Goal: Task Accomplishment & Management: Use online tool/utility

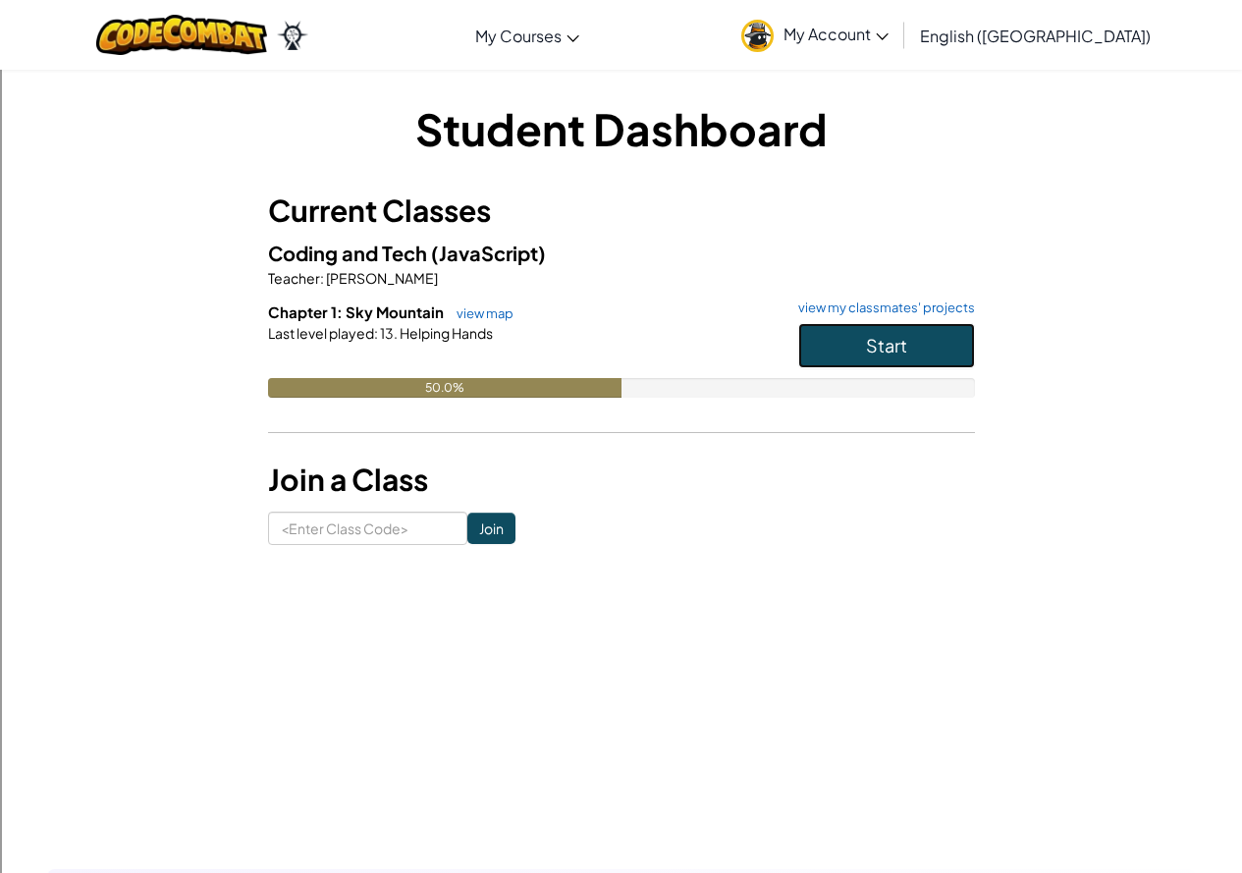
click at [948, 336] on button "Start" at bounding box center [886, 345] width 177 height 45
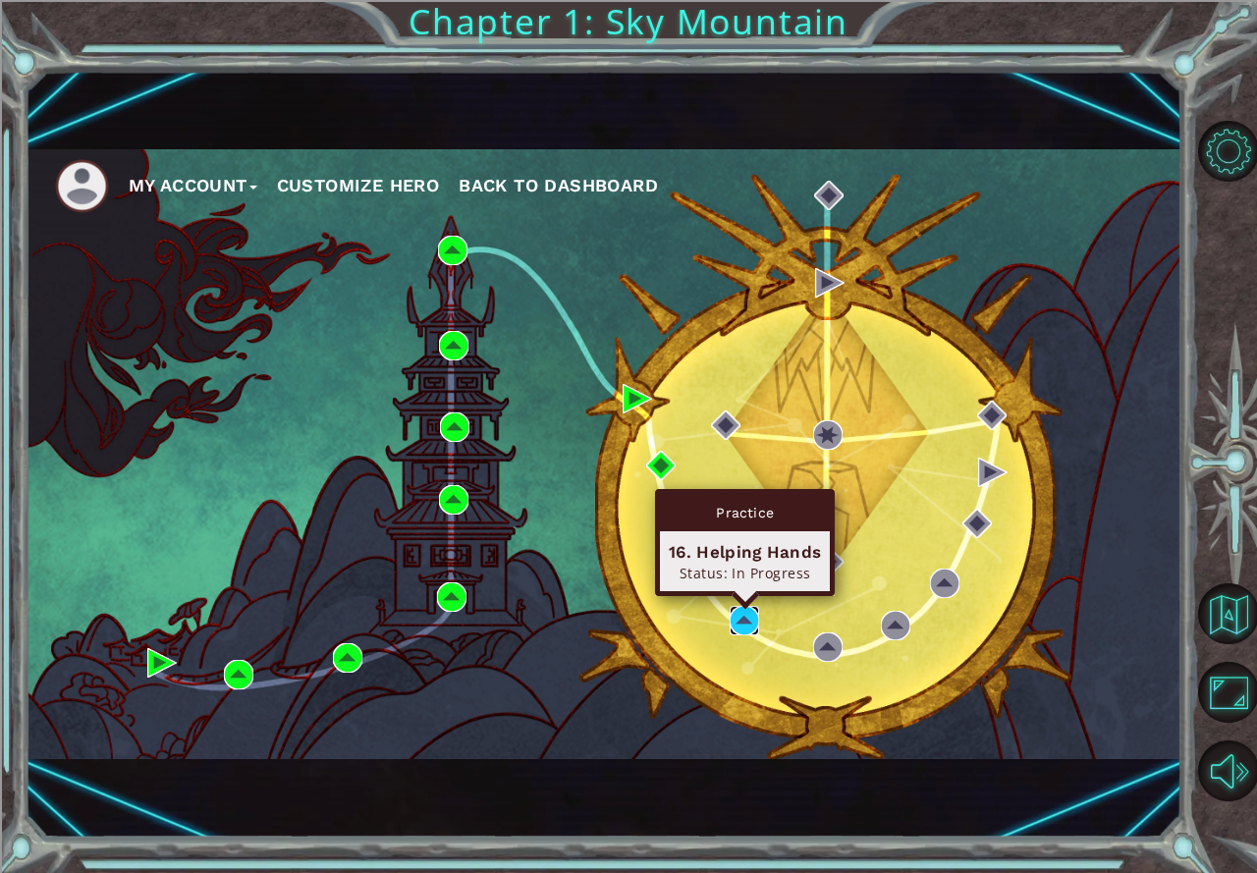
click at [737, 609] on img at bounding box center [743, 620] width 29 height 29
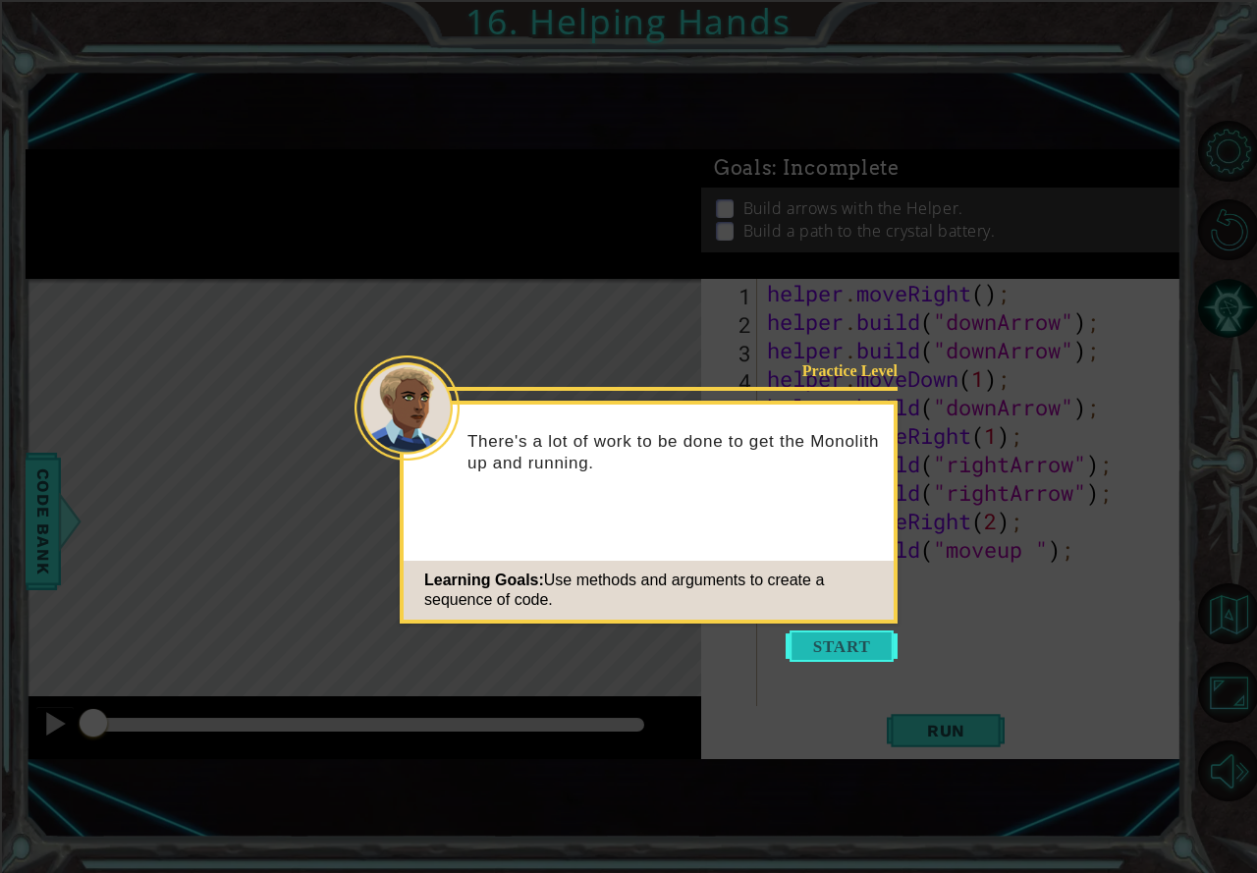
click at [811, 636] on button "Start" at bounding box center [841, 645] width 112 height 31
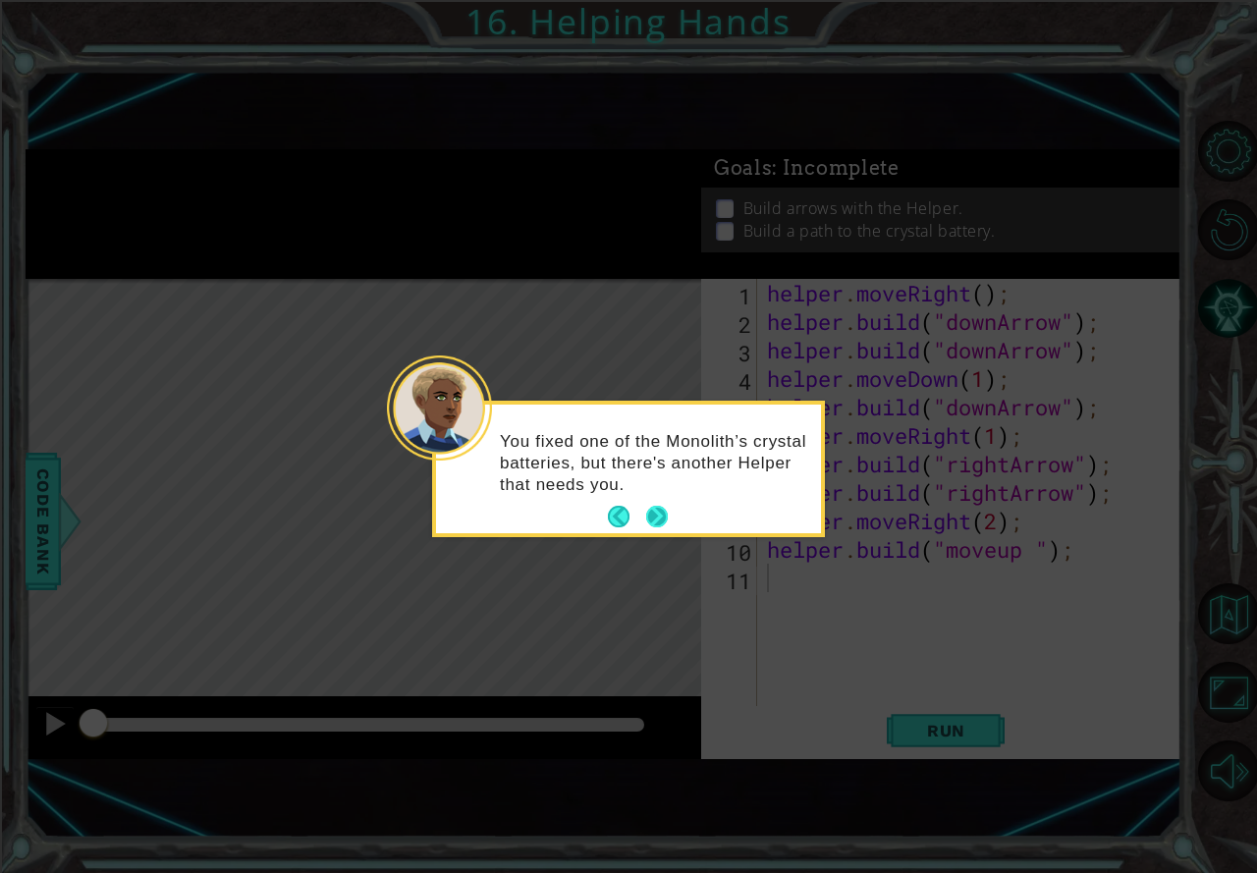
click at [666, 523] on button "Next" at bounding box center [657, 518] width 26 height 26
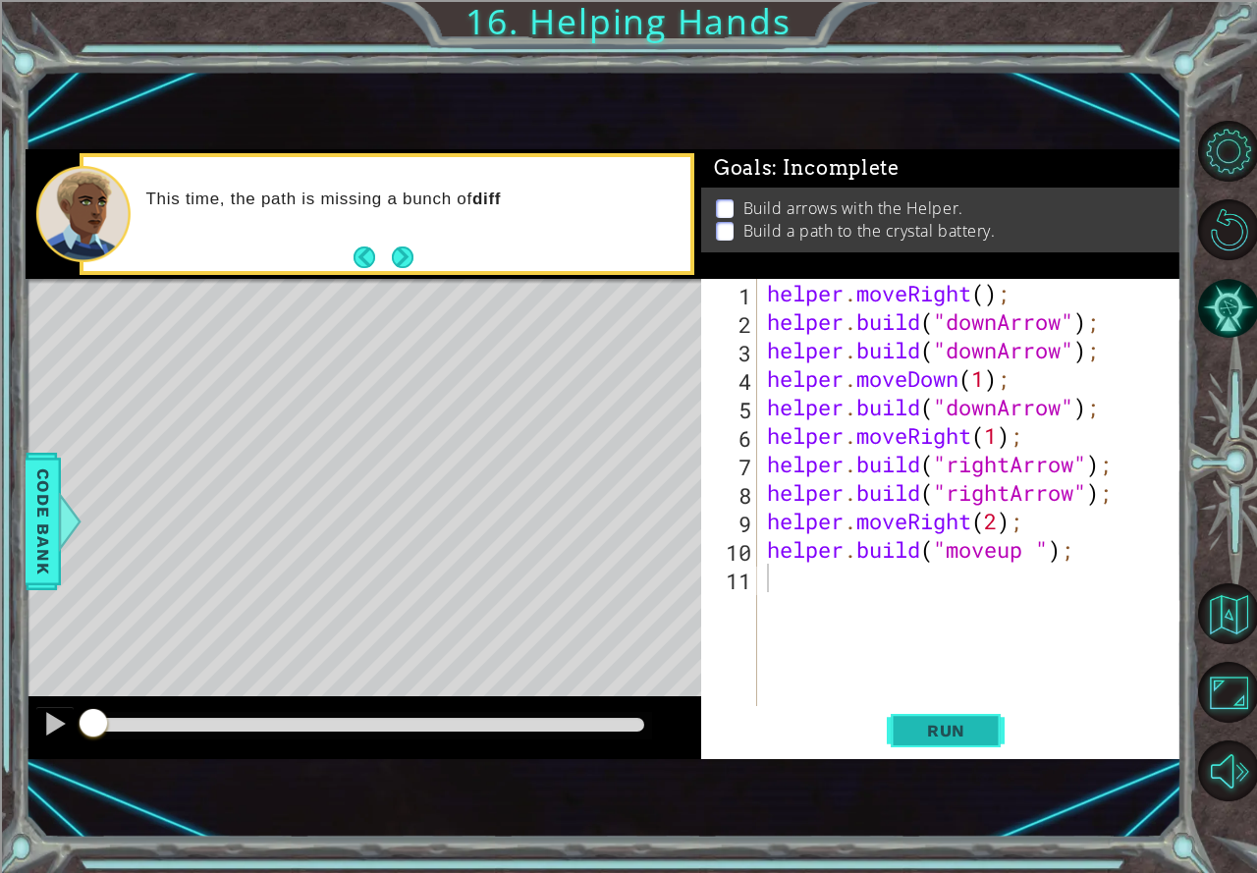
click at [947, 728] on span "Run" at bounding box center [946, 731] width 78 height 20
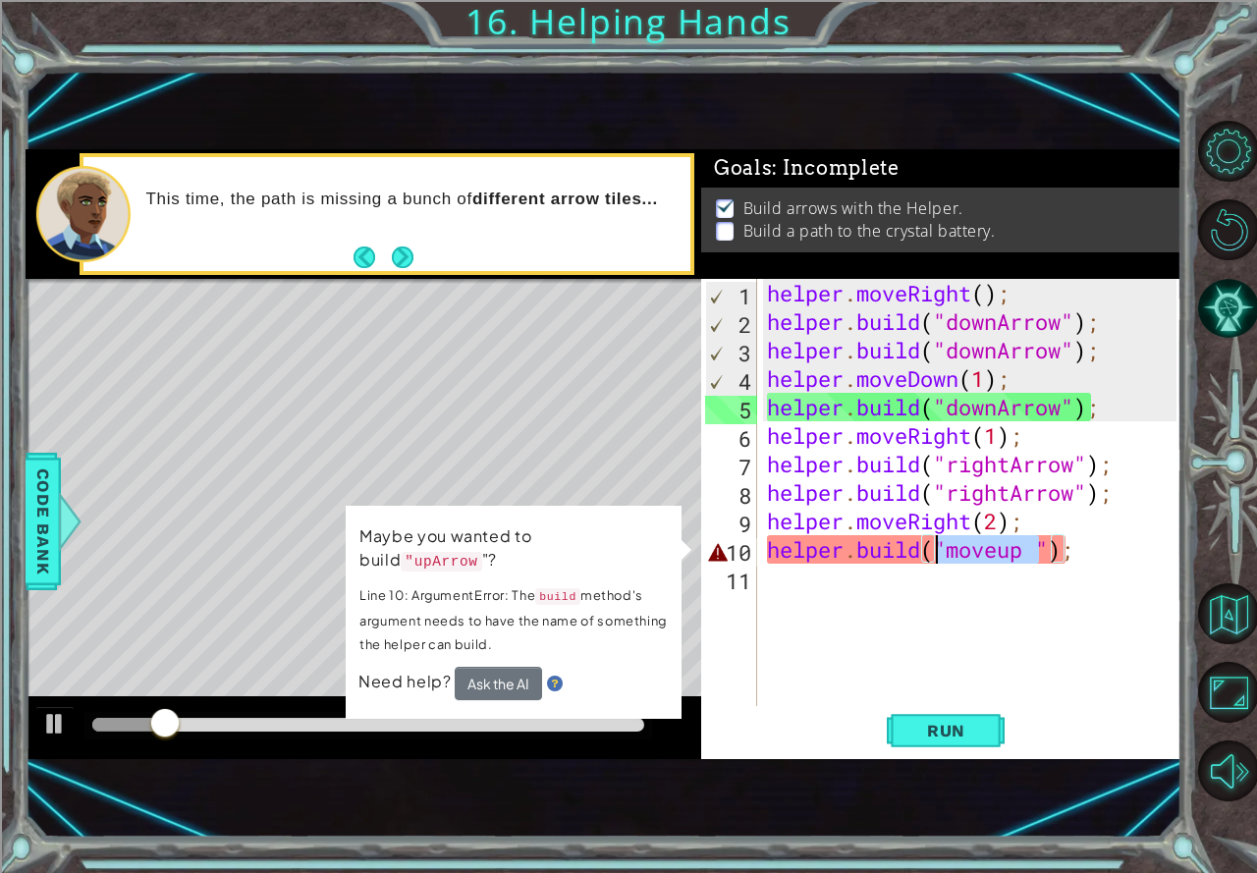
drag, startPoint x: 1038, startPoint y: 553, endPoint x: 931, endPoint y: 552, distance: 107.0
click at [931, 552] on div "helper . moveRight ( ) ; helper . build ( "downArrow" ) ; helper . build ( "dow…" at bounding box center [974, 521] width 423 height 484
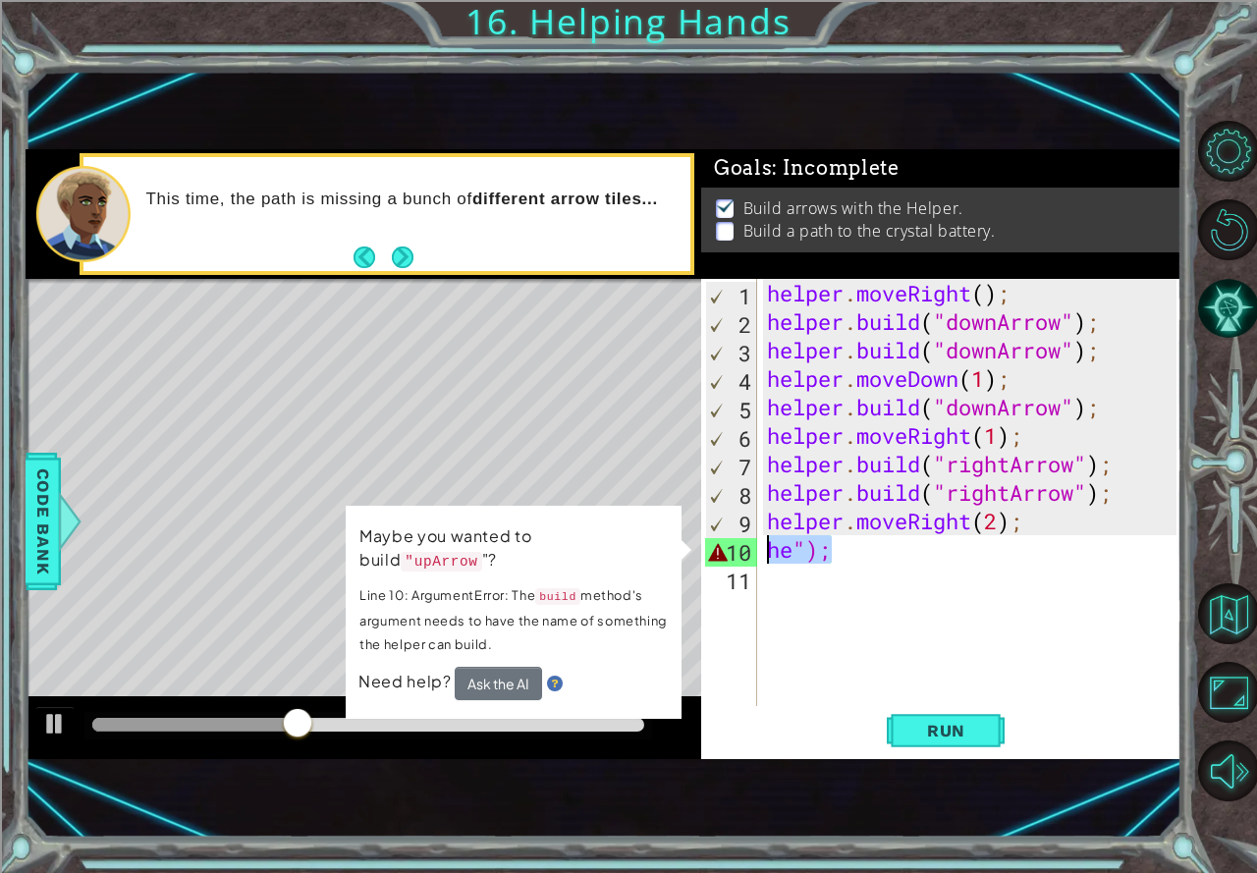
drag, startPoint x: 843, startPoint y: 553, endPoint x: 780, endPoint y: 553, distance: 62.8
click at [776, 554] on div "helper . moveRight ( ) ; helper . build ( "downArrow" ) ; helper . build ( "dow…" at bounding box center [974, 521] width 423 height 484
type textarea "h"
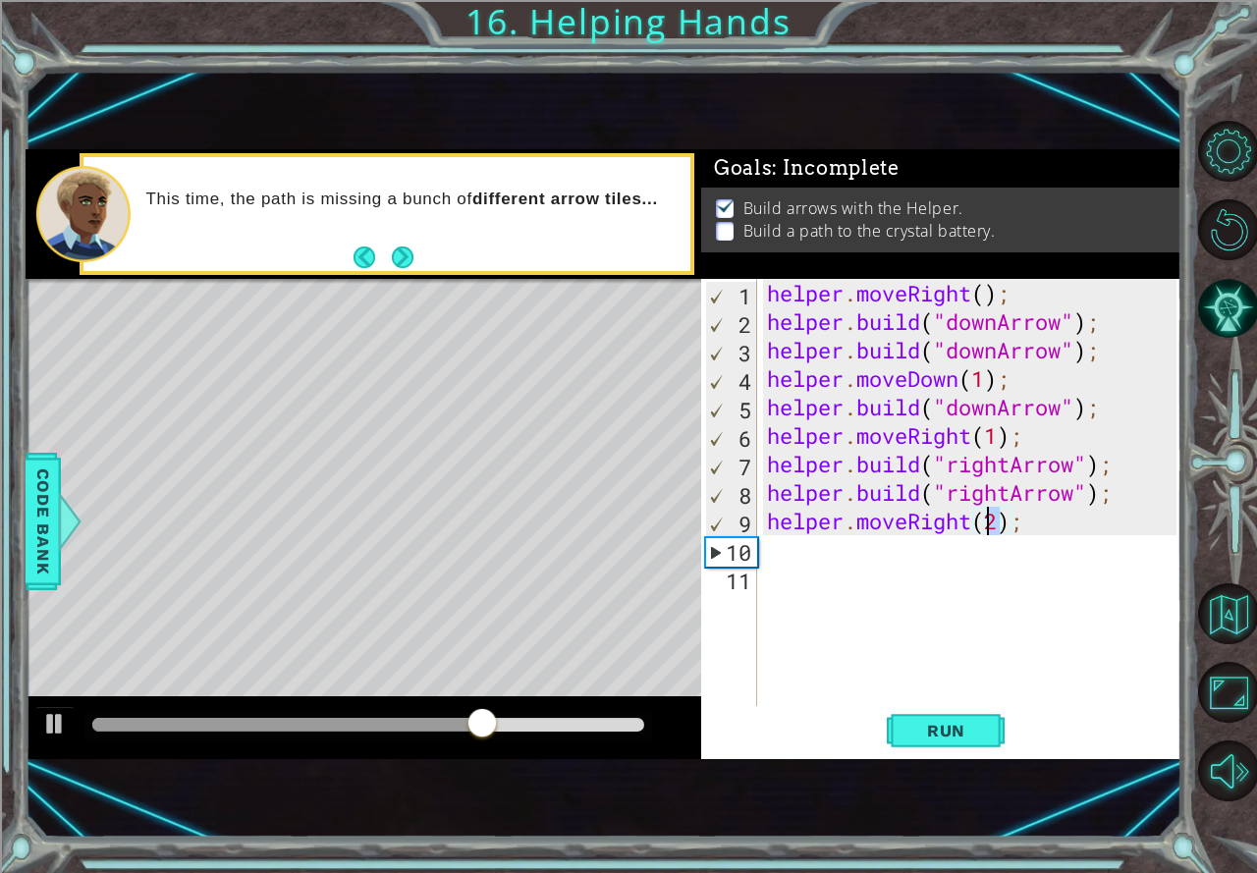
drag, startPoint x: 1004, startPoint y: 524, endPoint x: 990, endPoint y: 524, distance: 14.7
click at [990, 524] on div "helper . moveRight ( ) ; helper . build ( "downArrow" ) ; helper . build ( "dow…" at bounding box center [974, 521] width 423 height 484
click at [953, 726] on span "Run" at bounding box center [946, 731] width 78 height 20
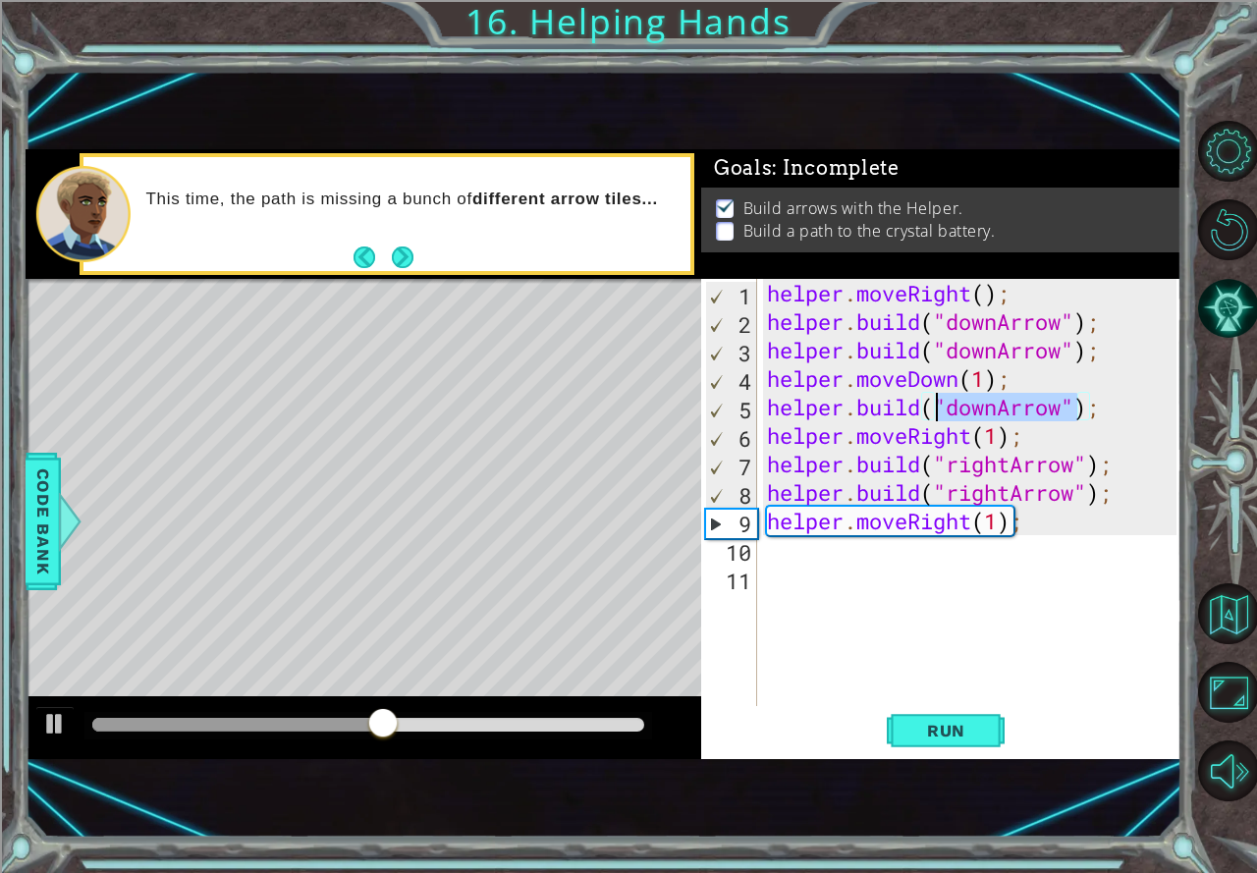
drag, startPoint x: 1074, startPoint y: 411, endPoint x: 941, endPoint y: 404, distance: 132.7
click at [941, 404] on div "helper . moveRight ( ) ; helper . build ( "downArrow" ) ; helper . build ( "dow…" at bounding box center [974, 521] width 423 height 484
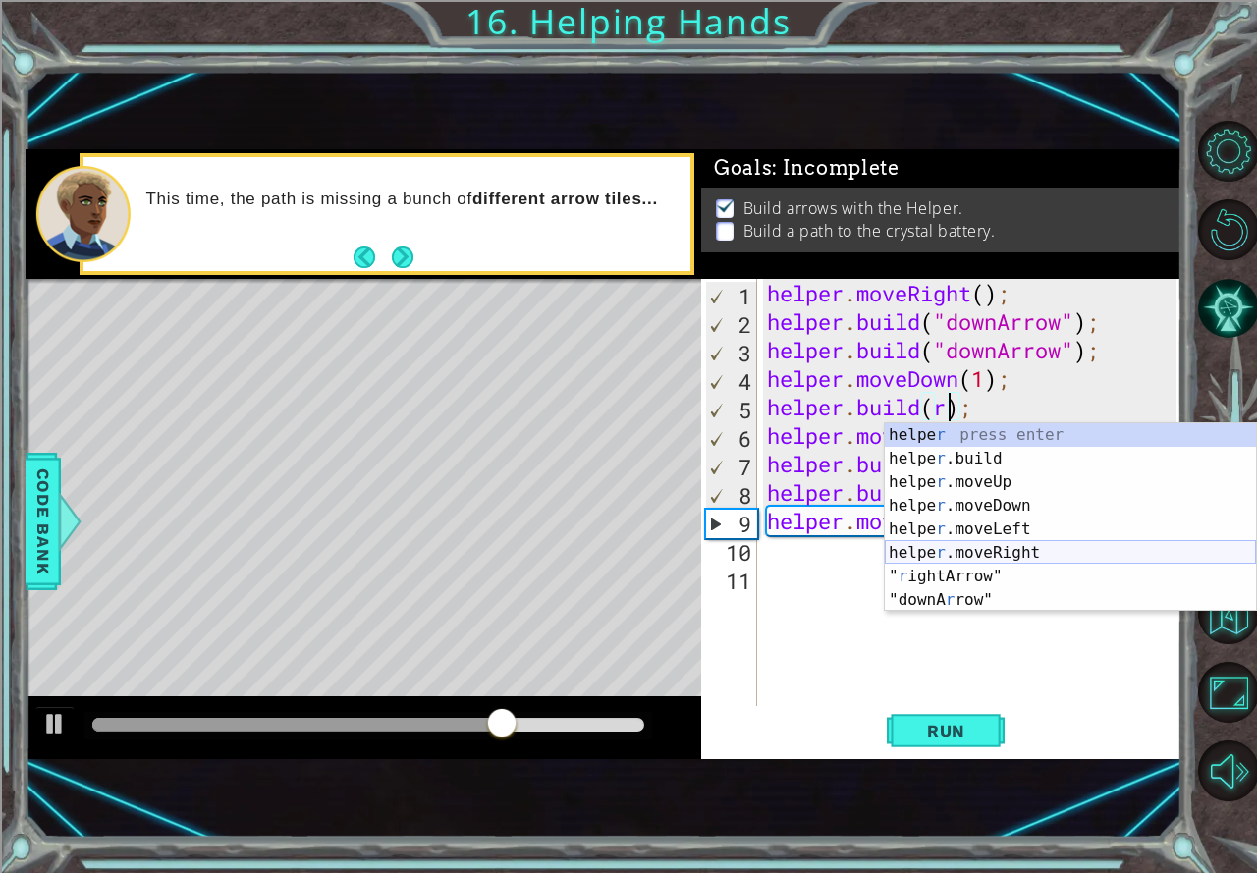
click at [975, 548] on div "helpe r press enter helpe [PERSON_NAME]build press enter helpe r .moveUp press …" at bounding box center [1069, 541] width 371 height 236
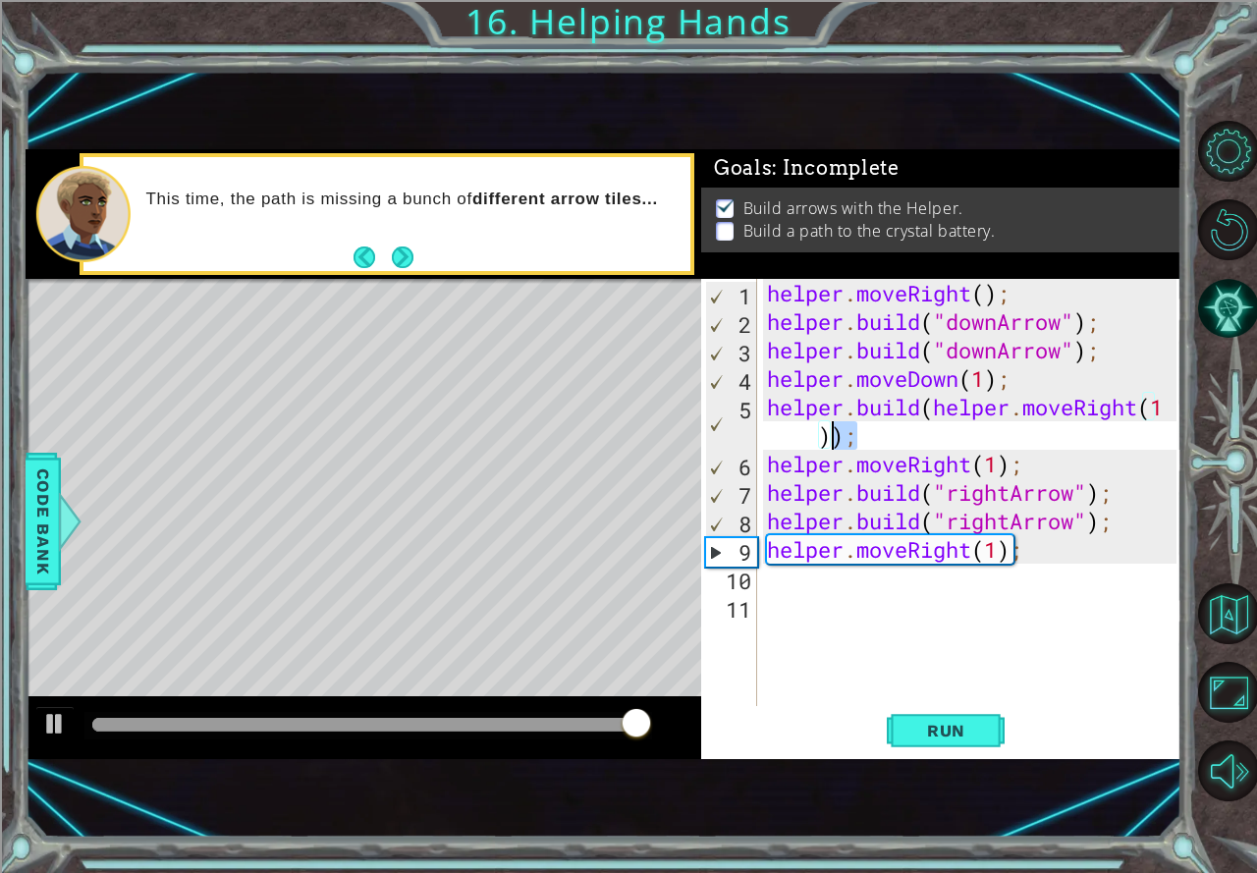
drag, startPoint x: 857, startPoint y: 430, endPoint x: 835, endPoint y: 435, distance: 22.1
click at [835, 435] on div "helper . moveRight ( ) ; helper . build ( "downArrow" ) ; helper . build ( "dow…" at bounding box center [974, 521] width 423 height 484
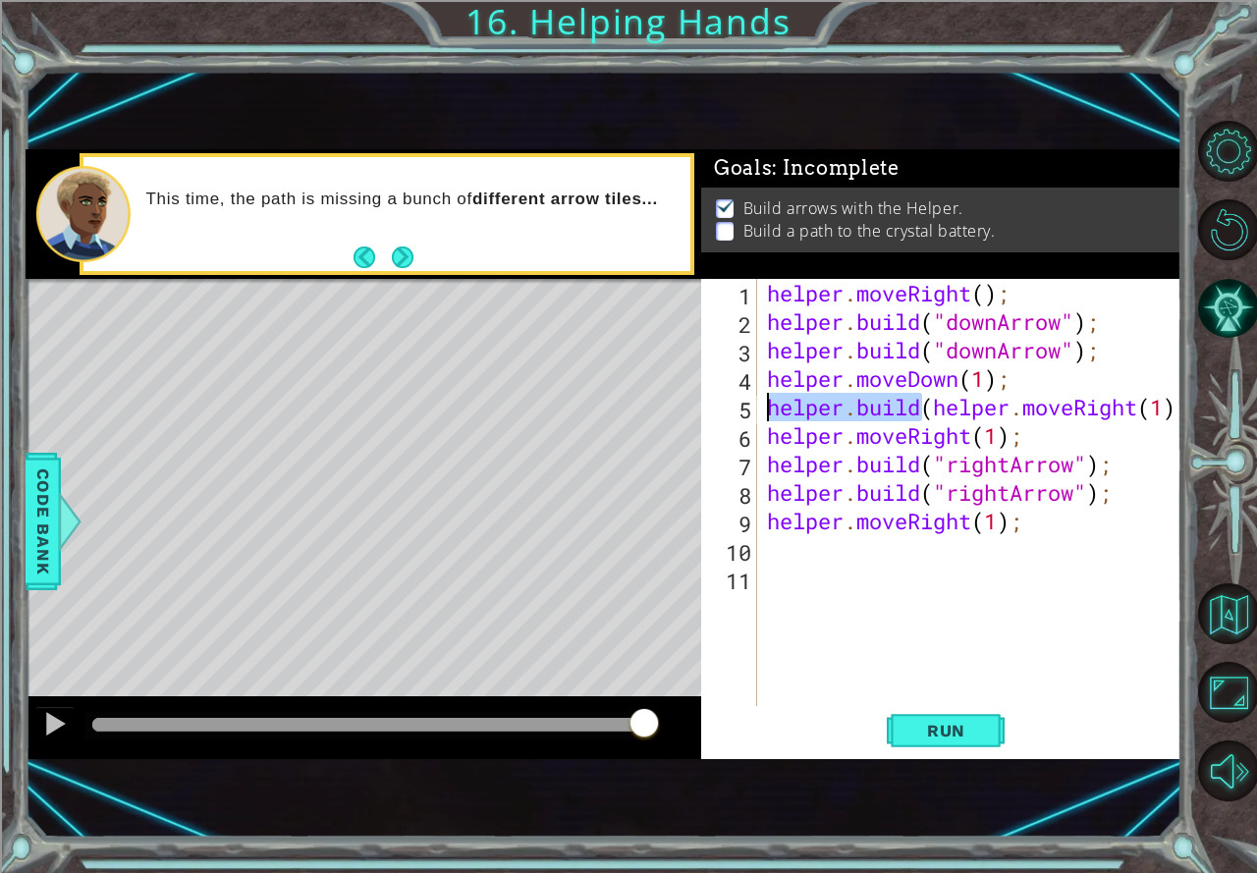
drag, startPoint x: 918, startPoint y: 408, endPoint x: 769, endPoint y: 413, distance: 149.3
click at [769, 413] on div "helper . moveRight ( ) ; helper . build ( "downArrow" ) ; helper . build ( "dow…" at bounding box center [974, 521] width 423 height 484
drag, startPoint x: 777, startPoint y: 406, endPoint x: 751, endPoint y: 406, distance: 26.5
click at [751, 406] on div "(helper.moveRight(1) 1 2 3 4 5 6 7 8 9 10 11 helper . moveRight ( ) ; helper . …" at bounding box center [938, 492] width 475 height 427
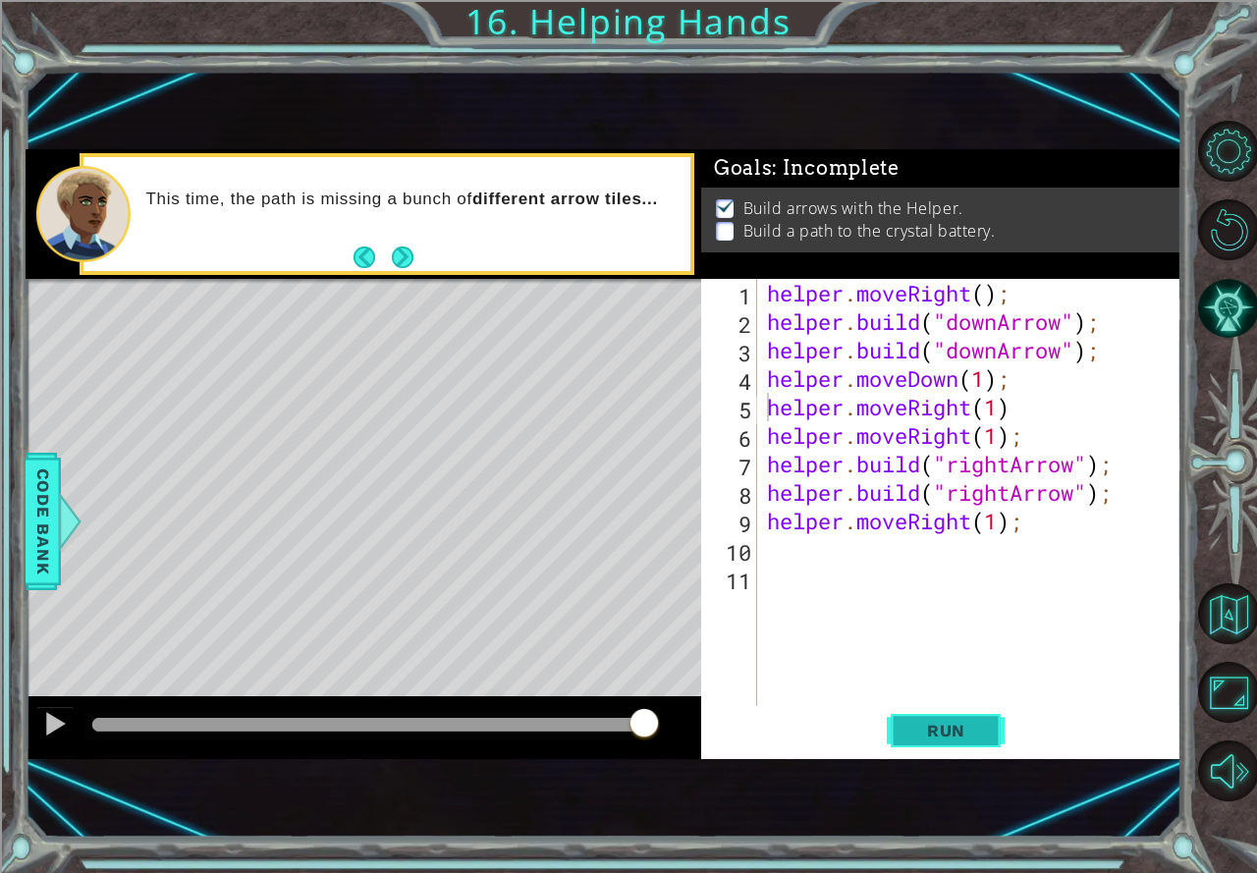
click at [962, 736] on span "Run" at bounding box center [946, 731] width 78 height 20
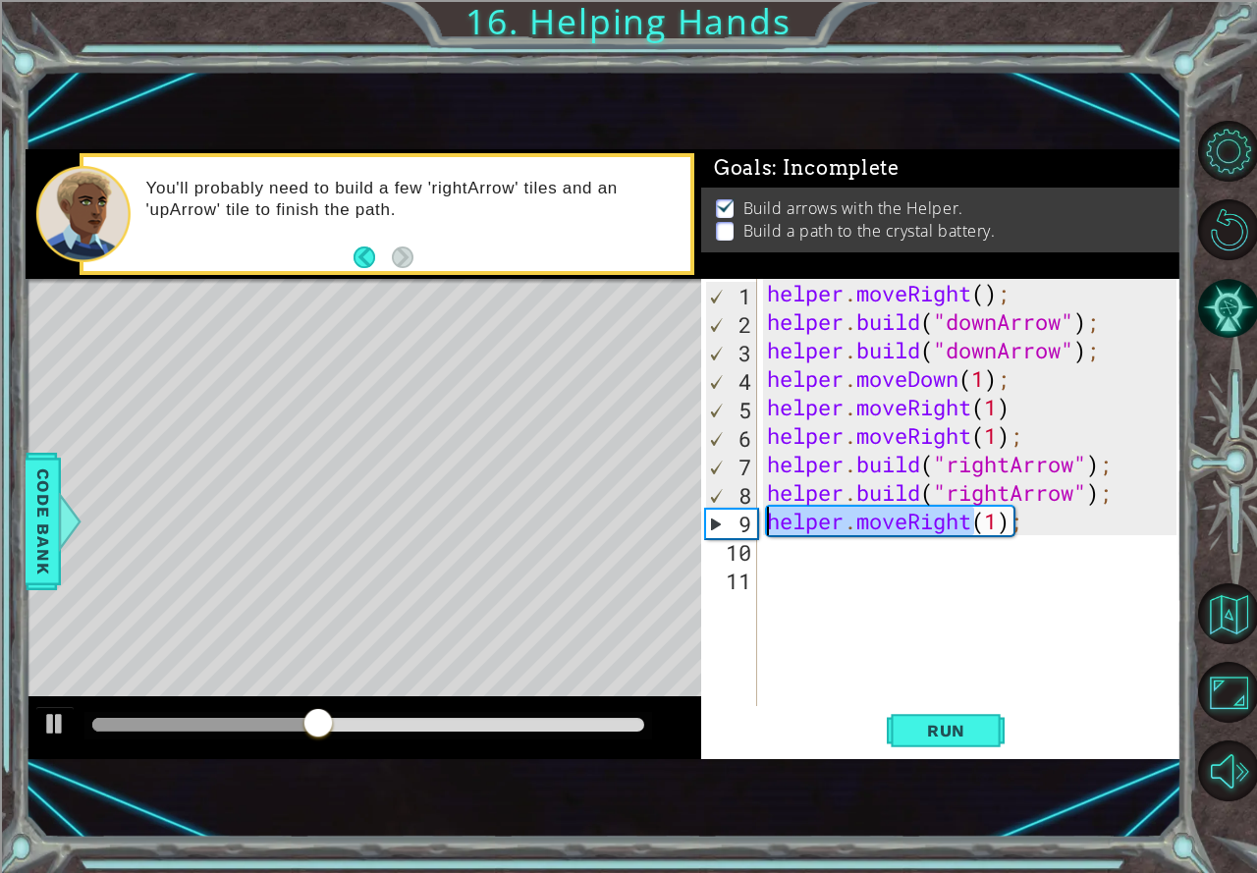
drag, startPoint x: 970, startPoint y: 518, endPoint x: 764, endPoint y: 527, distance: 206.3
click at [764, 527] on div "helper . moveRight ( ) ; helper . build ( "downArrow" ) ; helper . build ( "dow…" at bounding box center [974, 521] width 423 height 484
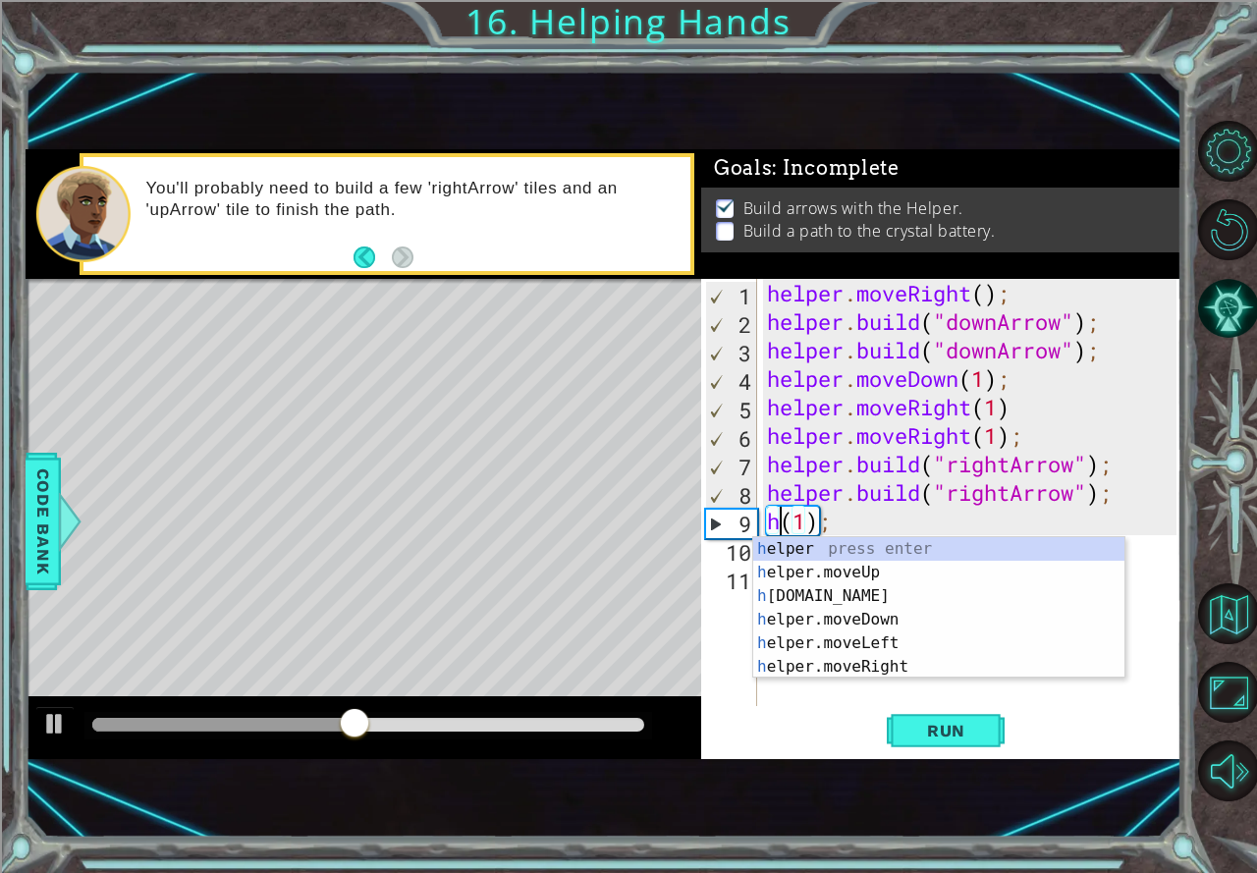
scroll to position [0, 0]
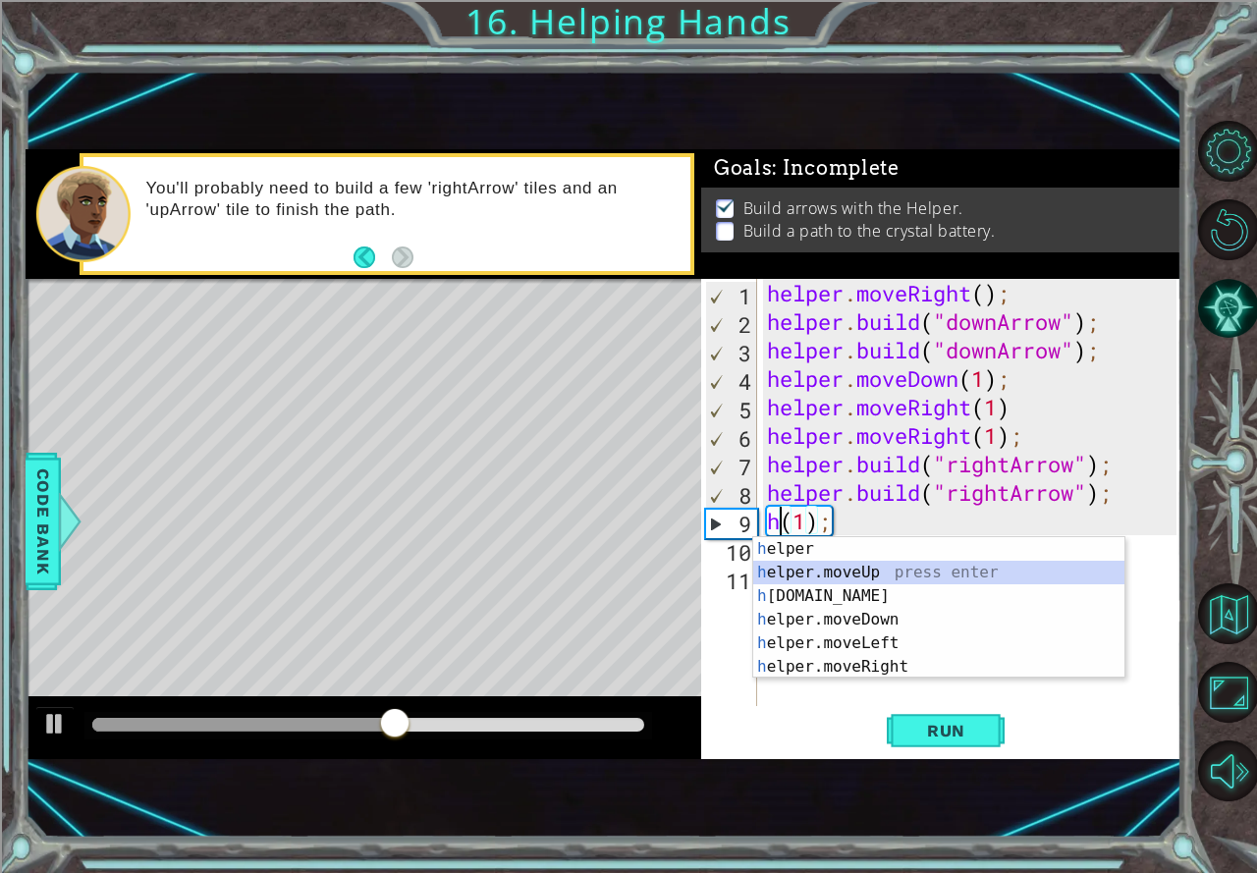
click at [830, 575] on div "h elper press enter h elper.moveUp press enter h [DOMAIN_NAME] press enter h el…" at bounding box center [938, 631] width 371 height 188
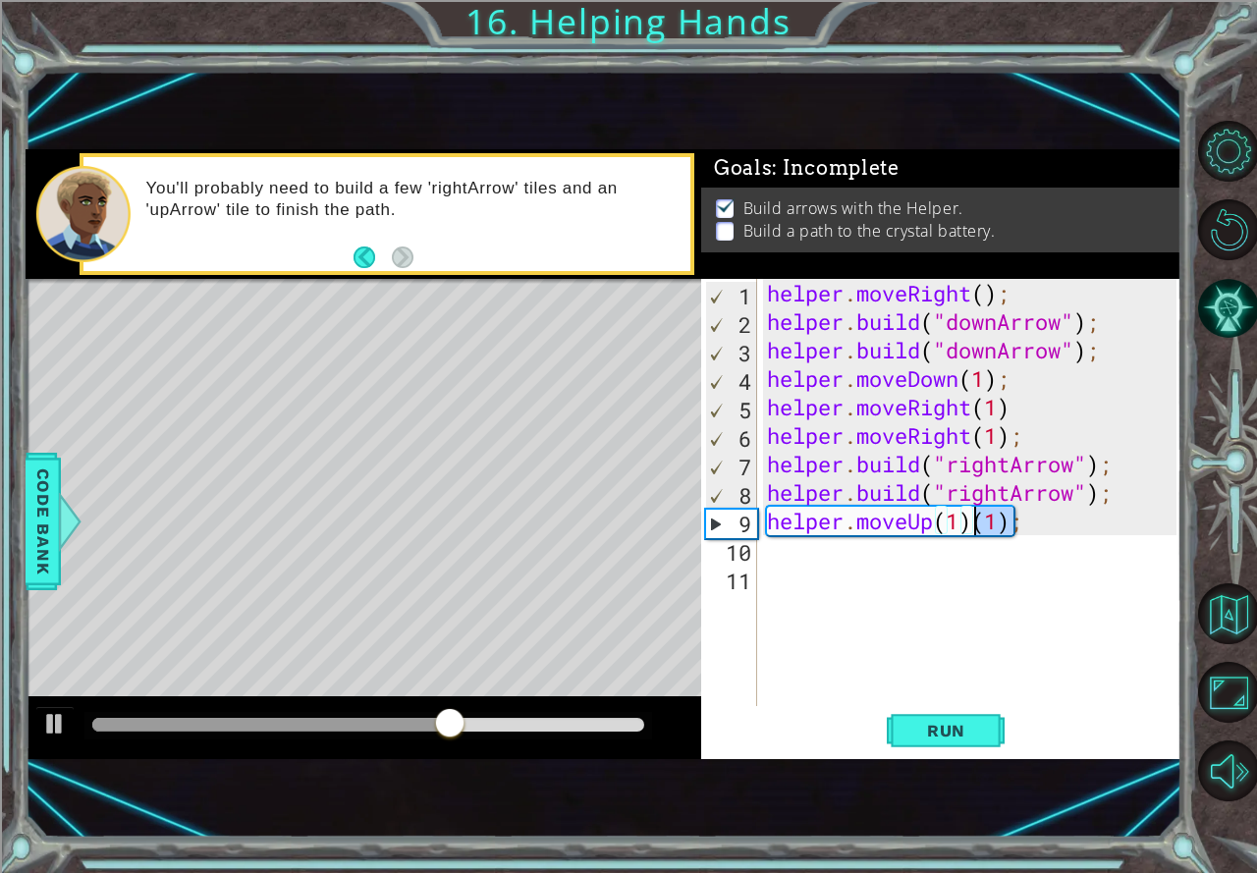
drag, startPoint x: 1017, startPoint y: 509, endPoint x: 973, endPoint y: 518, distance: 45.3
click at [973, 518] on div "helper . moveRight ( ) ; helper . build ( "downArrow" ) ; helper . build ( "dow…" at bounding box center [974, 521] width 423 height 484
click at [982, 717] on button "Run" at bounding box center [945, 731] width 118 height 48
click at [843, 437] on div "helper . moveRight ( ) ; helper . build ( "downArrow" ) ; helper . build ( "dow…" at bounding box center [974, 521] width 423 height 484
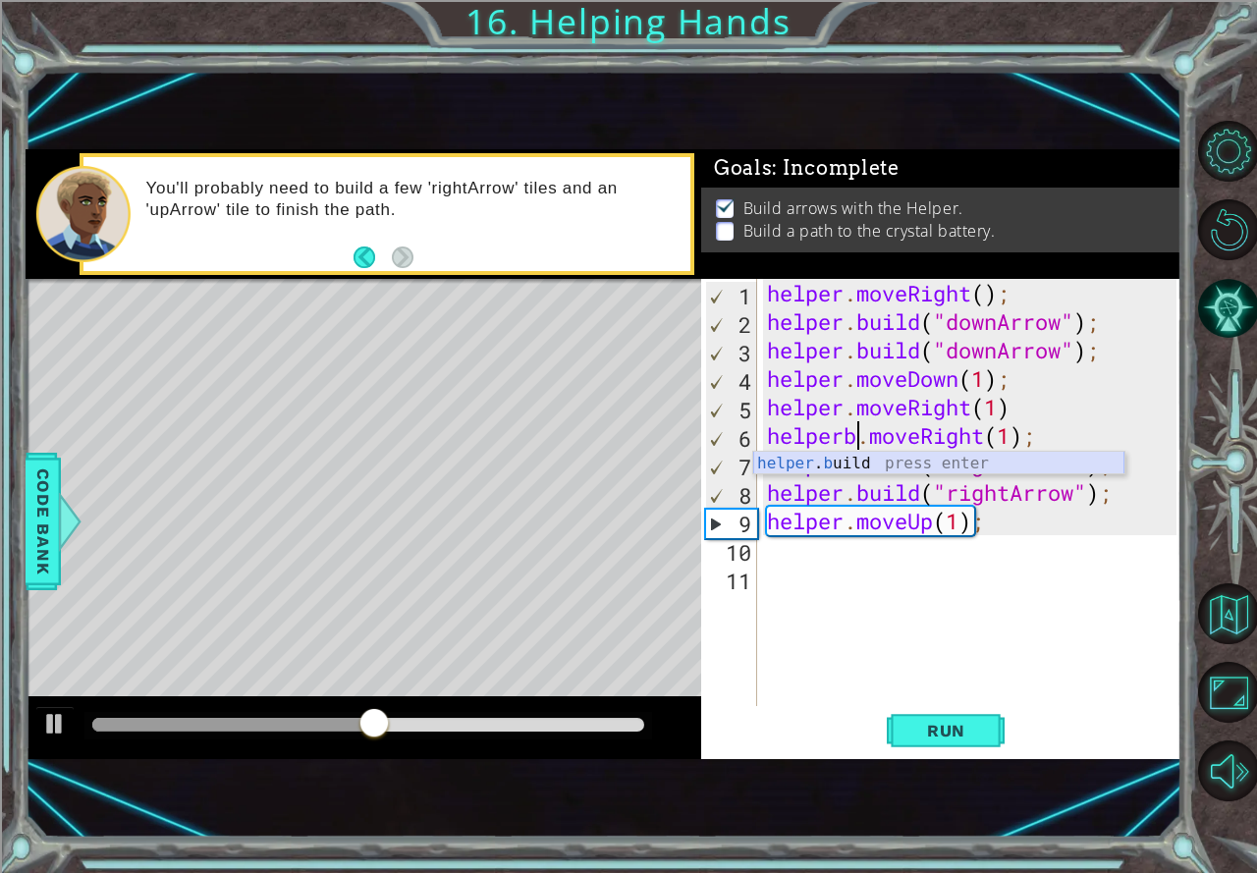
click at [842, 464] on div "helper . b uild press enter" at bounding box center [938, 487] width 371 height 71
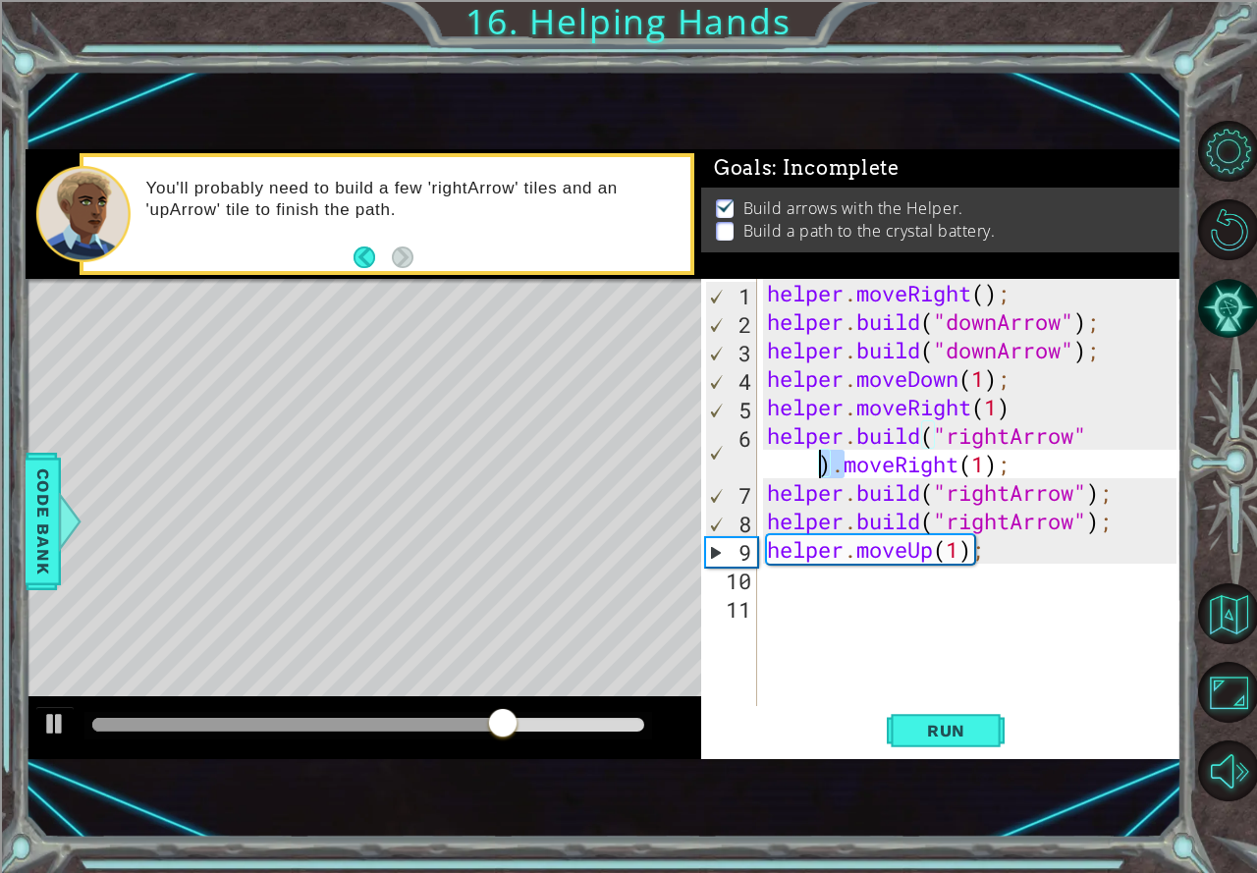
drag, startPoint x: 843, startPoint y: 465, endPoint x: 819, endPoint y: 461, distance: 24.9
click at [819, 461] on div "helper . moveRight ( ) ; helper . build ( "downArrow" ) ; helper . build ( "dow…" at bounding box center [974, 521] width 423 height 484
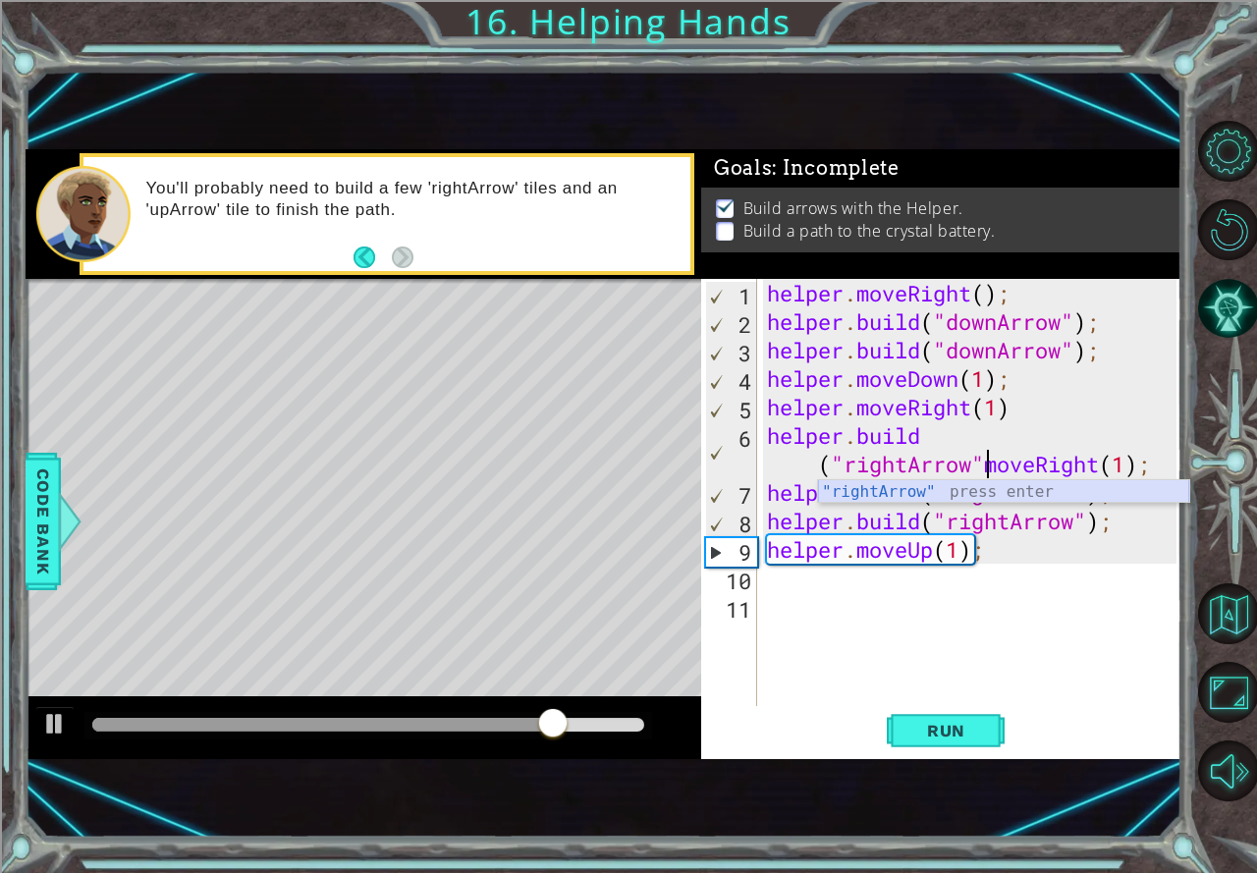
click at [872, 490] on div ""rightArrow" press enter" at bounding box center [1003, 515] width 371 height 71
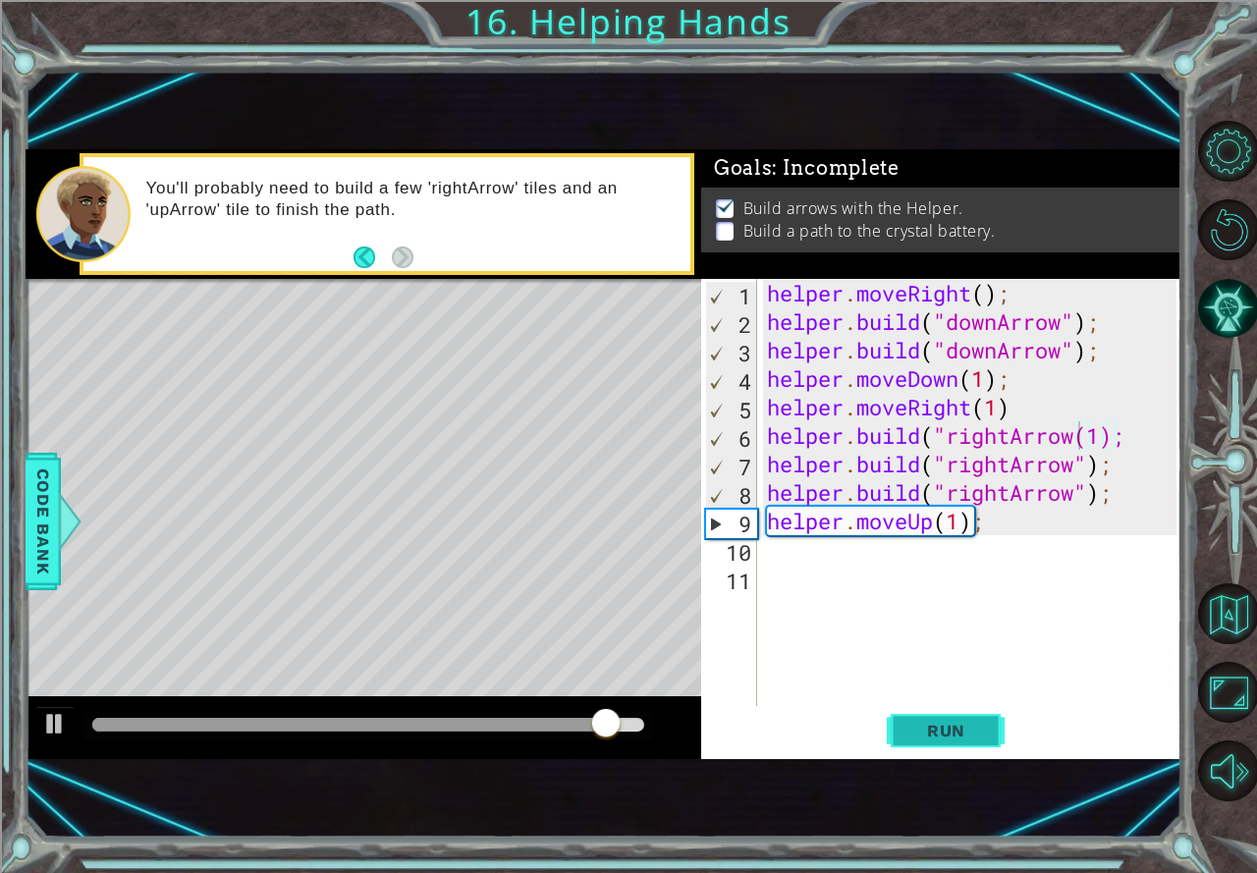
click at [917, 746] on button "Run" at bounding box center [945, 731] width 118 height 48
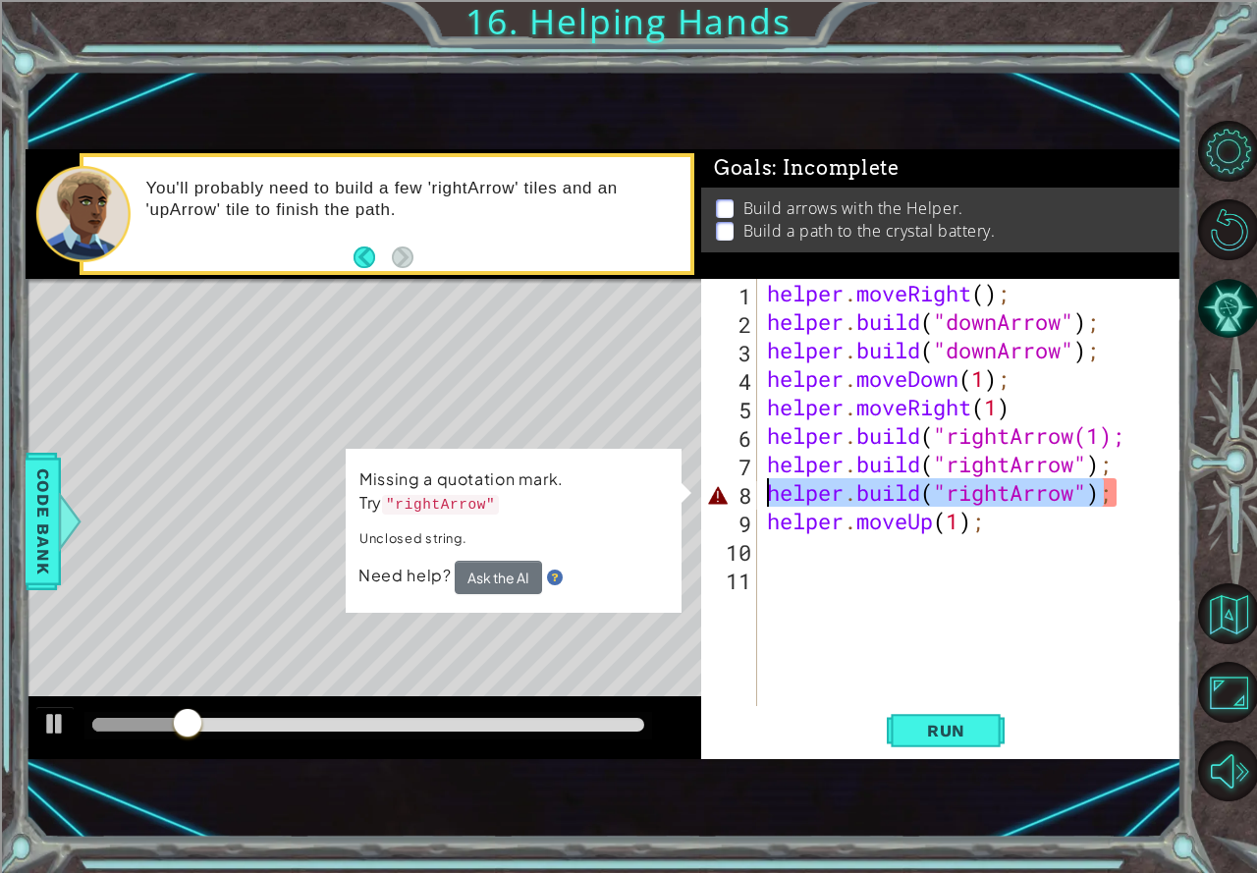
drag, startPoint x: 1105, startPoint y: 482, endPoint x: 762, endPoint y: 484, distance: 343.6
click at [763, 484] on div "helper . moveRight ( ) ; helper . build ( "downArrow" ) ; helper . build ( "dow…" at bounding box center [969, 492] width 413 height 427
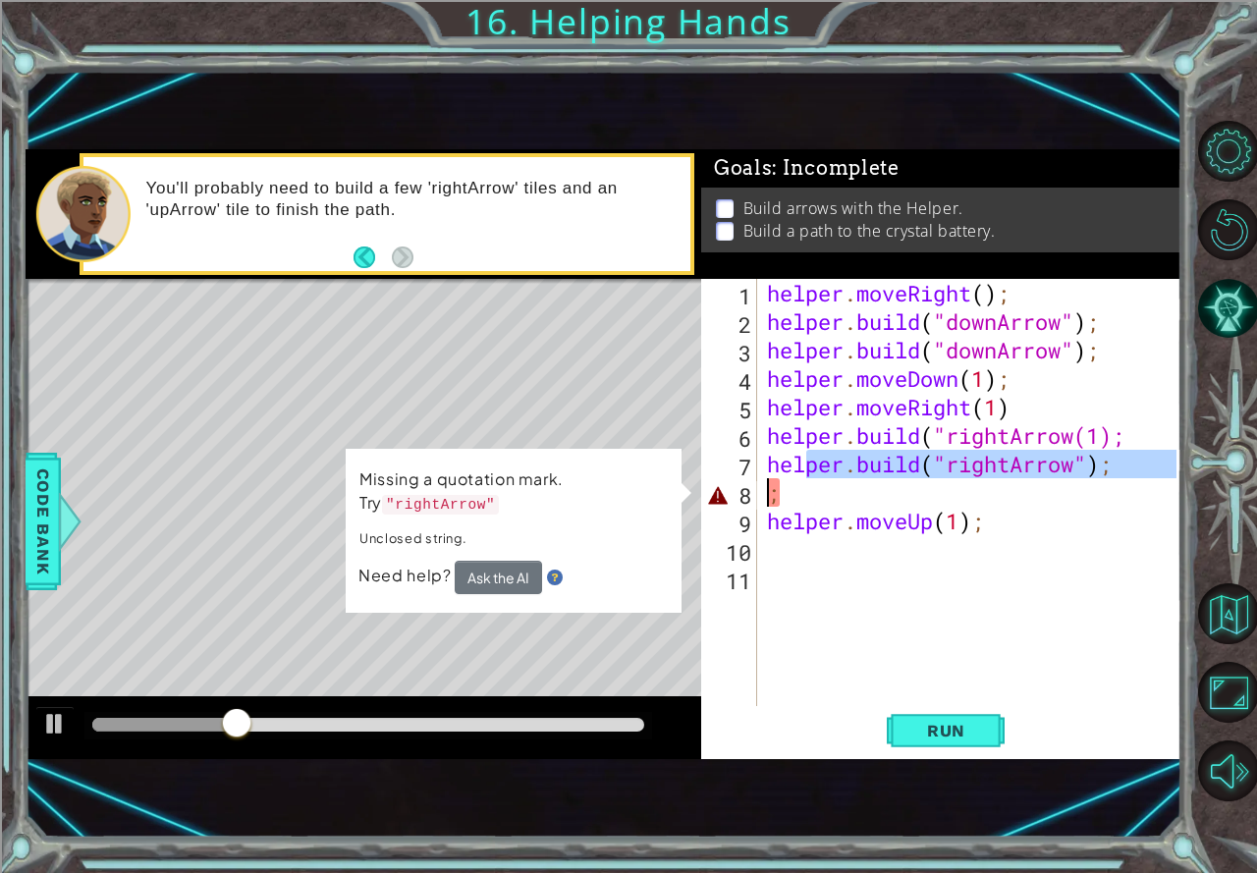
drag, startPoint x: 804, startPoint y: 471, endPoint x: 780, endPoint y: 495, distance: 33.3
click at [766, 495] on div "helper . moveRight ( ) ; helper . build ( "downArrow" ) ; helper . build ( "dow…" at bounding box center [974, 521] width 423 height 484
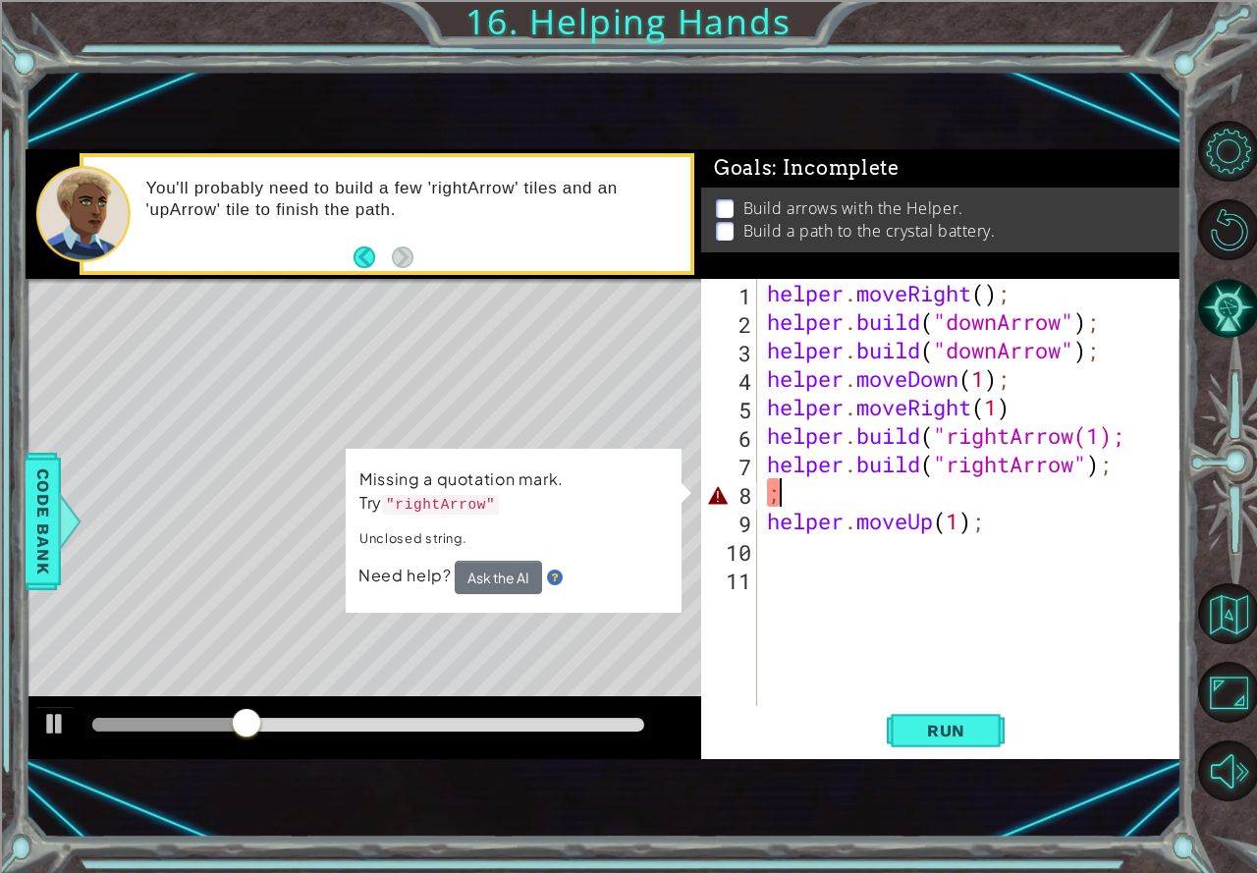
click at [791, 495] on div "helper . moveRight ( ) ; helper . build ( "downArrow" ) ; helper . build ( "dow…" at bounding box center [974, 521] width 423 height 484
type textarea ";"
drag, startPoint x: 791, startPoint y: 495, endPoint x: 740, endPoint y: 493, distance: 51.1
click at [740, 493] on div "; 1 2 3 4 5 6 7 8 9 10 11 helper . moveRight ( ) ; helper . build ( "downArrow"…" at bounding box center [938, 492] width 475 height 427
click at [969, 753] on button "Run" at bounding box center [945, 731] width 118 height 48
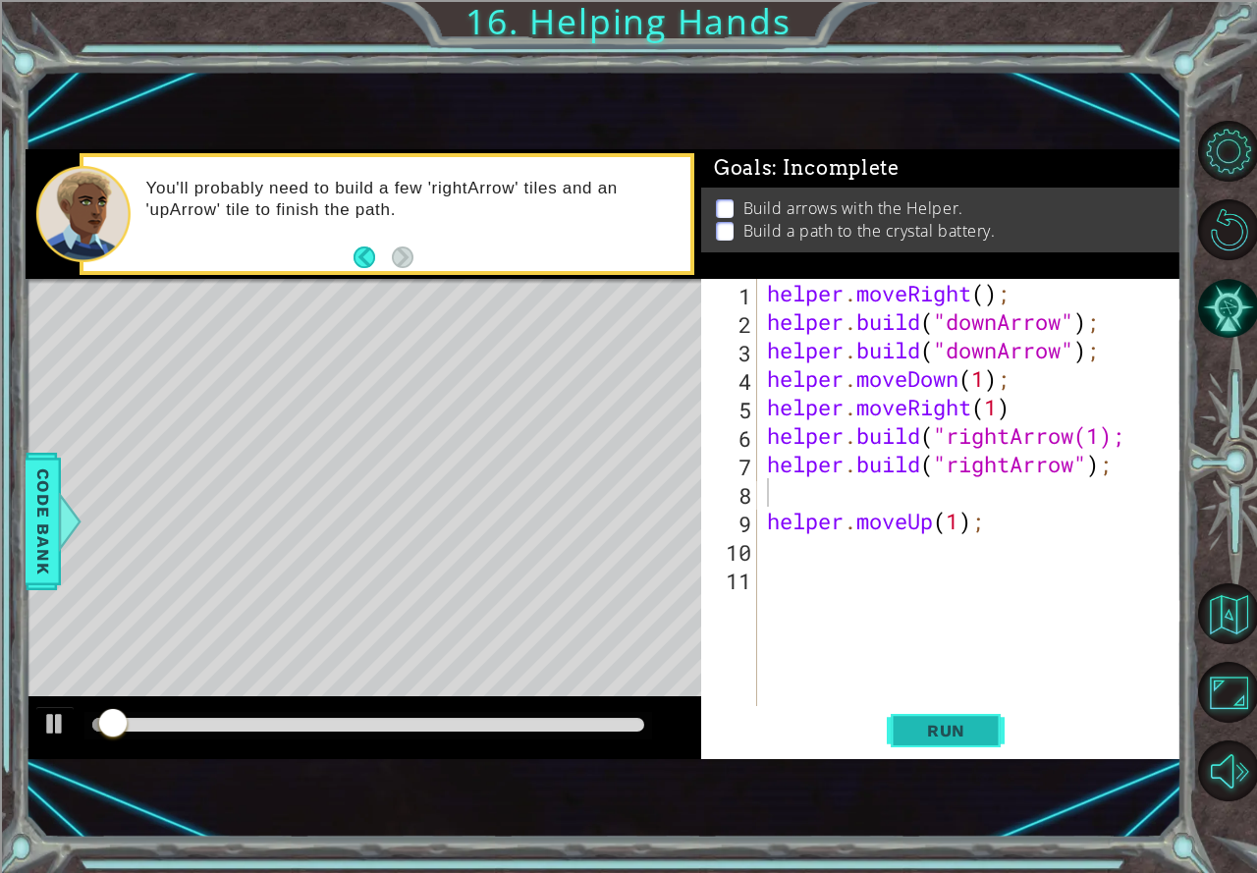
click at [956, 715] on button "Run" at bounding box center [945, 731] width 118 height 48
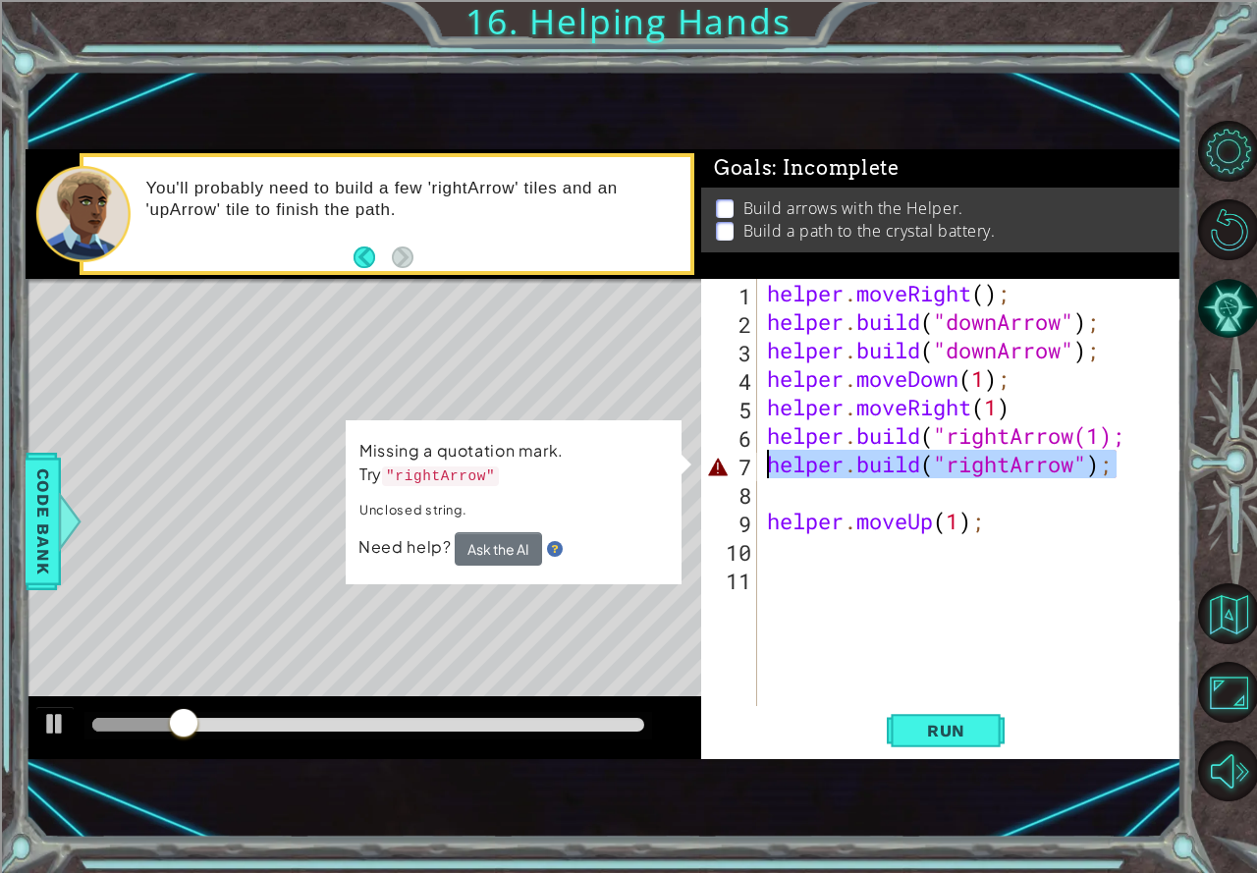
drag, startPoint x: 1114, startPoint y: 471, endPoint x: 758, endPoint y: 472, distance: 356.4
click at [758, 472] on div "1 2 3 4 5 6 7 8 9 10 11 helper . moveRight ( ) ; helper . build ( "downArrow" )…" at bounding box center [938, 492] width 475 height 427
type textarea "[DOMAIN_NAME]("rightArrow");"
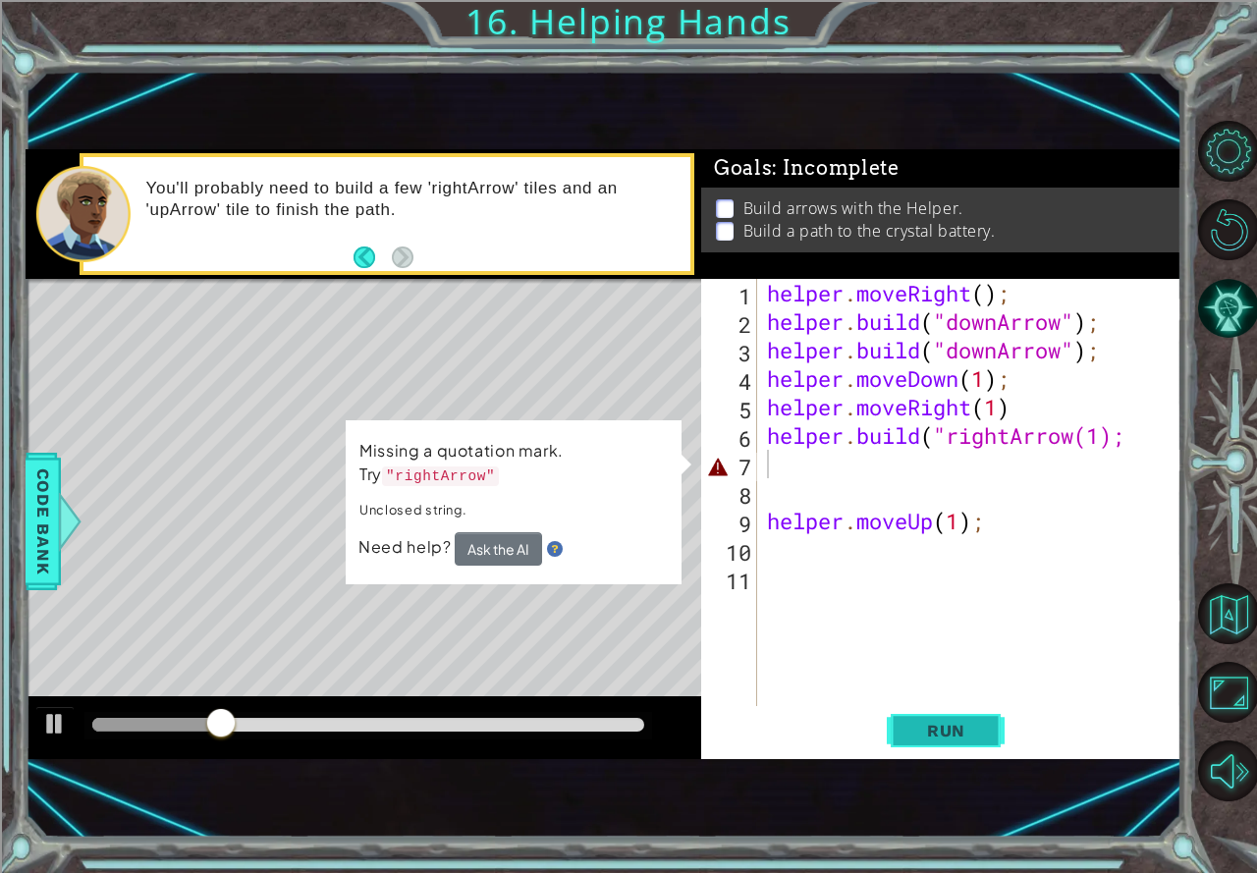
click at [961, 727] on span "Run" at bounding box center [946, 731] width 78 height 20
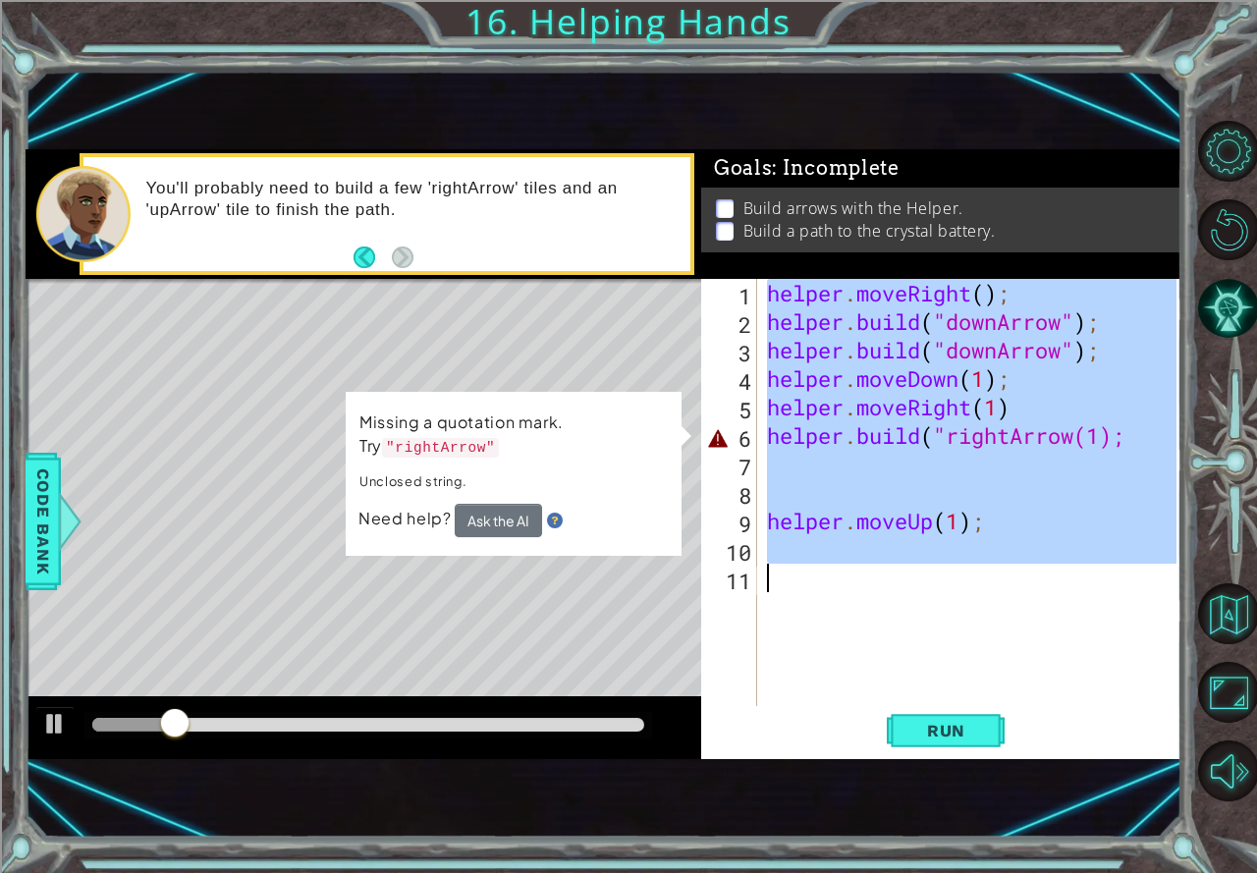
drag, startPoint x: 762, startPoint y: 290, endPoint x: 1177, endPoint y: 869, distance: 712.7
click at [1177, 869] on div "1 ההההההההההההההההההההההההההההההההההההההההההההההההההההההההההההההההההההההההההההה…" at bounding box center [628, 436] width 1257 height 873
click at [1073, 583] on div "helper . moveRight ( ) ; helper . build ( "downArrow" ) ; helper . build ( "dow…" at bounding box center [969, 492] width 413 height 427
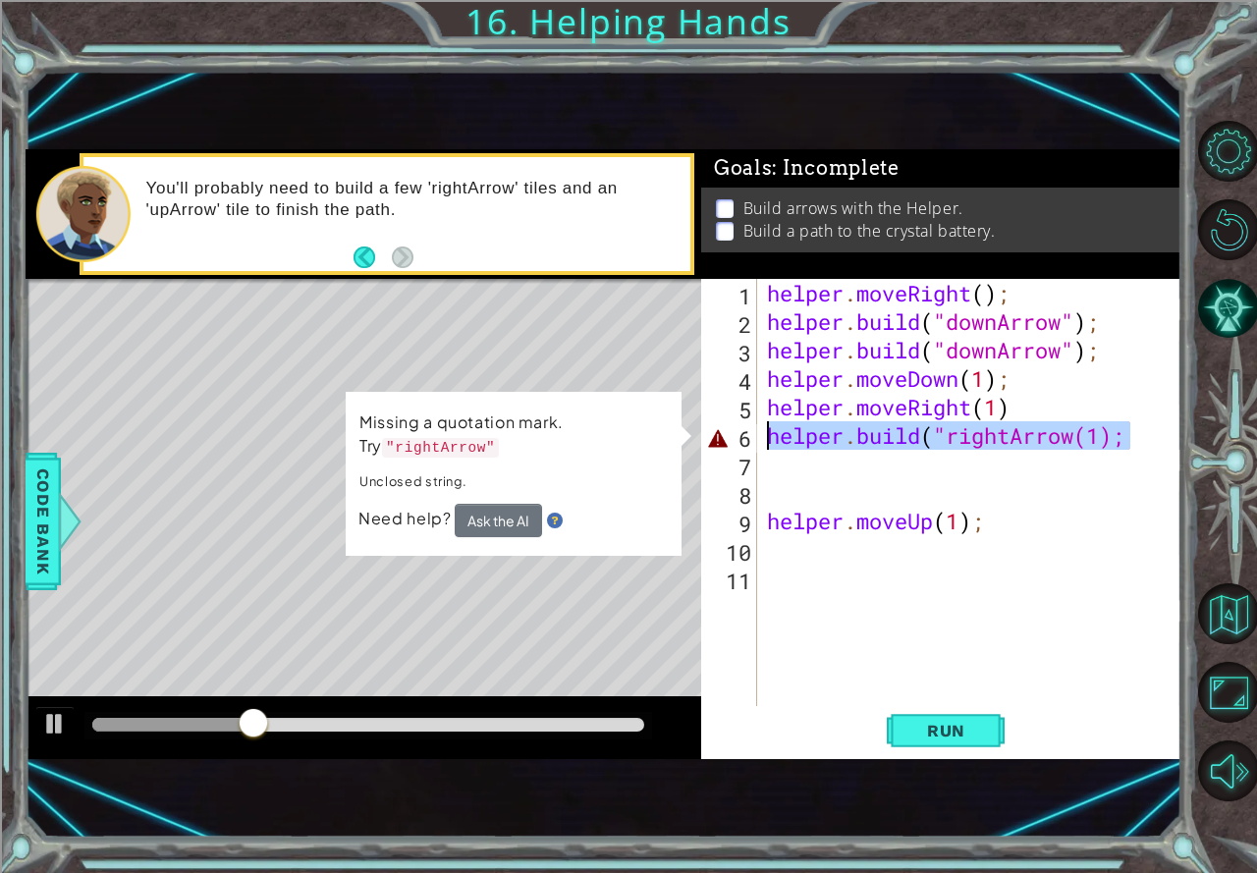
drag, startPoint x: 1130, startPoint y: 444, endPoint x: 761, endPoint y: 439, distance: 369.1
click at [761, 439] on div "1 2 3 4 5 6 7 8 9 10 11 helper . moveRight ( ) ; helper . build ( "downArrow" )…" at bounding box center [938, 492] width 475 height 427
type textarea "[DOMAIN_NAME]("rightArrow(1);"
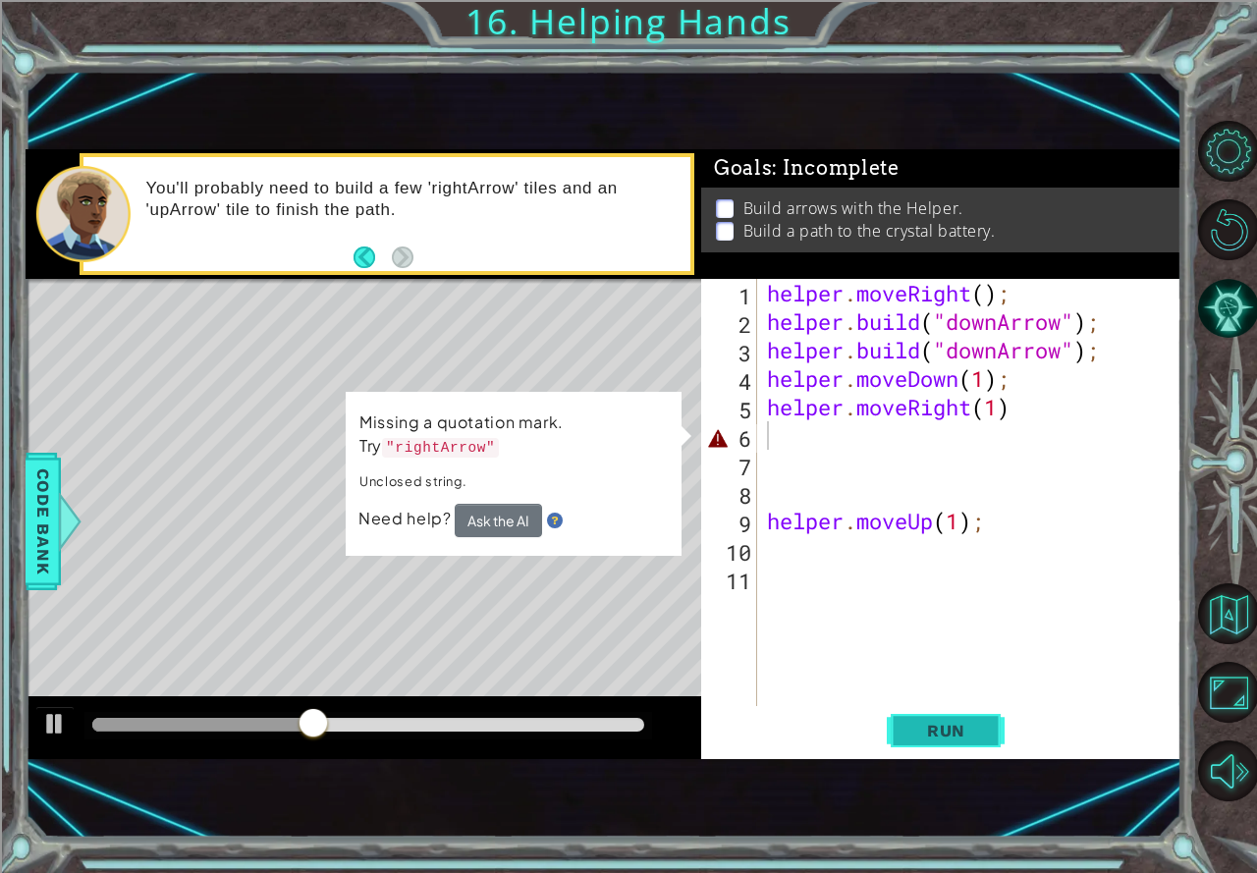
click at [927, 744] on button "Run" at bounding box center [945, 731] width 118 height 48
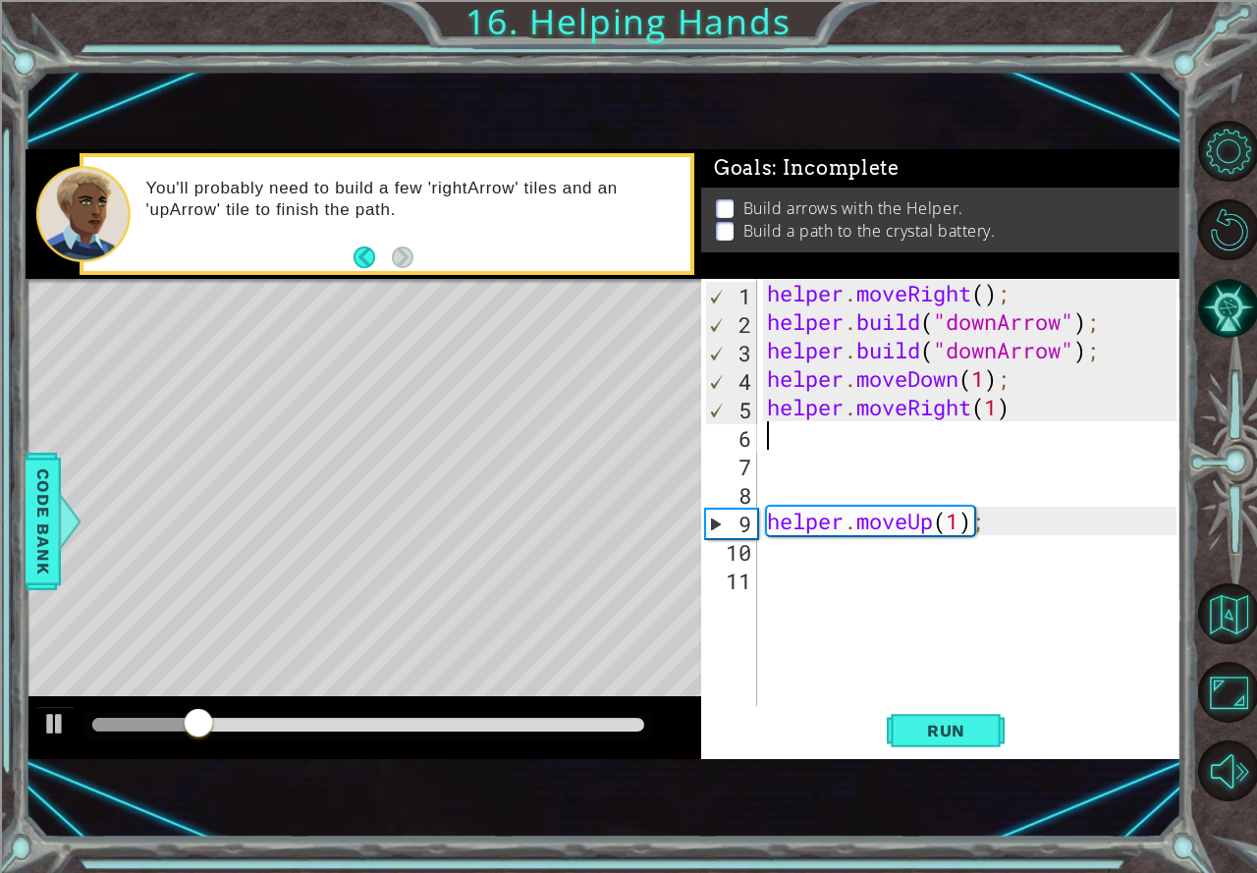
click at [852, 449] on div "helper . moveRight ( ) ; helper . build ( "downArrow" ) ; helper . build ( "dow…" at bounding box center [974, 521] width 423 height 484
drag, startPoint x: 1020, startPoint y: 403, endPoint x: 759, endPoint y: 411, distance: 261.2
click at [759, 411] on div "1 2 3 4 5 6 7 8 9 10 11 helper . moveRight ( ) ; helper . build ( "downArrow" )…" at bounding box center [938, 492] width 475 height 427
type textarea "helper.moveRight(1)"
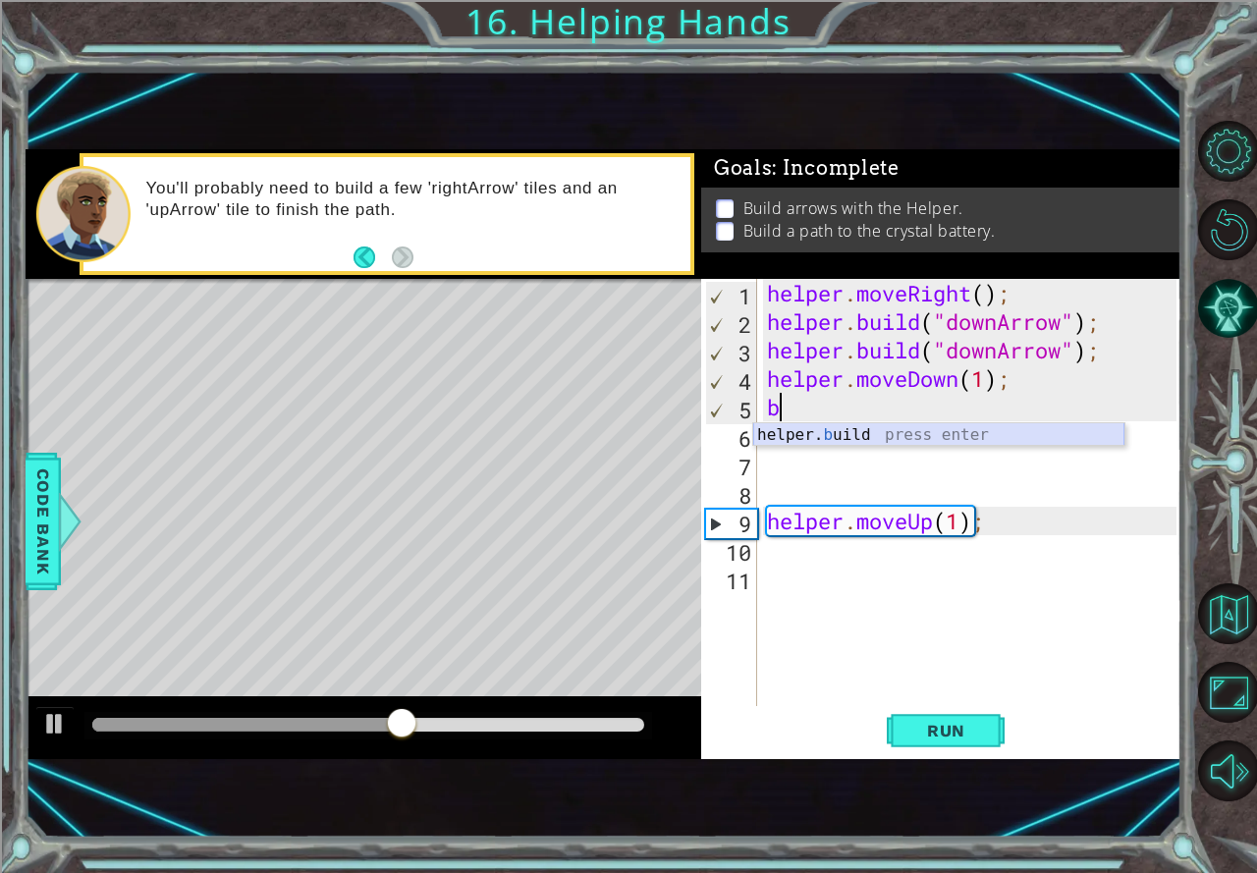
click at [897, 440] on div "helper. b uild press enter" at bounding box center [938, 458] width 371 height 71
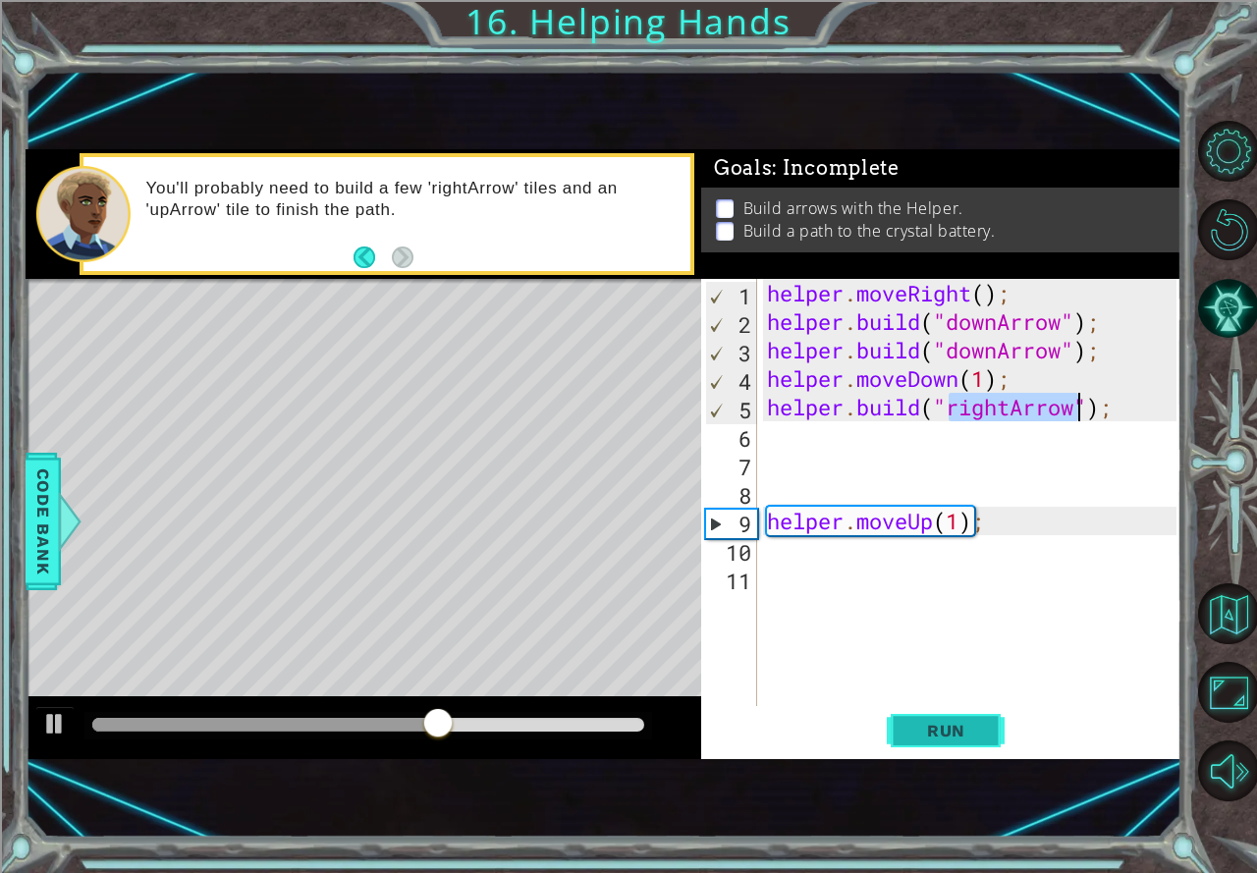
type textarea "[DOMAIN_NAME]("rightArrow");"
click at [980, 740] on span "Run" at bounding box center [946, 731] width 78 height 20
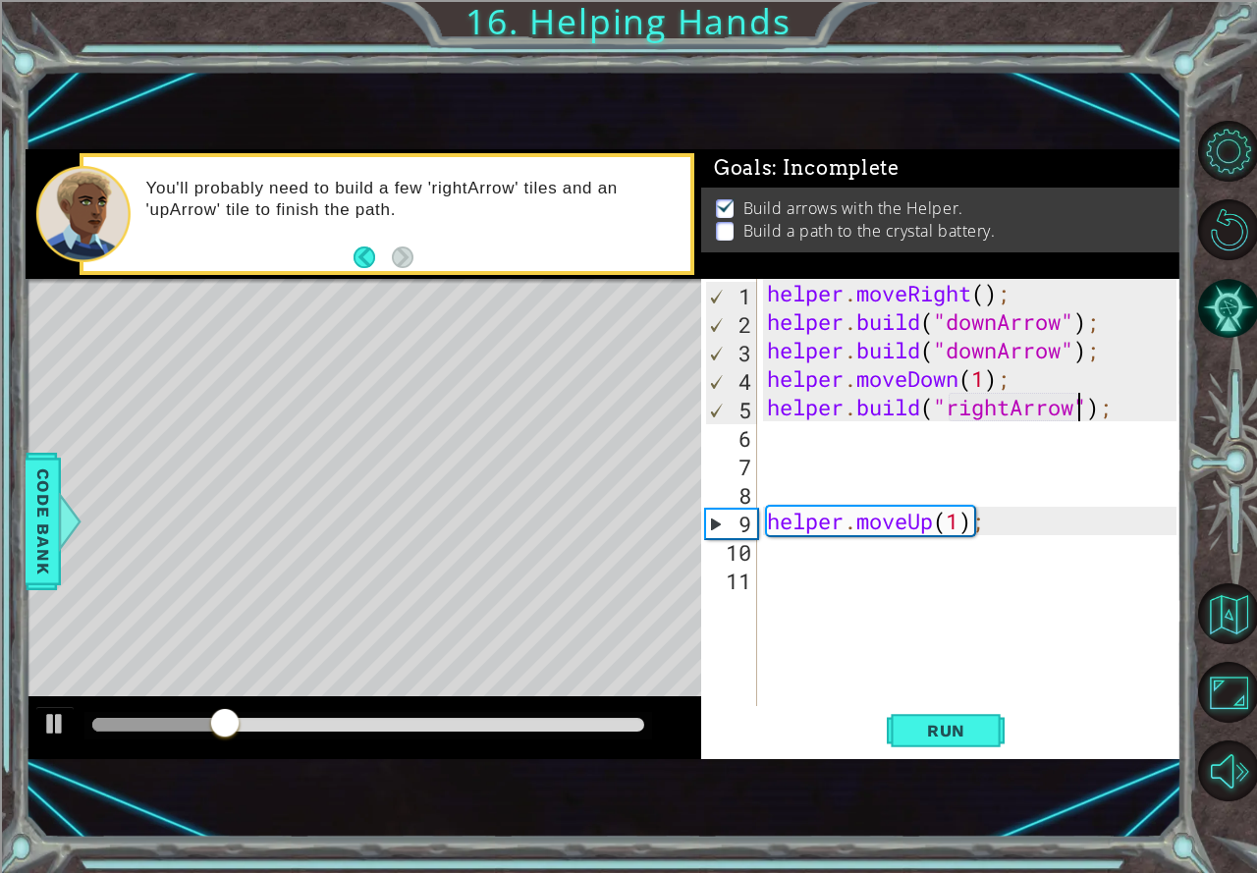
click at [868, 435] on div "helper . moveRight ( ) ; helper . build ( "downArrow" ) ; helper . build ( "dow…" at bounding box center [974, 521] width 423 height 484
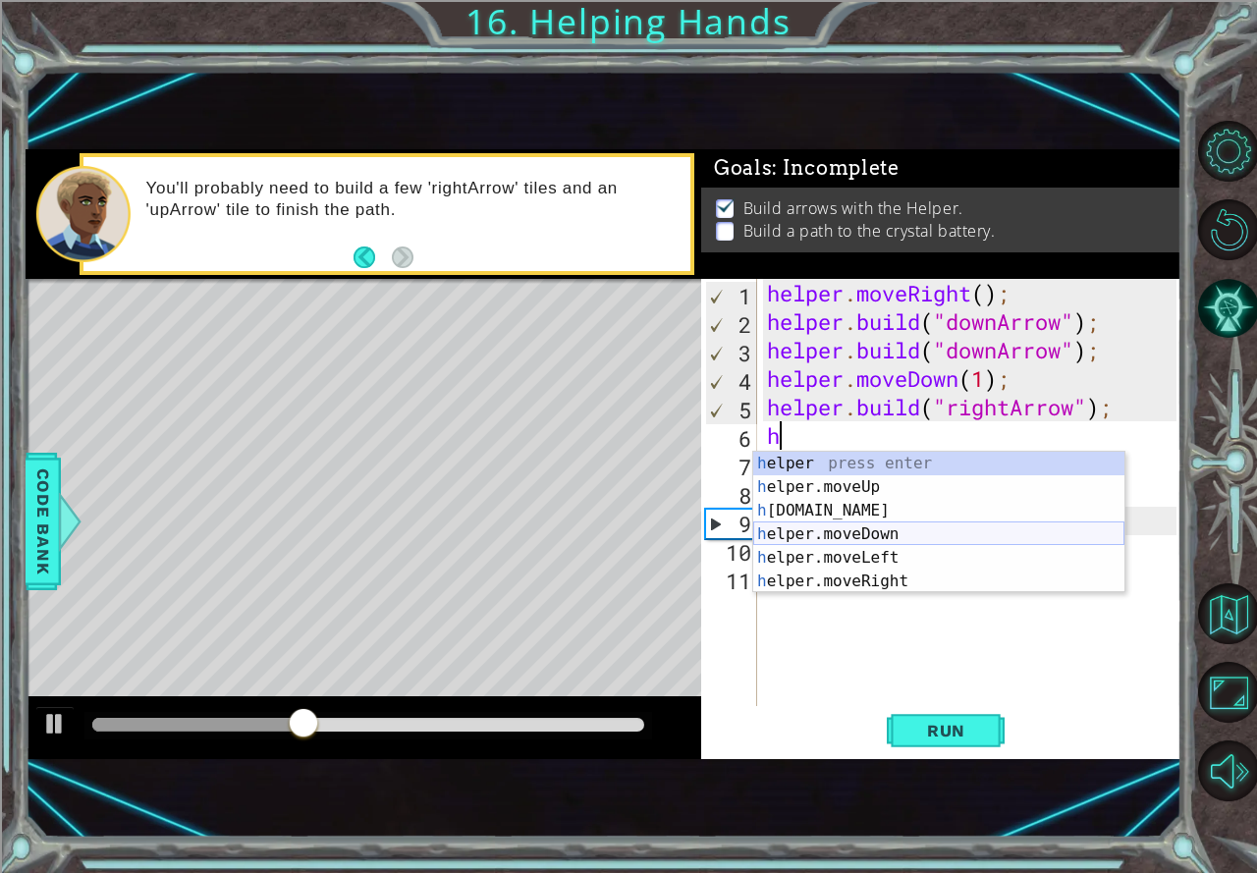
click at [876, 538] on div "h elper press enter h elper.moveUp press enter h [DOMAIN_NAME] press enter h el…" at bounding box center [938, 546] width 371 height 188
type textarea "helper.moveDown(1);"
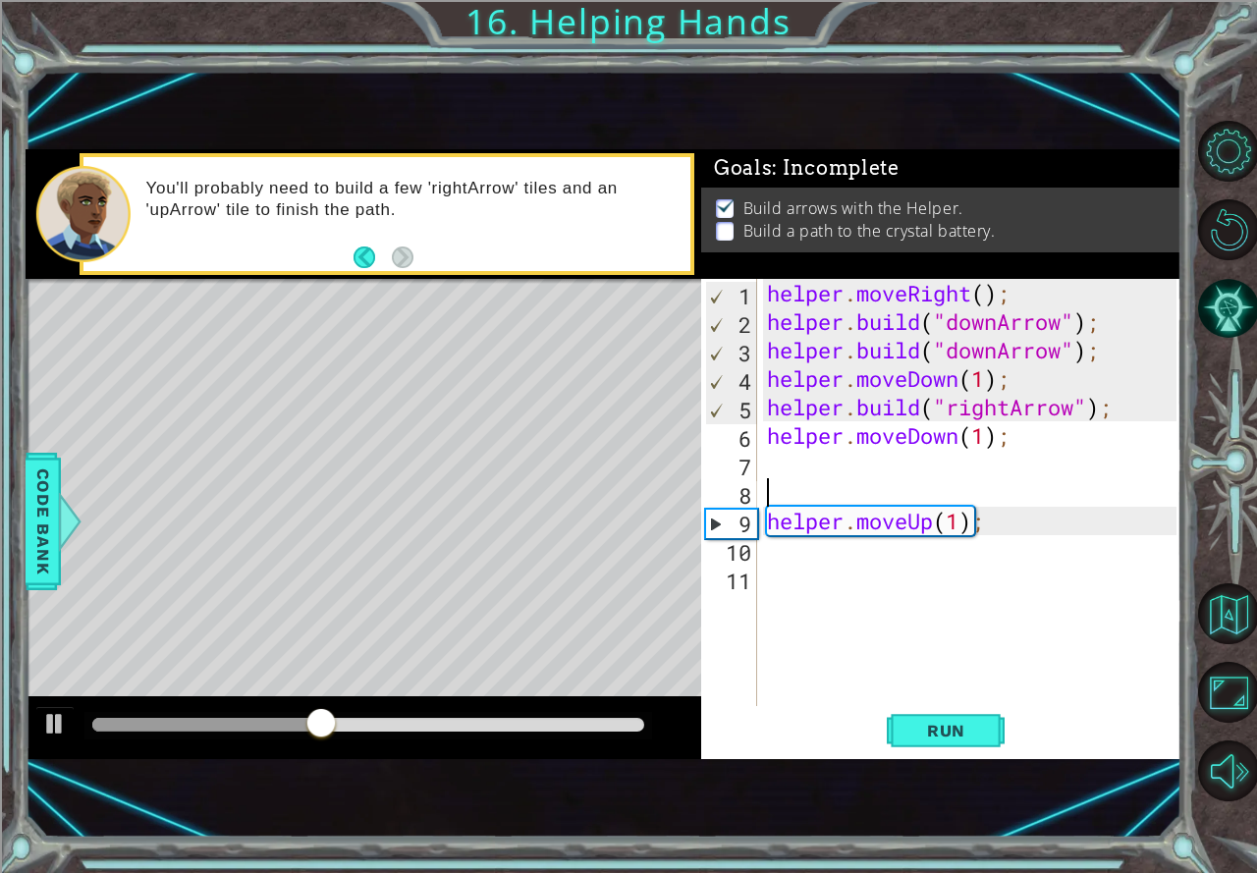
click at [849, 491] on div "helper . moveRight ( ) ; helper . build ( "downArrow" ) ; helper . build ( "dow…" at bounding box center [974, 521] width 423 height 484
click at [844, 465] on div "helper . moveRight ( ) ; helper . build ( "downArrow" ) ; helper . build ( "dow…" at bounding box center [974, 521] width 423 height 484
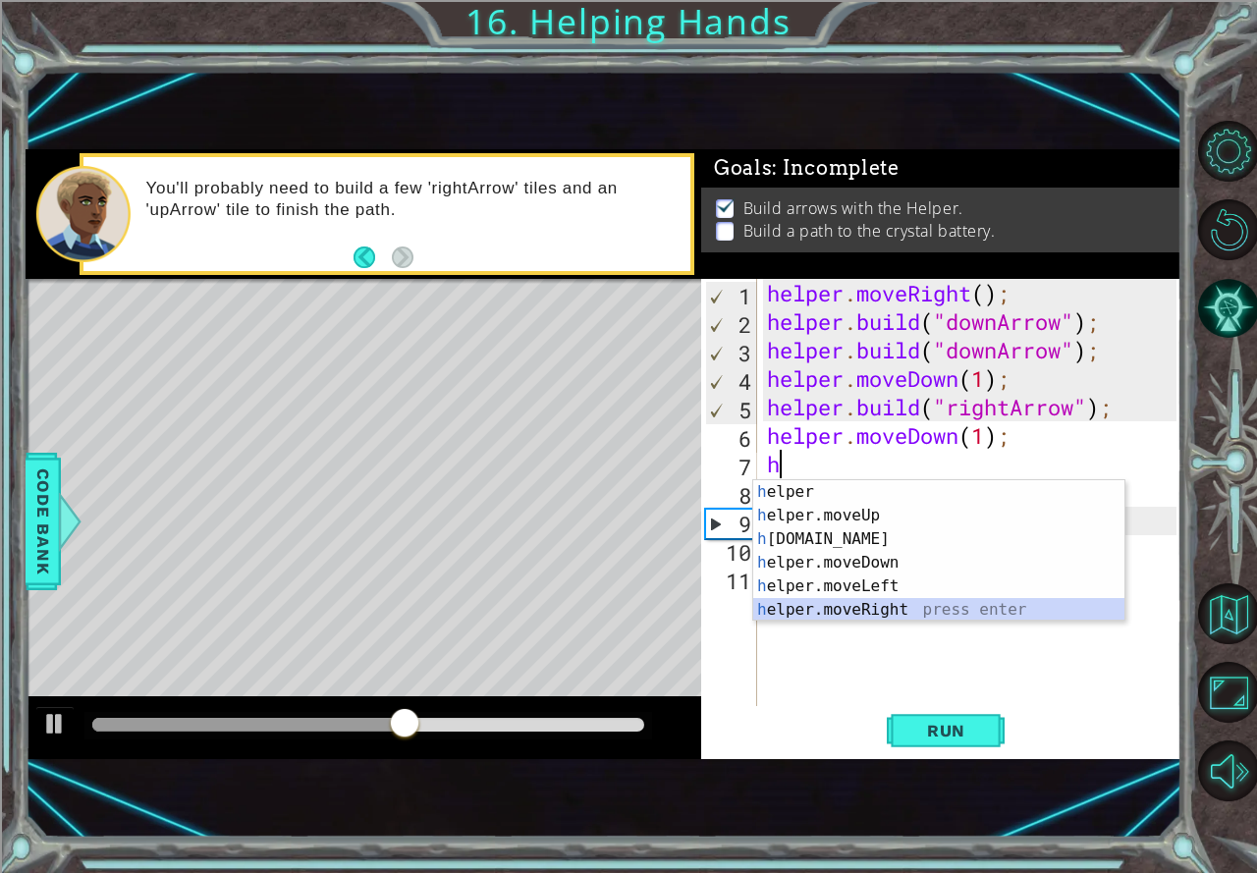
click at [863, 606] on div "h elper press enter h elper.moveUp press enter h [DOMAIN_NAME] press enter h el…" at bounding box center [938, 574] width 371 height 188
type textarea "helper.moveRight(1);"
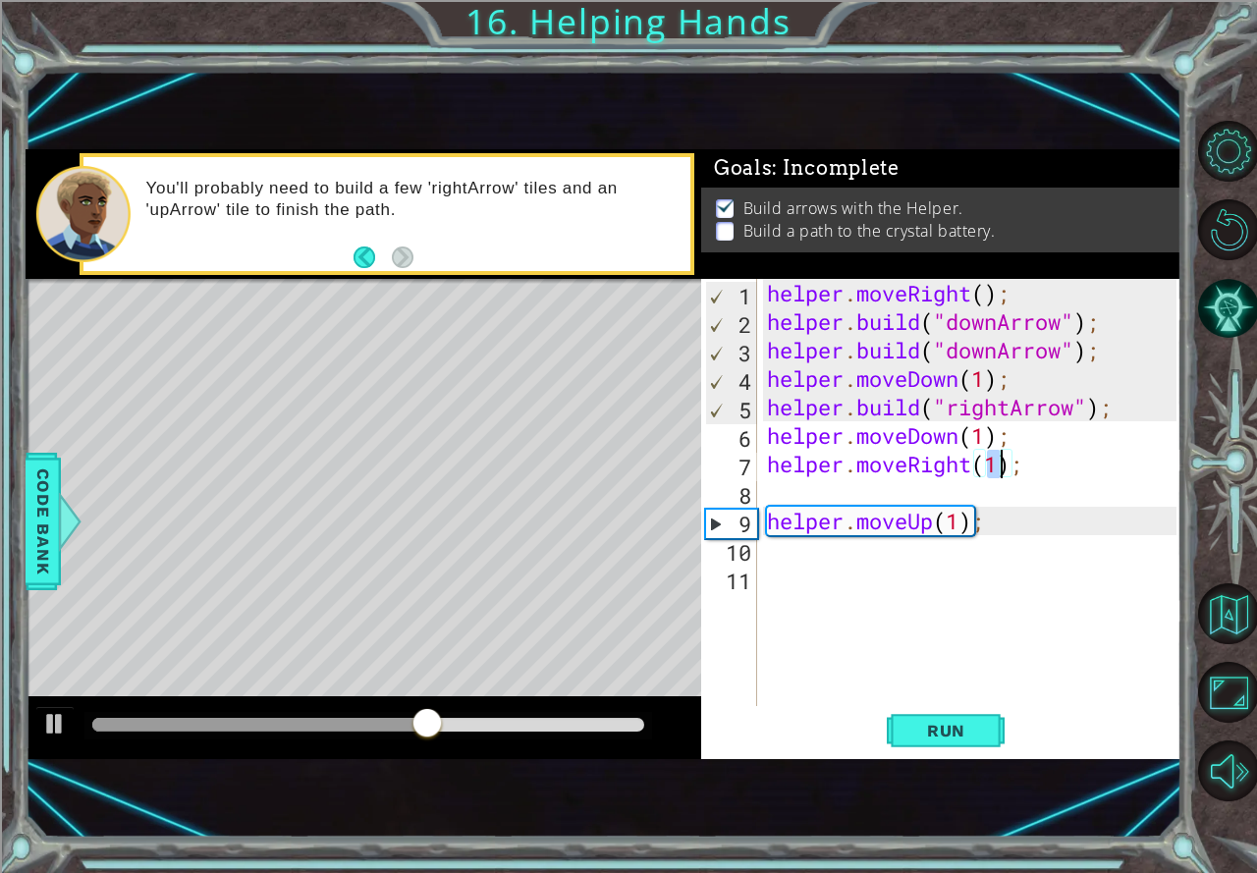
click at [799, 489] on div "helper . moveRight ( ) ; helper . build ( "downArrow" ) ; helper . build ( "dow…" at bounding box center [974, 521] width 423 height 484
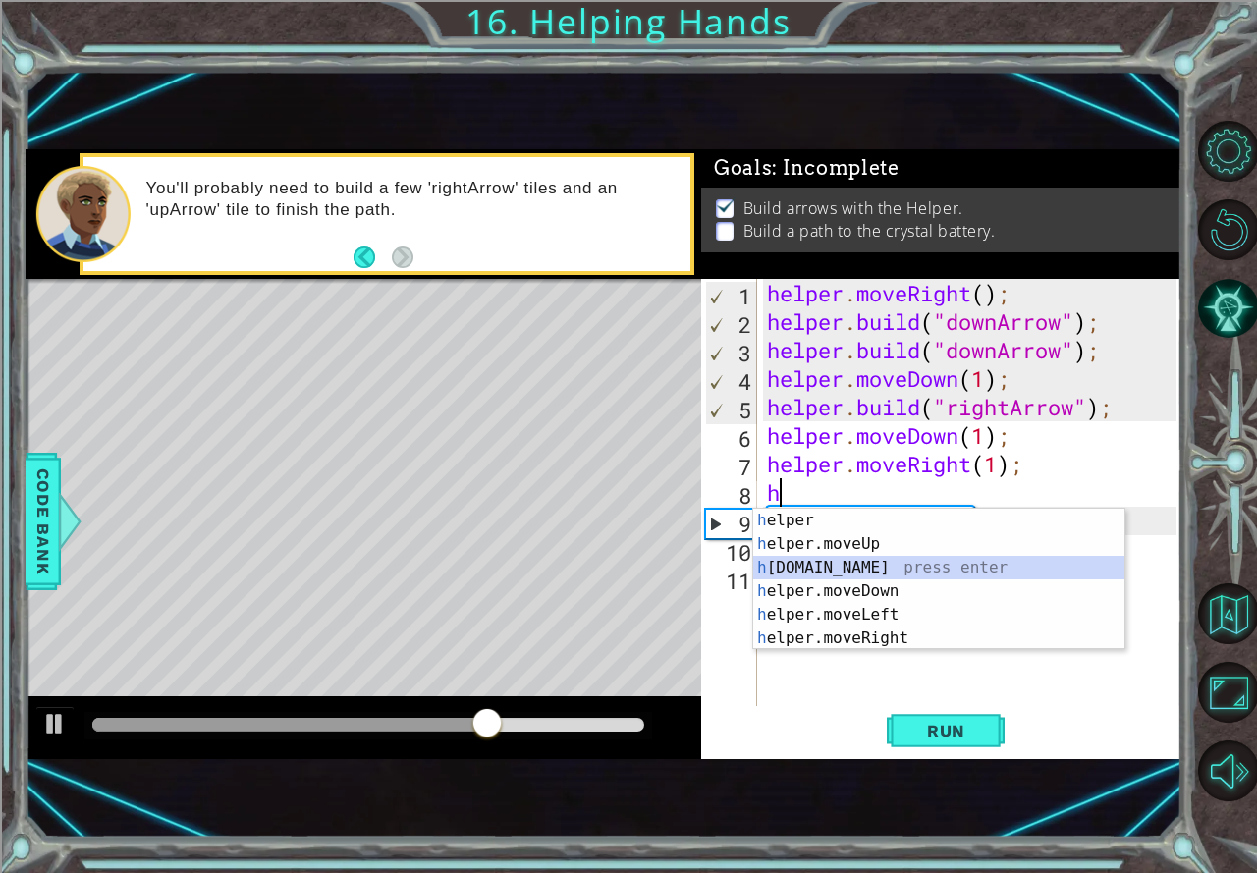
click at [843, 560] on div "h elper press enter h elper.moveUp press enter h [DOMAIN_NAME] press enter h el…" at bounding box center [938, 603] width 371 height 188
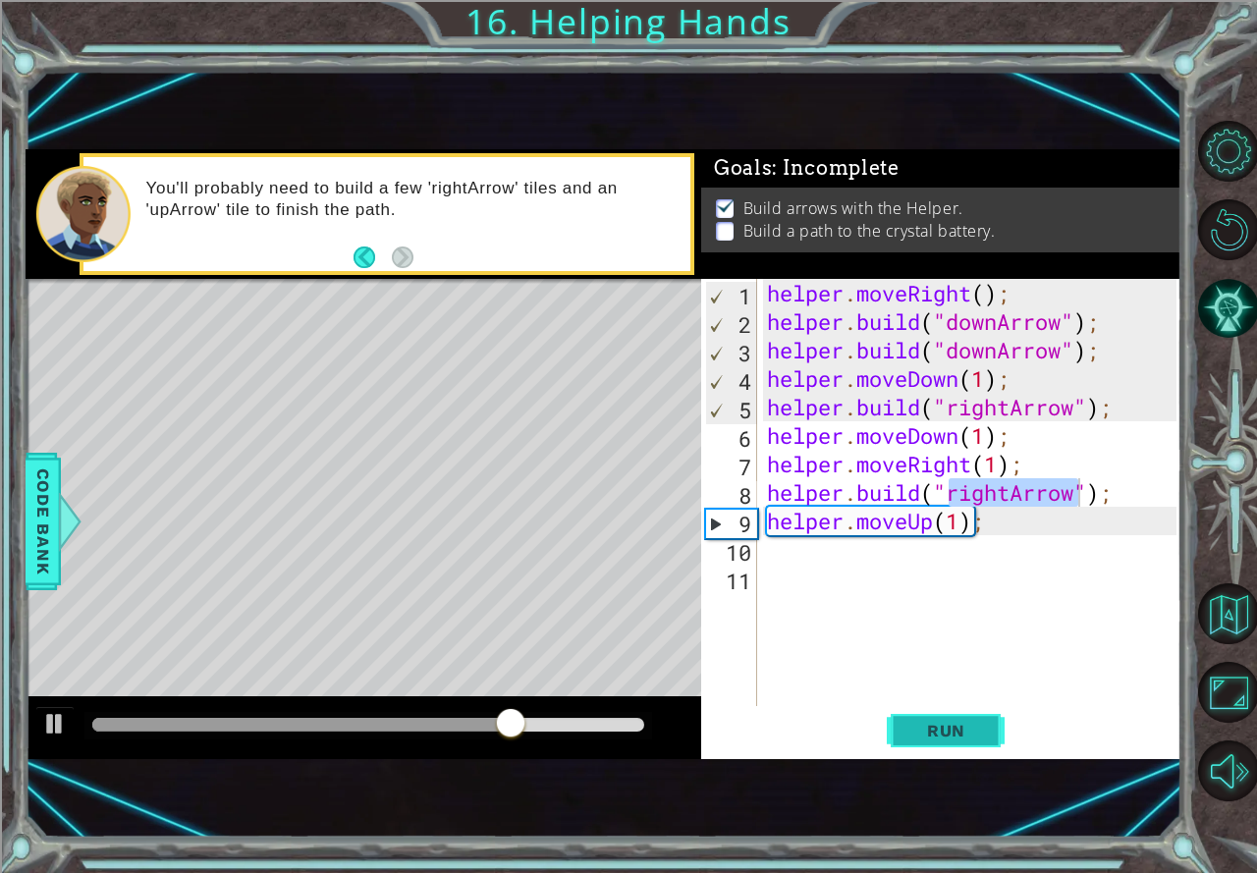
click at [962, 730] on span "Run" at bounding box center [946, 731] width 78 height 20
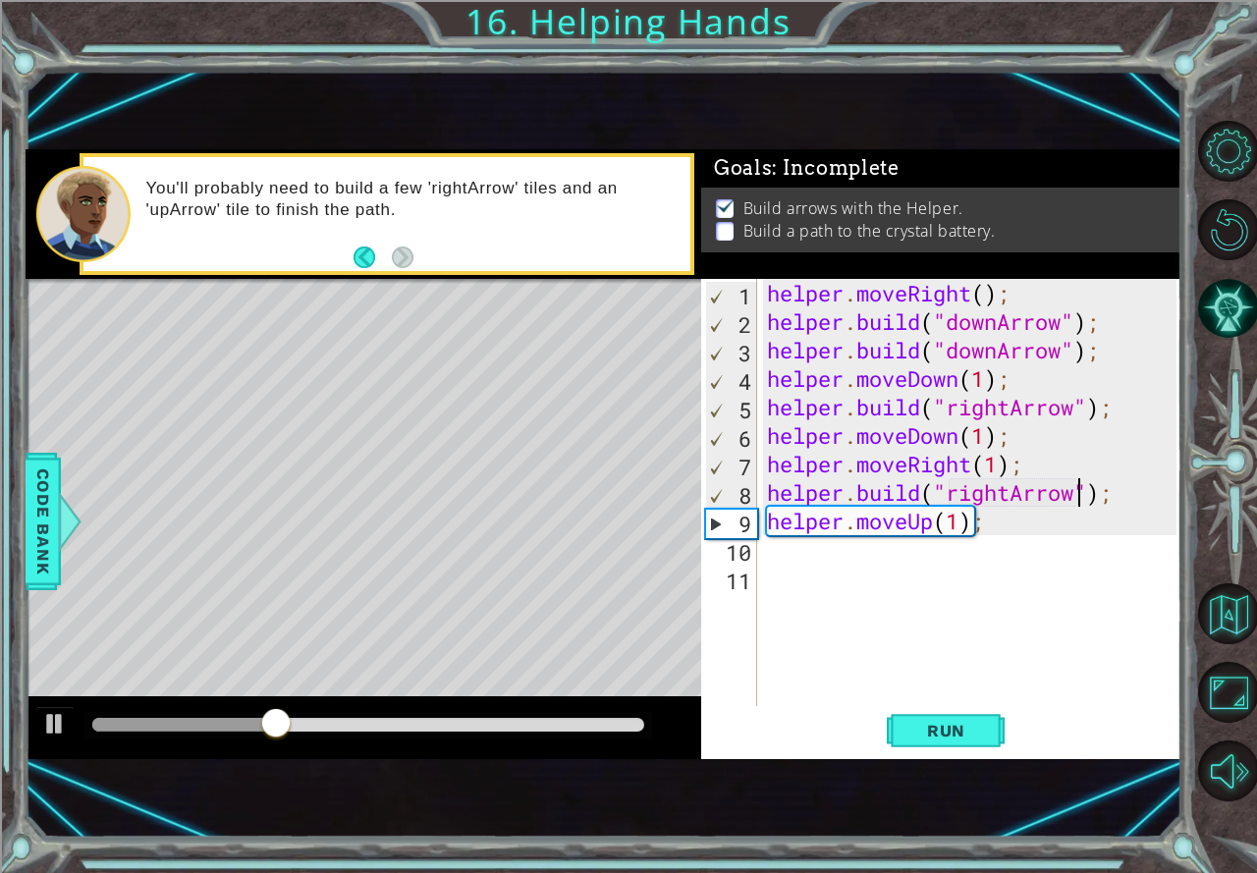
type textarea "[DOMAIN_NAME]("rightArro");"
click at [970, 538] on div "helper . moveRight ( ) ; helper . build ( "downArrow" ) ; helper . build ( "dow…" at bounding box center [974, 521] width 423 height 484
drag, startPoint x: 1007, startPoint y: 528, endPoint x: 758, endPoint y: 523, distance: 249.4
click at [758, 523] on div "1 2 3 4 5 6 7 8 9 10 11 helper . moveRight ( ) ; helper . build ( "downArrow" )…" at bounding box center [938, 492] width 475 height 427
type textarea "helper.moveUp(1);"
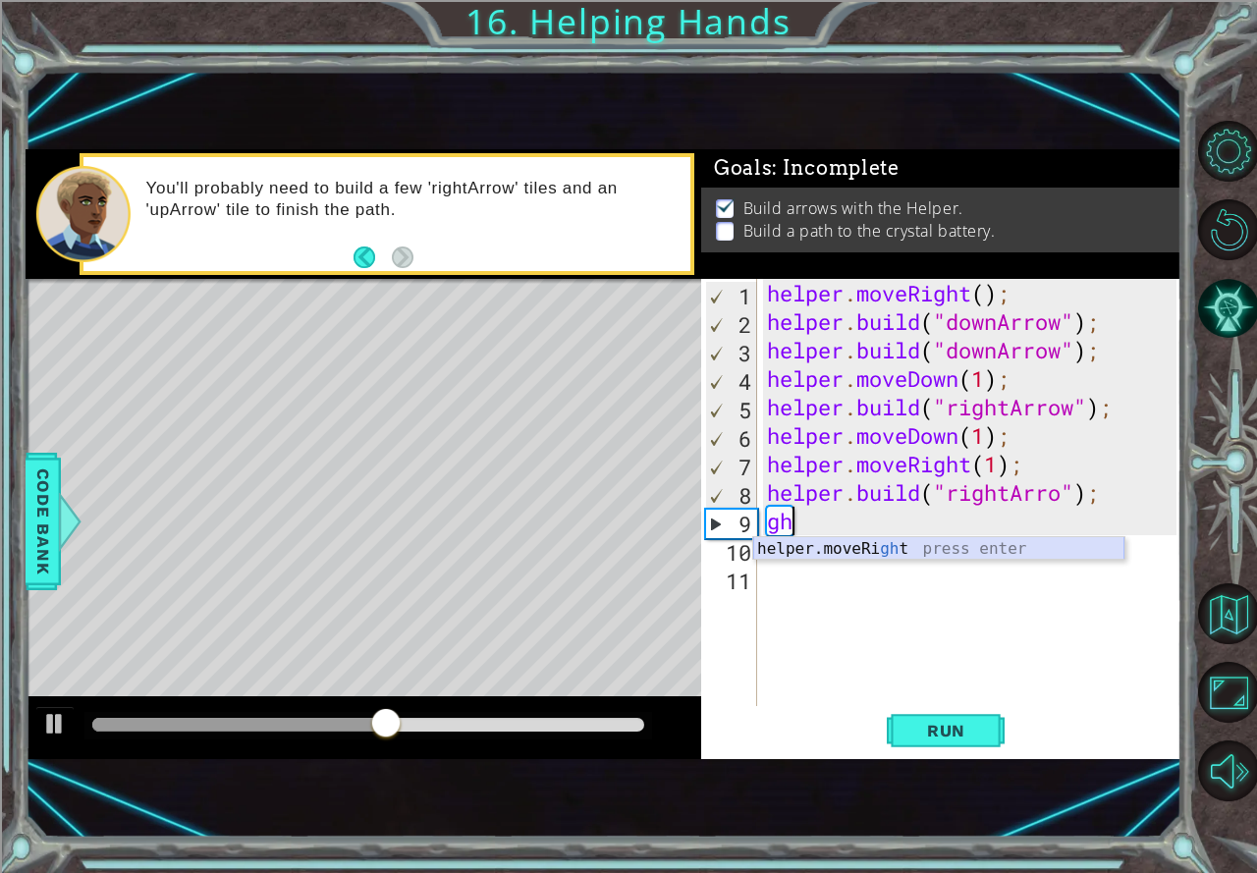
click at [780, 548] on div "helper.moveRi gh t press enter" at bounding box center [938, 572] width 371 height 71
type textarea "helper.moveRight(1);"
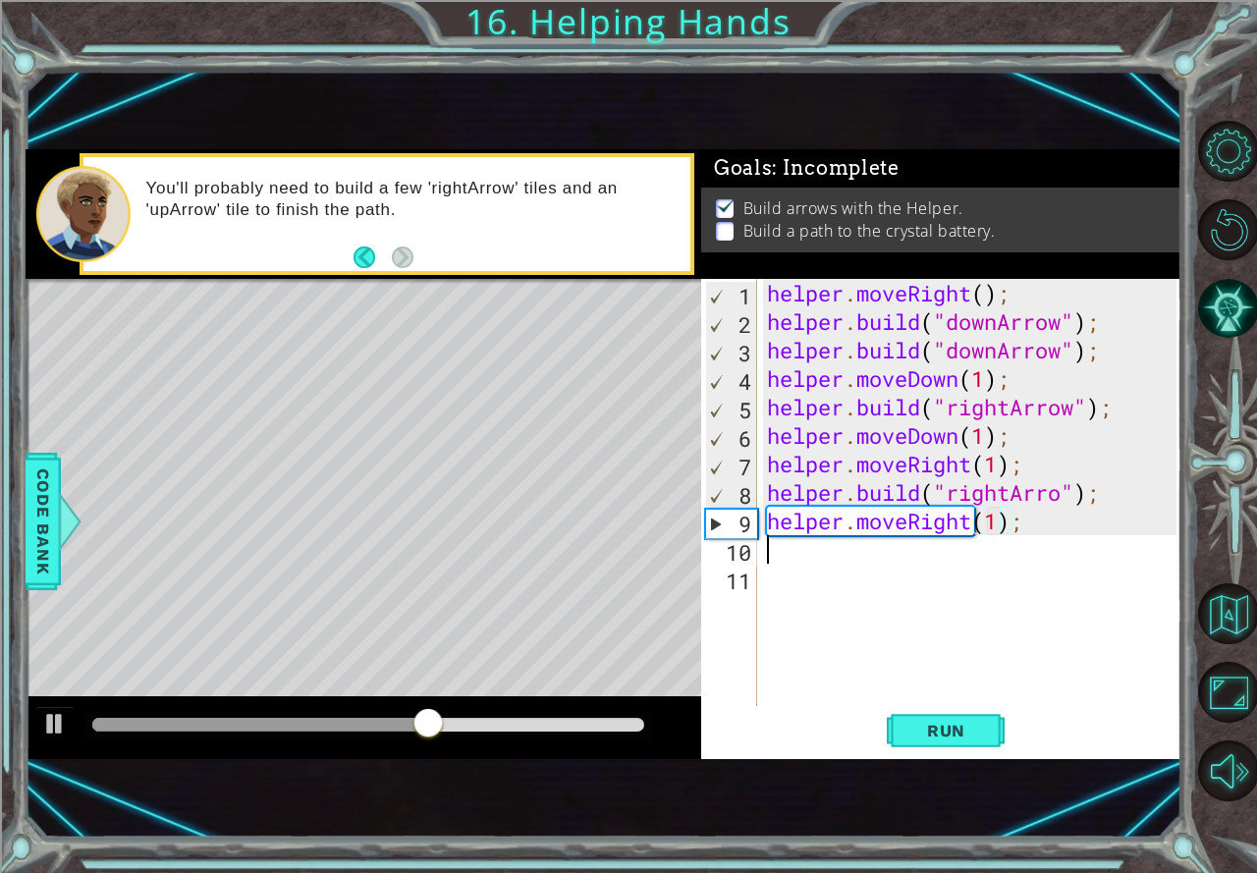
click at [775, 551] on div "helper . moveRight ( ) ; helper . build ( "downArrow" ) ; helper . build ( "dow…" at bounding box center [974, 521] width 423 height 484
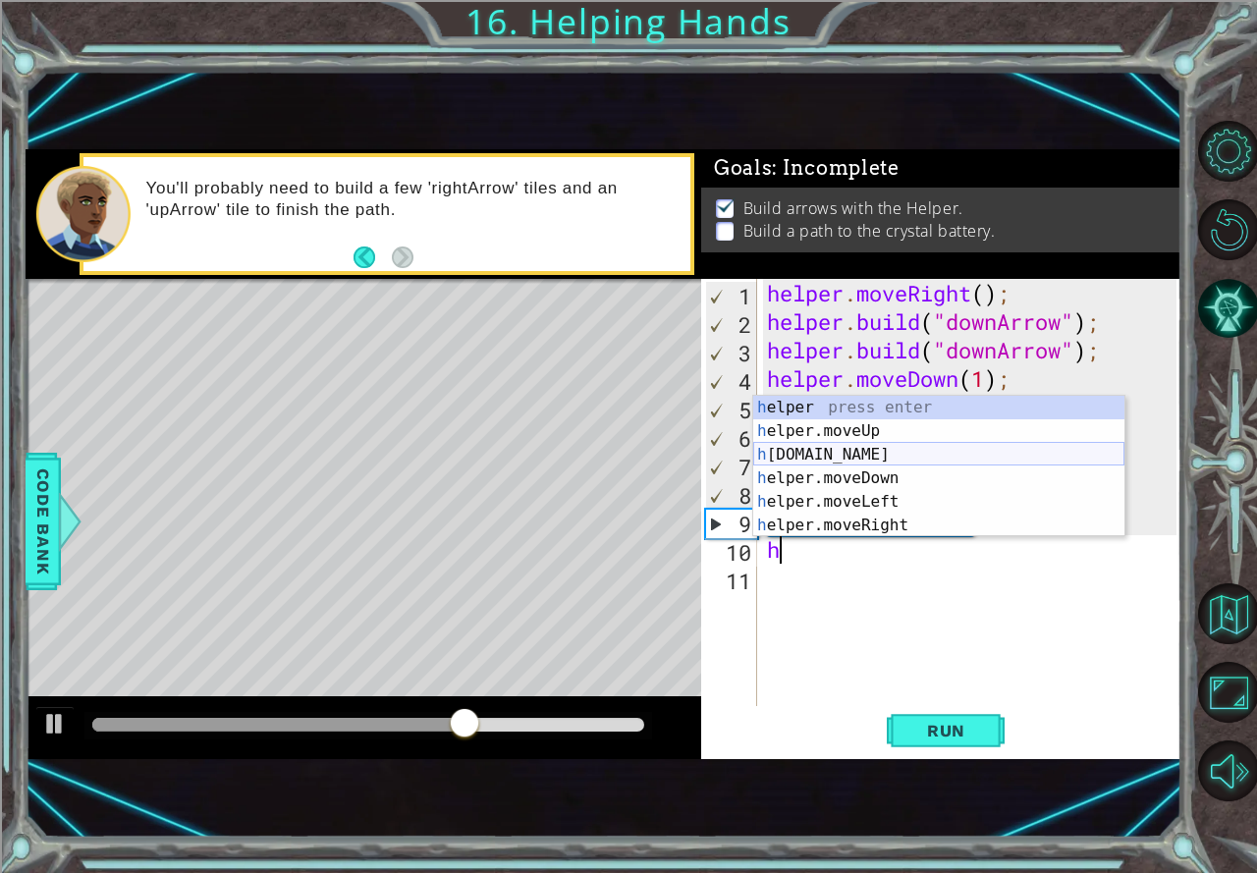
click at [831, 446] on div "h elper press enter h elper.moveUp press enter h [DOMAIN_NAME] press enter h el…" at bounding box center [938, 490] width 371 height 188
type textarea "[DOMAIN_NAME]("rightArrow");"
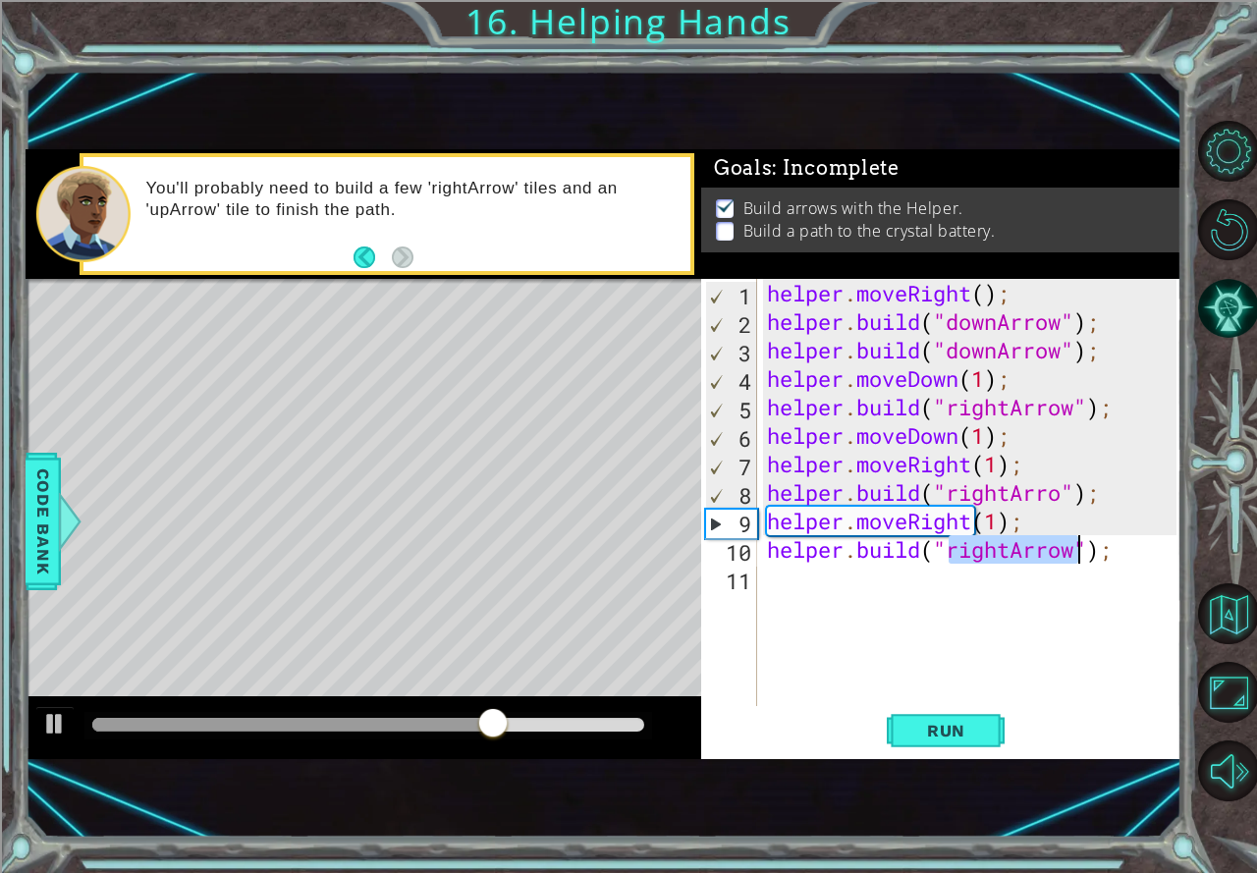
click at [790, 577] on div "helper . moveRight ( ) ; helper . build ( "downArrow" ) ; helper . build ( "dow…" at bounding box center [974, 521] width 423 height 484
click at [944, 721] on span "Run" at bounding box center [946, 731] width 78 height 20
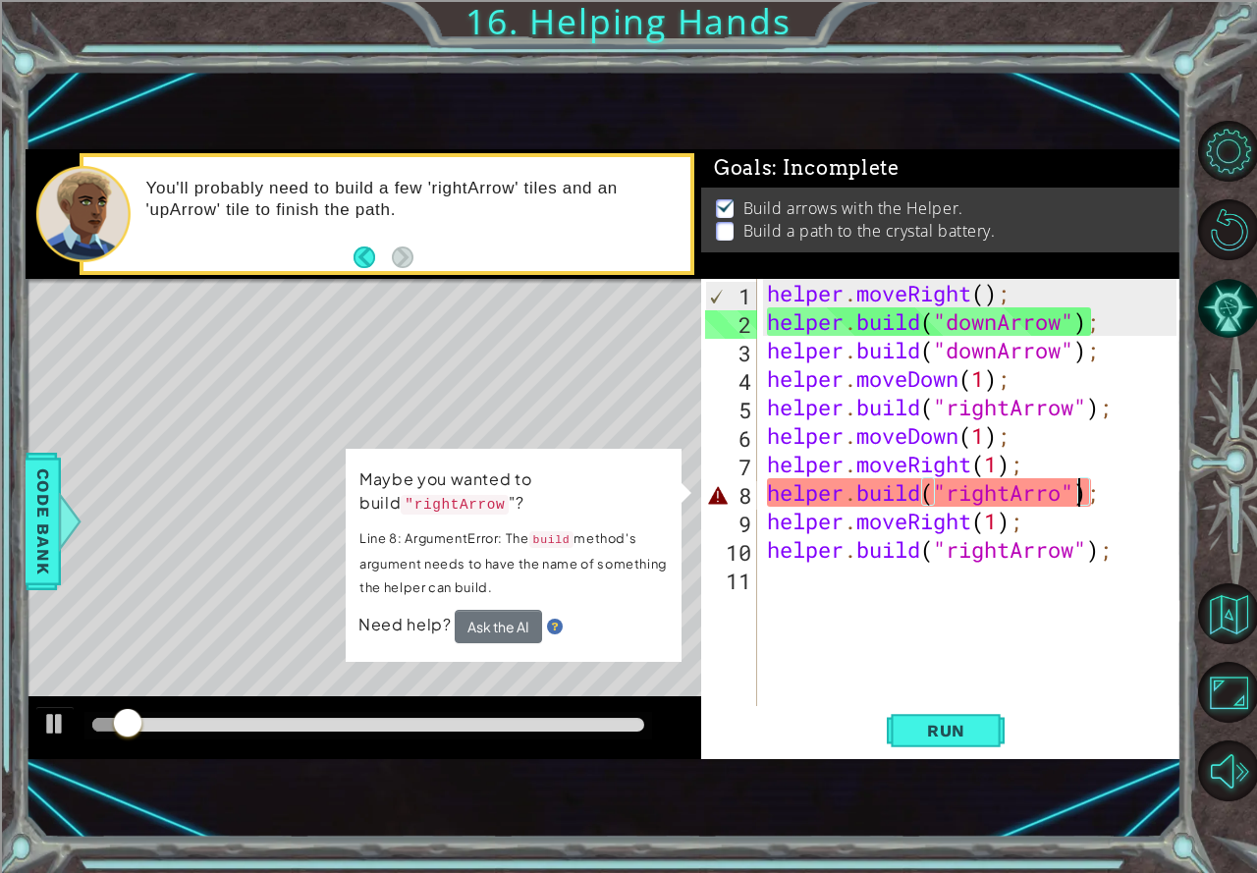
click at [1078, 496] on div "helper . moveRight ( ) ; helper . build ( "downArrow" ) ; helper . build ( "dow…" at bounding box center [974, 521] width 423 height 484
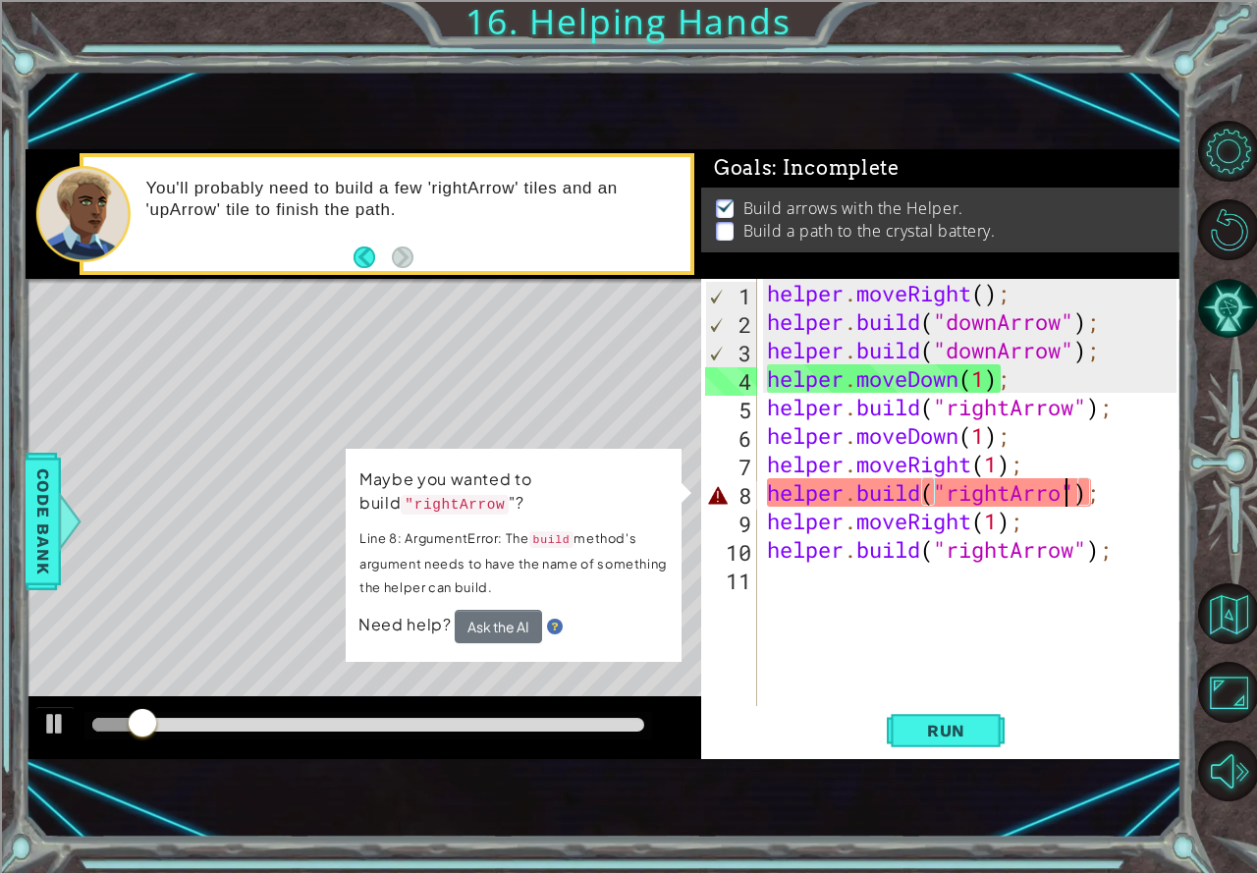
drag, startPoint x: 1070, startPoint y: 496, endPoint x: 1054, endPoint y: 498, distance: 15.8
click at [1055, 498] on div "helper . moveRight ( ) ; helper . build ( "downArrow" ) ; helper . build ( "dow…" at bounding box center [974, 521] width 423 height 484
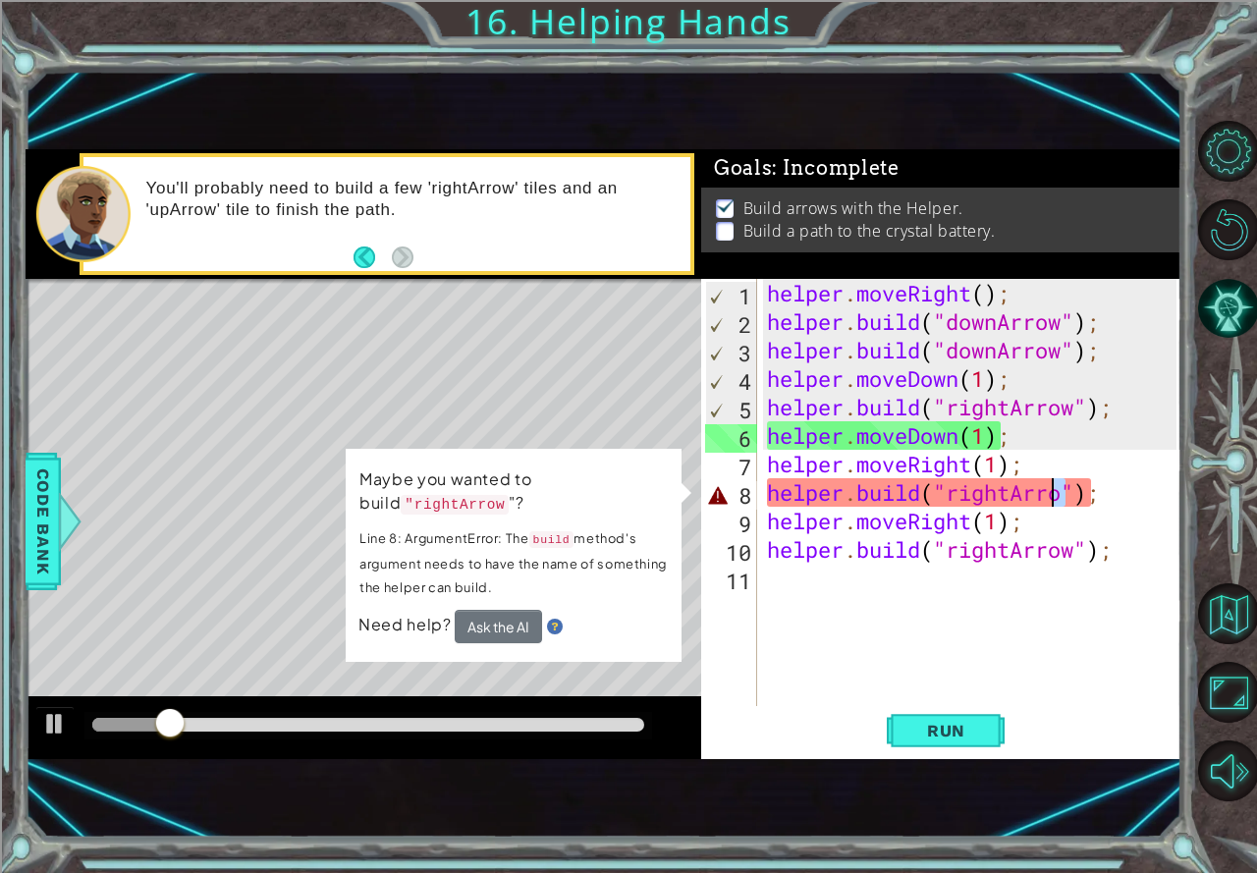
click at [1062, 498] on div "helper . moveRight ( ) ; helper . build ( "downArrow" ) ; helper . build ( "dow…" at bounding box center [969, 492] width 413 height 427
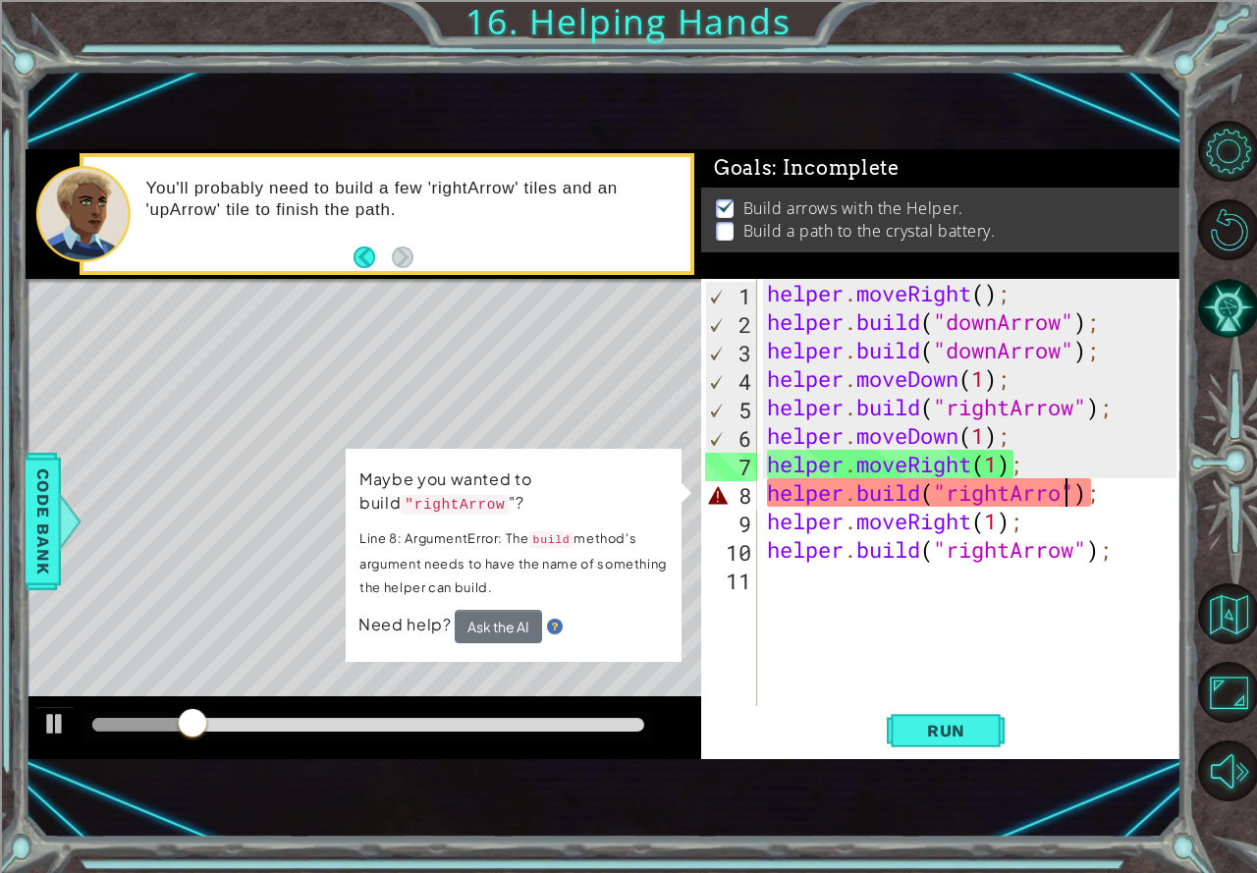
type textarea "[DOMAIN_NAME]("rightArrow");"
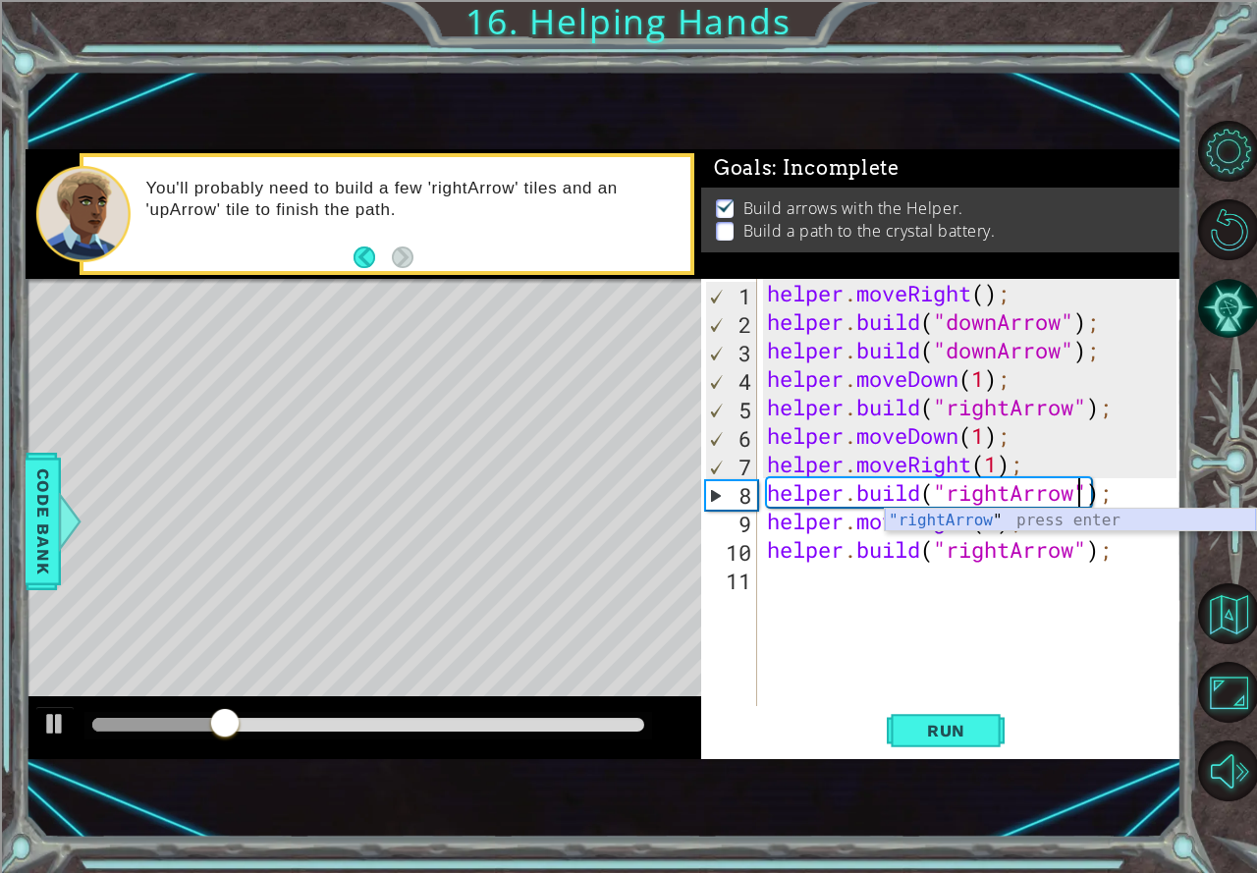
click at [978, 519] on div ""rightArrow " press enter" at bounding box center [1069, 544] width 371 height 71
click at [826, 584] on div "helper . moveRight ( ) ; helper . build ( "downArrow" ) ; helper . build ( "dow…" at bounding box center [974, 521] width 423 height 484
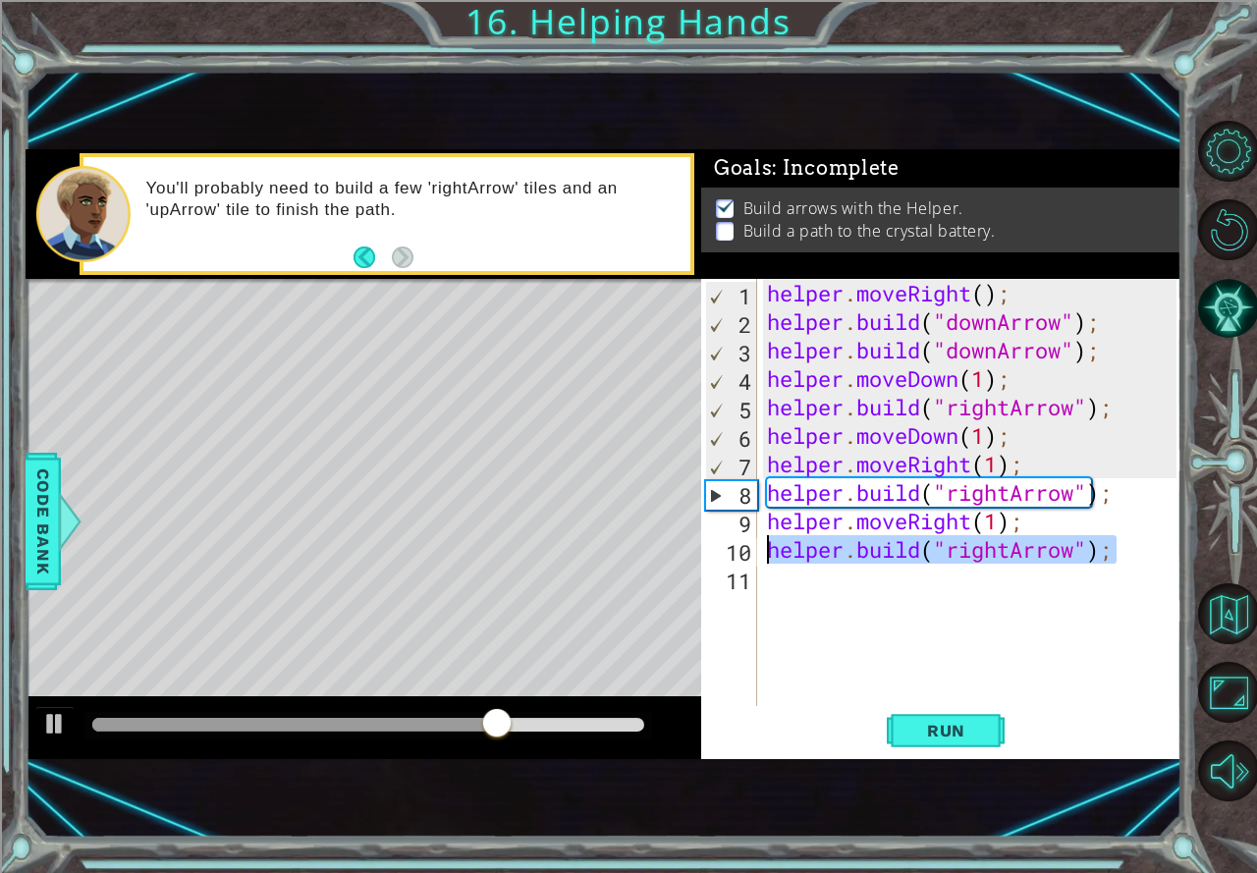
drag, startPoint x: 1110, startPoint y: 548, endPoint x: 750, endPoint y: 553, distance: 360.3
click at [750, 553] on div "1 2 3 4 5 6 7 8 9 10 11 helper . moveRight ( ) ; helper . build ( "downArrow" )…" at bounding box center [938, 492] width 475 height 427
type textarea "[DOMAIN_NAME]("rightArrow");"
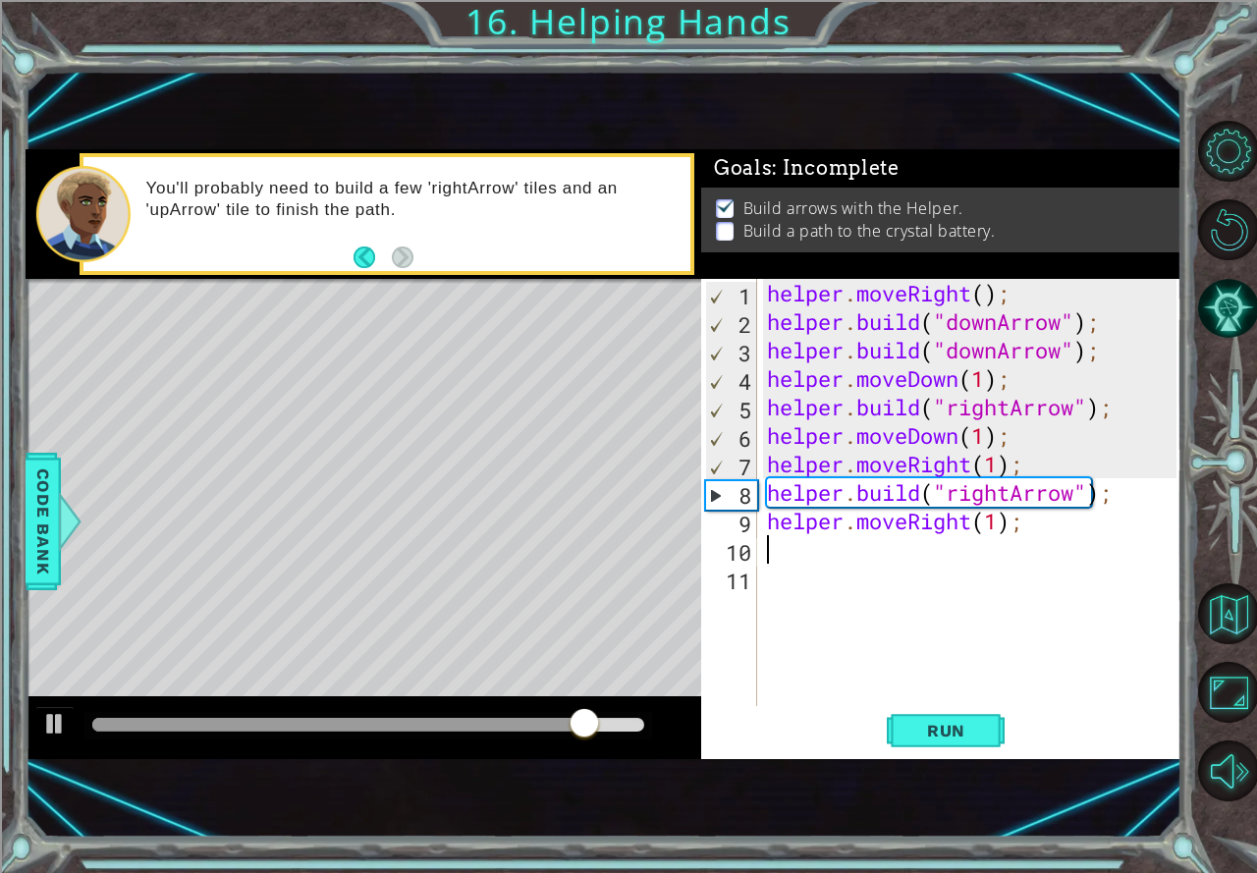
click at [887, 556] on div "helper . moveRight ( ) ; helper . build ( "downArrow" ) ; helper . build ( "dow…" at bounding box center [974, 521] width 423 height 484
click at [797, 556] on div "helper . moveRight ( ) ; helper . build ( "downArrow" ) ; helper . build ( "dow…" at bounding box center [974, 521] width 423 height 484
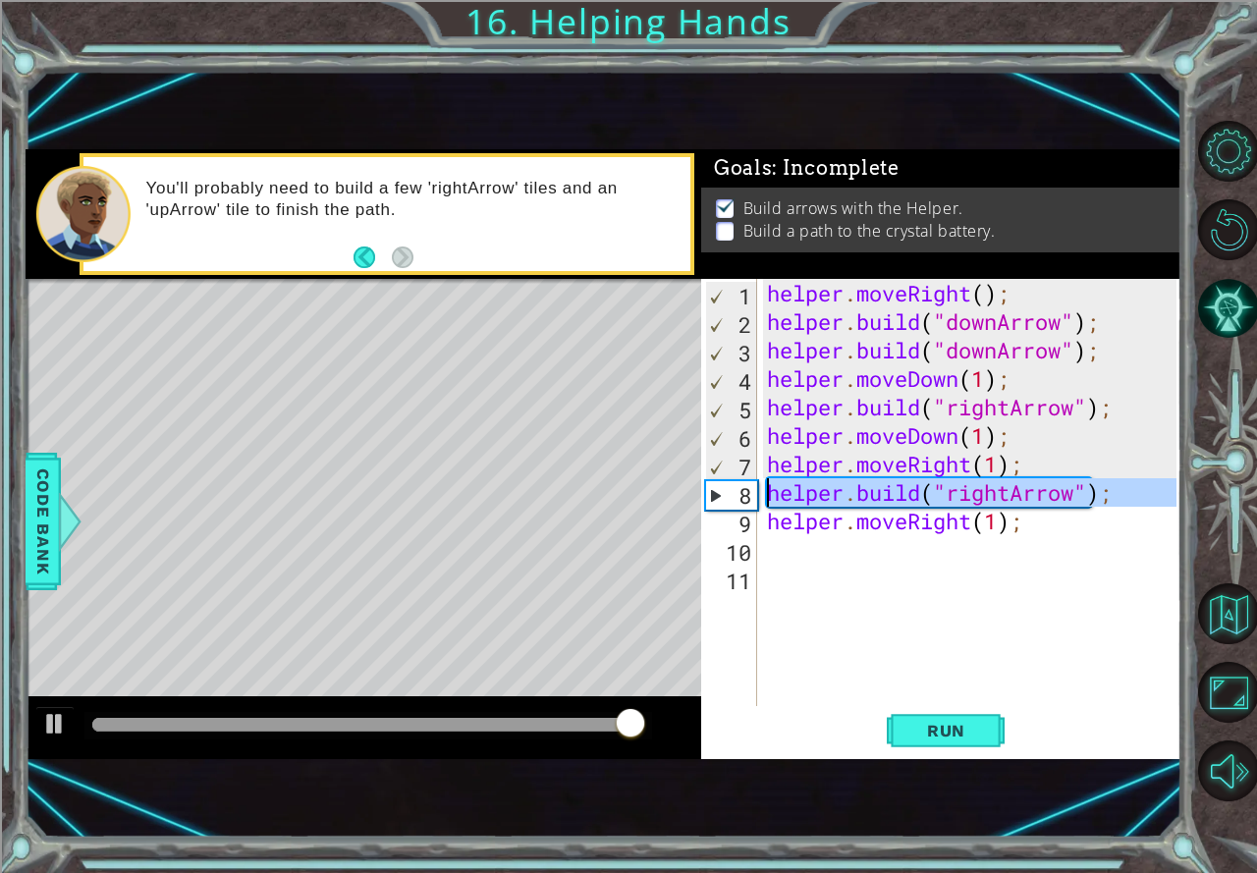
click at [712, 494] on div "8" at bounding box center [731, 495] width 51 height 28
type textarea "[DOMAIN_NAME]("rightArrow");"
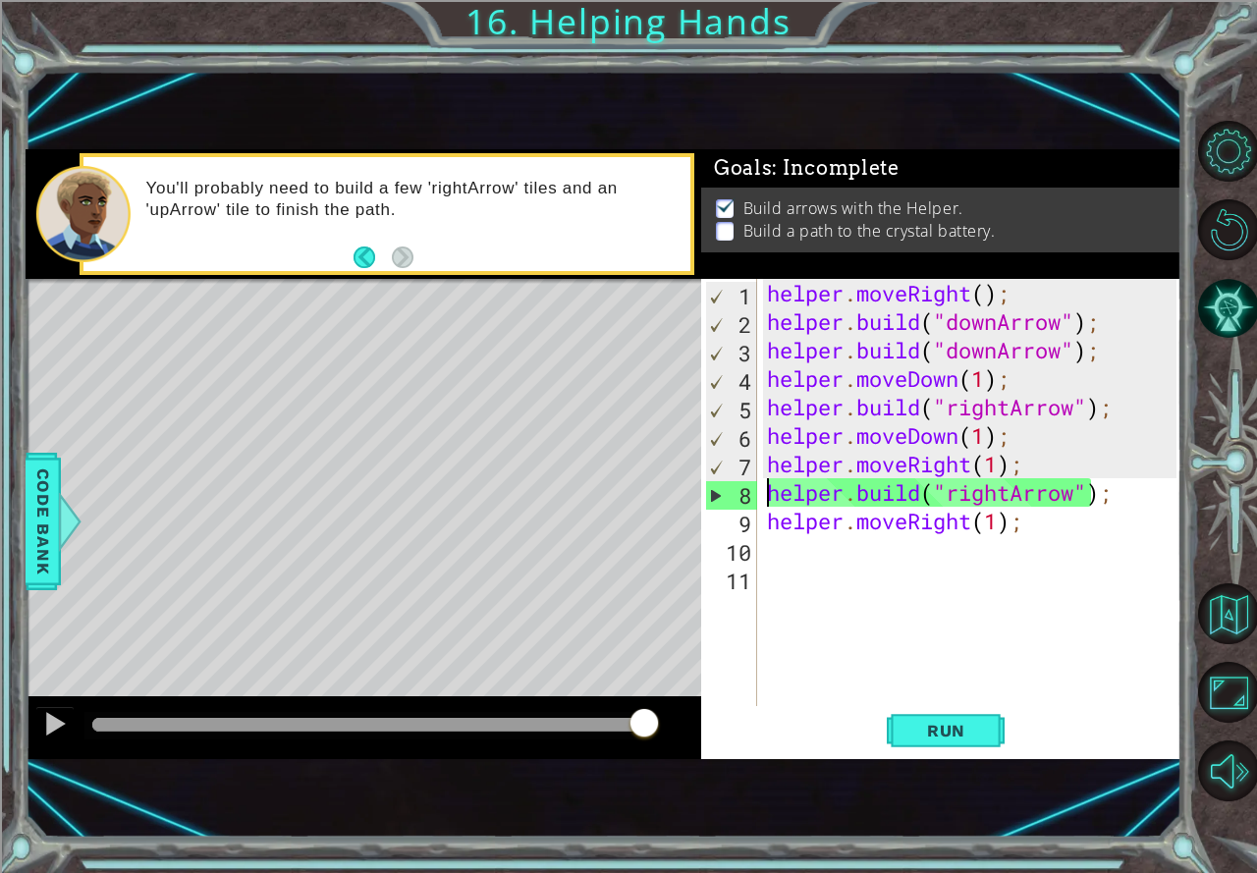
click at [778, 558] on div "helper . moveRight ( ) ; helper . build ( "downArrow" ) ; helper . build ( "dow…" at bounding box center [974, 521] width 423 height 484
drag, startPoint x: 1028, startPoint y: 533, endPoint x: 764, endPoint y: 525, distance: 264.2
click at [764, 525] on div "helper . moveRight ( ) ; helper . build ( "downArrow" ) ; helper . build ( "dow…" at bounding box center [974, 521] width 423 height 484
type textarea "helper.moveRight(1);"
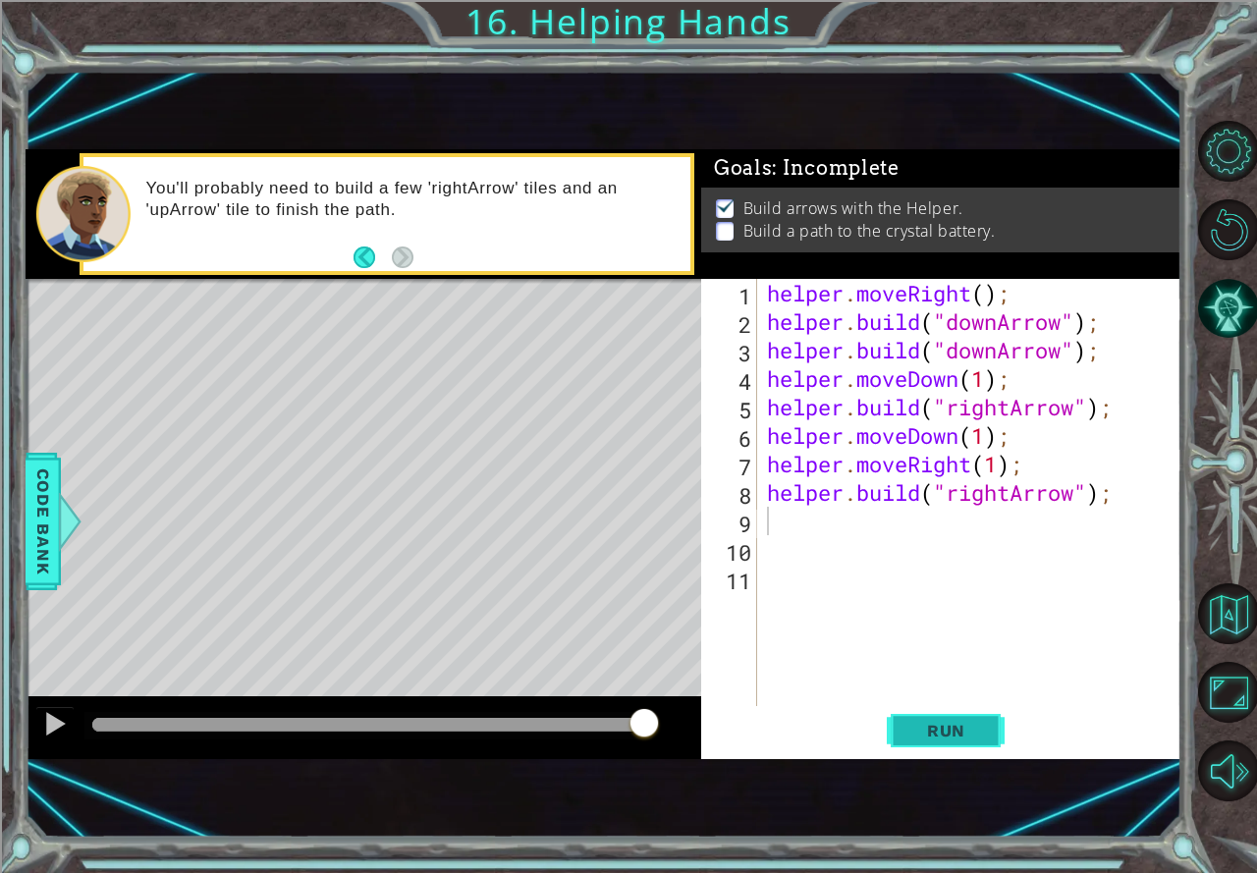
click at [911, 720] on button "Run" at bounding box center [945, 731] width 118 height 48
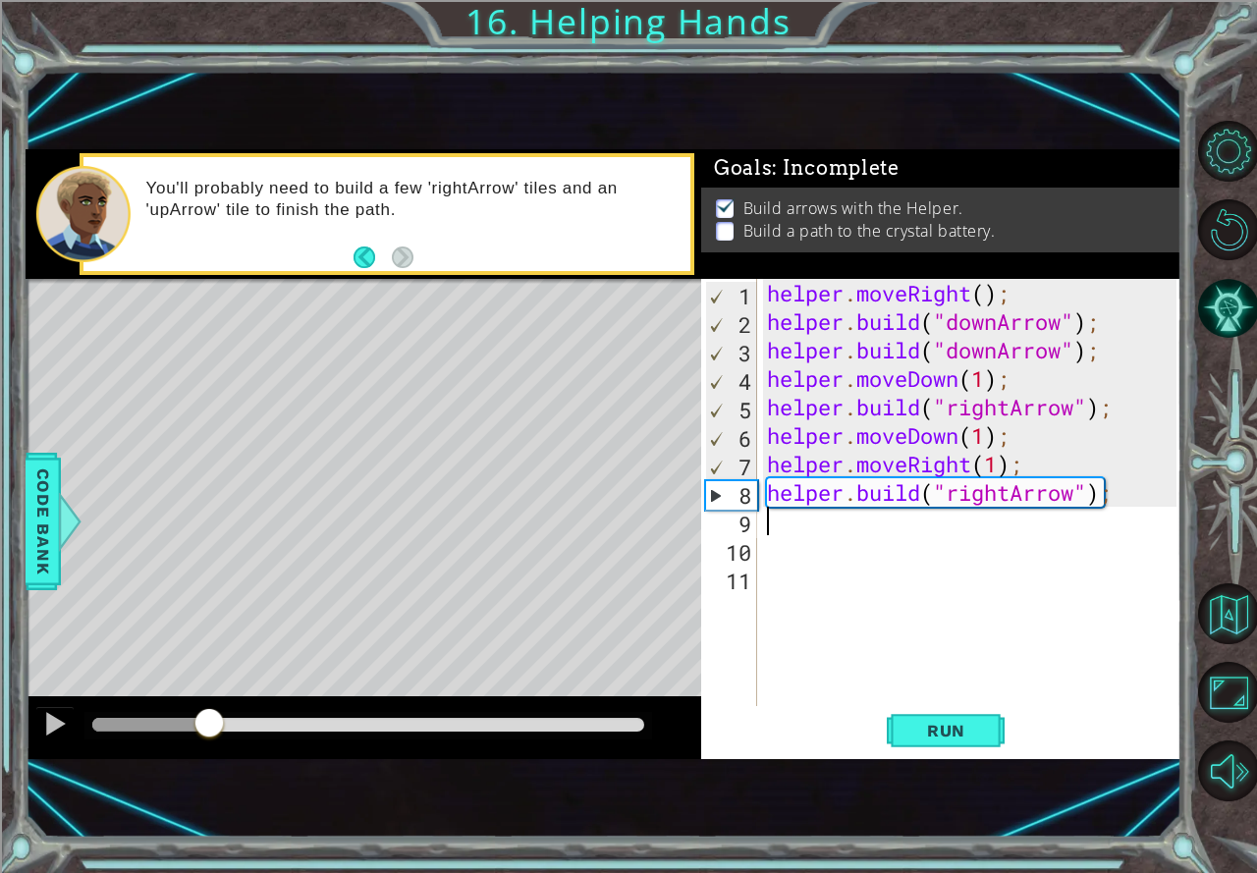
click at [209, 715] on div at bounding box center [208, 724] width 35 height 35
click at [792, 535] on div "helper . moveRight ( ) ; helper . build ( "downArrow" ) ; helper . build ( "dow…" at bounding box center [974, 521] width 423 height 484
click at [799, 527] on div "helper . moveRight ( ) ; helper . build ( "downArrow" ) ; helper . build ( "dow…" at bounding box center [974, 521] width 423 height 484
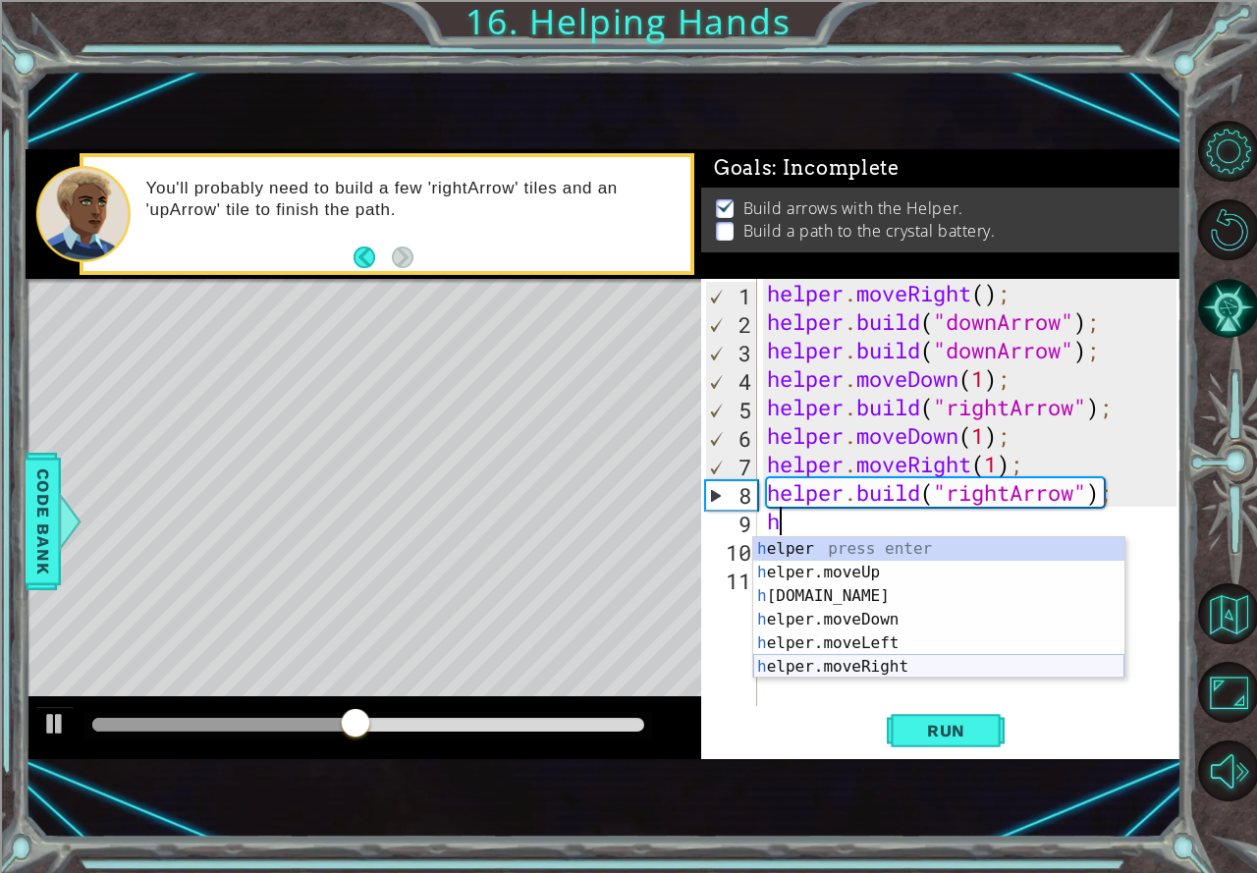
click at [862, 659] on div "h elper press enter h elper.moveUp press enter h [DOMAIN_NAME] press enter h el…" at bounding box center [938, 631] width 371 height 188
type textarea "helper.moveRight(1);"
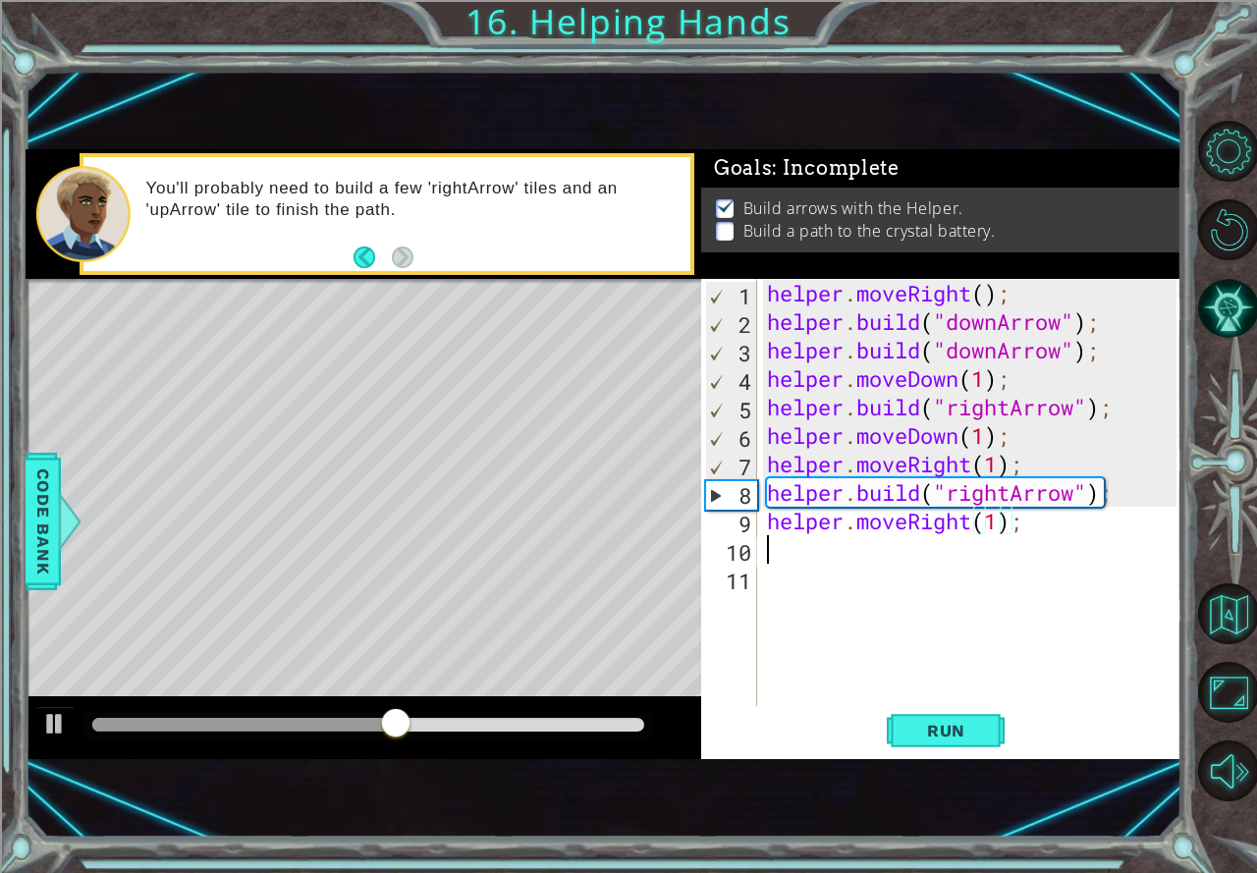
click at [801, 547] on div "helper . moveRight ( ) ; helper . build ( "downArrow" ) ; helper . build ( "dow…" at bounding box center [974, 521] width 423 height 484
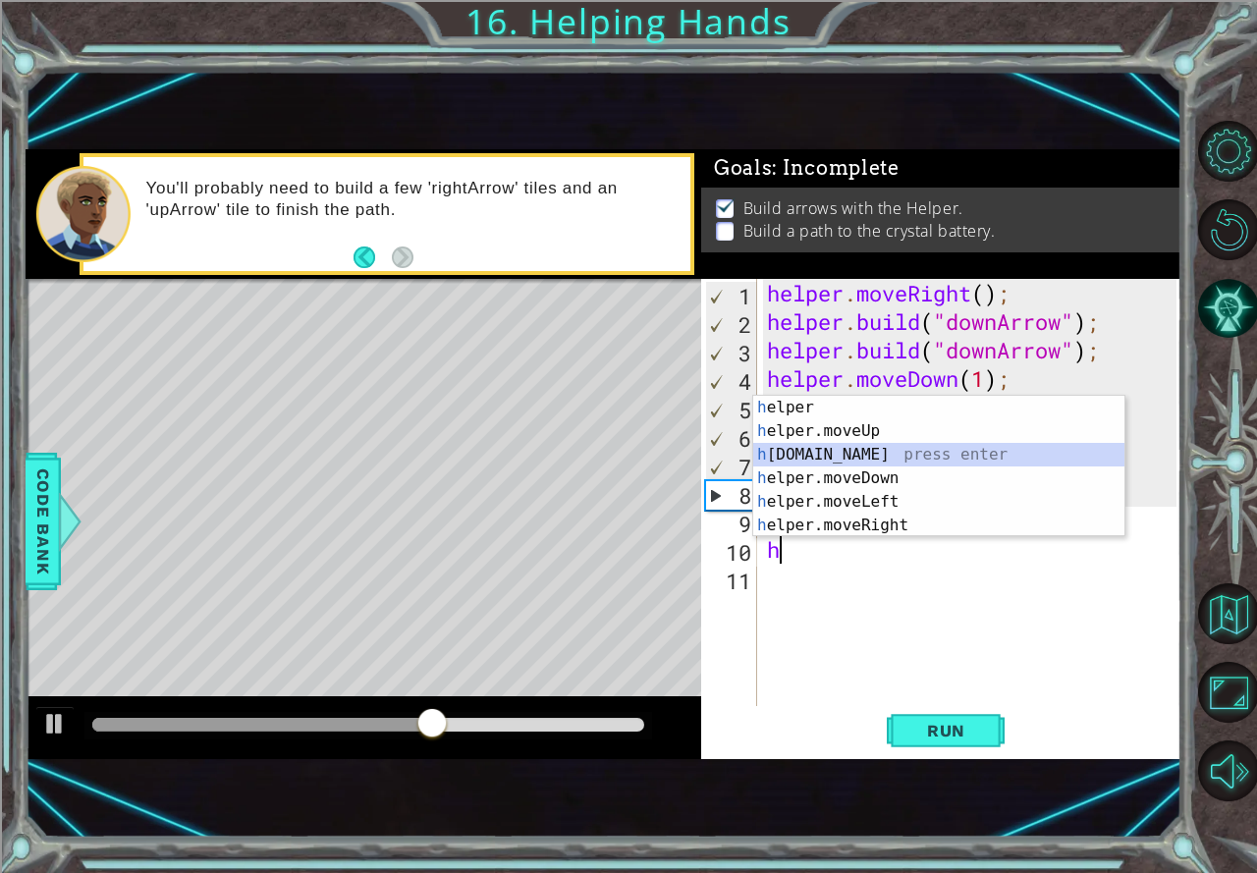
click at [838, 450] on div "h elper press enter h elper.moveUp press enter h [DOMAIN_NAME] press enter h el…" at bounding box center [938, 490] width 371 height 188
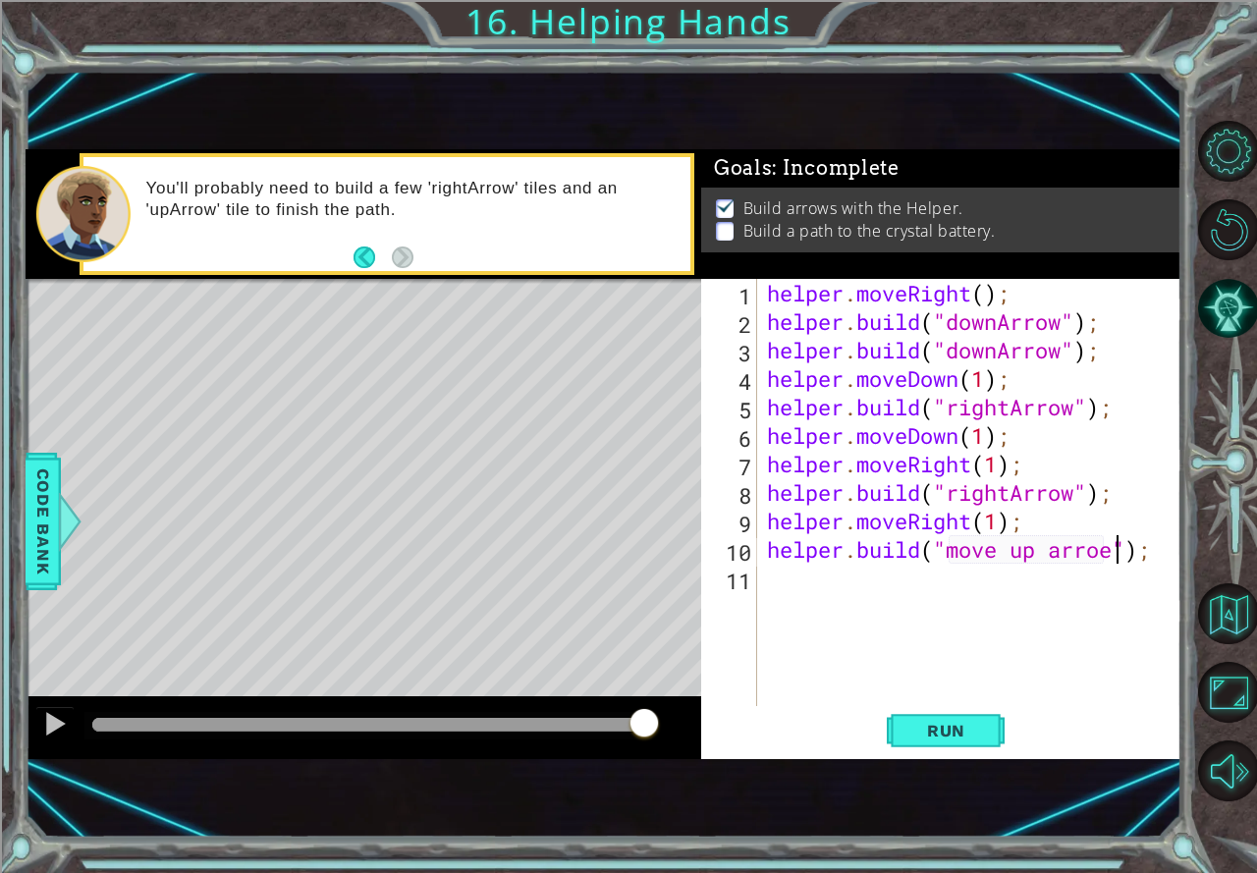
scroll to position [0, 16]
click at [965, 721] on span "Run" at bounding box center [946, 731] width 78 height 20
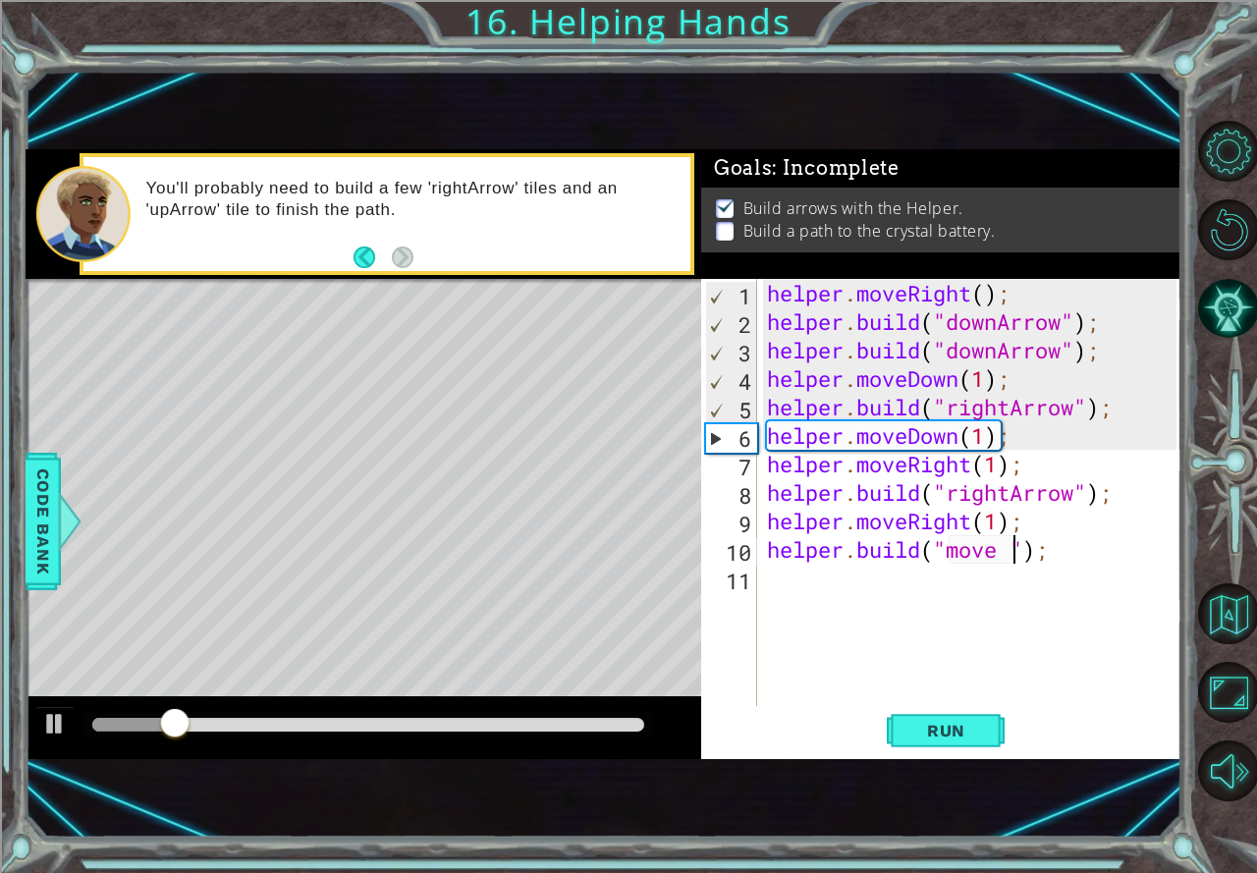
scroll to position [0, 12]
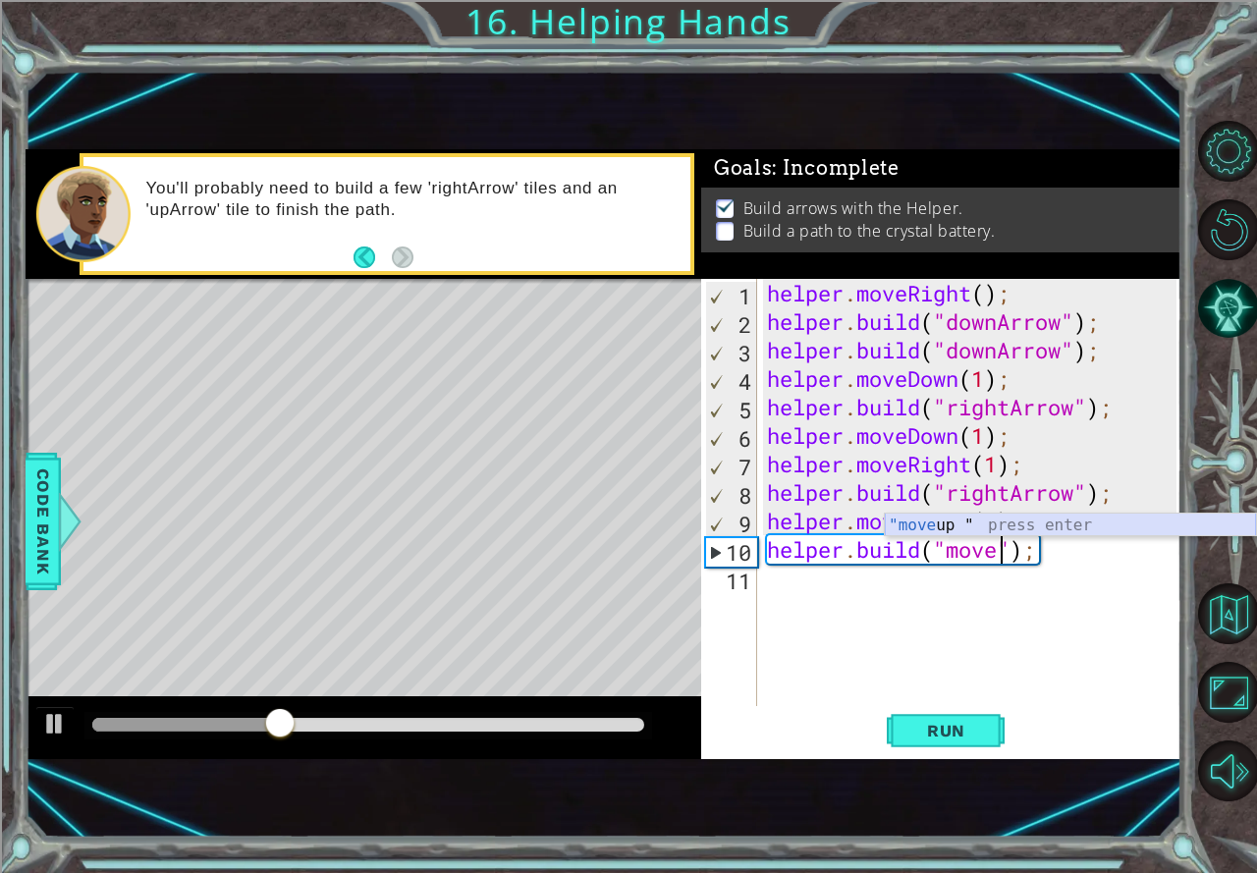
click at [978, 529] on div ""move up " press enter" at bounding box center [1069, 548] width 371 height 71
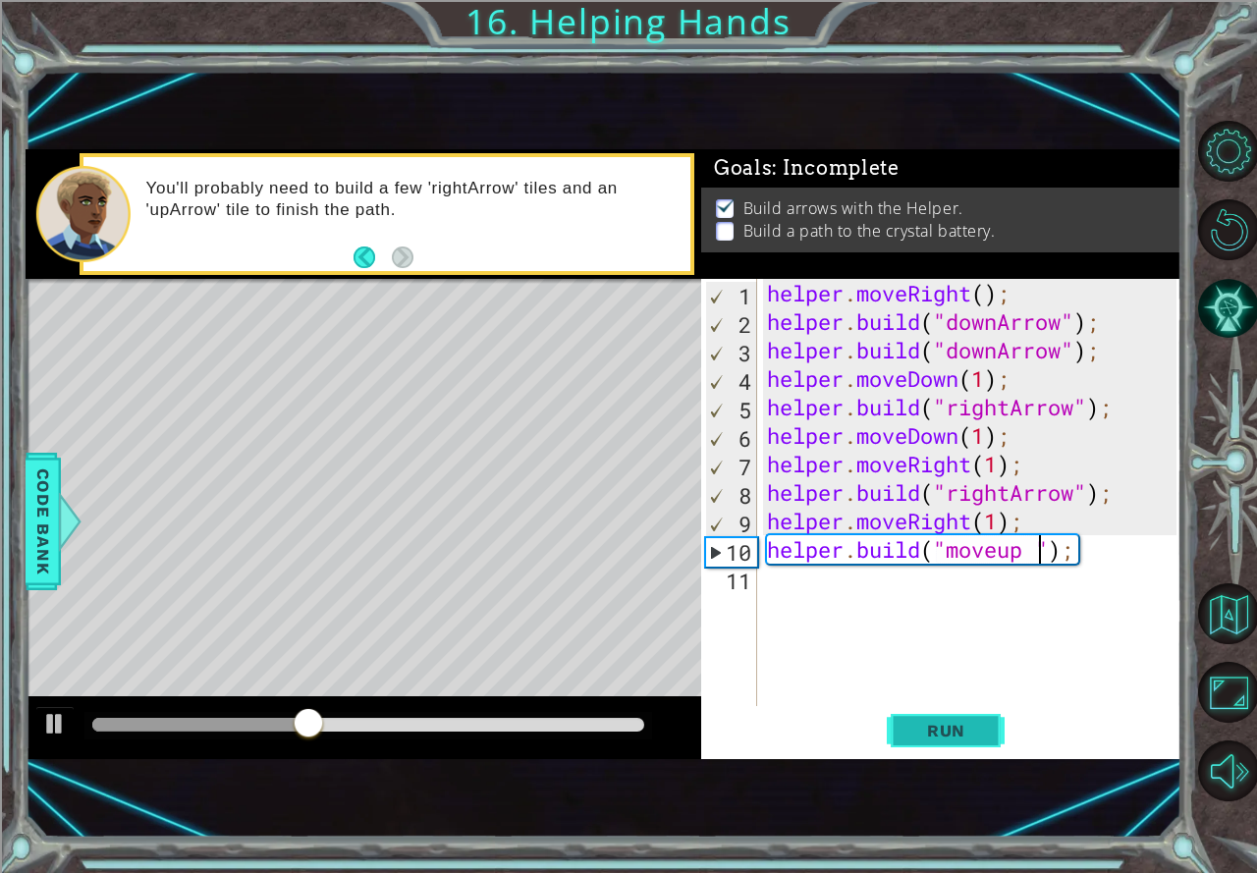
click at [977, 728] on span "Run" at bounding box center [946, 731] width 78 height 20
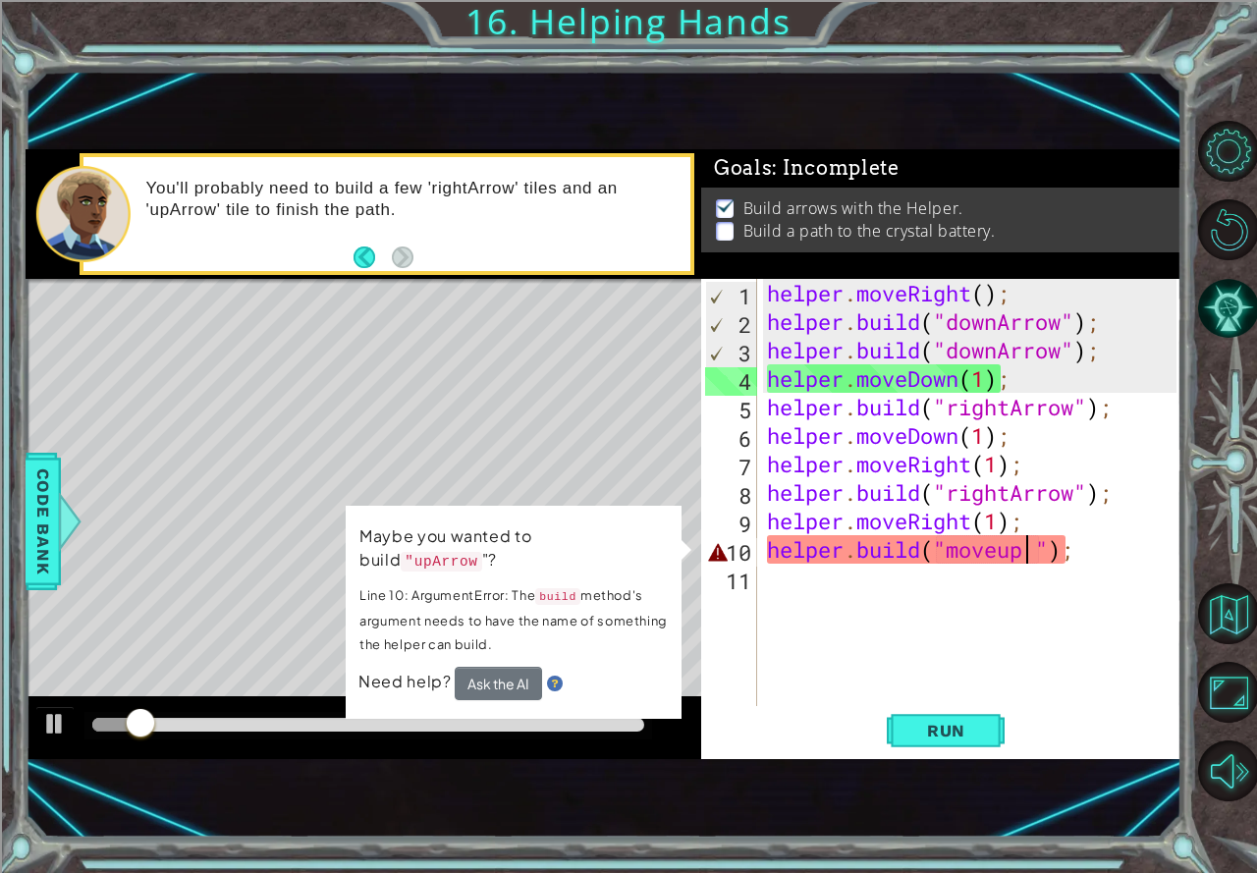
click at [1023, 553] on div "helper . moveRight ( ) ; helper . build ( "downArrow" ) ; helper . build ( "dow…" at bounding box center [974, 521] width 423 height 484
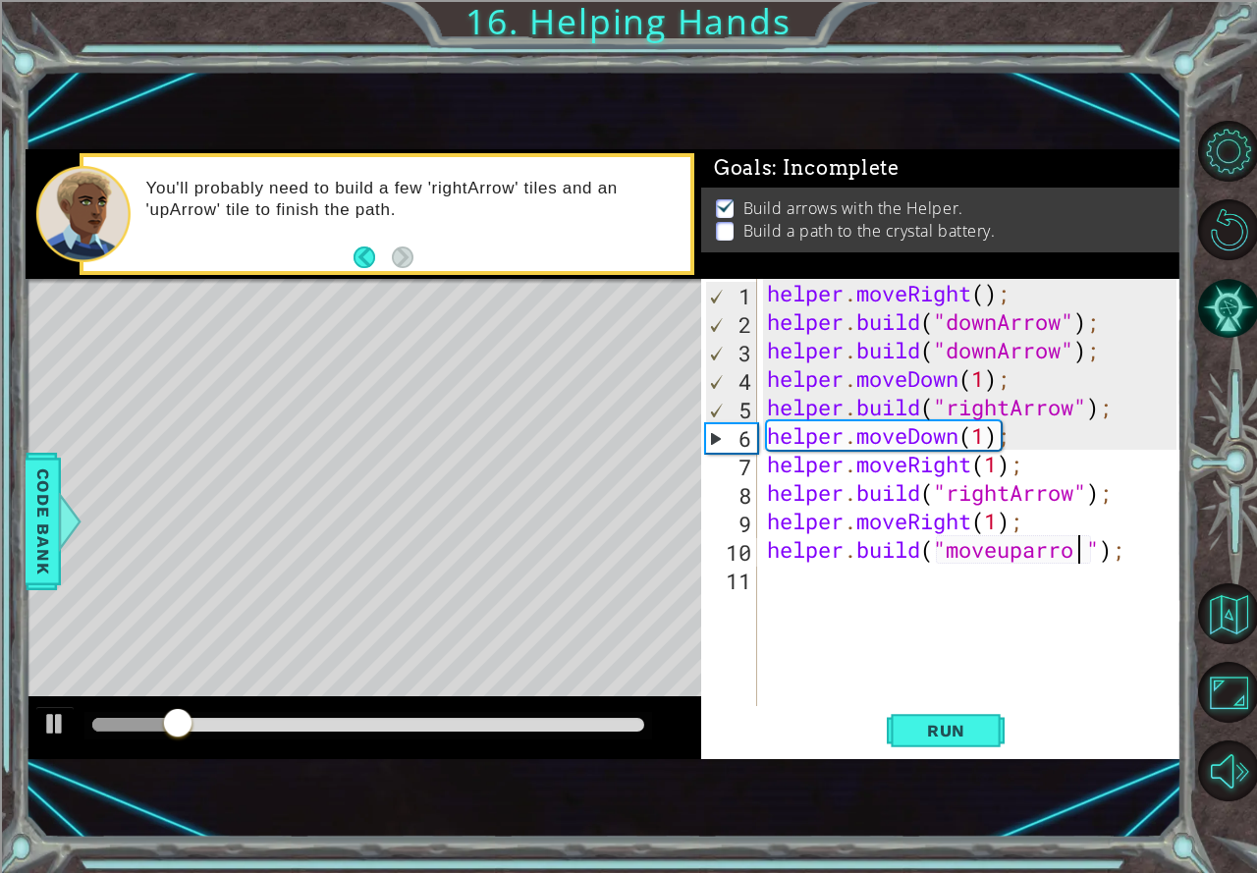
scroll to position [0, 15]
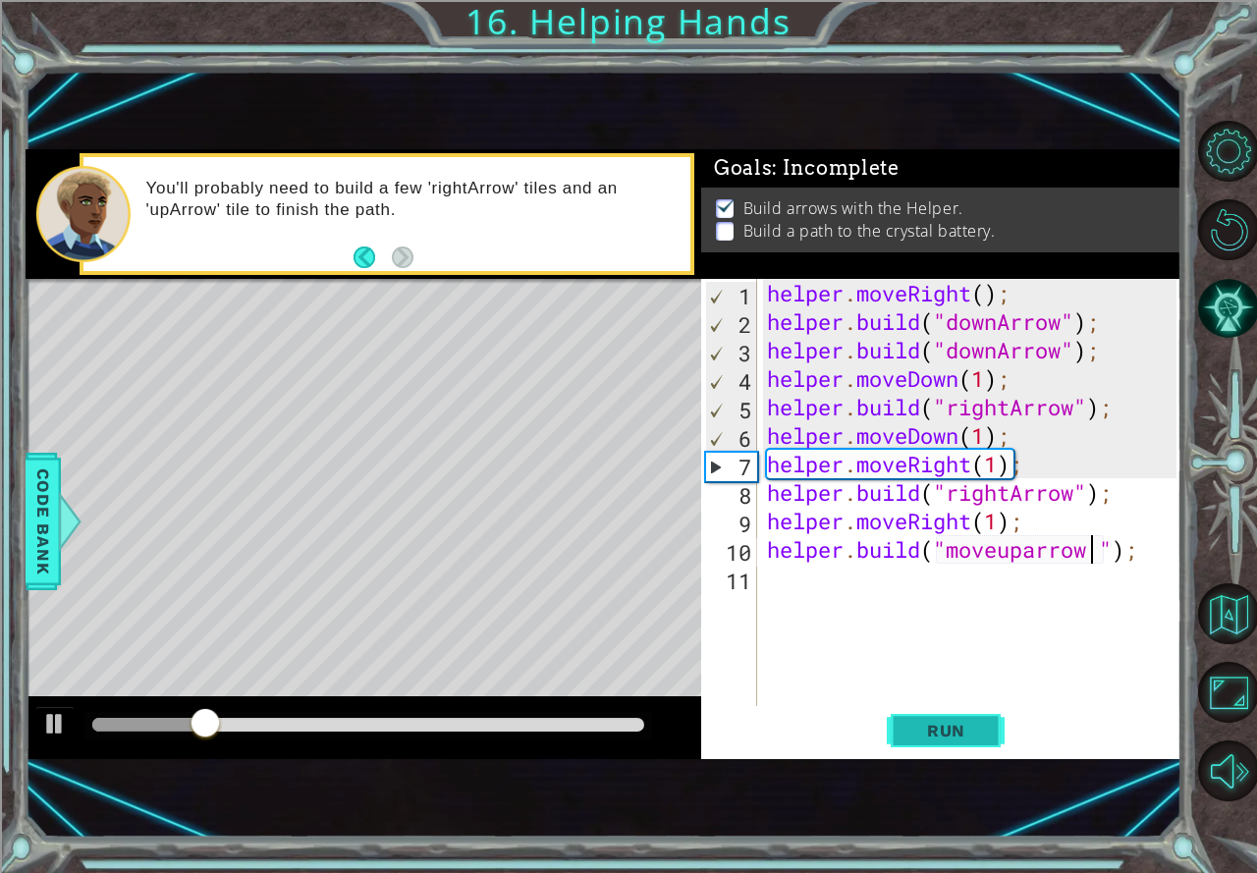
click at [989, 750] on button "Run" at bounding box center [945, 731] width 118 height 48
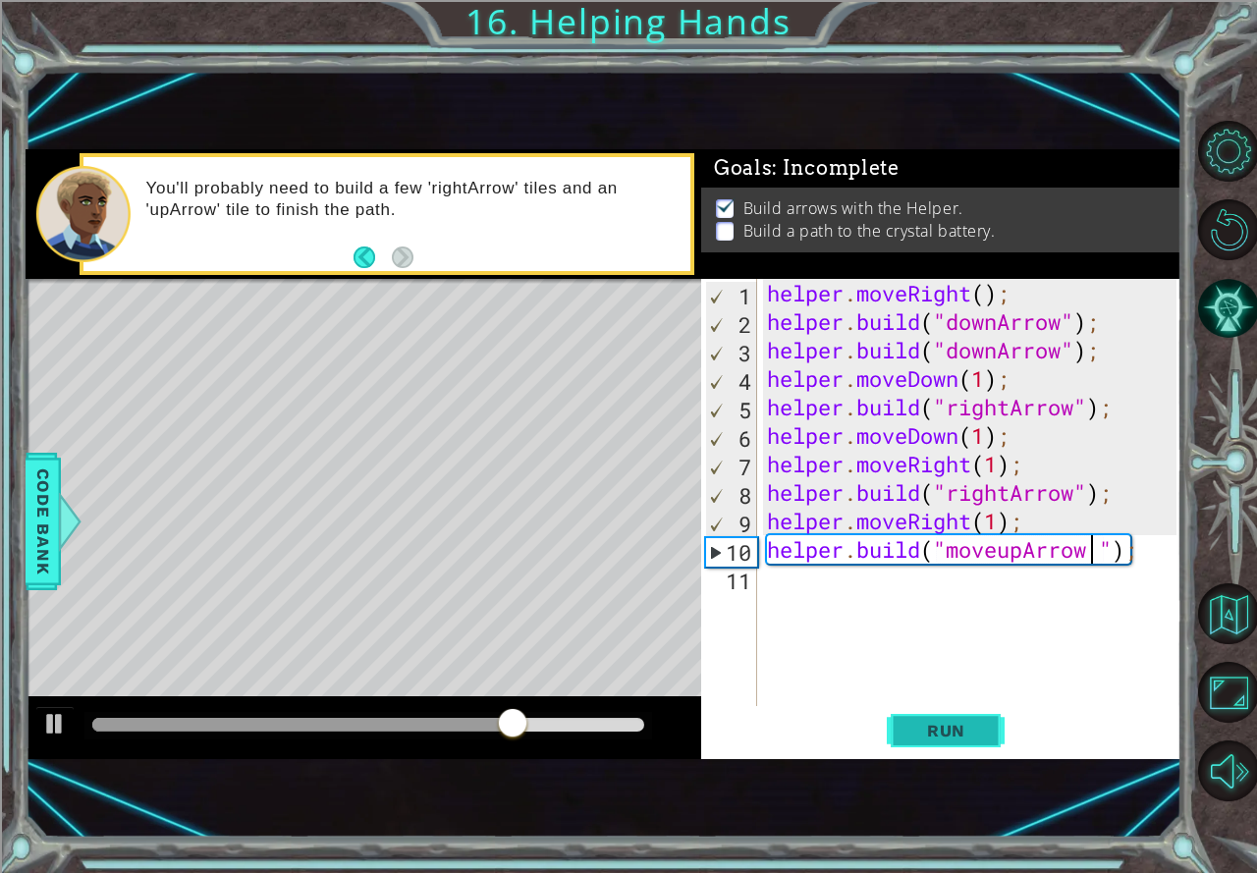
click at [960, 723] on span "Run" at bounding box center [946, 731] width 78 height 20
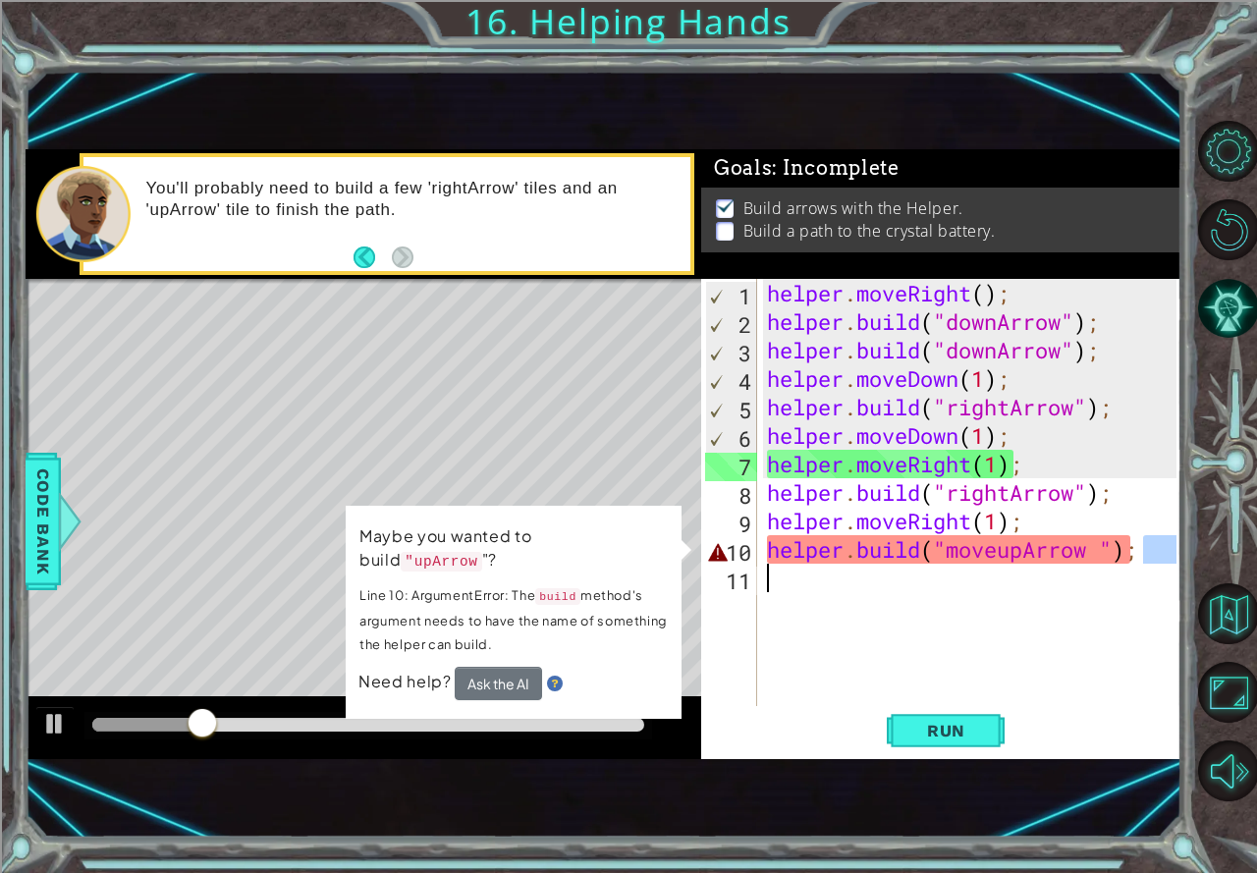
drag, startPoint x: 1143, startPoint y: 553, endPoint x: 1049, endPoint y: 575, distance: 96.0
click at [1026, 576] on div "helper . moveRight ( ) ; helper . build ( "downArrow" ) ; helper . build ( "dow…" at bounding box center [974, 521] width 423 height 484
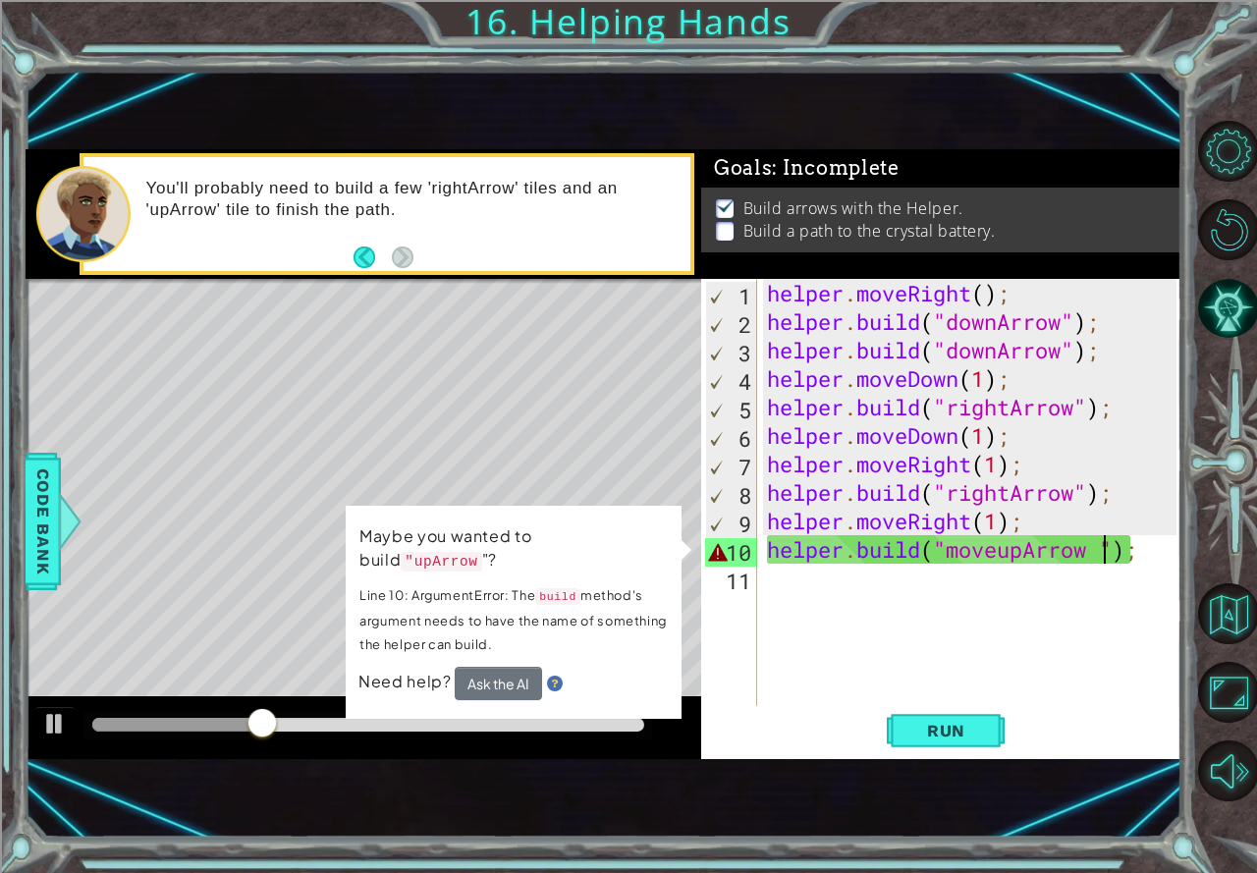
click at [1099, 552] on div "helper . moveRight ( ) ; helper . build ( "downArrow" ) ; helper . build ( "dow…" at bounding box center [974, 521] width 423 height 484
type textarea "[DOMAIN_NAME]("moveupArrow");"
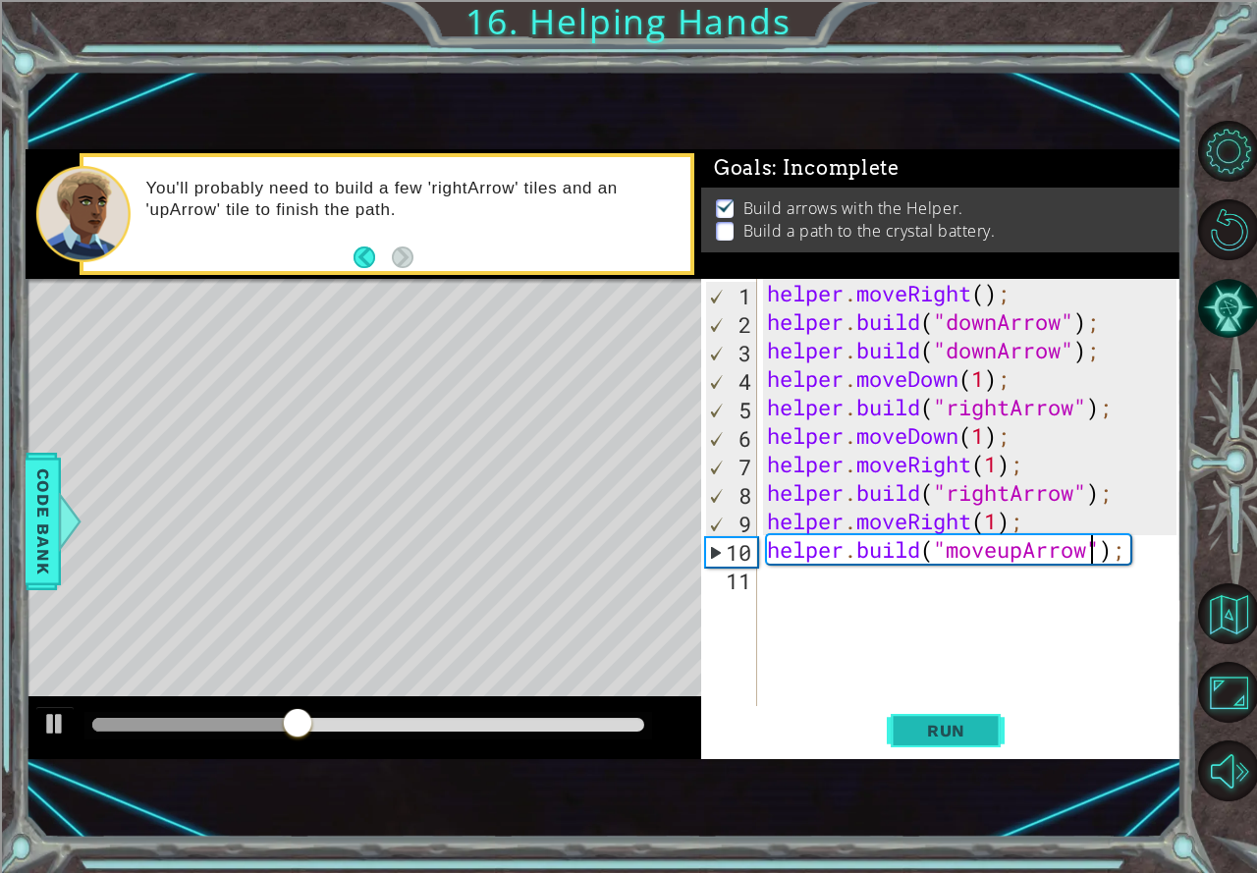
click at [961, 735] on span "Run" at bounding box center [946, 731] width 78 height 20
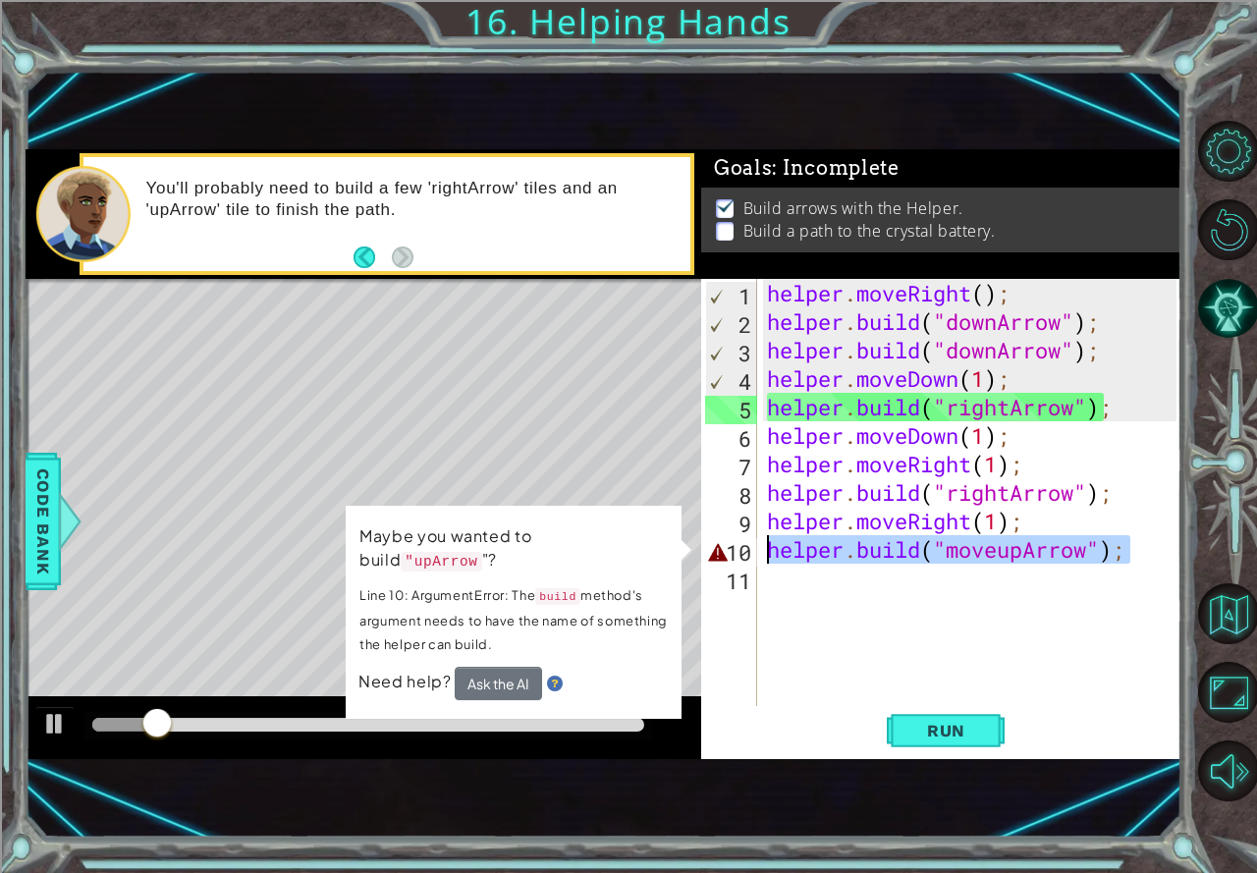
drag, startPoint x: 1152, startPoint y: 543, endPoint x: 748, endPoint y: 549, distance: 403.5
click at [748, 549] on div "[DOMAIN_NAME]("moveupArrow"); 1 2 3 4 5 6 7 8 9 10 11 helper . moveRight ( ) ; …" at bounding box center [938, 492] width 475 height 427
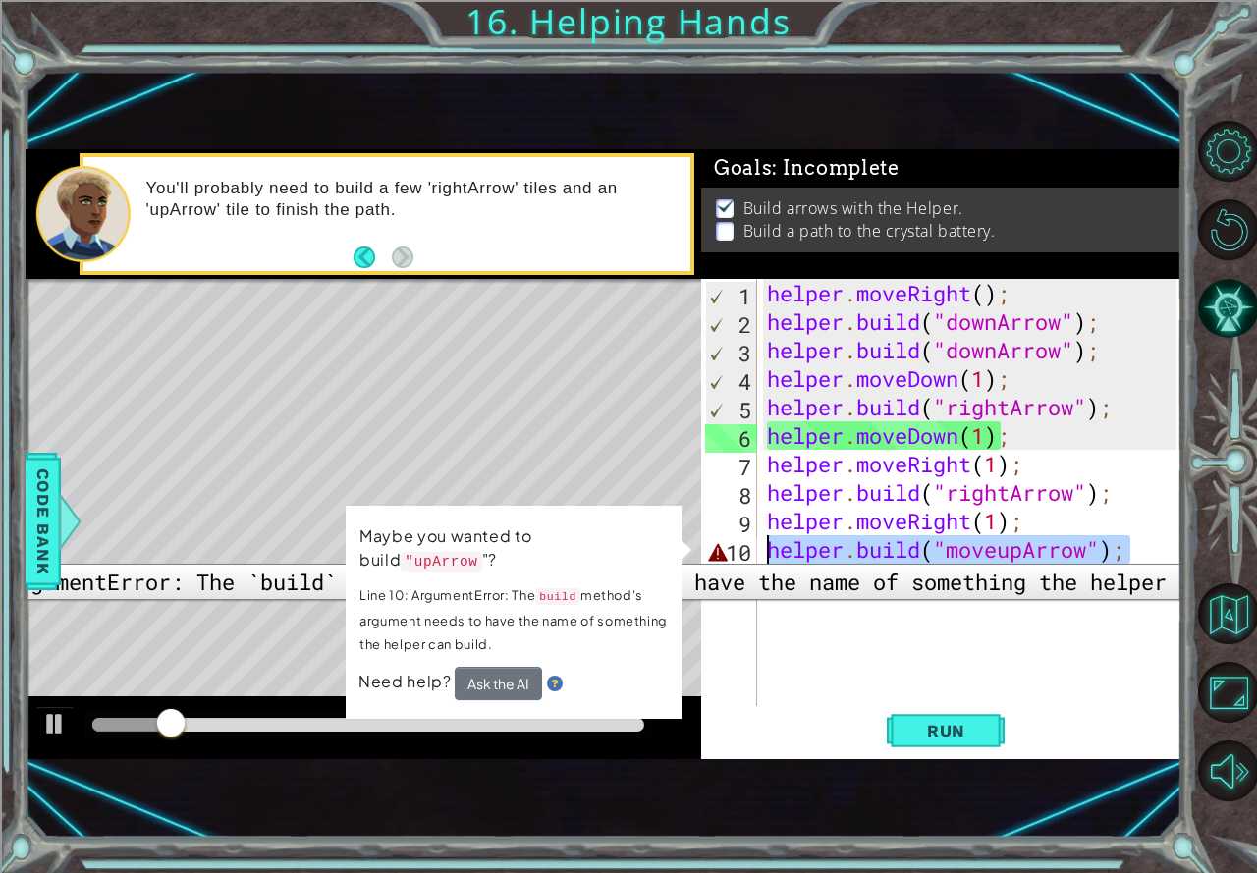
scroll to position [0, 0]
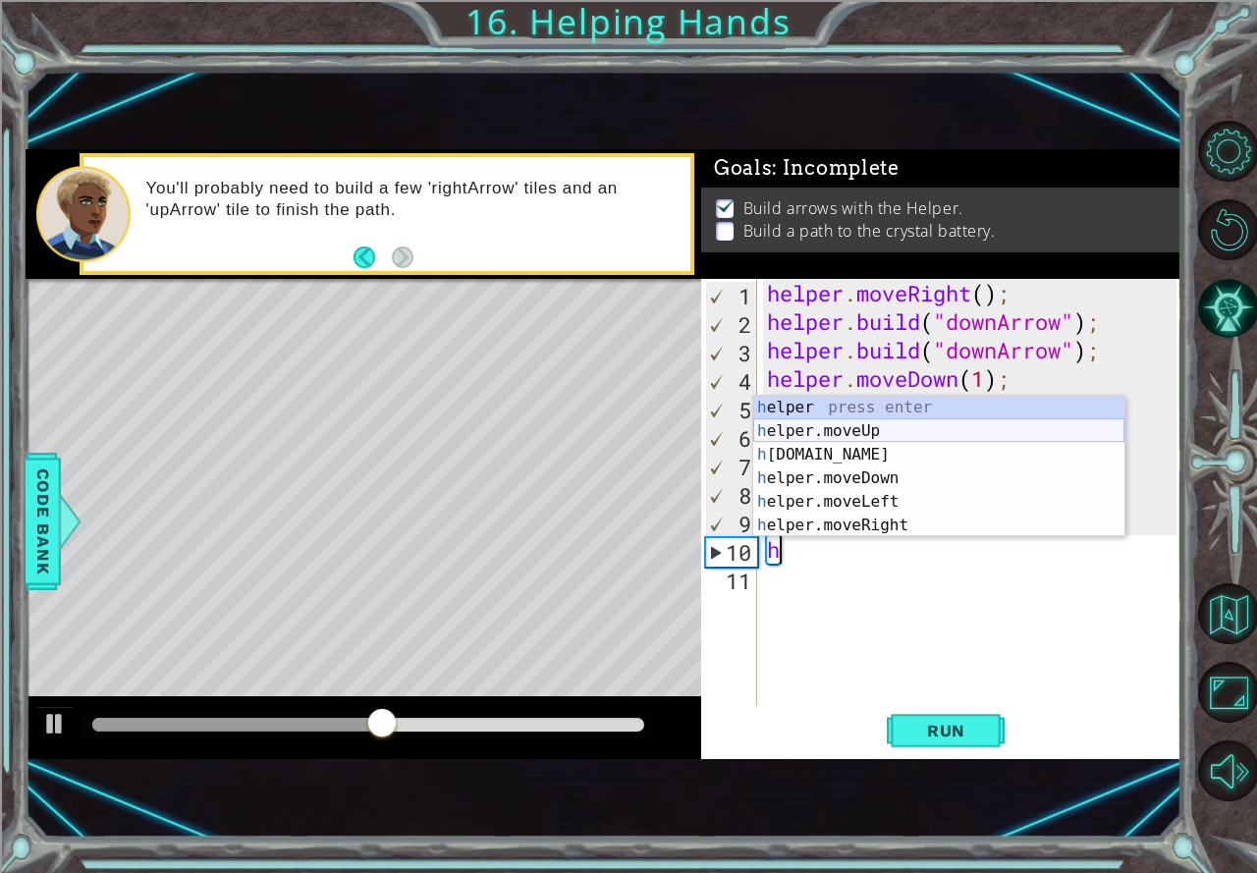
click at [834, 433] on div "h elper press enter h elper.moveUp press enter h [DOMAIN_NAME] press enter h el…" at bounding box center [938, 490] width 371 height 188
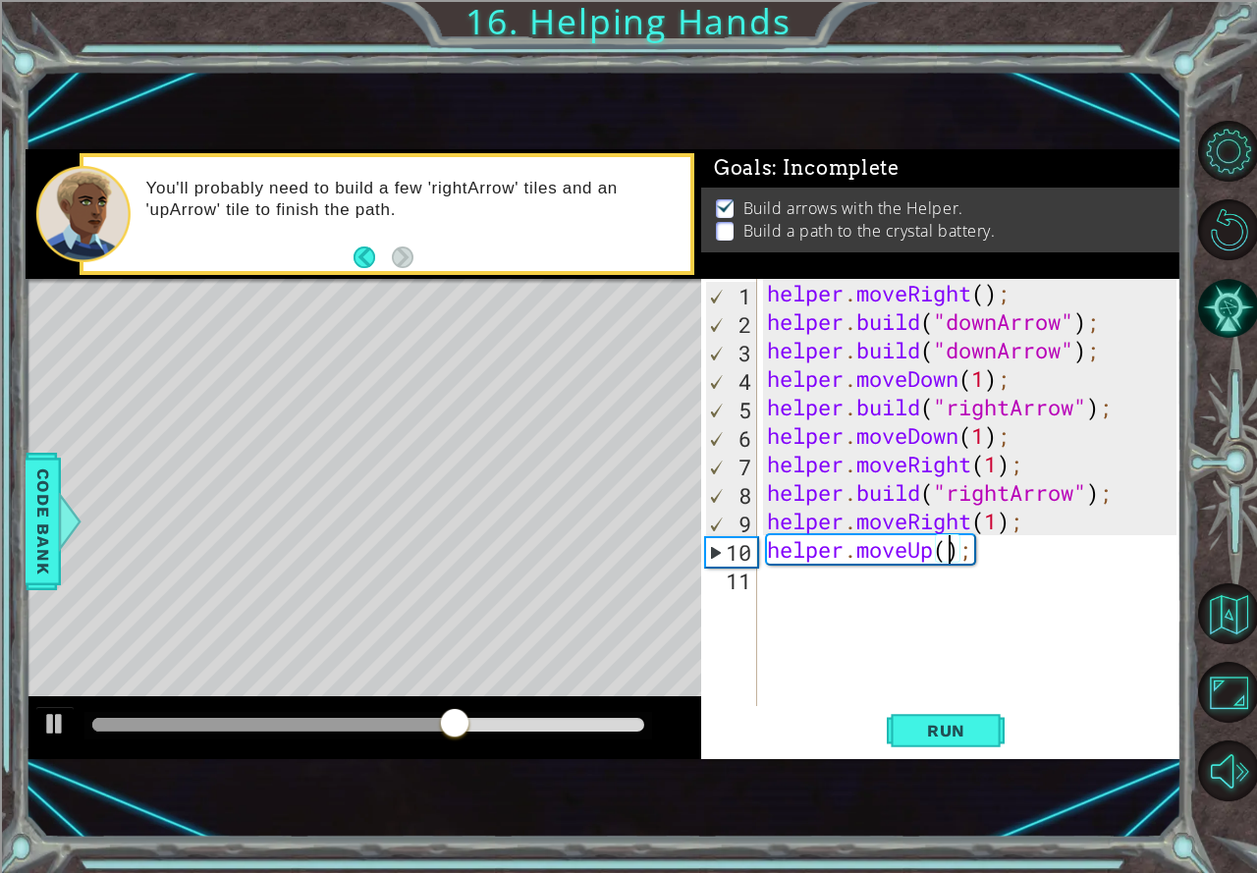
type textarea "helper.moveUp(2);"
click at [805, 592] on div "helper . moveRight ( ) ; helper . build ( "downArrow" ) ; helper . build ( "dow…" at bounding box center [974, 521] width 423 height 484
click at [938, 719] on button "Run" at bounding box center [945, 731] width 118 height 48
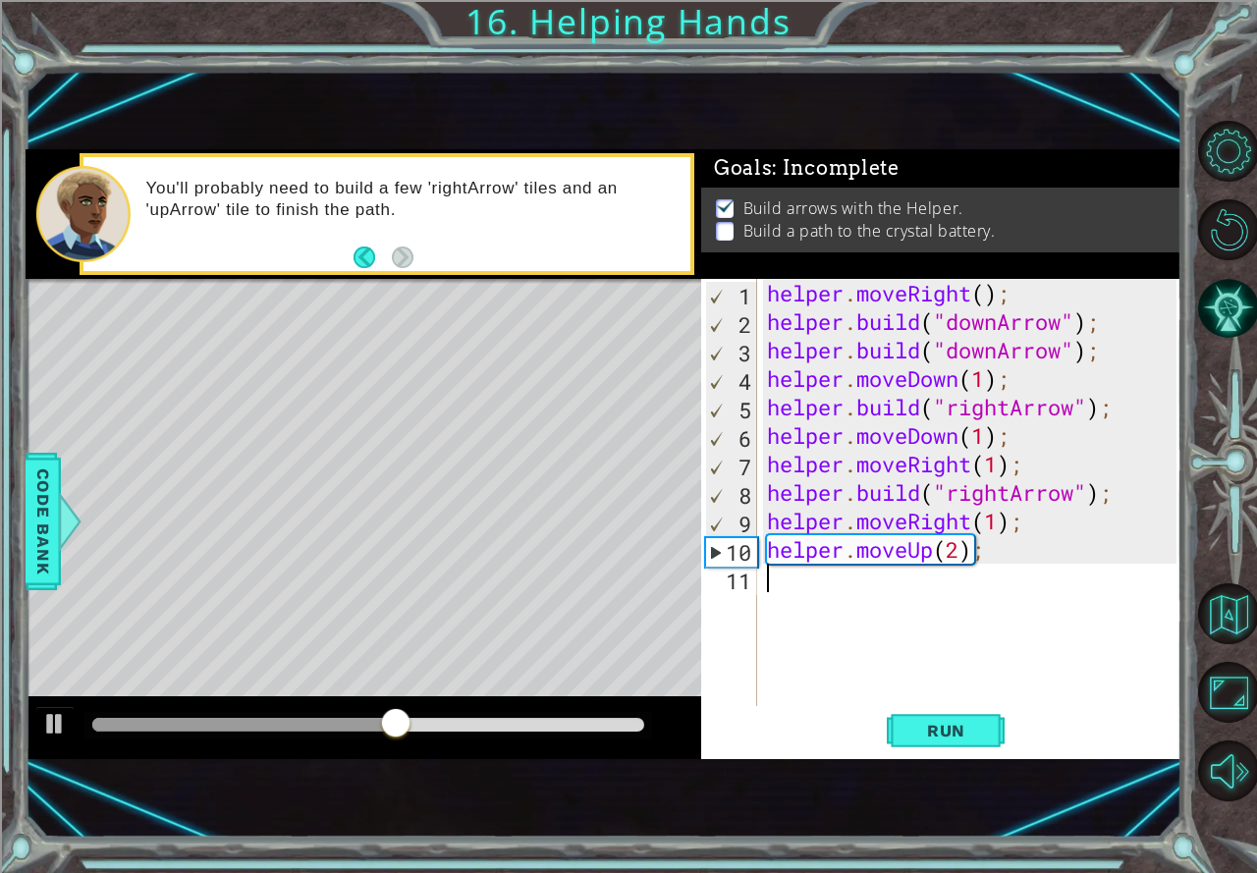
click at [793, 601] on div "helper . moveRight ( ) ; helper . build ( "downArrow" ) ; helper . build ( "dow…" at bounding box center [974, 521] width 423 height 484
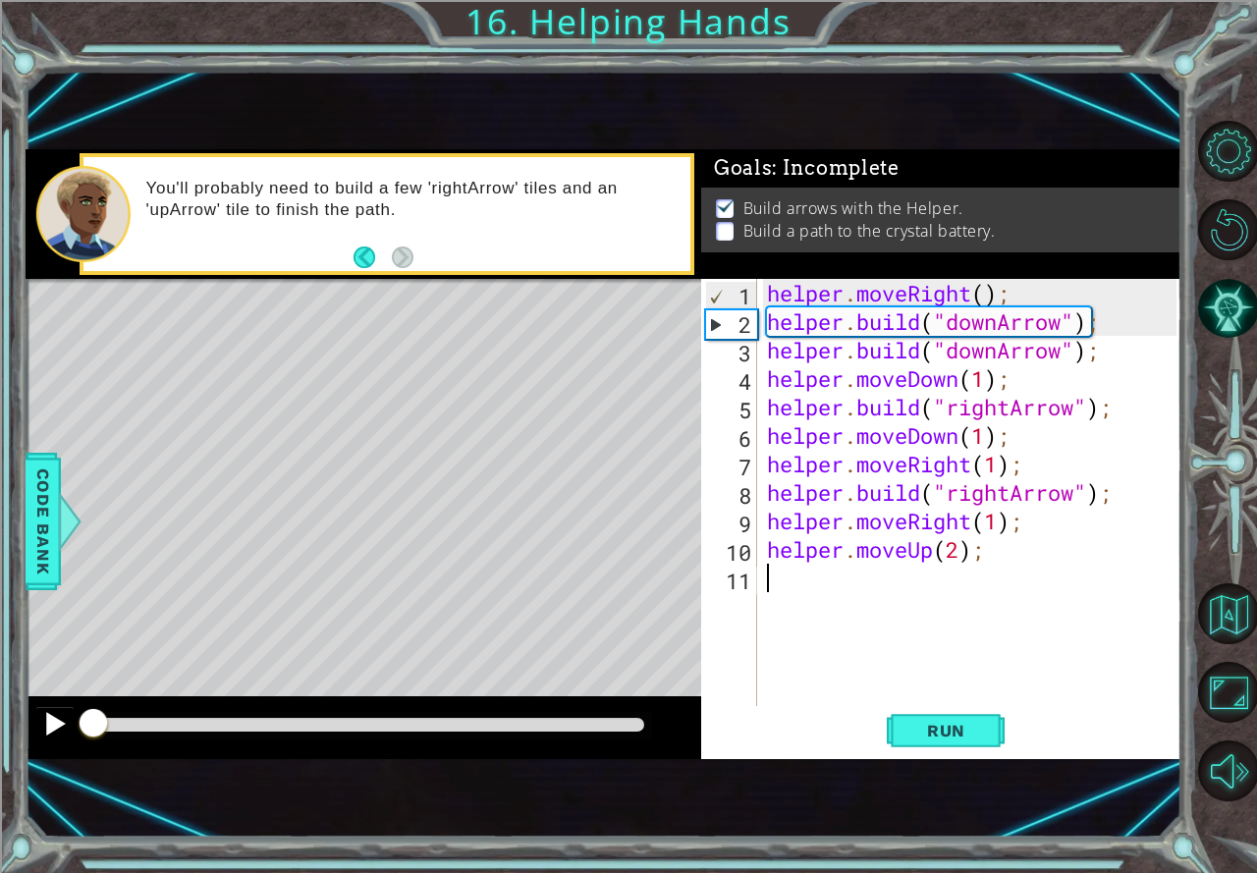
drag, startPoint x: 543, startPoint y: 712, endPoint x: 73, endPoint y: 723, distance: 470.3
click at [73, 723] on div at bounding box center [363, 727] width 675 height 63
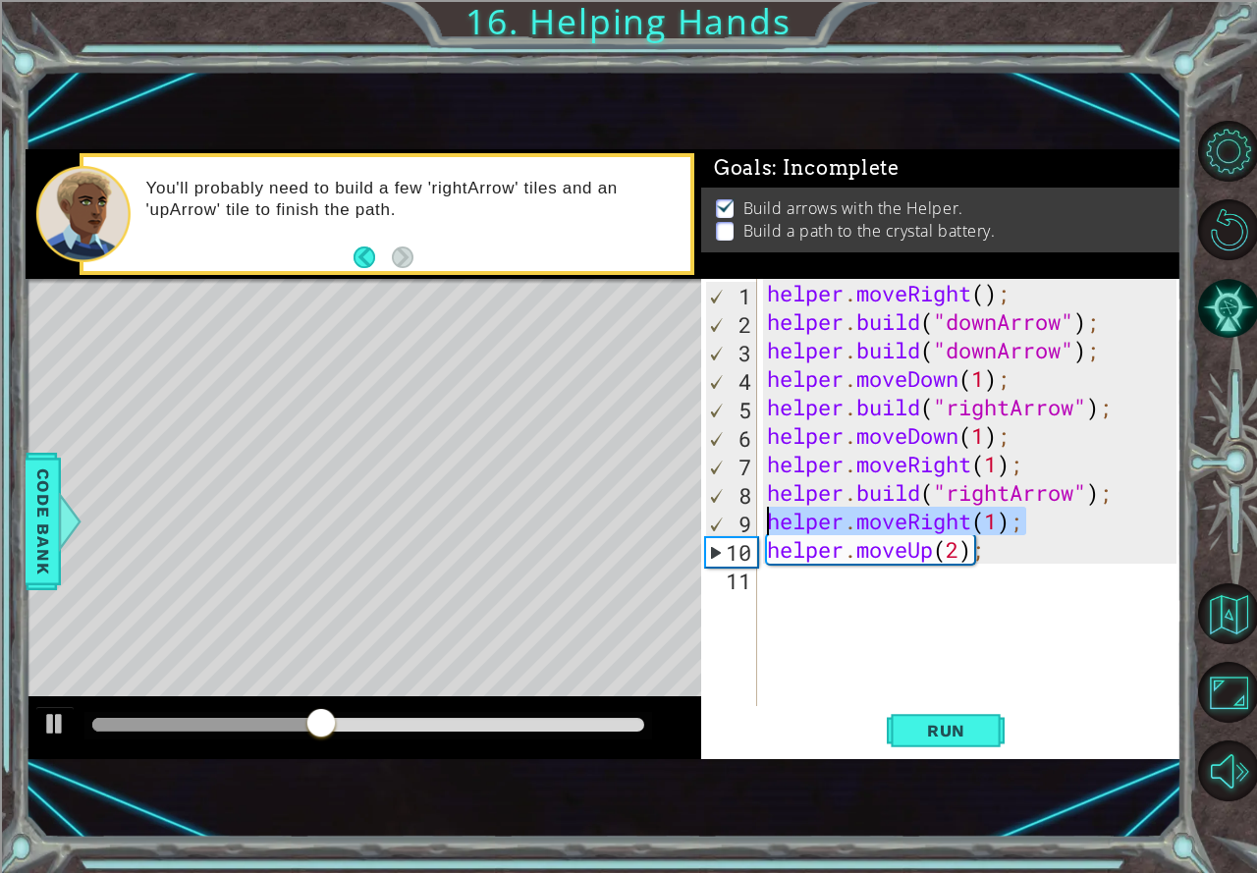
drag, startPoint x: 1021, startPoint y: 522, endPoint x: 755, endPoint y: 526, distance: 266.1
click at [755, 526] on div "1 2 3 4 5 6 7 8 9 10 11 helper . moveRight ( ) ; helper . build ( "downArrow" )…" at bounding box center [938, 492] width 475 height 427
type textarea "helper.moveRight(1);"
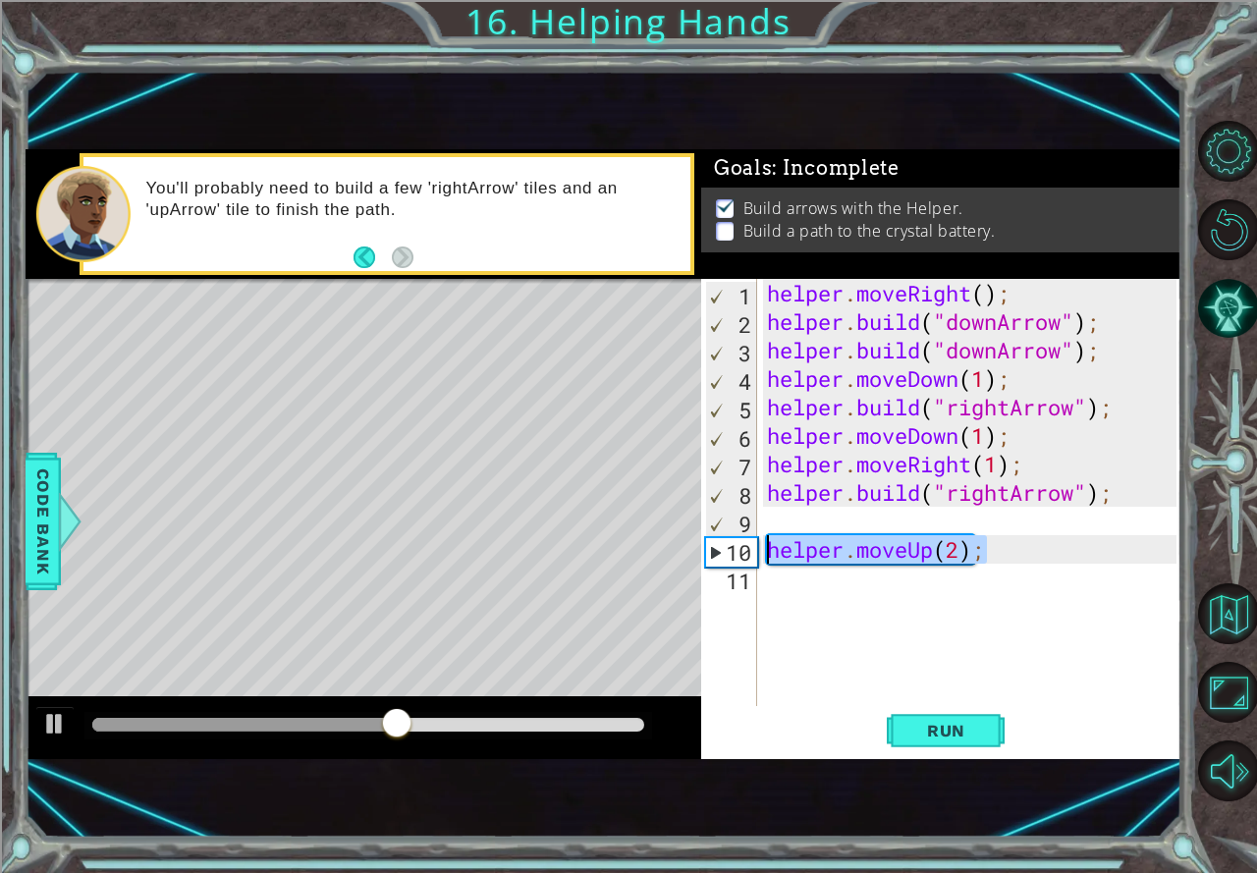
drag, startPoint x: 997, startPoint y: 558, endPoint x: 766, endPoint y: 558, distance: 231.7
click at [766, 558] on div "helper . moveRight ( ) ; helper . build ( "downArrow" ) ; helper . build ( "dow…" at bounding box center [974, 521] width 423 height 484
type textarea "helper.moveUp(2);"
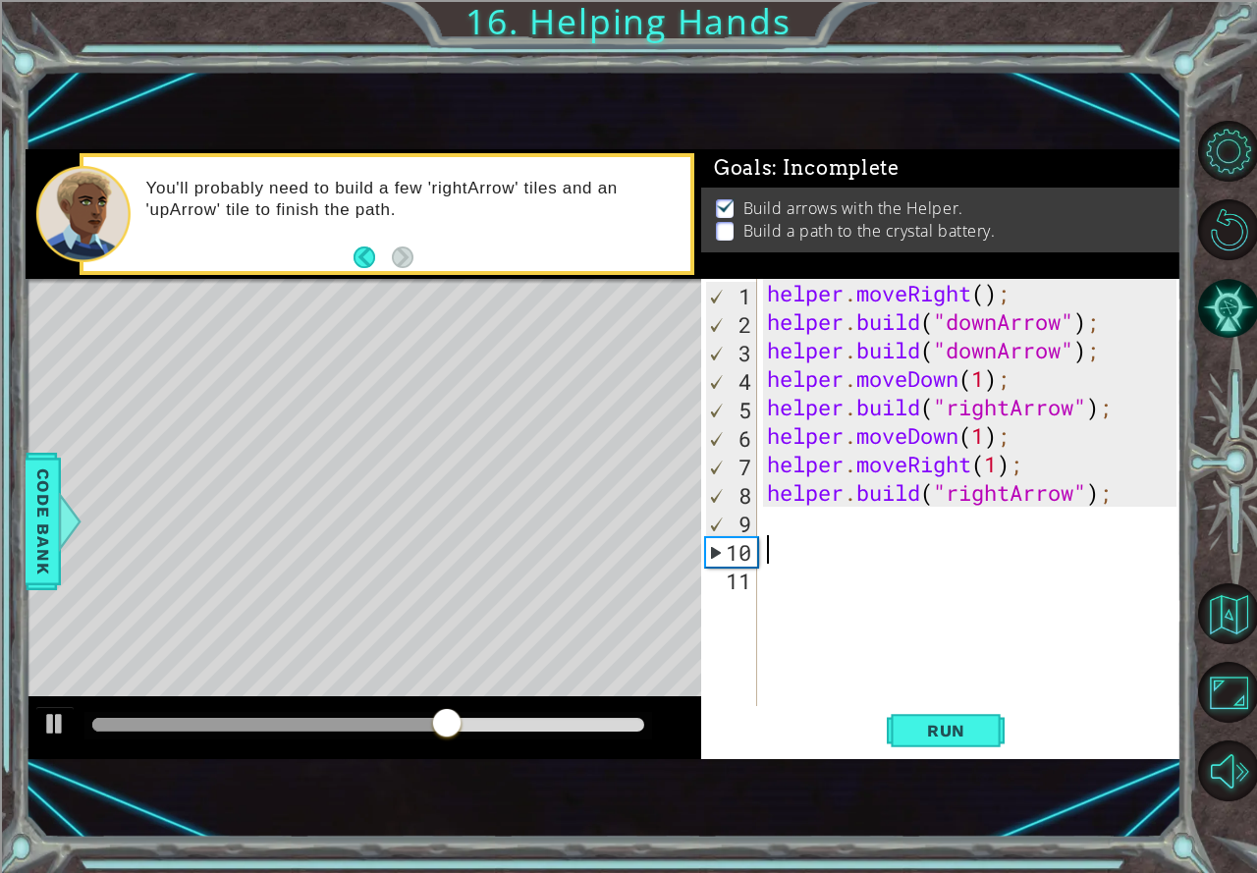
click at [763, 521] on div "helper . moveRight ( ) ; helper . build ( "downArrow" ) ; helper . build ( "dow…" at bounding box center [969, 492] width 413 height 427
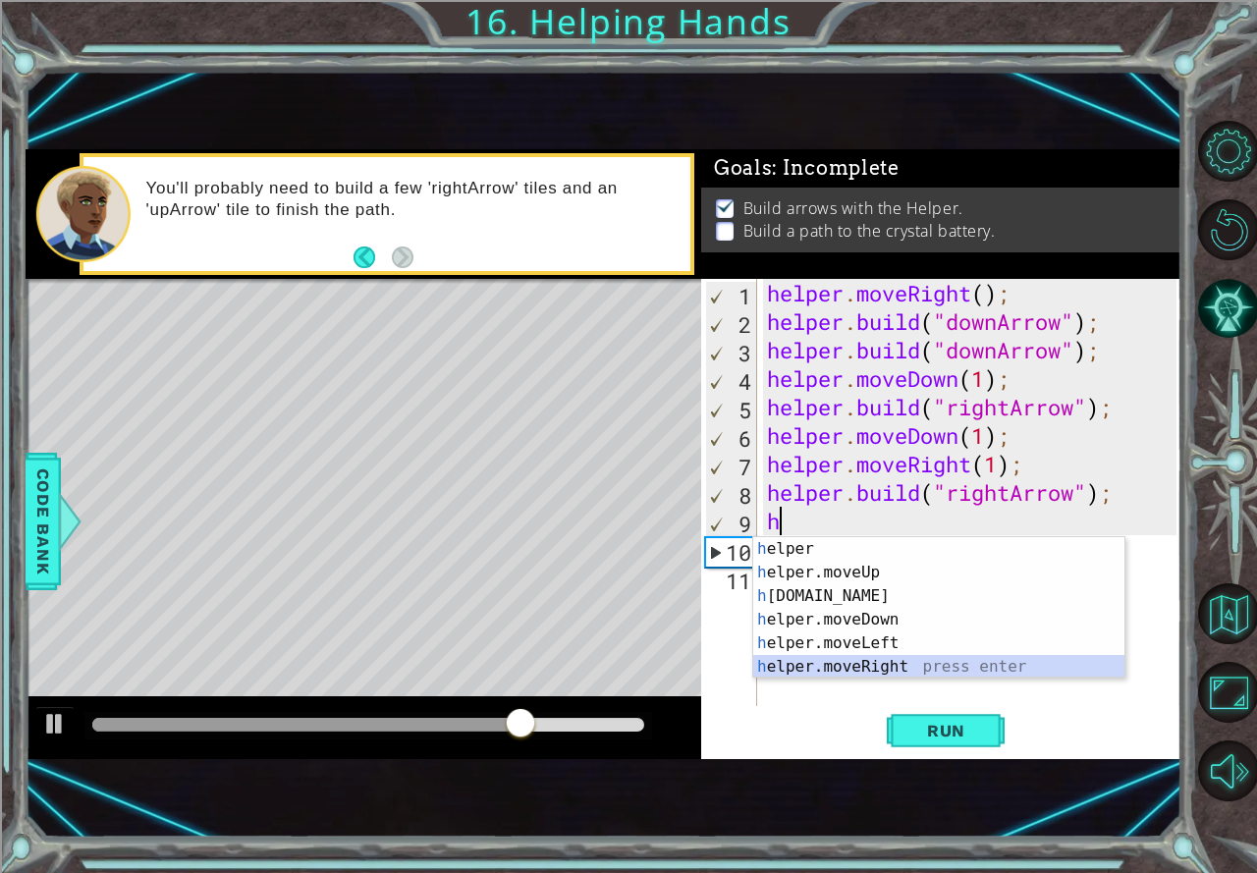
click at [837, 670] on div "h elper press enter h elper.moveUp press enter h [DOMAIN_NAME] press enter h el…" at bounding box center [938, 631] width 371 height 188
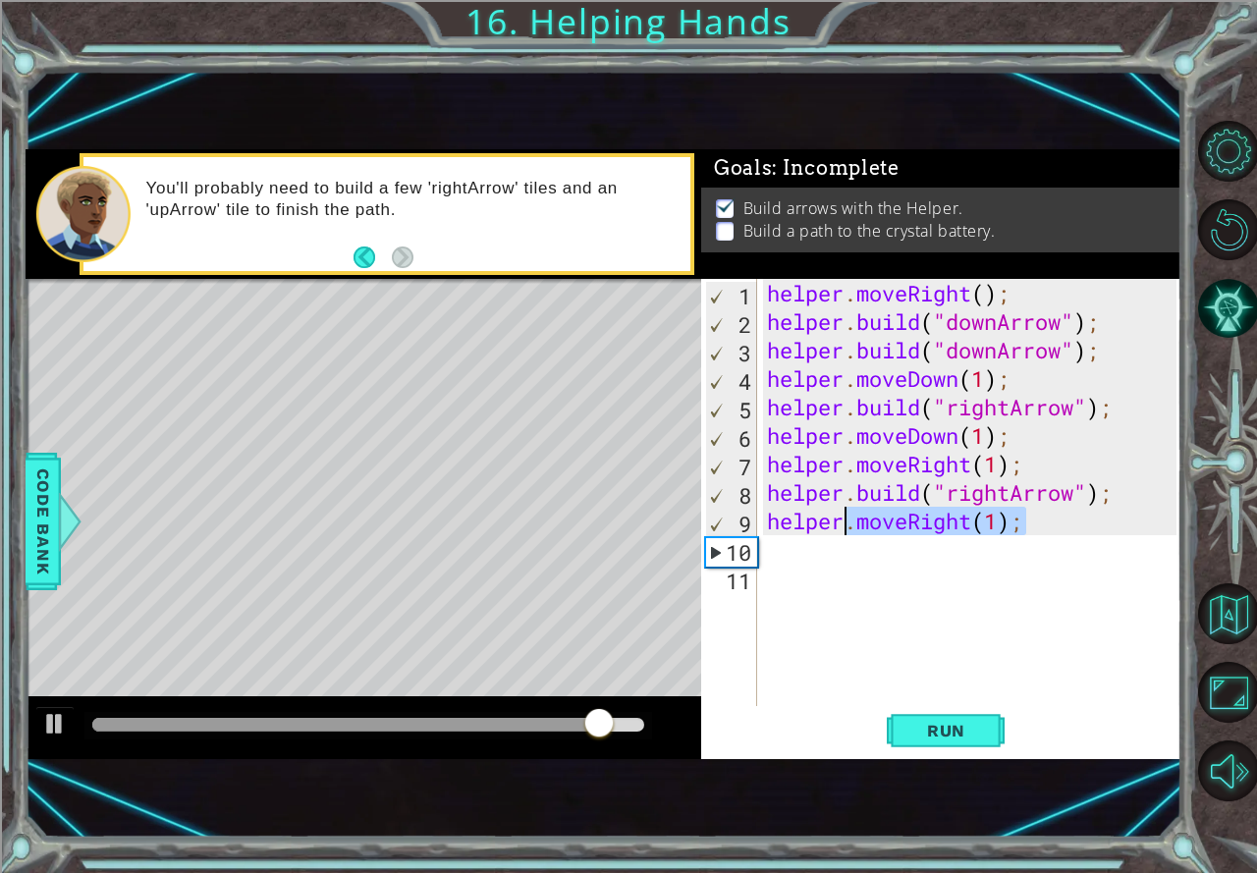
drag, startPoint x: 1023, startPoint y: 534, endPoint x: 843, endPoint y: 531, distance: 179.7
click at [843, 531] on div "helper . moveRight ( ) ; helper . build ( "downArrow" ) ; helper . build ( "dow…" at bounding box center [974, 521] width 423 height 484
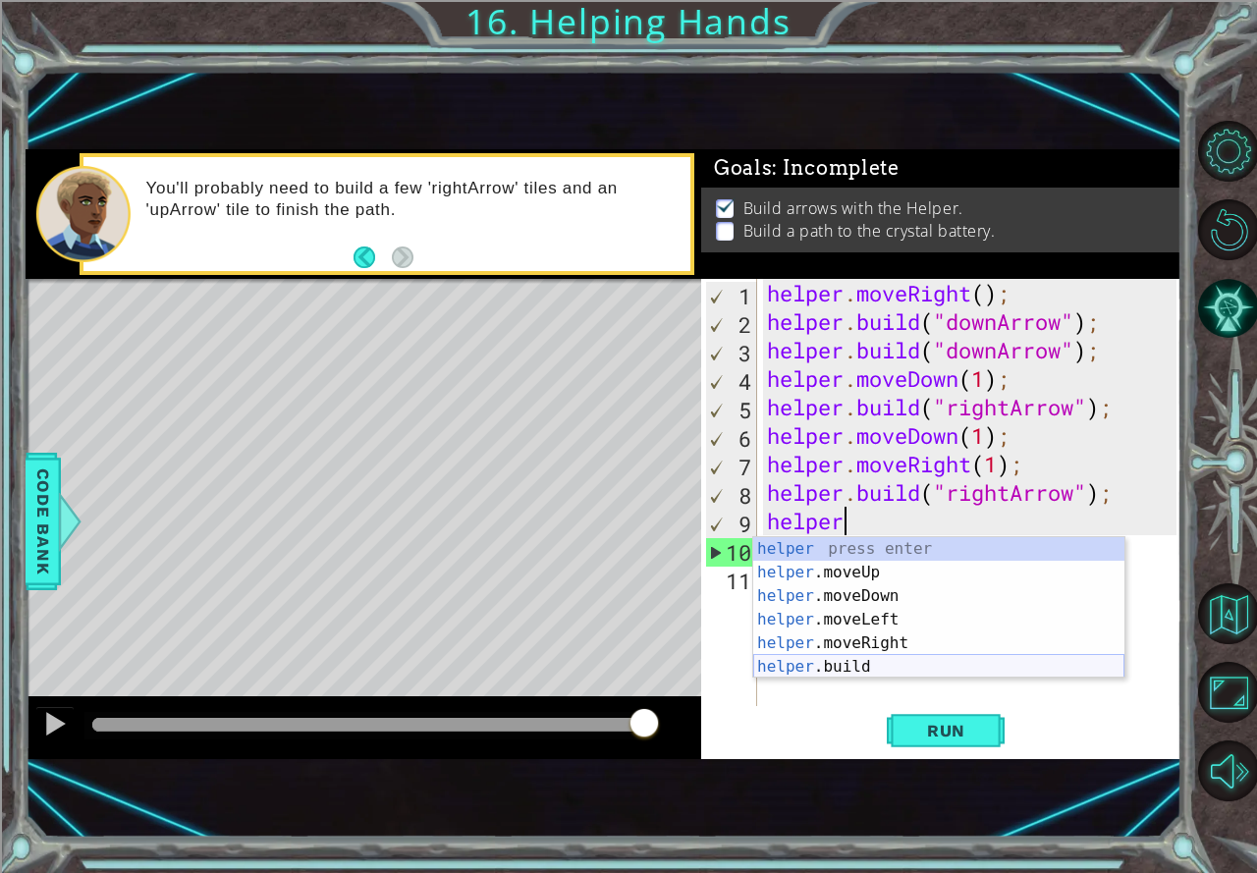
click at [851, 666] on div "helper press enter helper .moveUp press enter helper .moveDown press enter help…" at bounding box center [938, 631] width 371 height 188
type textarea "[DOMAIN_NAME]("rightArrow");"
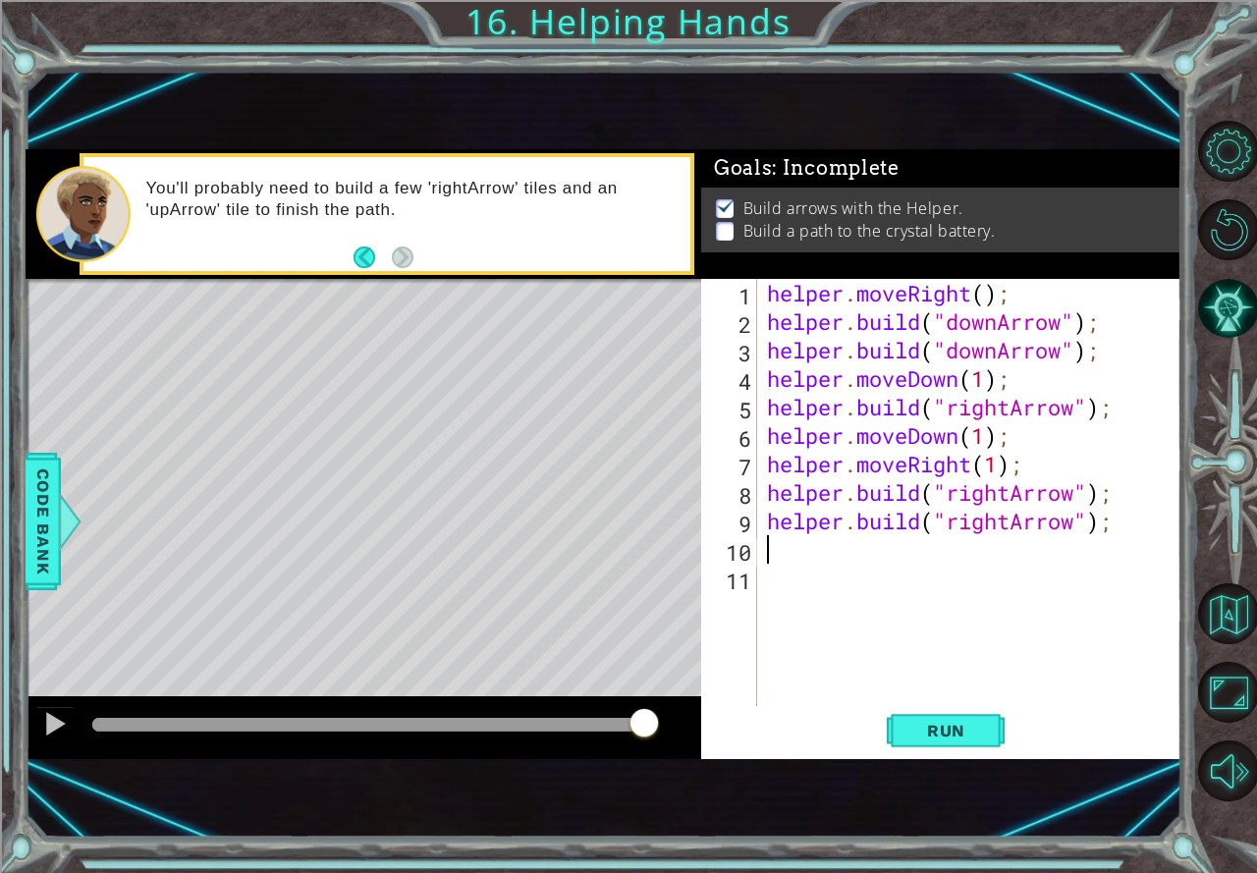
click at [825, 551] on div "helper . moveRight ( ) ; helper . build ( "downArrow" ) ; helper . build ( "dow…" at bounding box center [974, 521] width 423 height 484
click at [932, 741] on button "Run" at bounding box center [945, 731] width 118 height 48
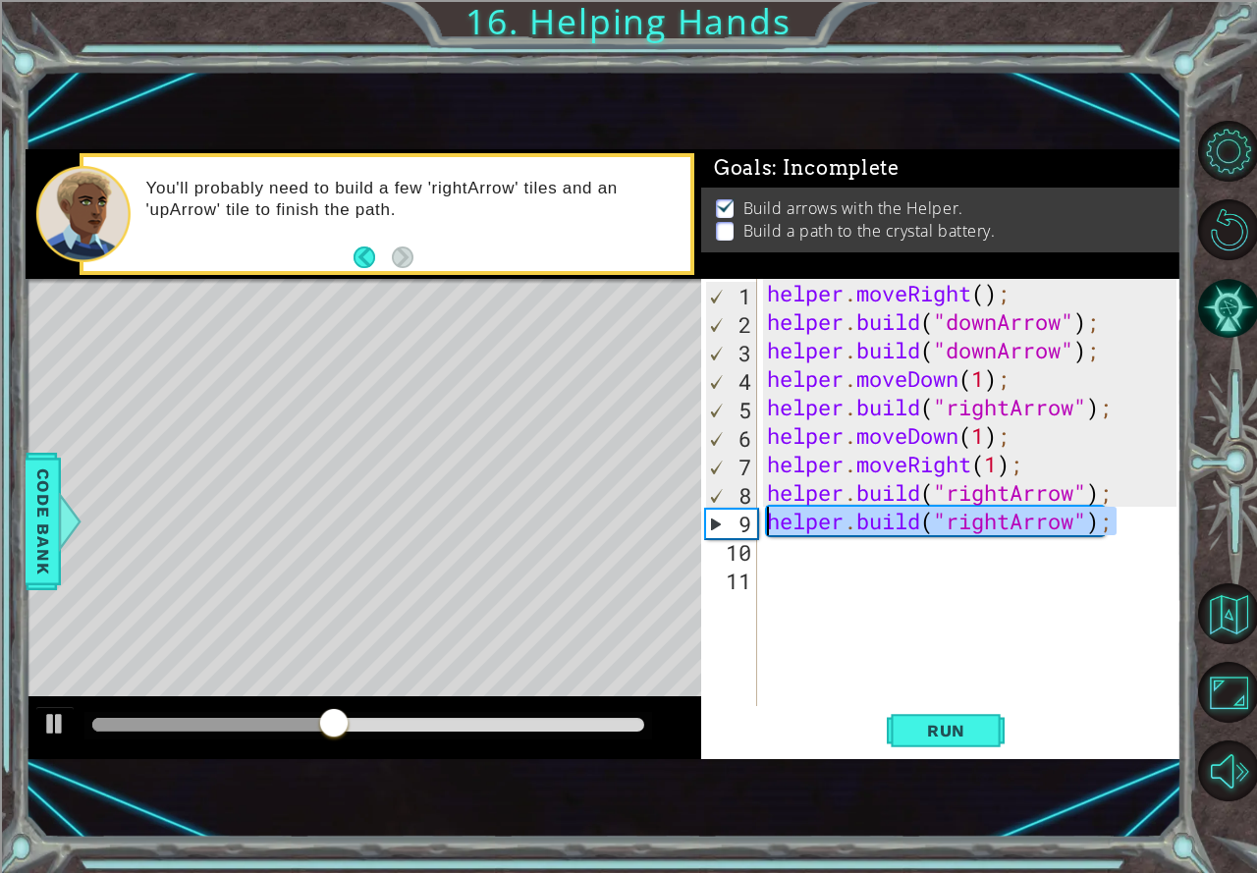
drag, startPoint x: 1125, startPoint y: 520, endPoint x: 726, endPoint y: 532, distance: 398.7
click at [726, 532] on div "1 2 3 4 5 6 7 8 9 10 11 helper . moveRight ( ) ; helper . build ( "downArrow" )…" at bounding box center [938, 492] width 475 height 427
type textarea "[DOMAIN_NAME]("rightArrow");"
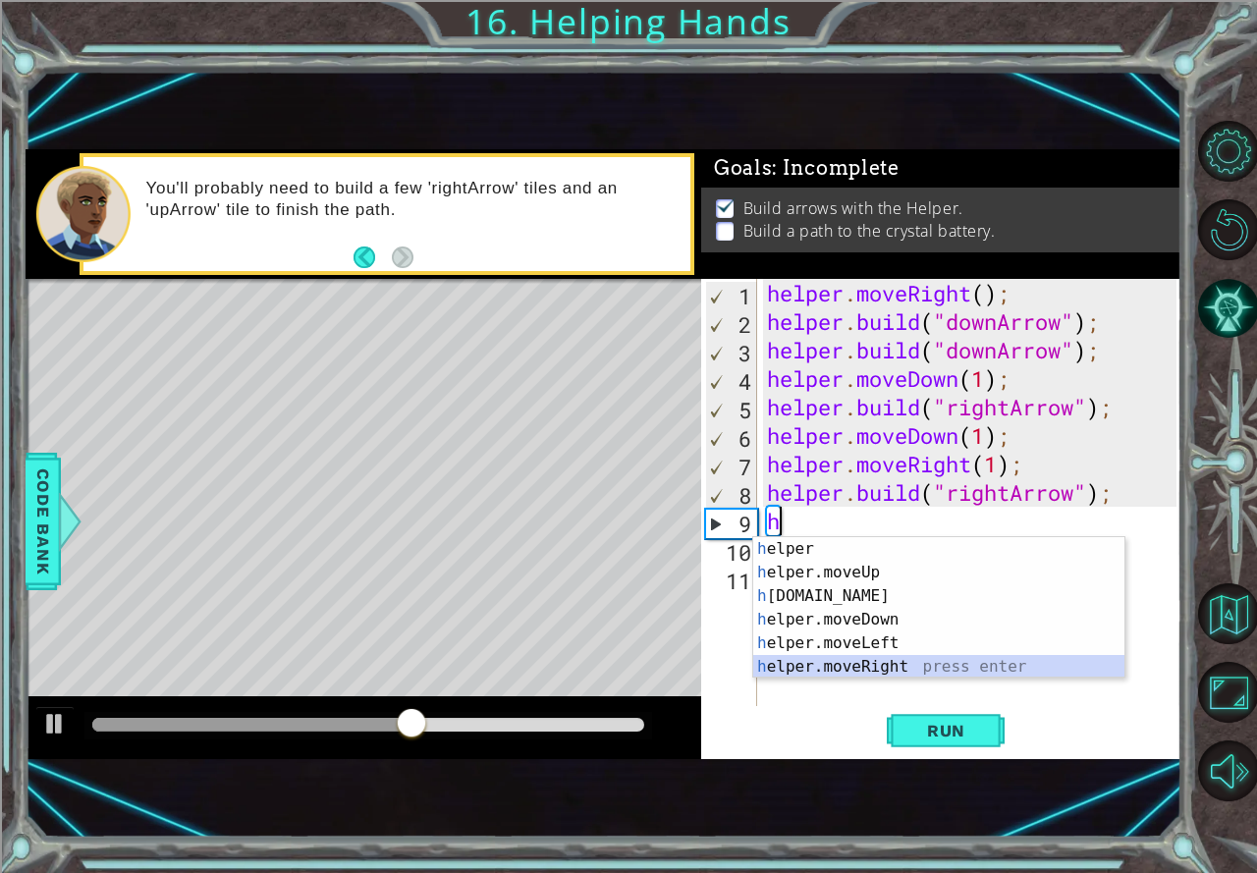
click at [878, 670] on div "h elper press enter h elper.moveUp press enter h [DOMAIN_NAME] press enter h el…" at bounding box center [938, 631] width 371 height 188
type textarea "helper.moveRight(1);"
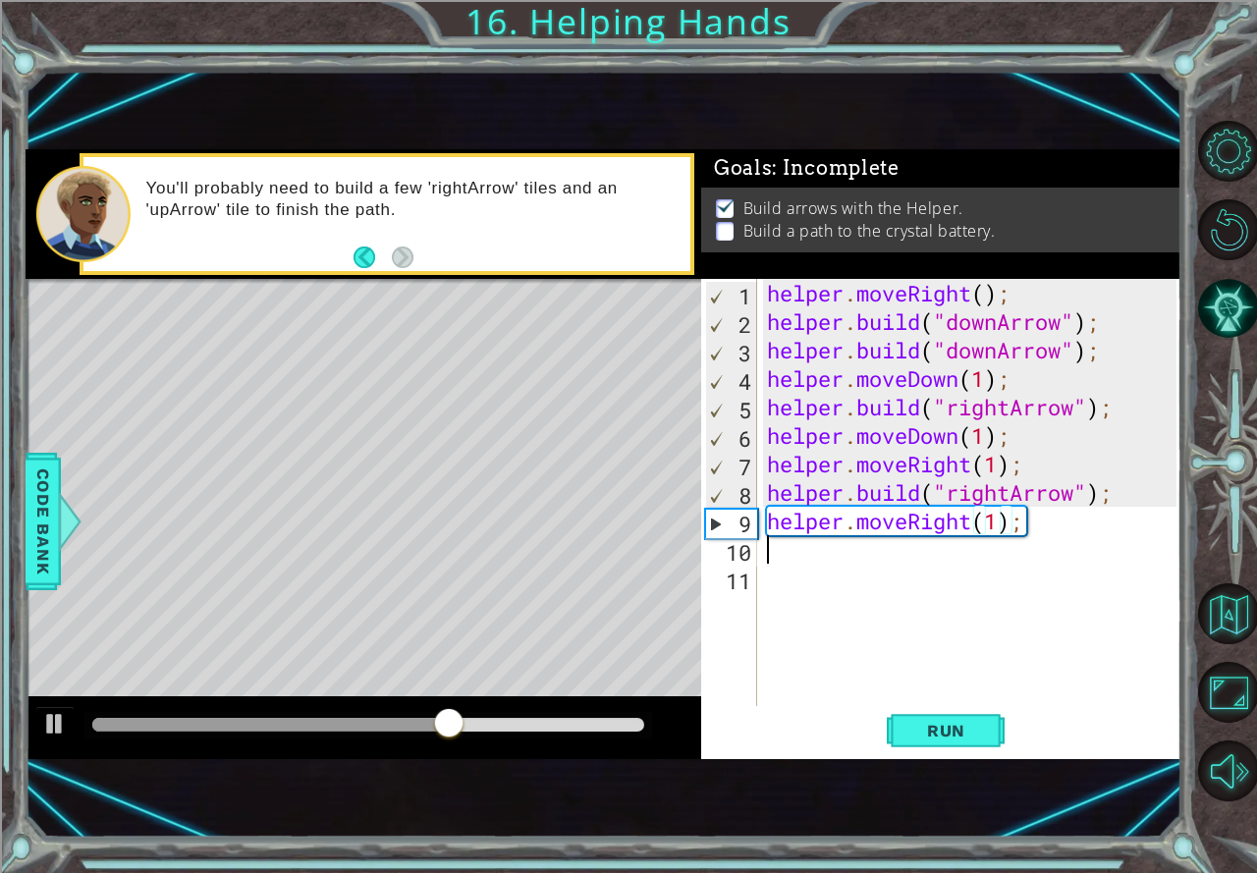
click at [782, 562] on div "helper . moveRight ( ) ; helper . build ( "downArrow" ) ; helper . build ( "dow…" at bounding box center [974, 521] width 423 height 484
click at [914, 734] on span "Run" at bounding box center [946, 731] width 78 height 20
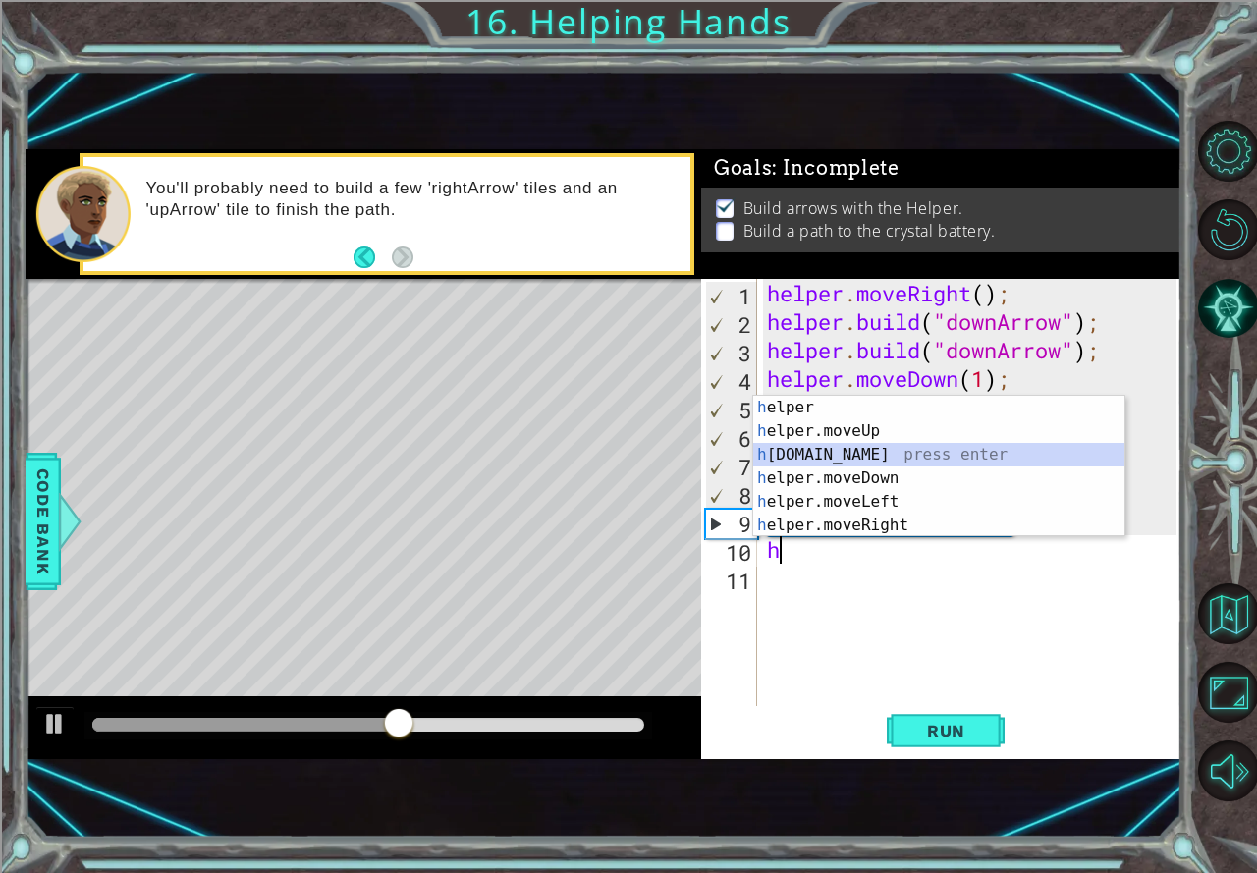
click at [836, 450] on div "h elper press enter h elper.moveUp press enter h [DOMAIN_NAME] press enter h el…" at bounding box center [938, 490] width 371 height 188
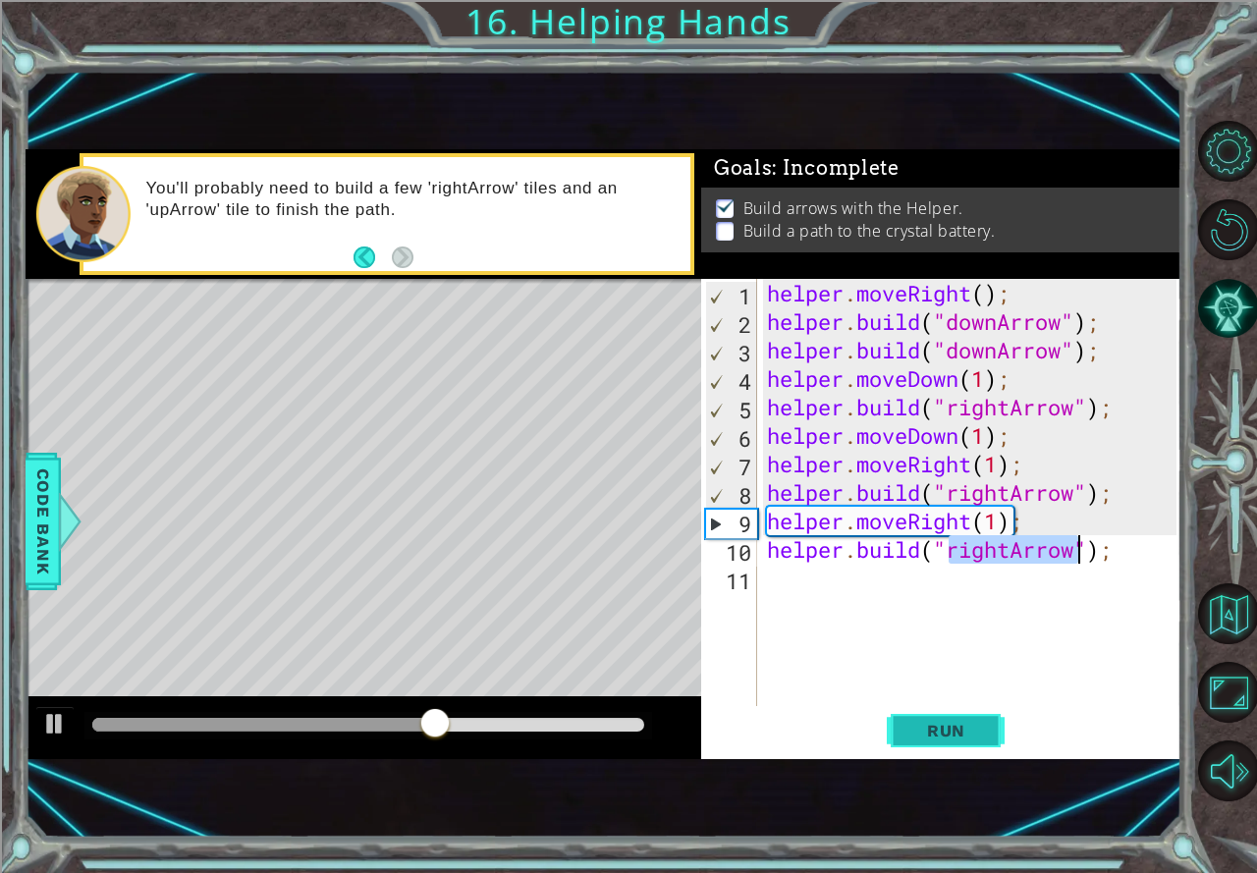
click at [986, 721] on button "Run" at bounding box center [945, 731] width 118 height 48
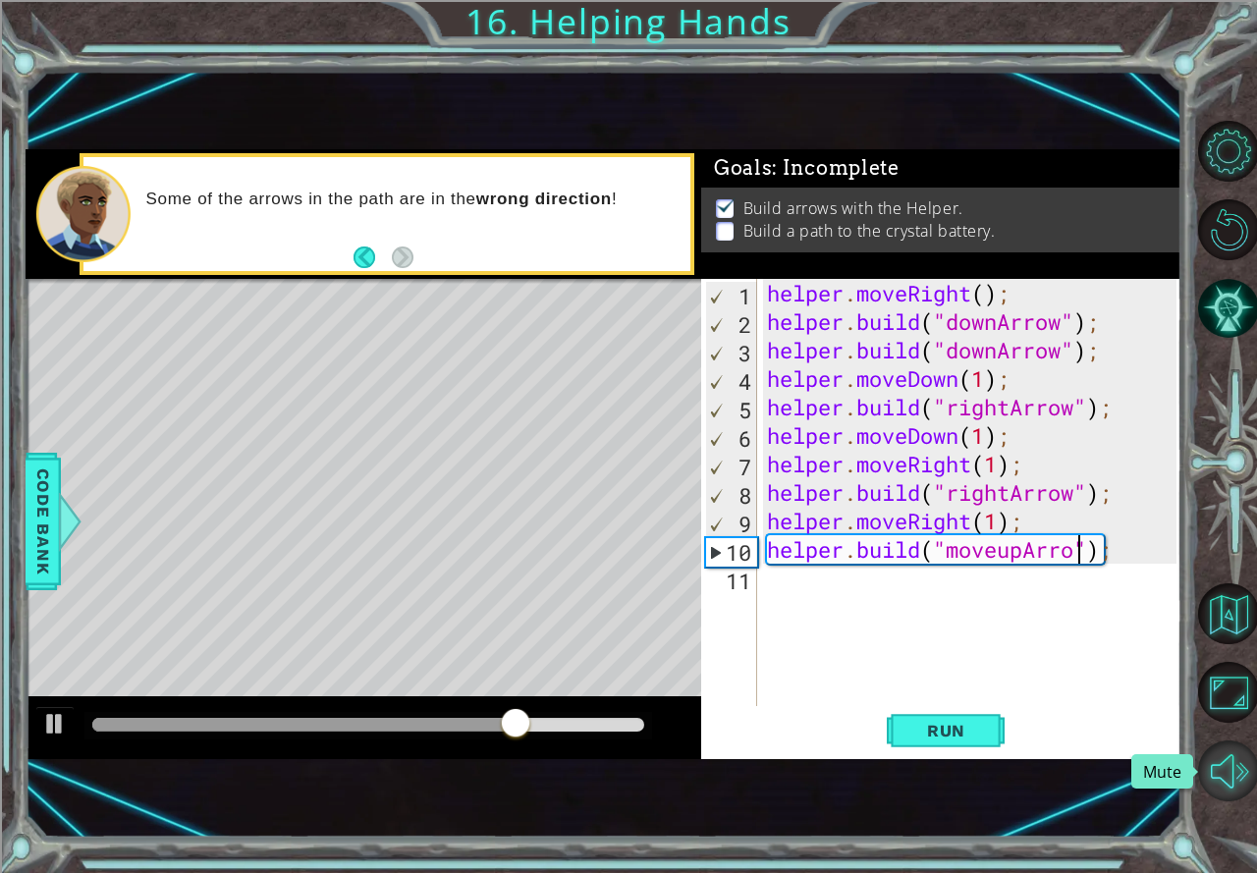
scroll to position [0, 15]
click at [956, 714] on button "Run" at bounding box center [945, 731] width 118 height 48
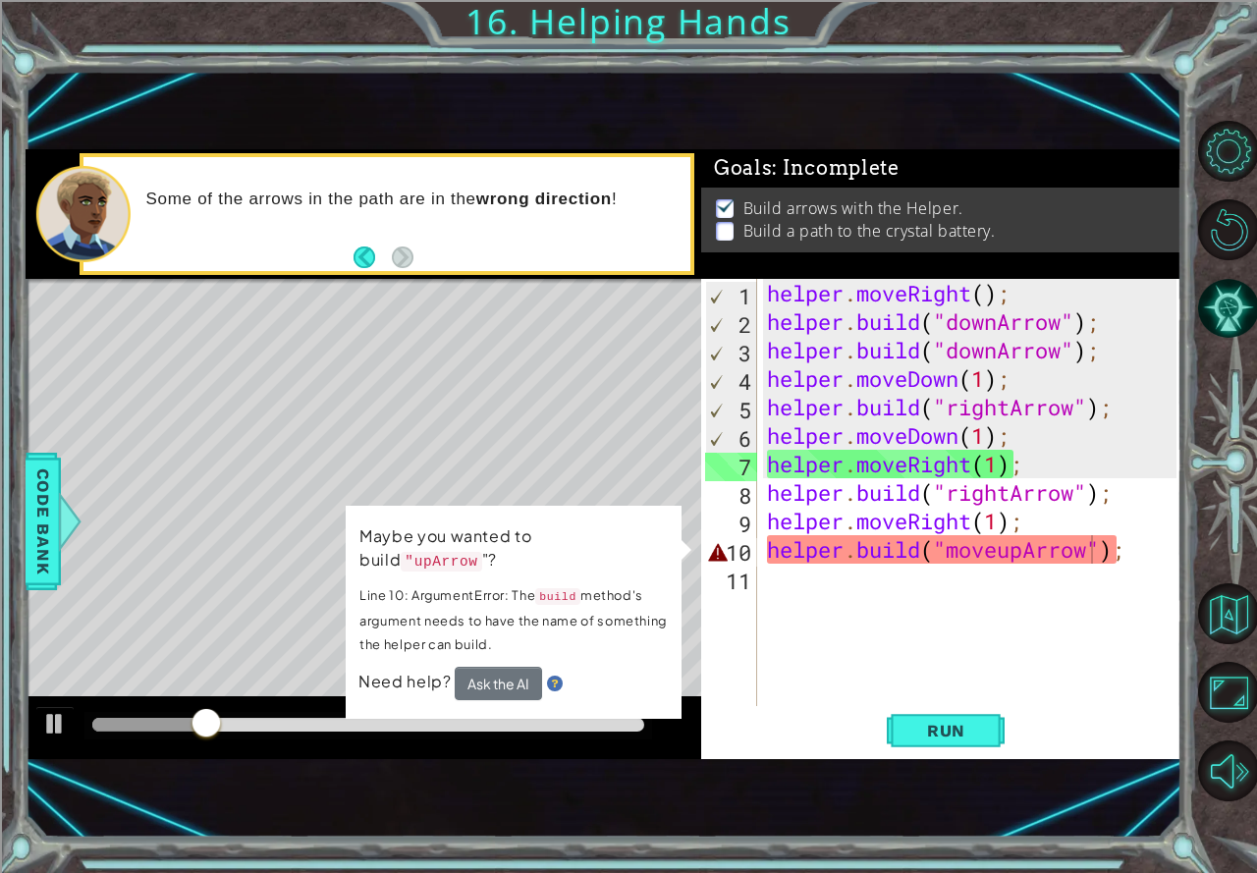
drag, startPoint x: 582, startPoint y: 540, endPoint x: 613, endPoint y: 541, distance: 30.4
click at [480, 553] on code ""upArrow" at bounding box center [440, 563] width 80 height 21
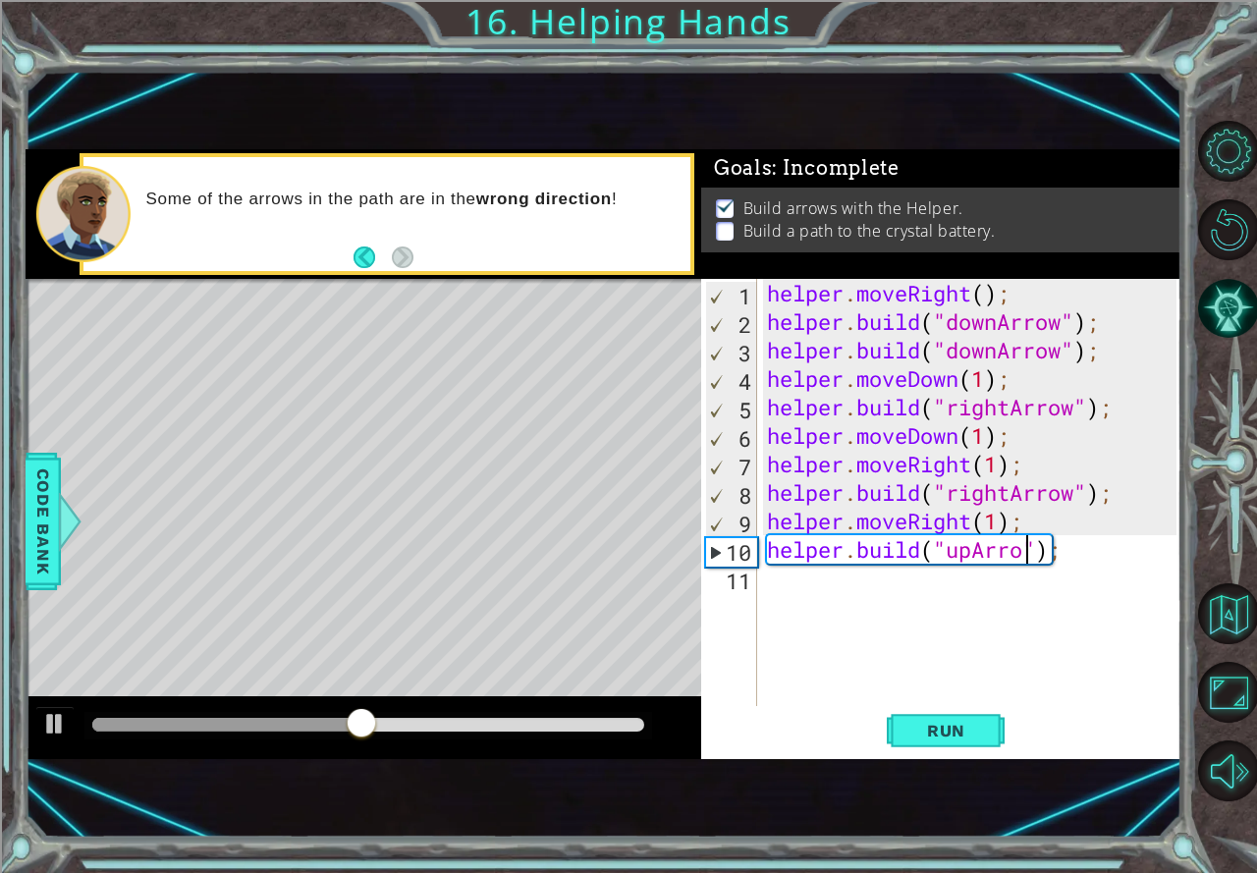
scroll to position [0, 12]
type textarea "[DOMAIN_NAME]("upArrow");"
click at [966, 723] on span "Run" at bounding box center [946, 731] width 78 height 20
click at [866, 581] on div "helper . moveRight ( ) ; helper . build ( "downArrow" ) ; helper . build ( "dow…" at bounding box center [974, 521] width 423 height 484
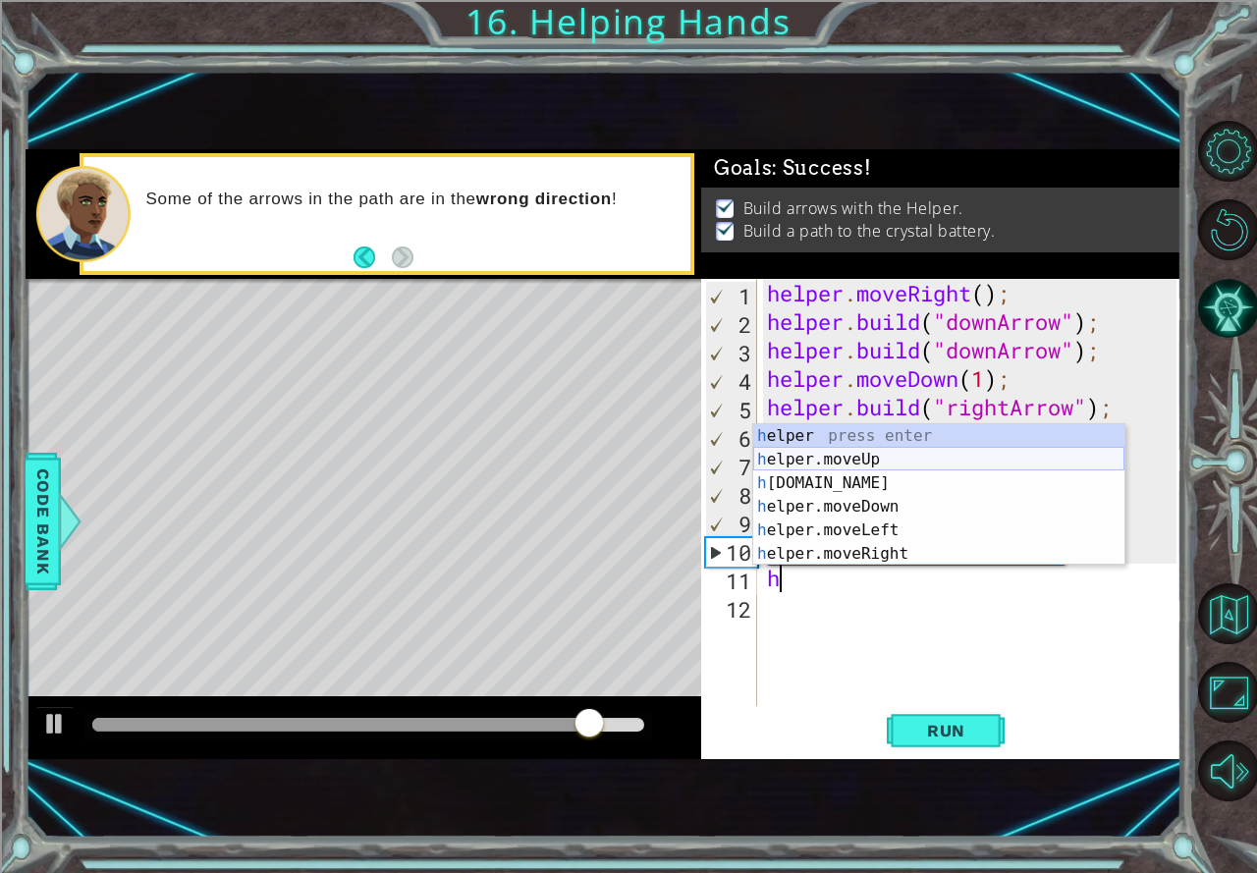
click at [849, 464] on div "h elper press enter h elper.moveUp press enter h [DOMAIN_NAME] press enter h el…" at bounding box center [938, 518] width 371 height 188
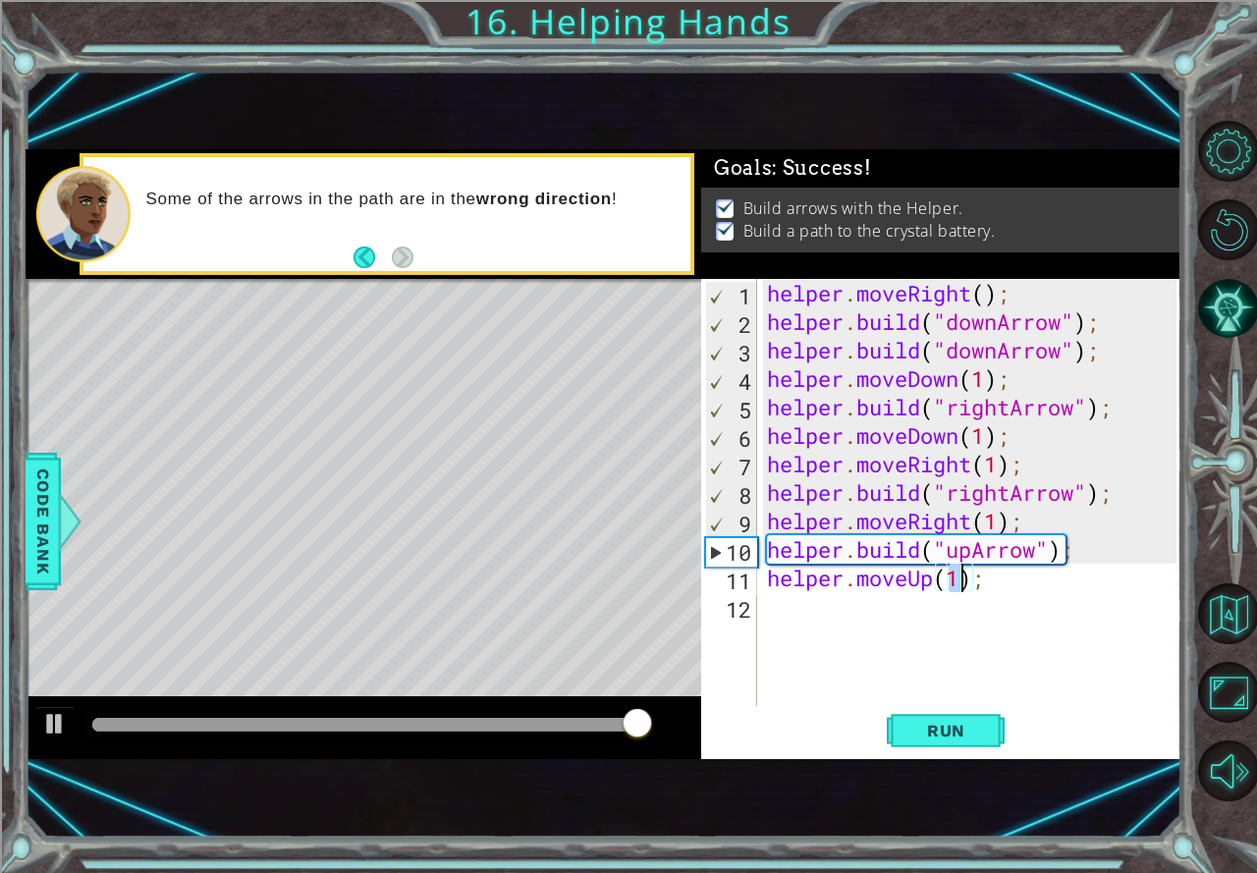
type textarea "helper.moveUp(1);"
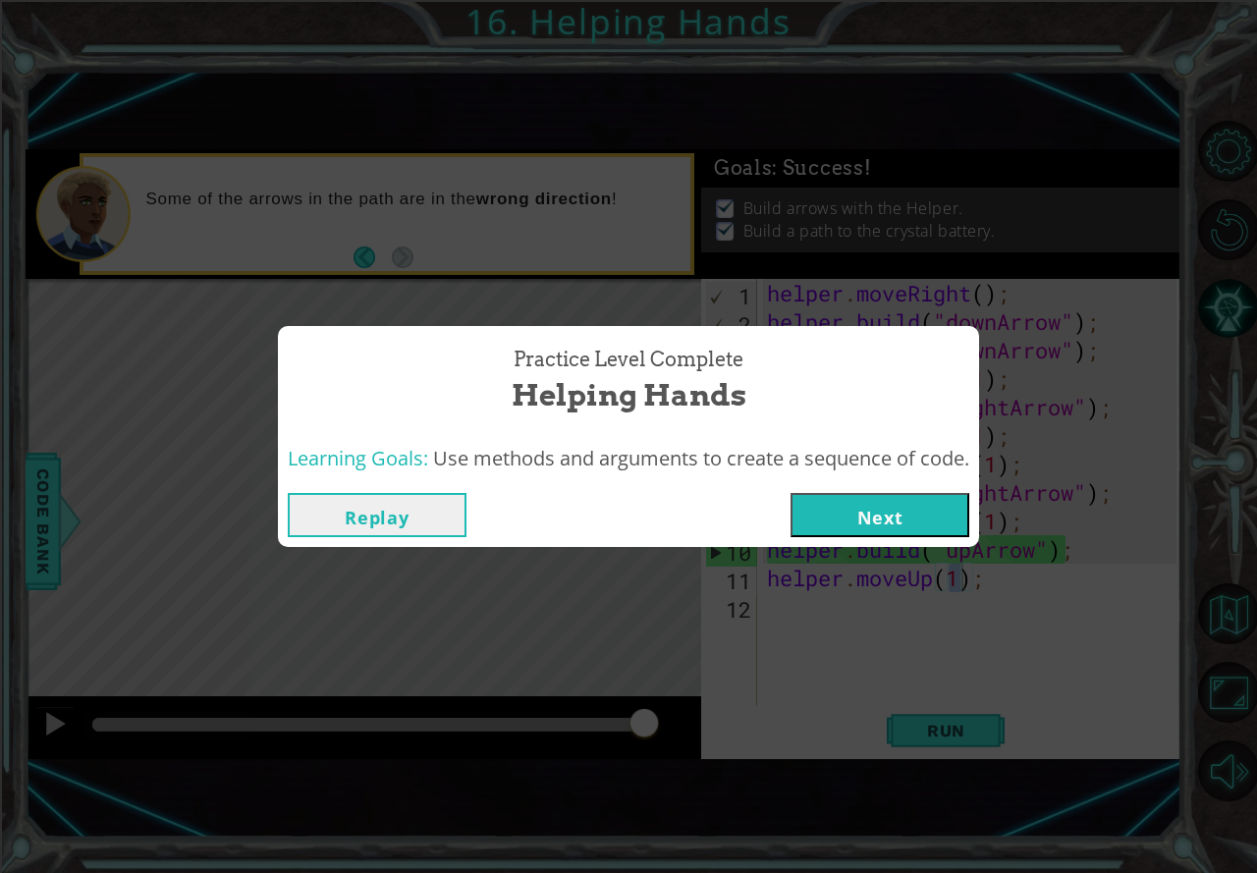
click at [907, 514] on button "Next" at bounding box center [879, 515] width 179 height 44
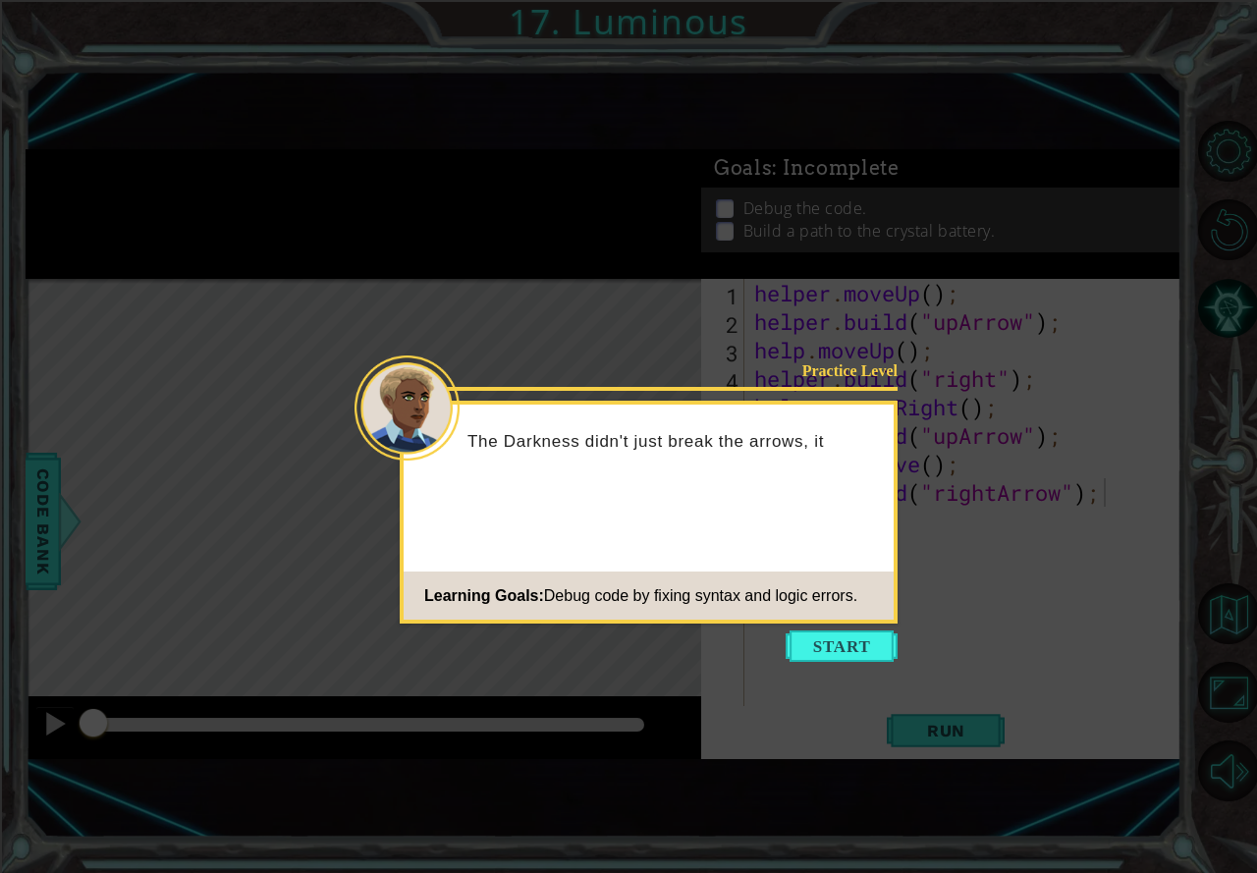
click at [837, 646] on button "Start" at bounding box center [841, 645] width 112 height 31
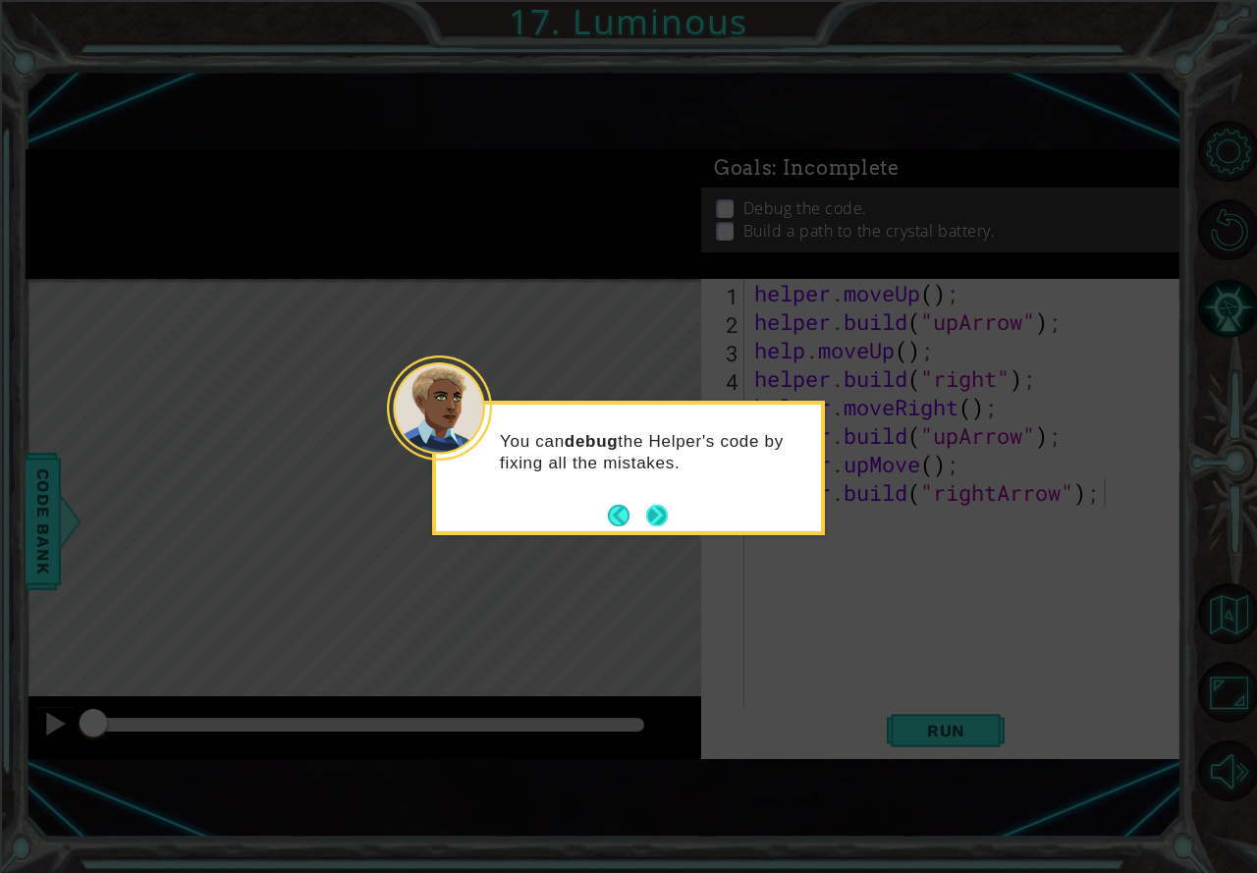
click at [663, 517] on button "Next" at bounding box center [656, 515] width 23 height 23
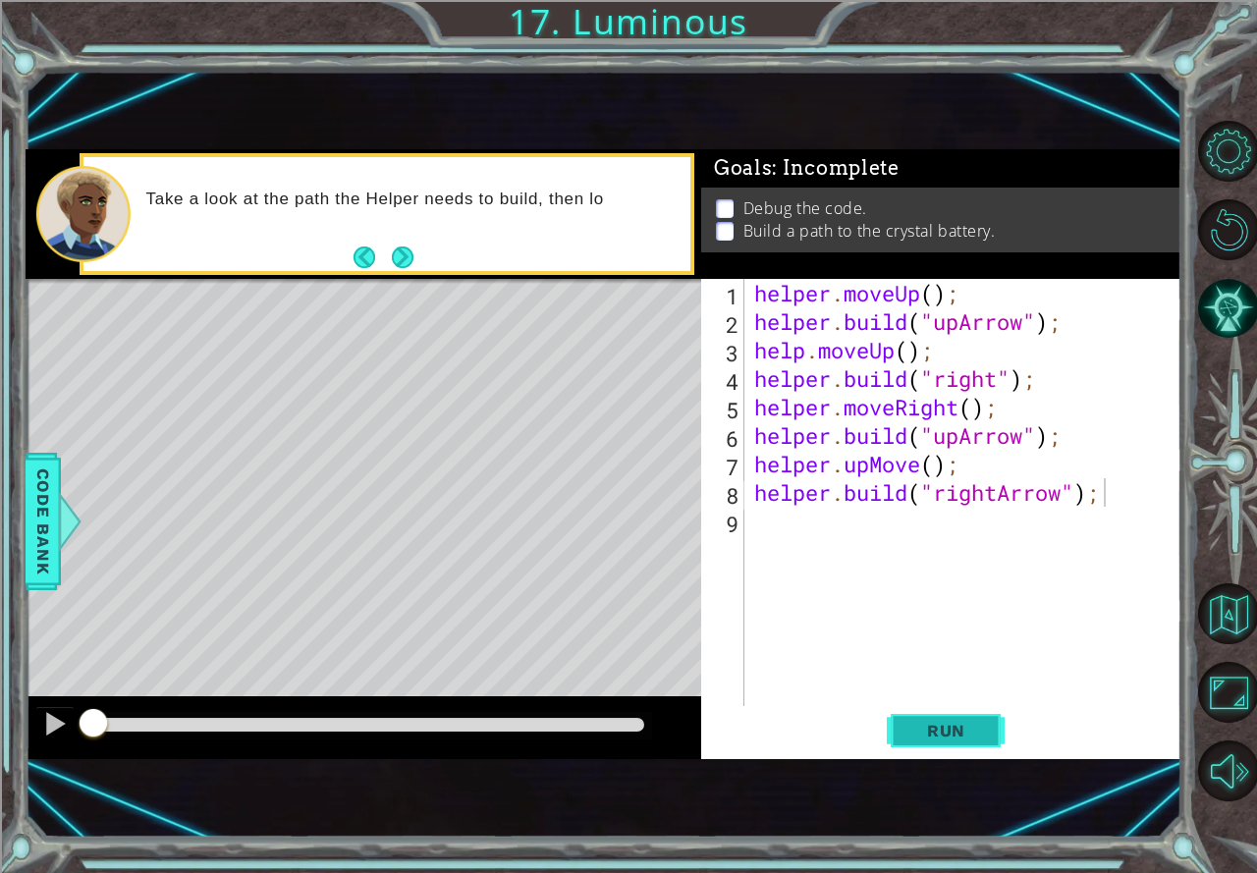
click at [921, 728] on span "Run" at bounding box center [946, 731] width 78 height 20
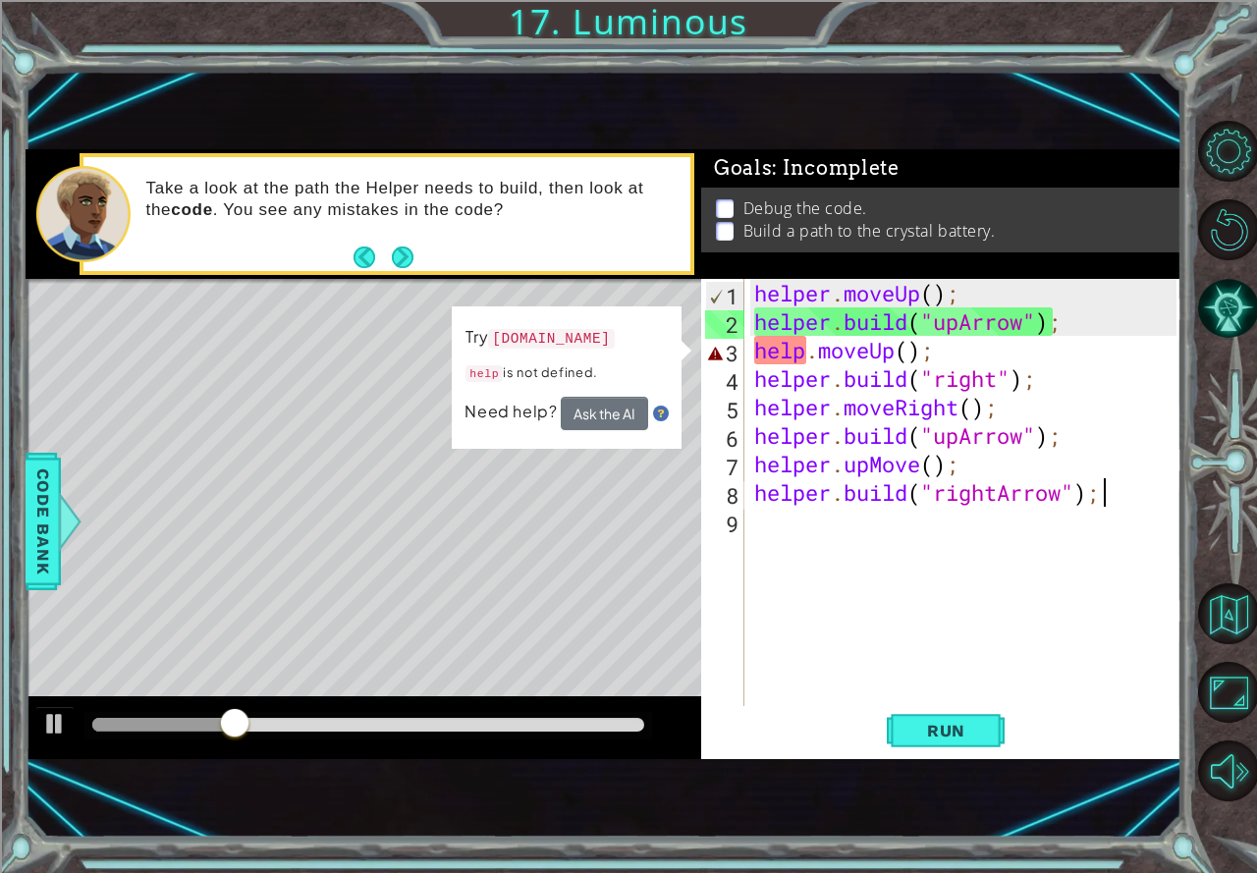
click at [805, 353] on div "helper . moveUp ( ) ; helper . build ( "upArrow" ) ; help . moveUp ( ) ; helper…" at bounding box center [968, 521] width 436 height 484
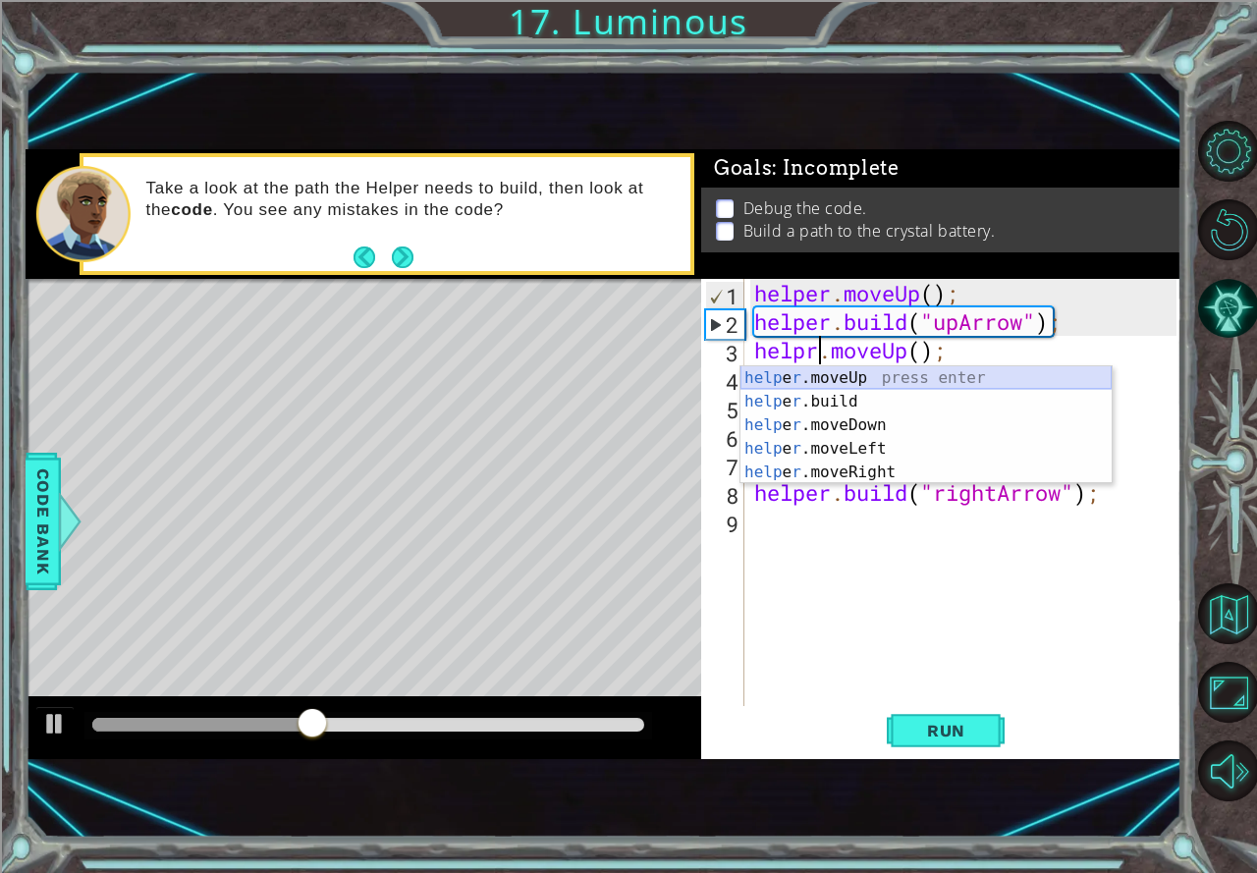
click at [807, 373] on div "help e r .moveUp press enter help e r .build press enter help e r .moveDown pre…" at bounding box center [925, 448] width 371 height 165
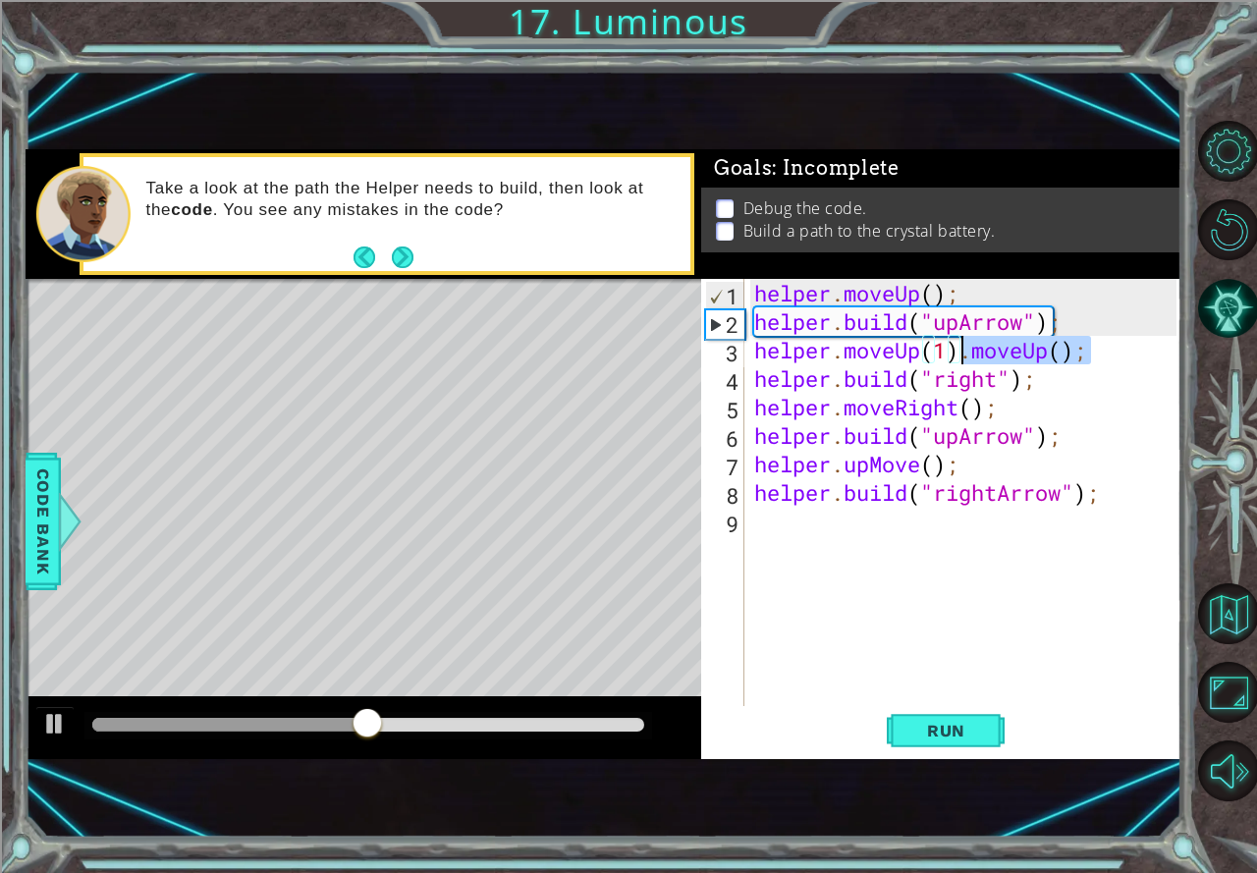
drag, startPoint x: 1089, startPoint y: 352, endPoint x: 958, endPoint y: 339, distance: 131.3
click at [958, 339] on div "helper . moveUp ( ) ; helper . build ( "upArrow" ) ; helper . moveUp ( 1 ) . mo…" at bounding box center [968, 521] width 436 height 484
click at [975, 726] on span "Run" at bounding box center [946, 731] width 78 height 20
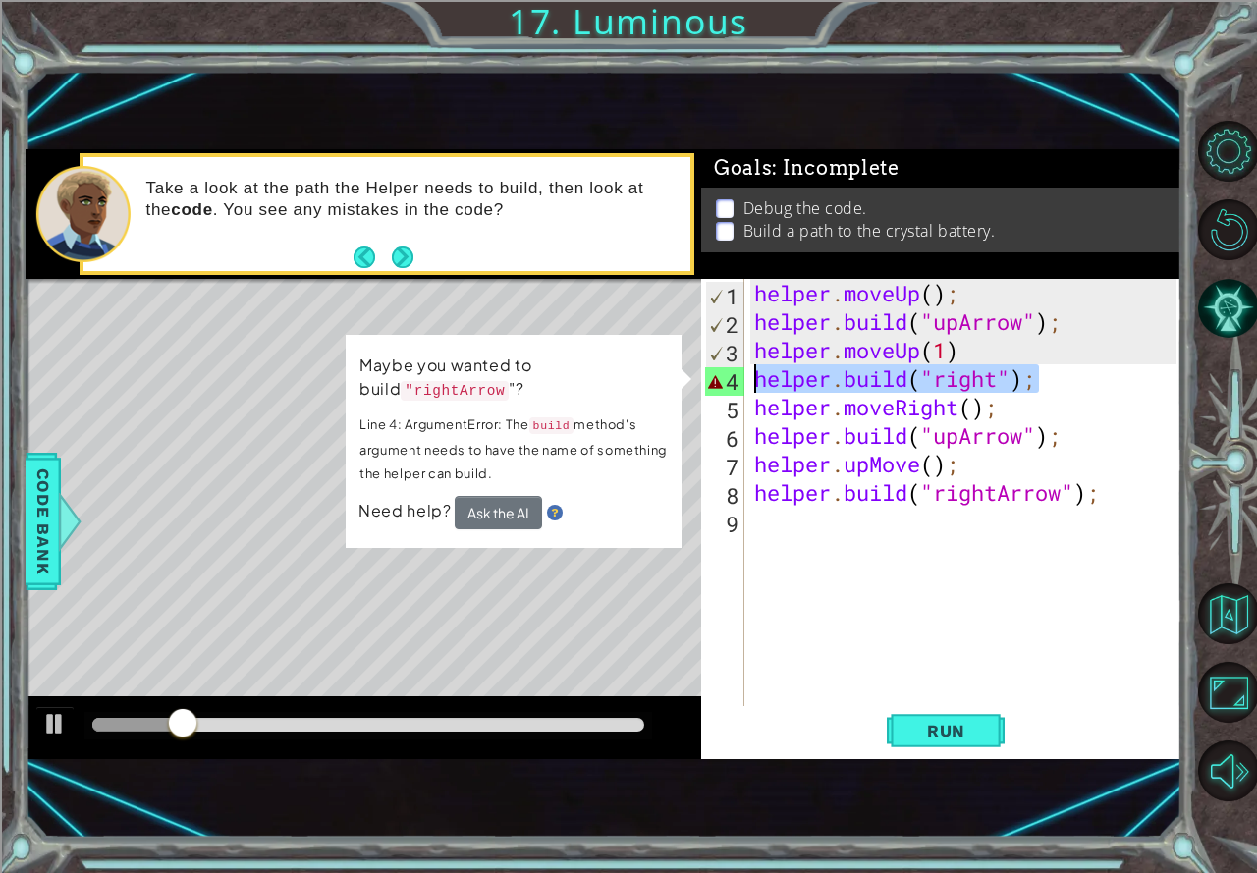
drag, startPoint x: 1038, startPoint y: 381, endPoint x: 757, endPoint y: 374, distance: 280.8
click at [757, 374] on div "helper . moveUp ( ) ; helper . build ( "upArrow" ) ; helper . moveUp ( 1 ) help…" at bounding box center [968, 521] width 436 height 484
type textarea "[DOMAIN_NAME]("right");"
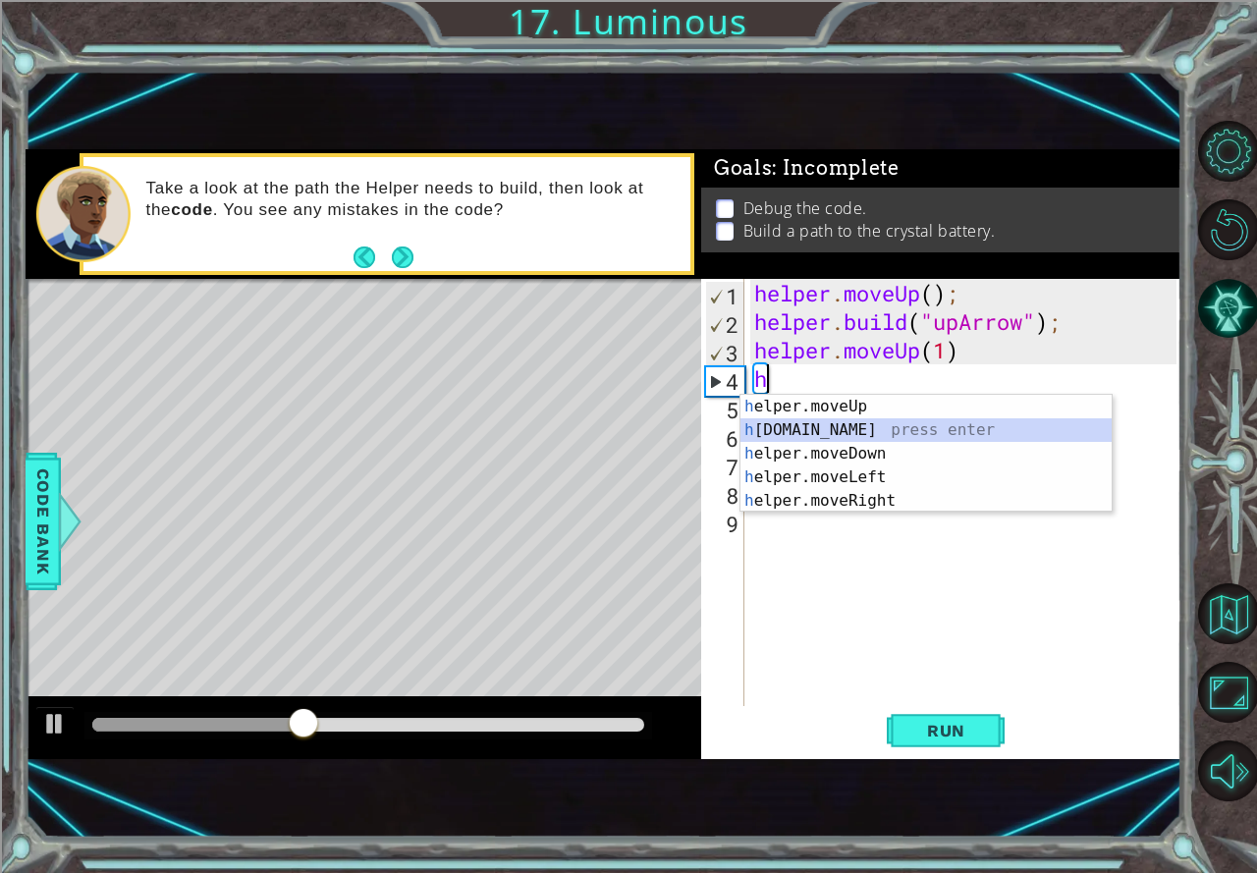
click at [832, 424] on div "h elper.moveUp press enter h [DOMAIN_NAME] press enter h elper.moveDown press e…" at bounding box center [925, 477] width 371 height 165
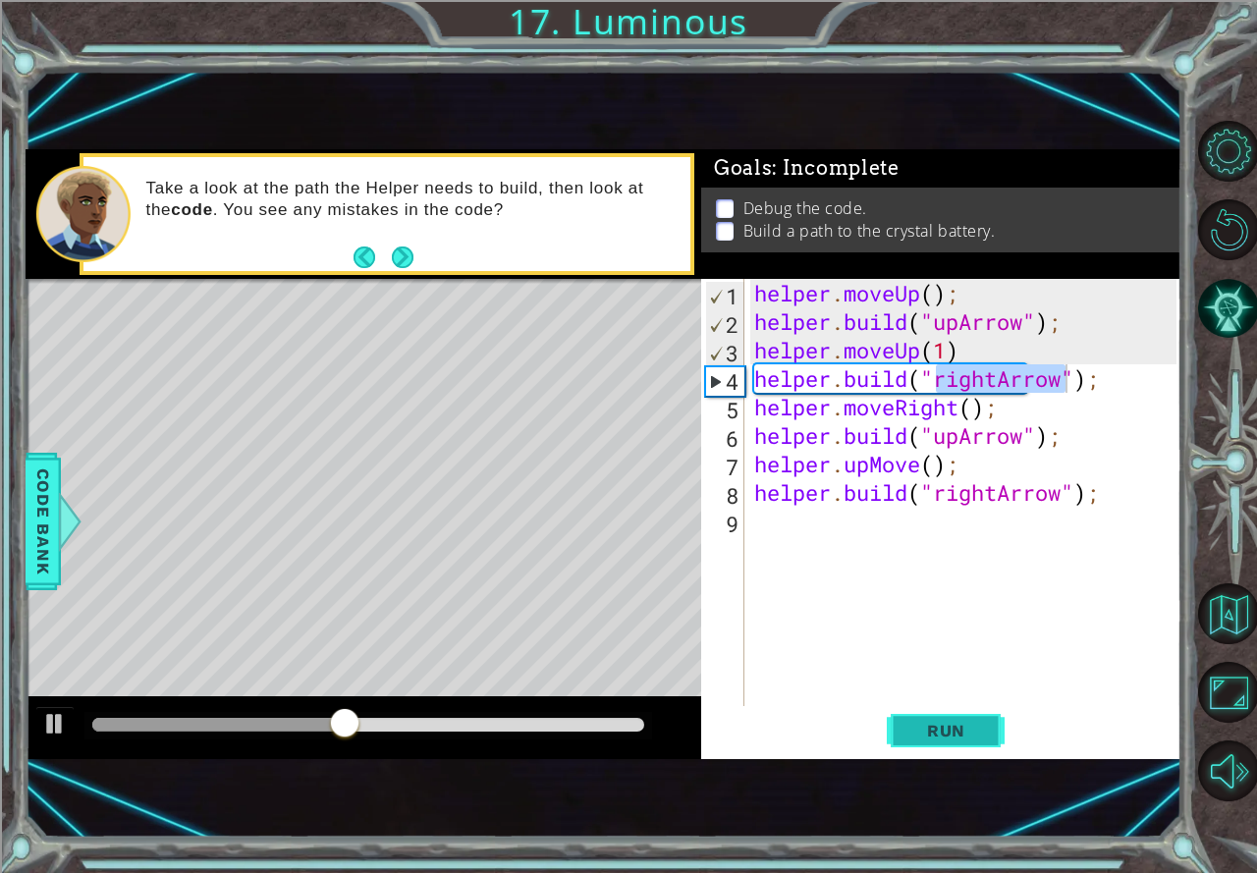
click at [967, 726] on span "Run" at bounding box center [946, 731] width 78 height 20
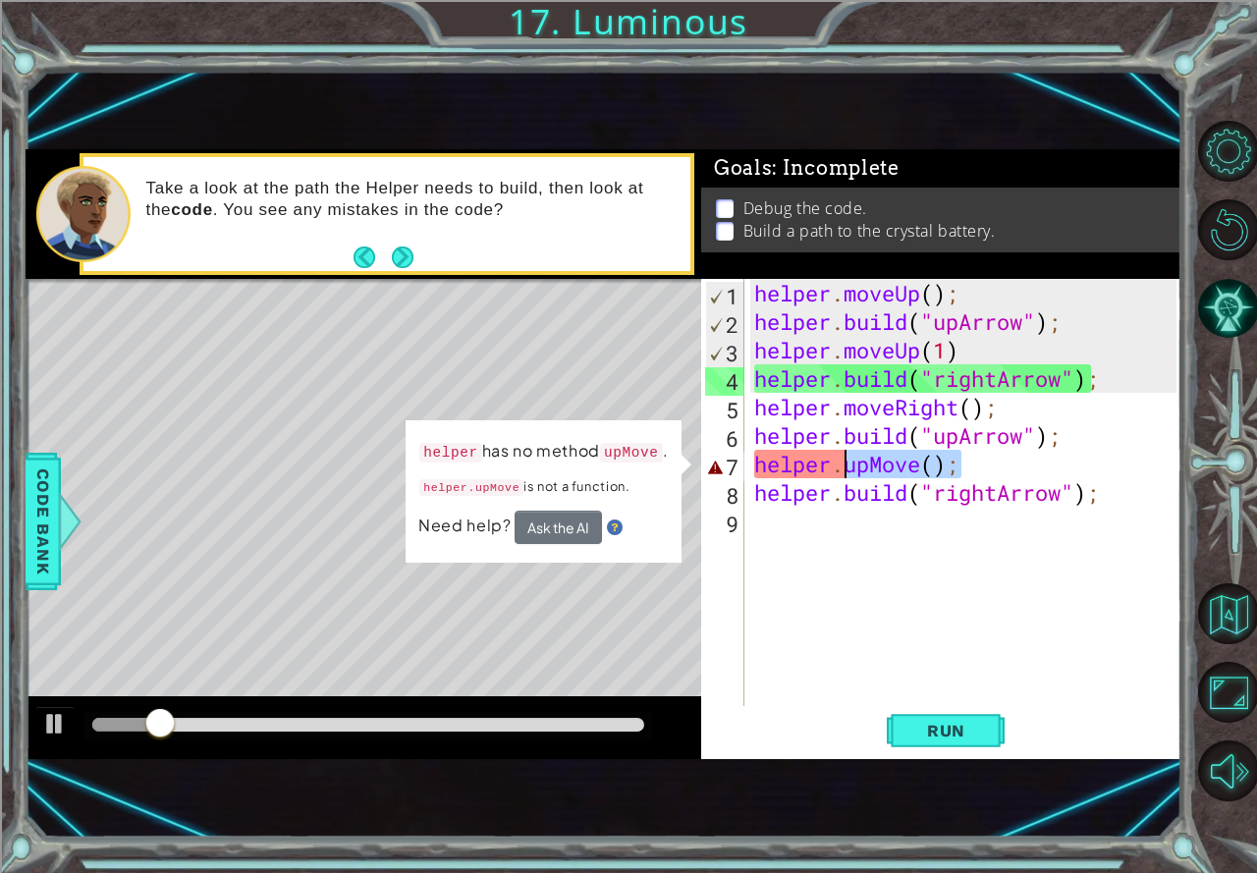
drag, startPoint x: 970, startPoint y: 457, endPoint x: 844, endPoint y: 459, distance: 125.7
click at [844, 459] on div "helper . moveUp ( ) ; helper . build ( "upArrow" ) ; helper . moveUp ( 1 ) help…" at bounding box center [968, 521] width 436 height 484
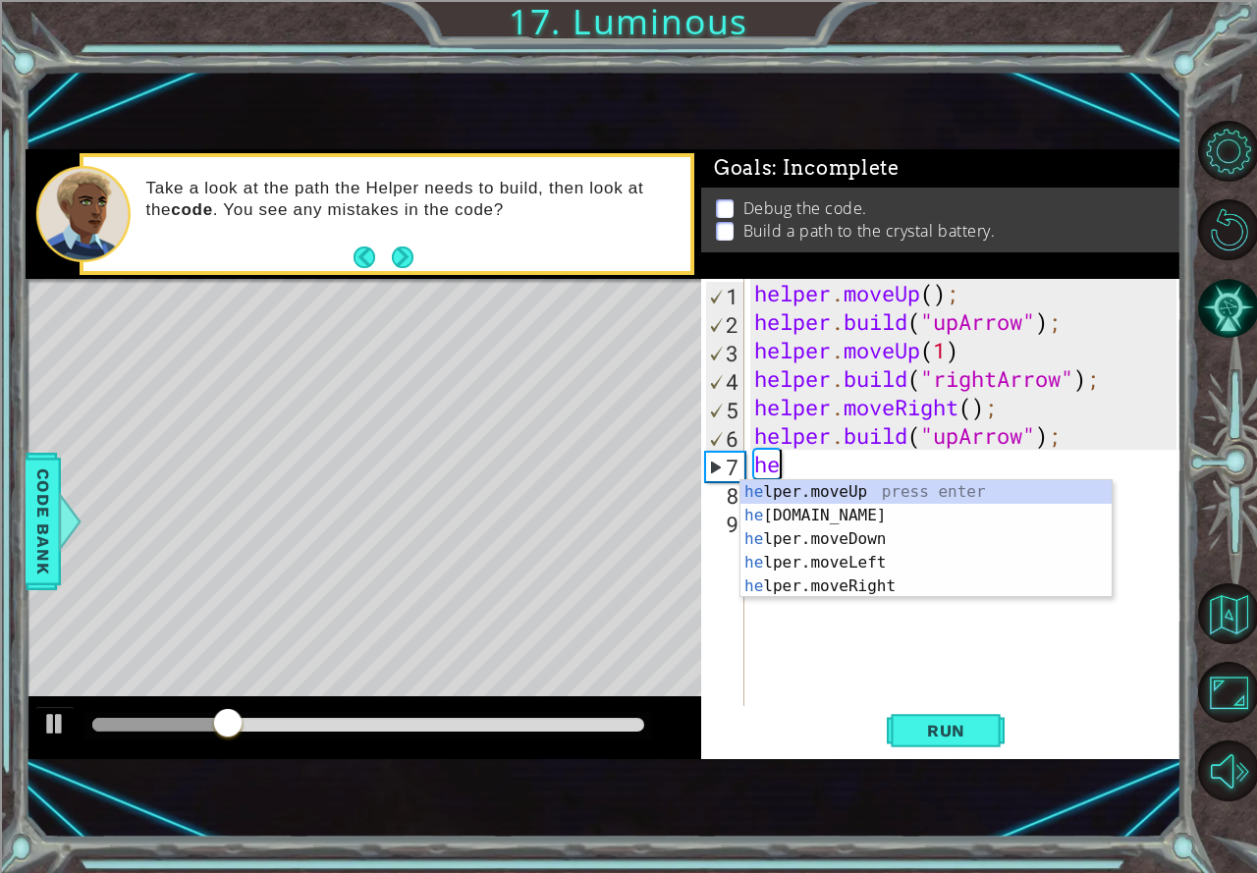
type textarea "h"
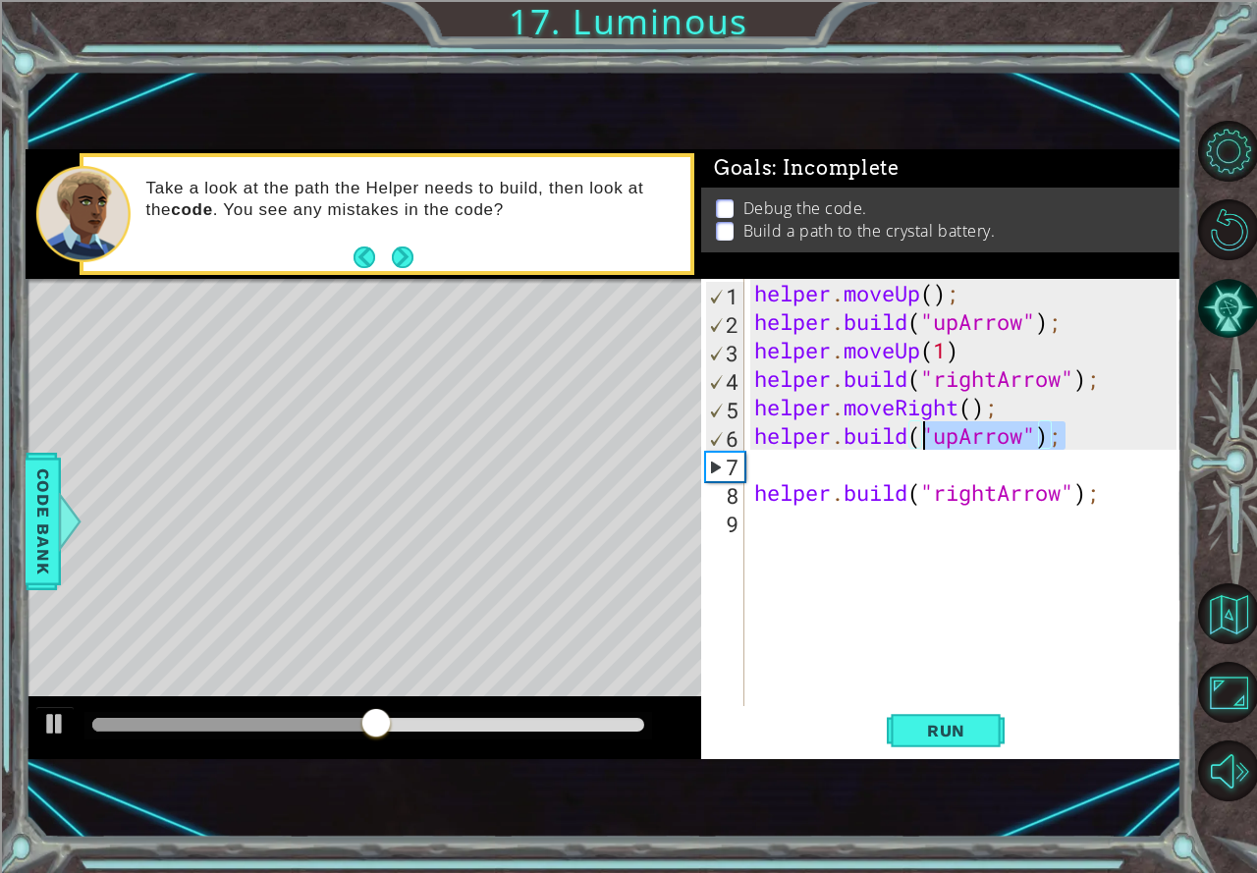
drag, startPoint x: 1062, startPoint y: 436, endPoint x: 923, endPoint y: 440, distance: 139.5
click at [923, 440] on div "helper . moveUp ( ) ; helper . build ( "upArrow" ) ; helper . moveUp ( 1 ) help…" at bounding box center [968, 521] width 436 height 484
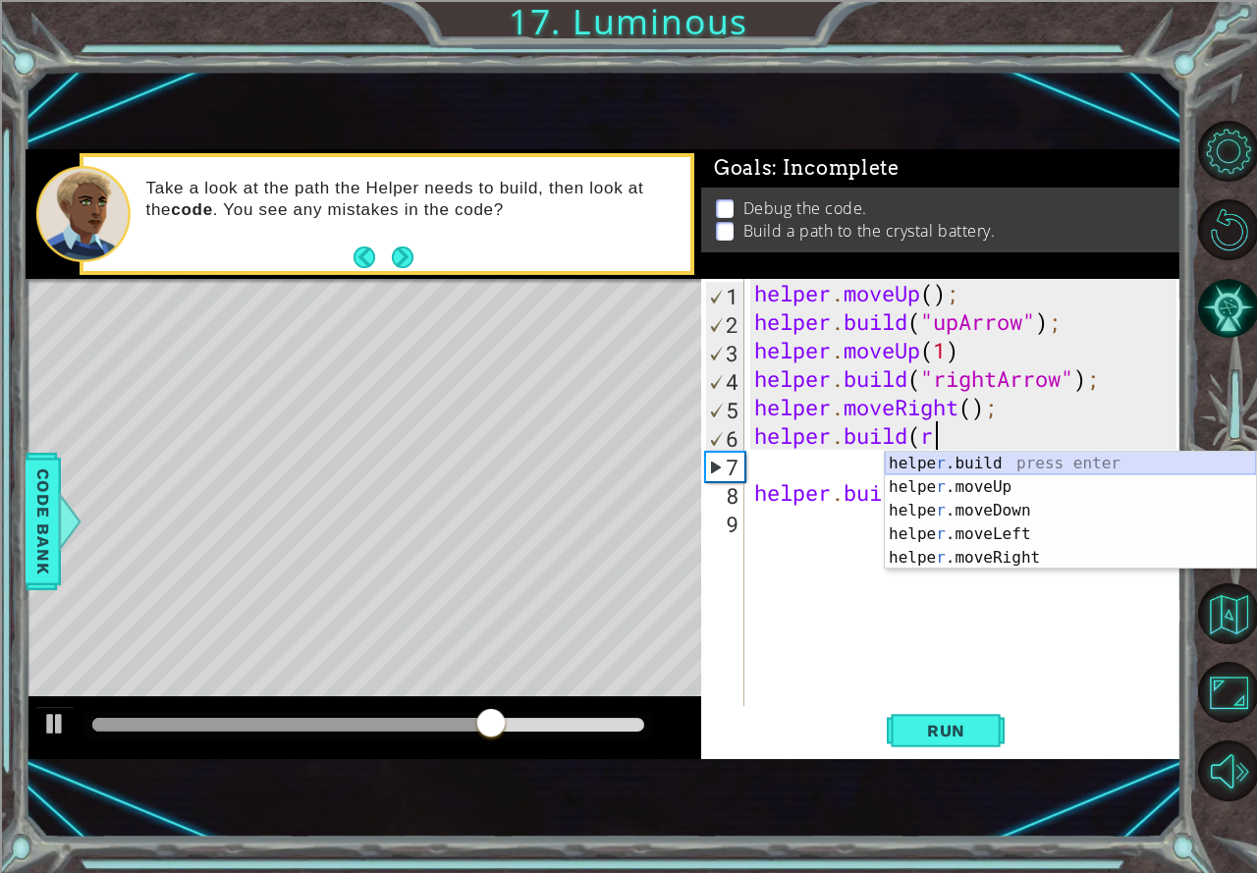
click at [935, 455] on div "helpe [PERSON_NAME]build press enter helpe r .moveUp press enter helpe [PERSON_…" at bounding box center [1069, 534] width 371 height 165
type textarea "[DOMAIN_NAME]("rightArrow");"
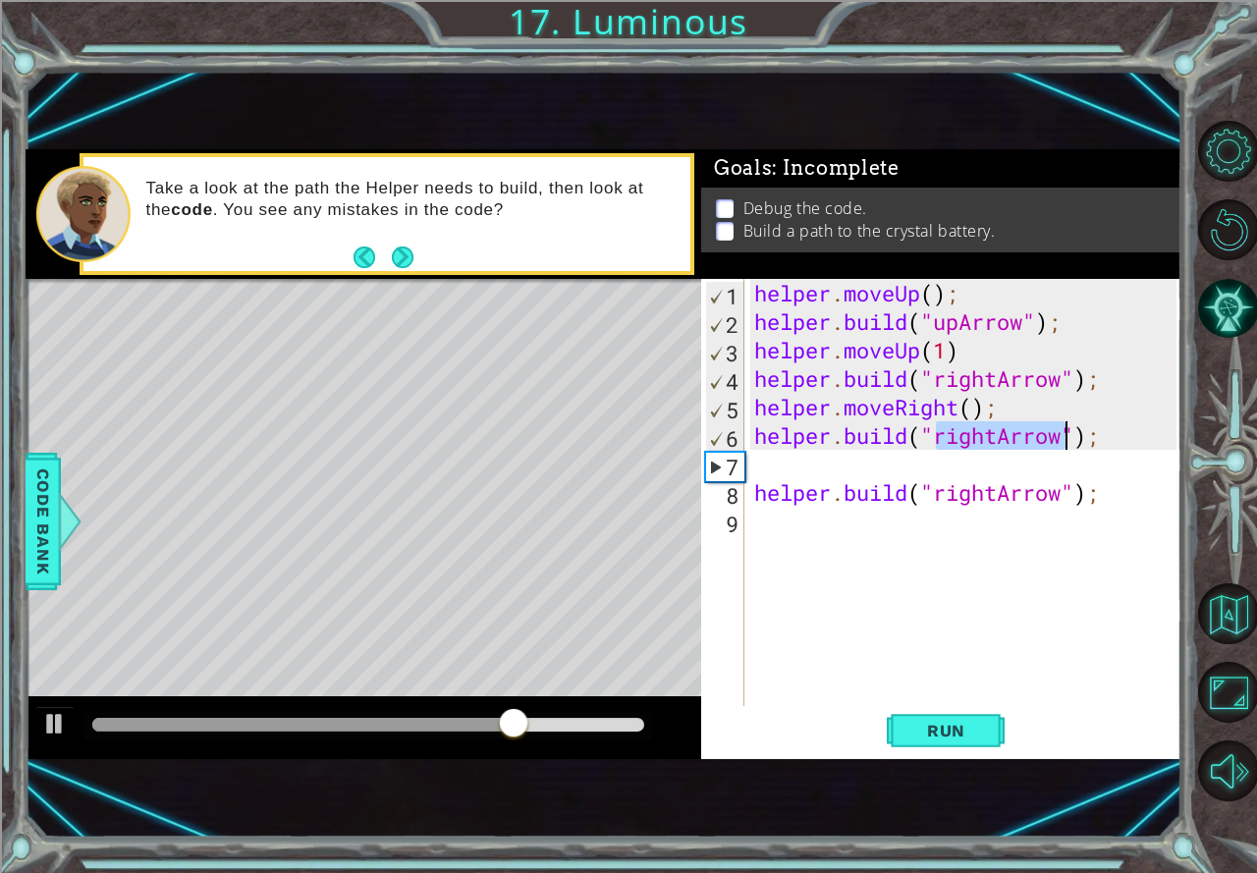
click at [797, 469] on div "helper . moveUp ( ) ; helper . build ( "upArrow" ) ; helper . moveUp ( 1 ) help…" at bounding box center [968, 521] width 436 height 484
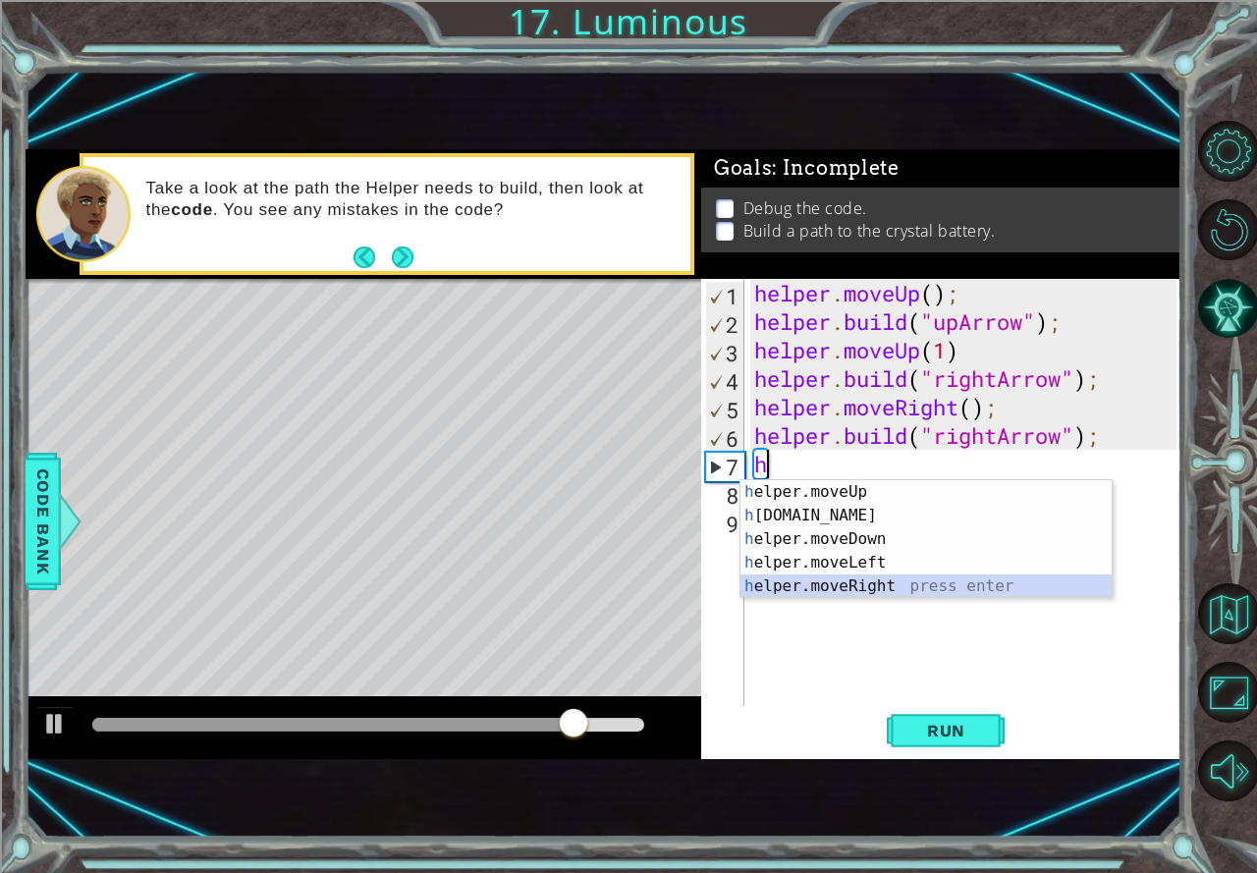
click at [858, 578] on div "h elper.moveUp press enter h [DOMAIN_NAME] press enter h elper.moveDown press e…" at bounding box center [925, 562] width 371 height 165
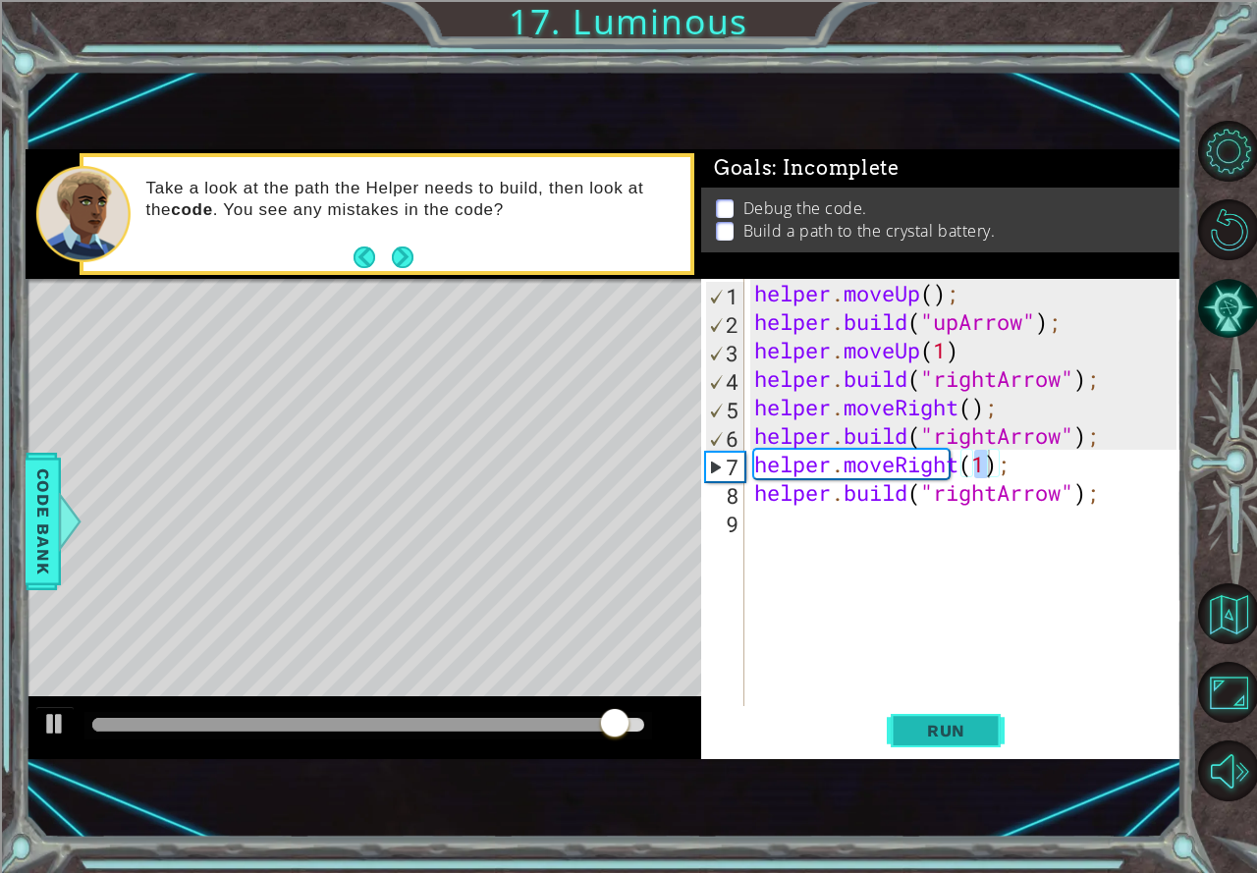
click at [938, 717] on button "Run" at bounding box center [945, 731] width 118 height 48
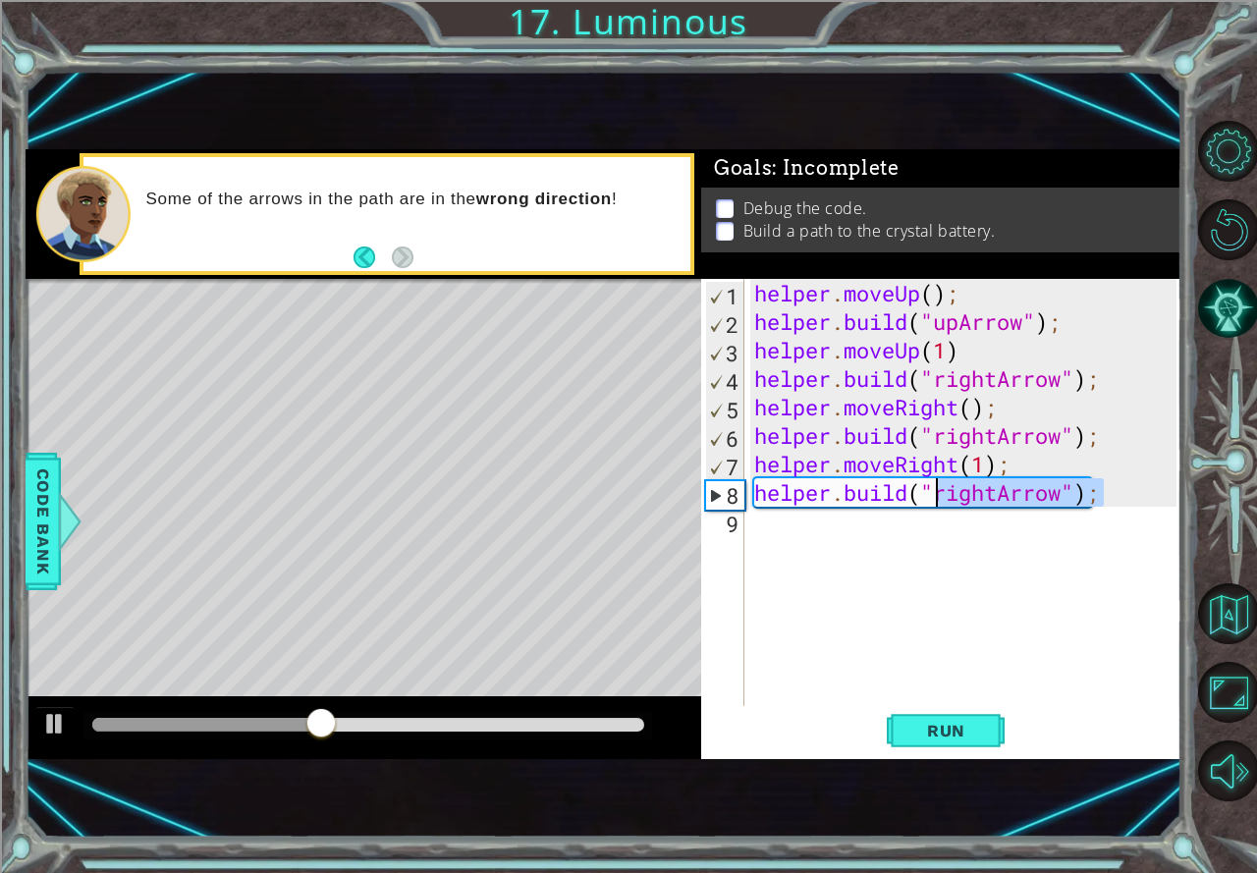
drag, startPoint x: 1099, startPoint y: 488, endPoint x: 933, endPoint y: 496, distance: 166.1
click at [933, 496] on div "helper . moveUp ( ) ; helper . build ( "upArrow" ) ; helper . moveUp ( 1 ) help…" at bounding box center [968, 521] width 436 height 484
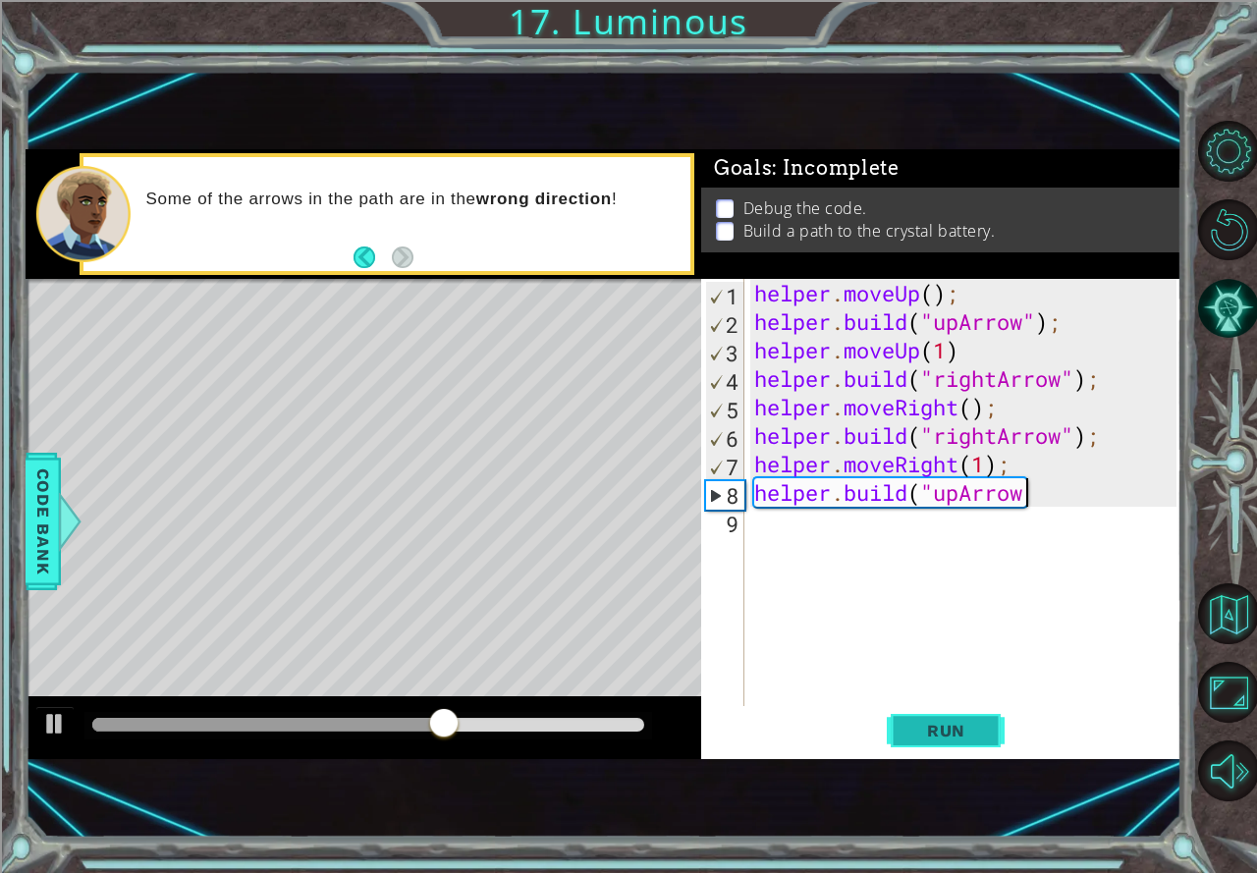
click at [953, 726] on span "Run" at bounding box center [946, 731] width 78 height 20
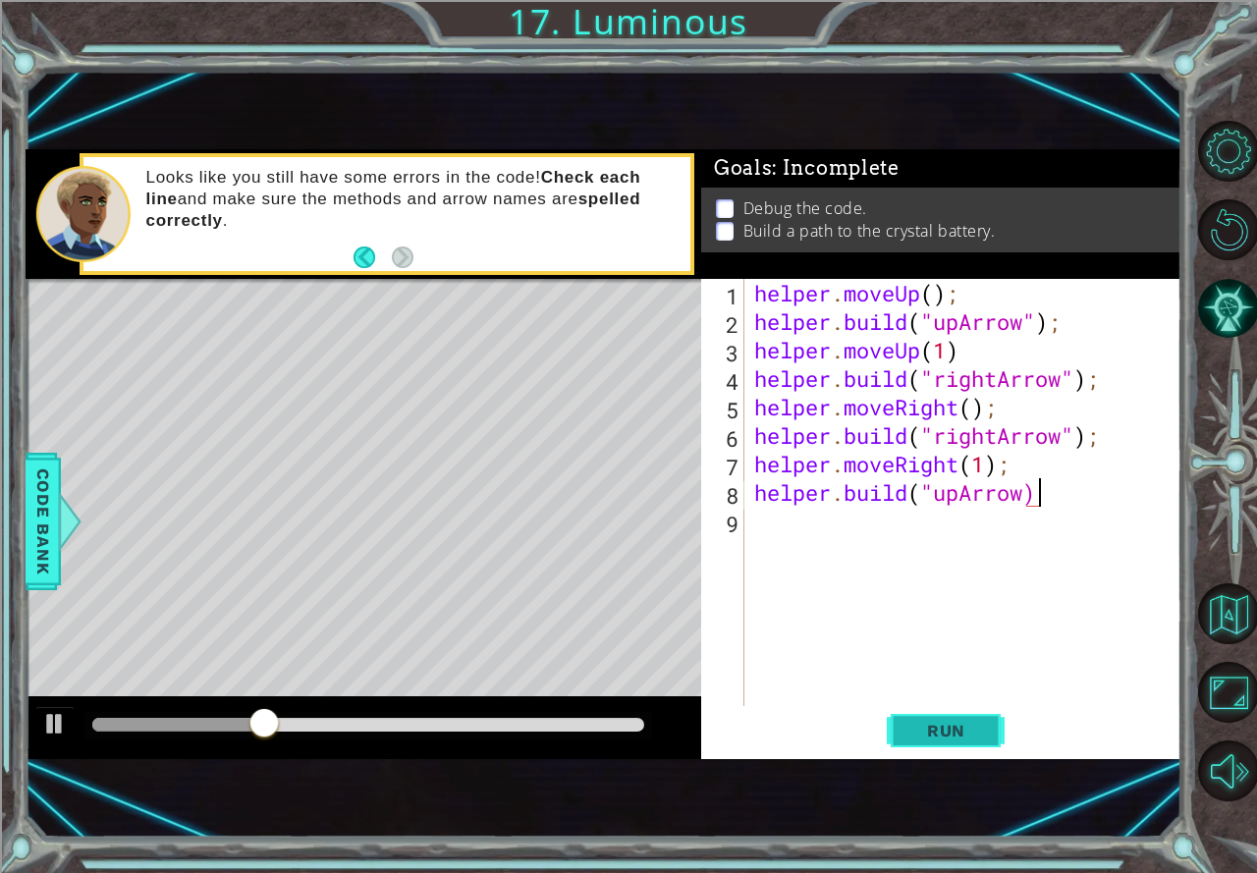
scroll to position [0, 12]
type textarea "[DOMAIN_NAME]("upArrow);"
click at [960, 727] on span "Run" at bounding box center [946, 731] width 78 height 20
click at [984, 730] on span "Run" at bounding box center [946, 731] width 78 height 20
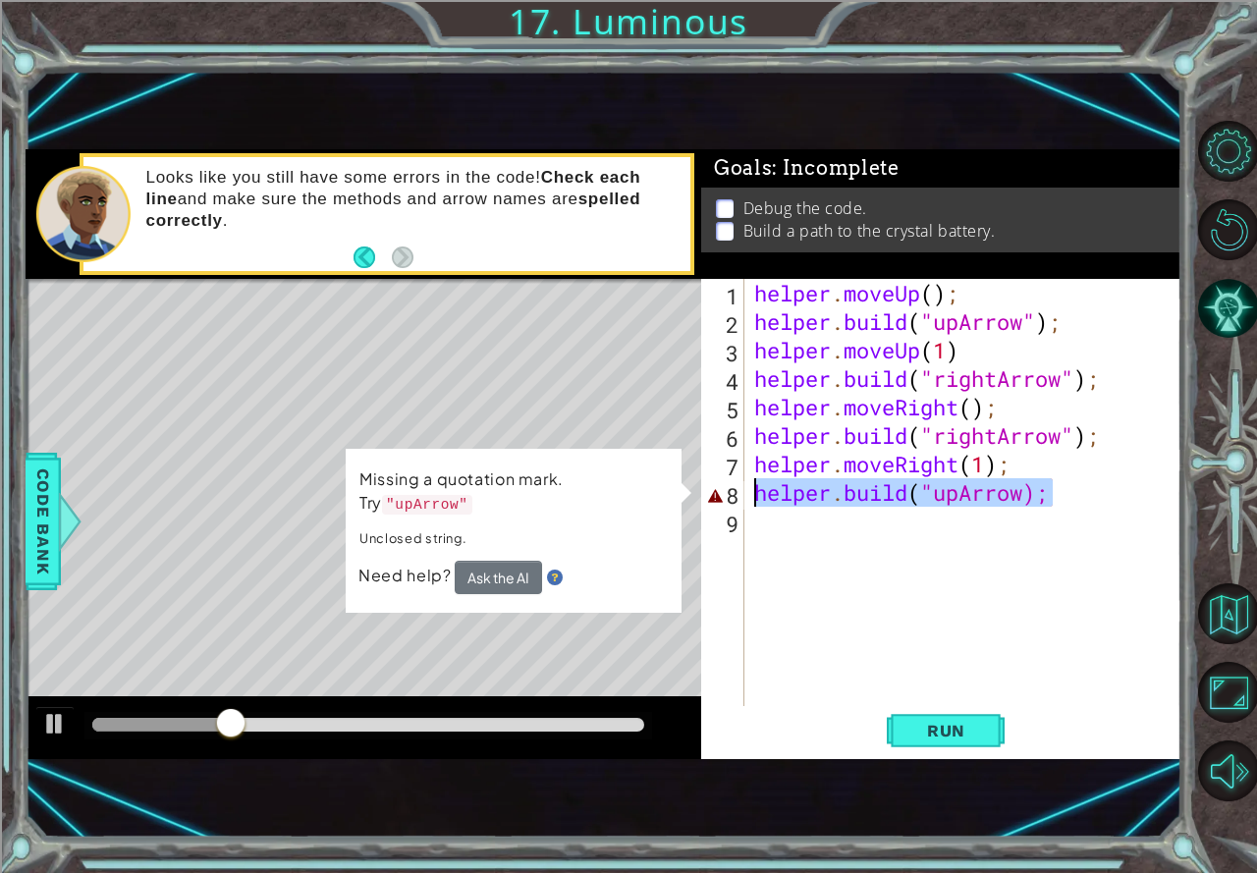
drag, startPoint x: 1067, startPoint y: 488, endPoint x: 710, endPoint y: 497, distance: 357.4
click at [710, 497] on div "[DOMAIN_NAME]("upArrow); 1 2 3 4 5 6 7 8 9 helper . moveUp ( ) ; helper . build…" at bounding box center [938, 492] width 475 height 427
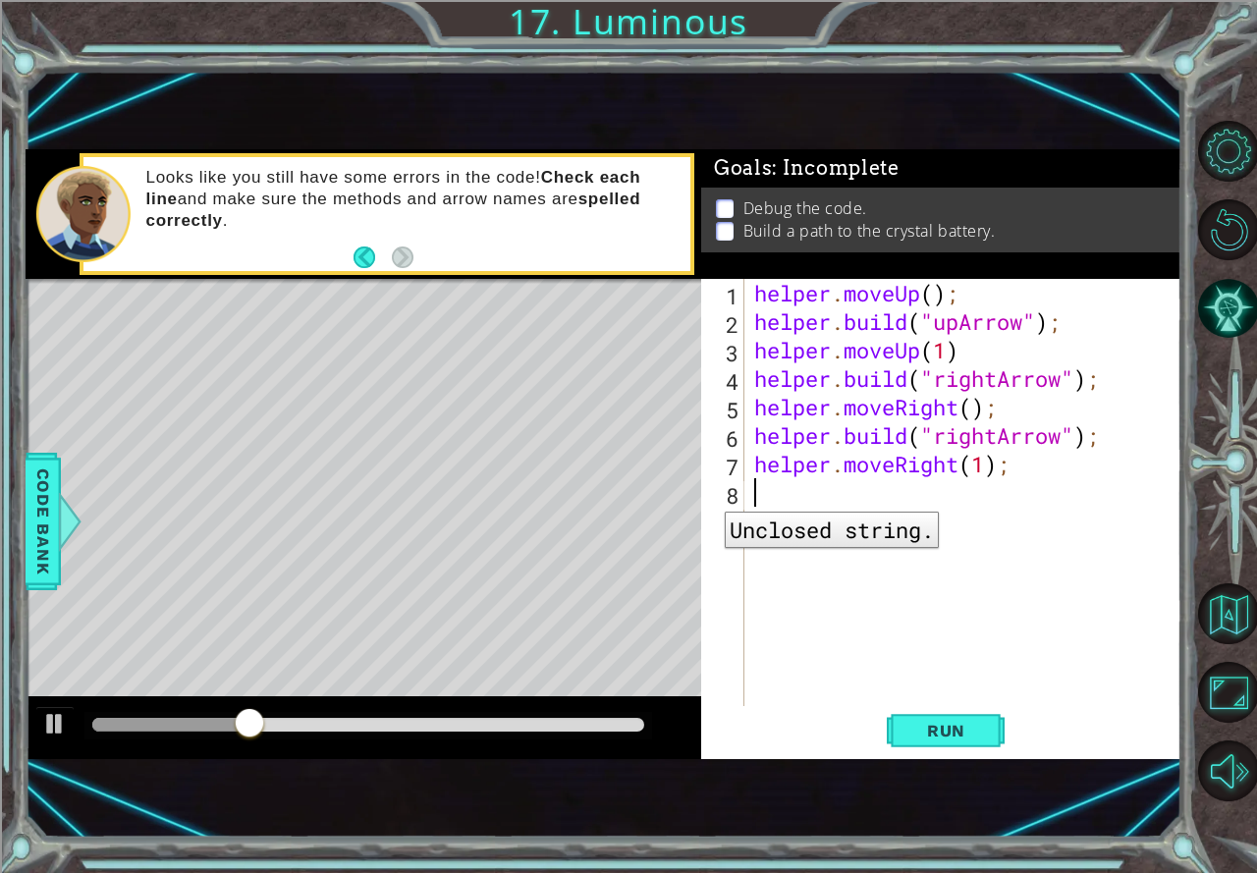
scroll to position [0, 0]
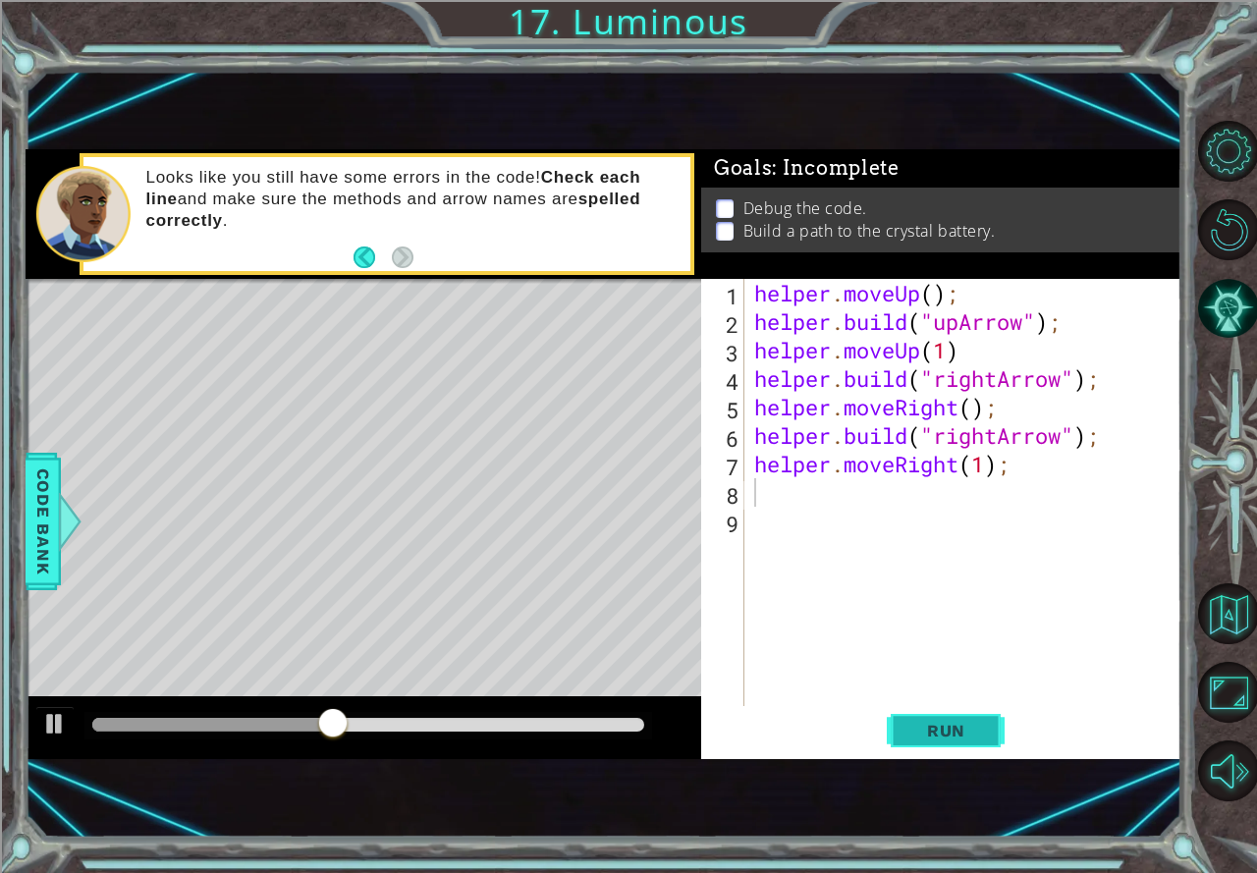
click at [951, 729] on span "Run" at bounding box center [946, 731] width 78 height 20
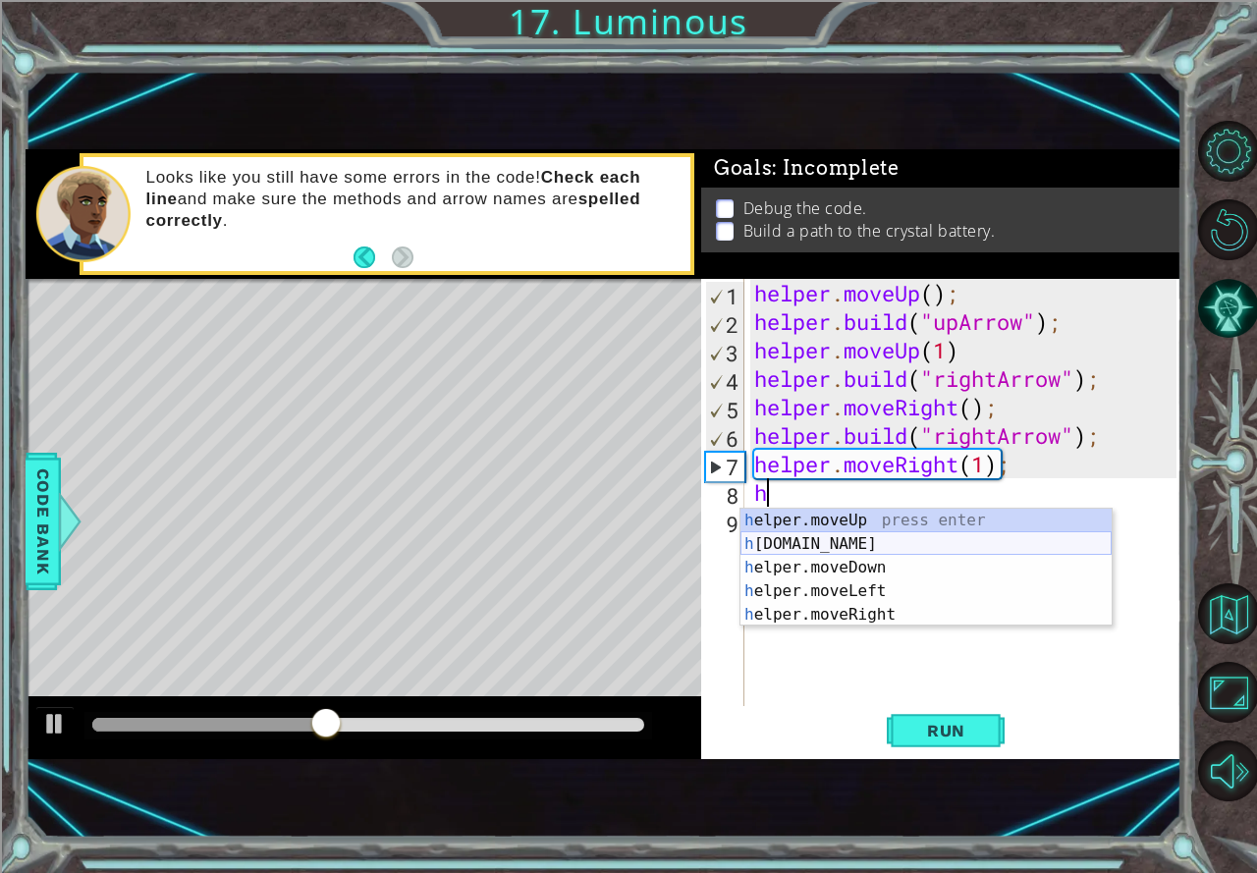
click at [811, 535] on div "h elper.moveUp press enter h [DOMAIN_NAME] press enter h elper.moveDown press e…" at bounding box center [925, 591] width 371 height 165
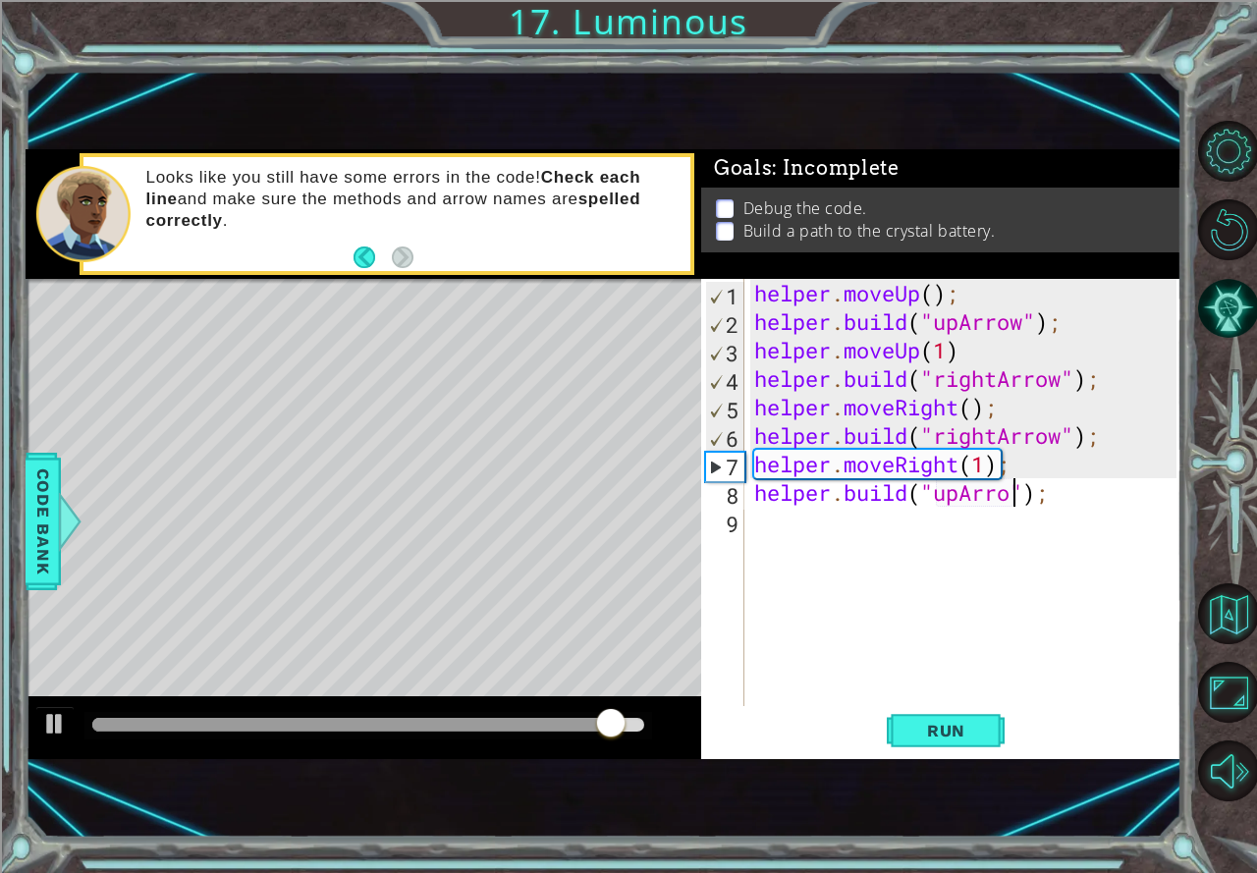
scroll to position [0, 12]
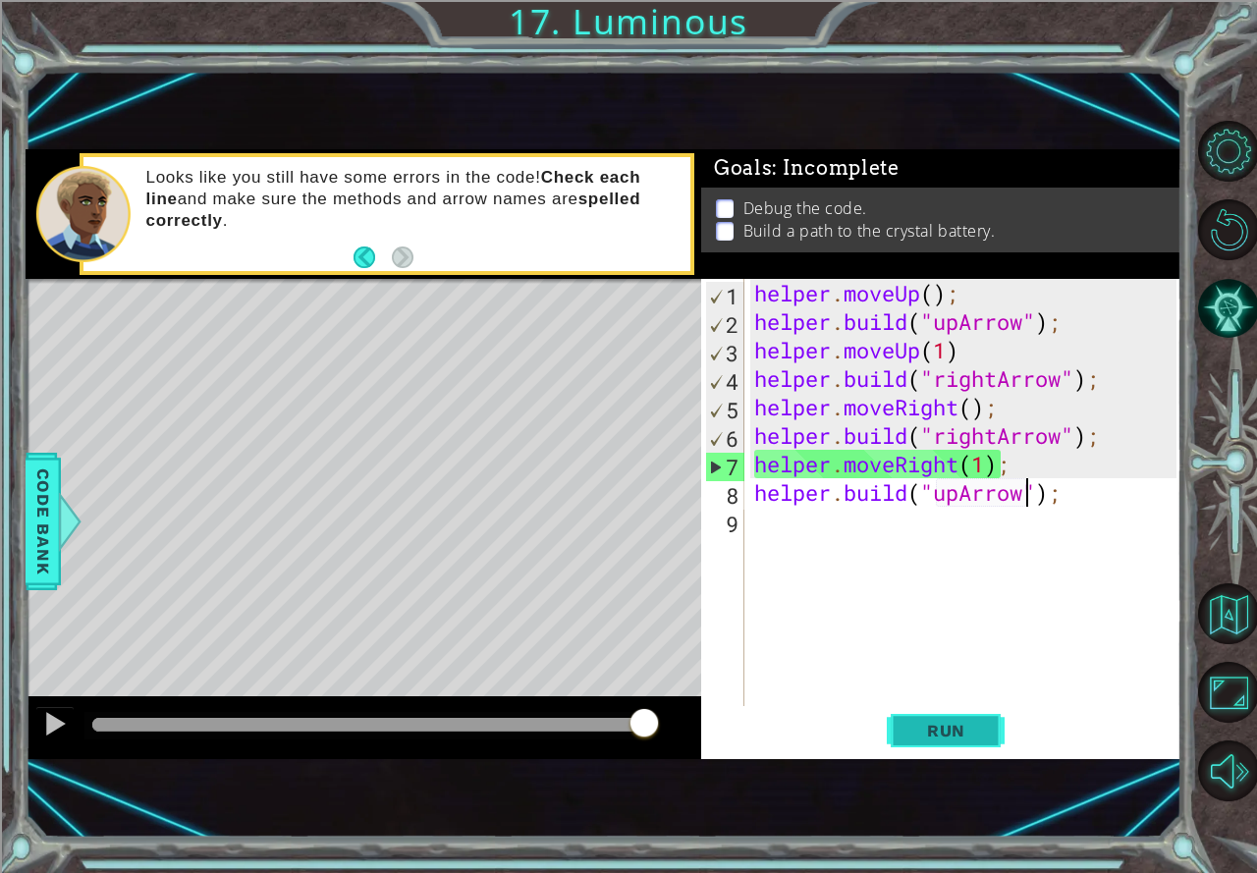
type textarea "[DOMAIN_NAME]("upArrow");"
click at [936, 729] on span "Run" at bounding box center [946, 731] width 78 height 20
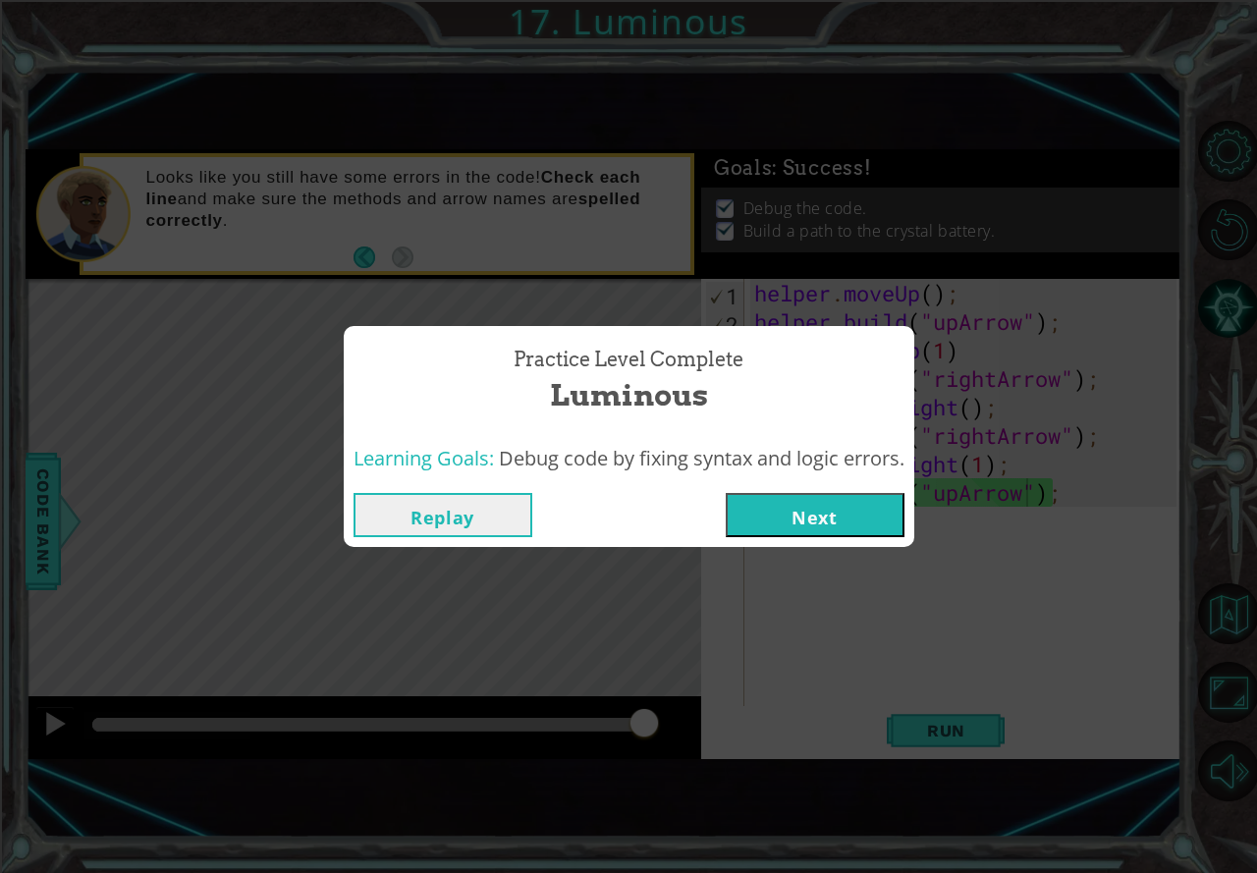
click at [831, 539] on div "Replay Next" at bounding box center [629, 515] width 570 height 64
click at [817, 513] on button "Next" at bounding box center [814, 515] width 179 height 44
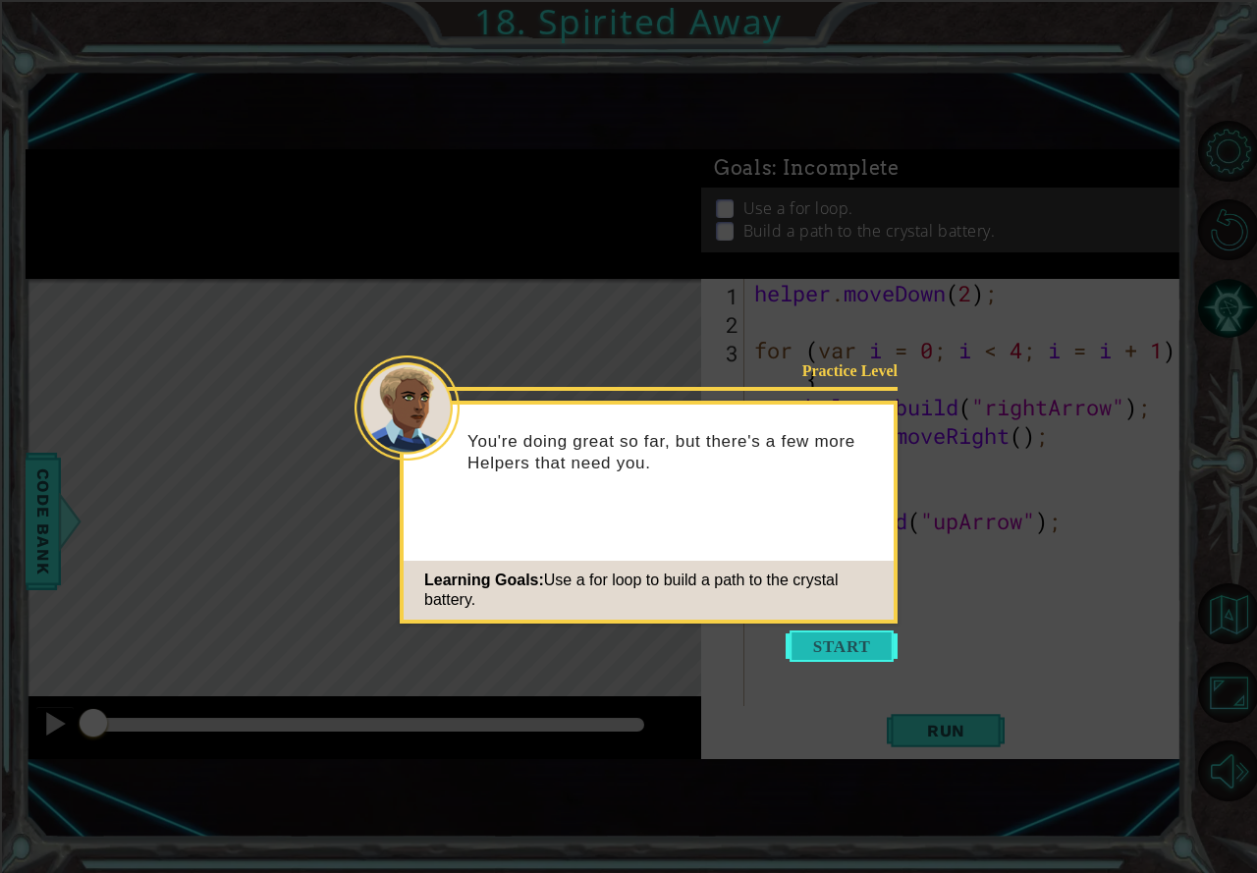
click at [833, 646] on button "Start" at bounding box center [841, 645] width 112 height 31
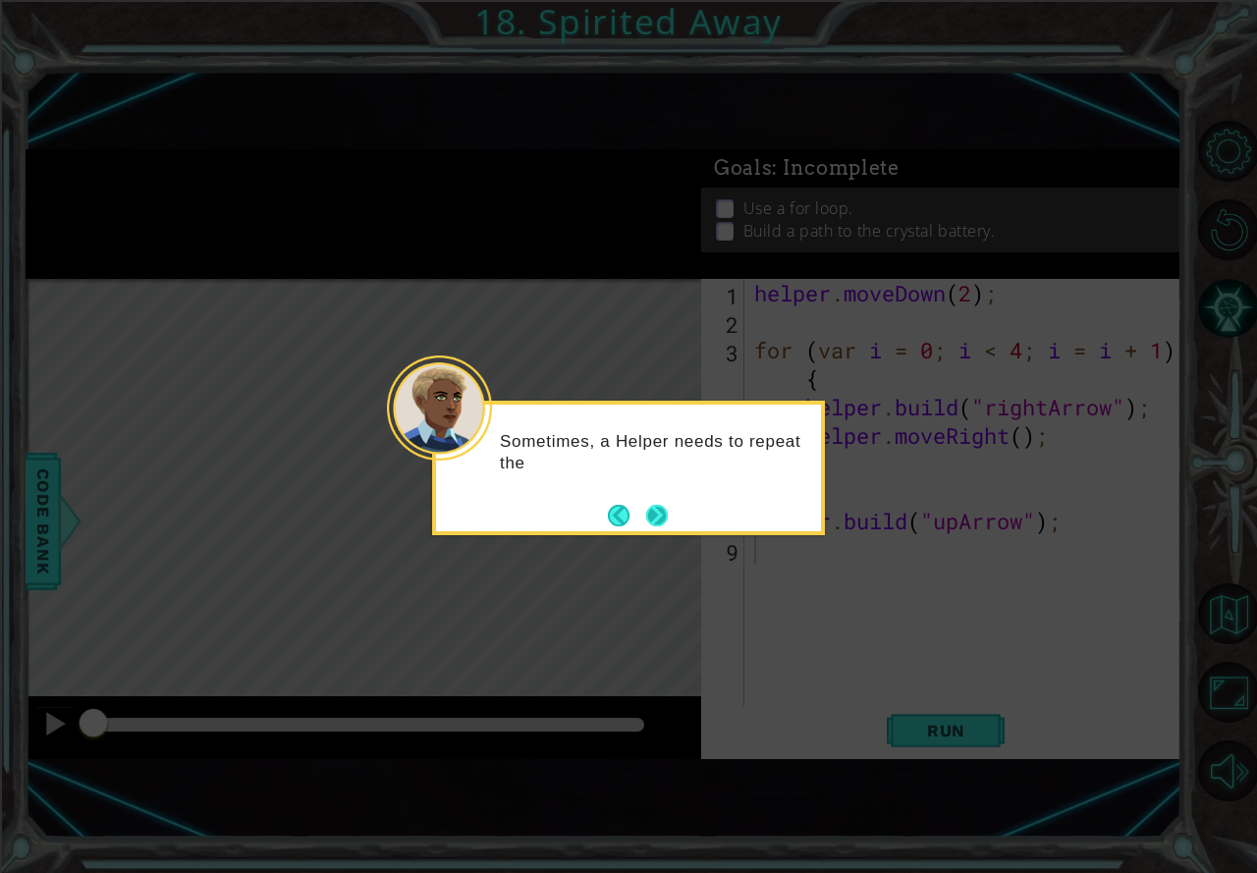
click at [668, 512] on button "Next" at bounding box center [656, 515] width 27 height 27
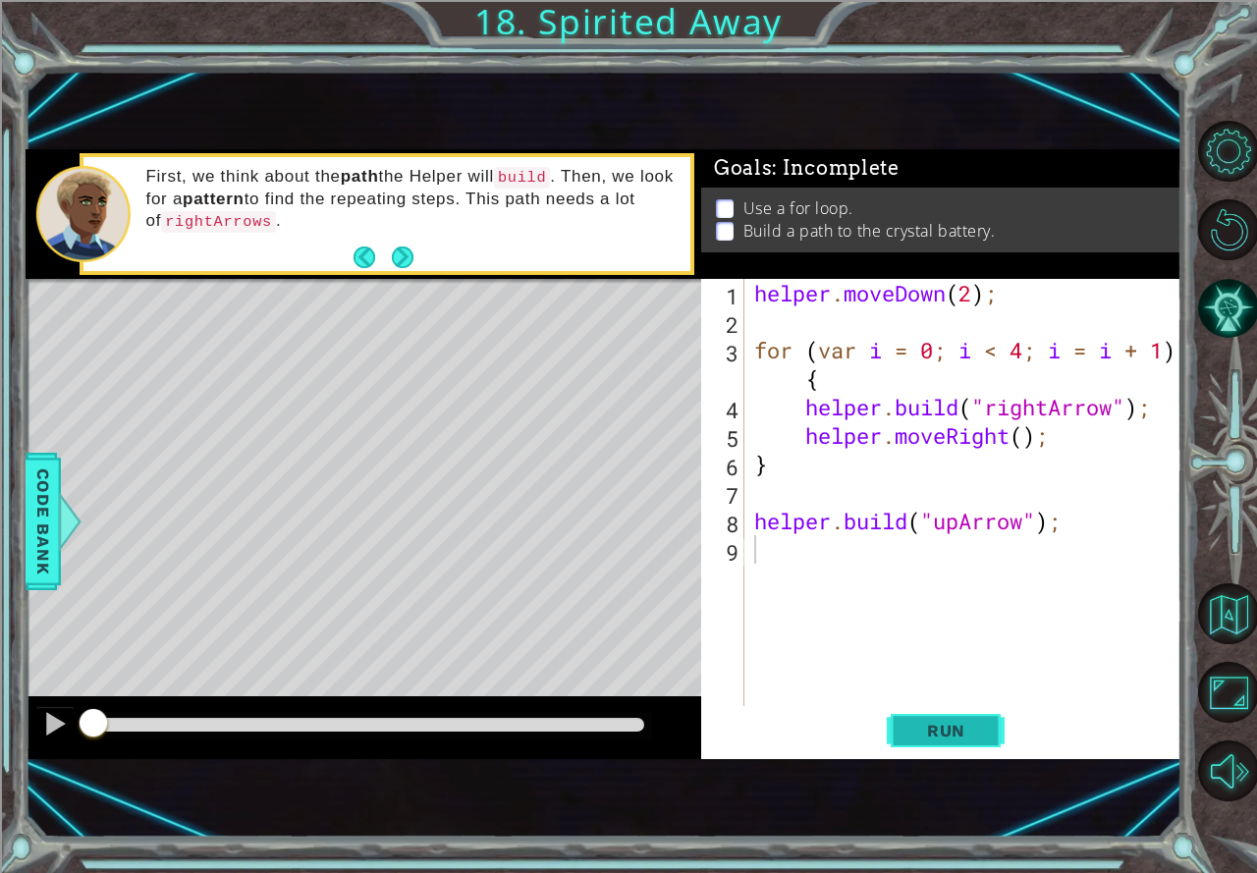
click at [946, 719] on button "Run" at bounding box center [945, 731] width 118 height 48
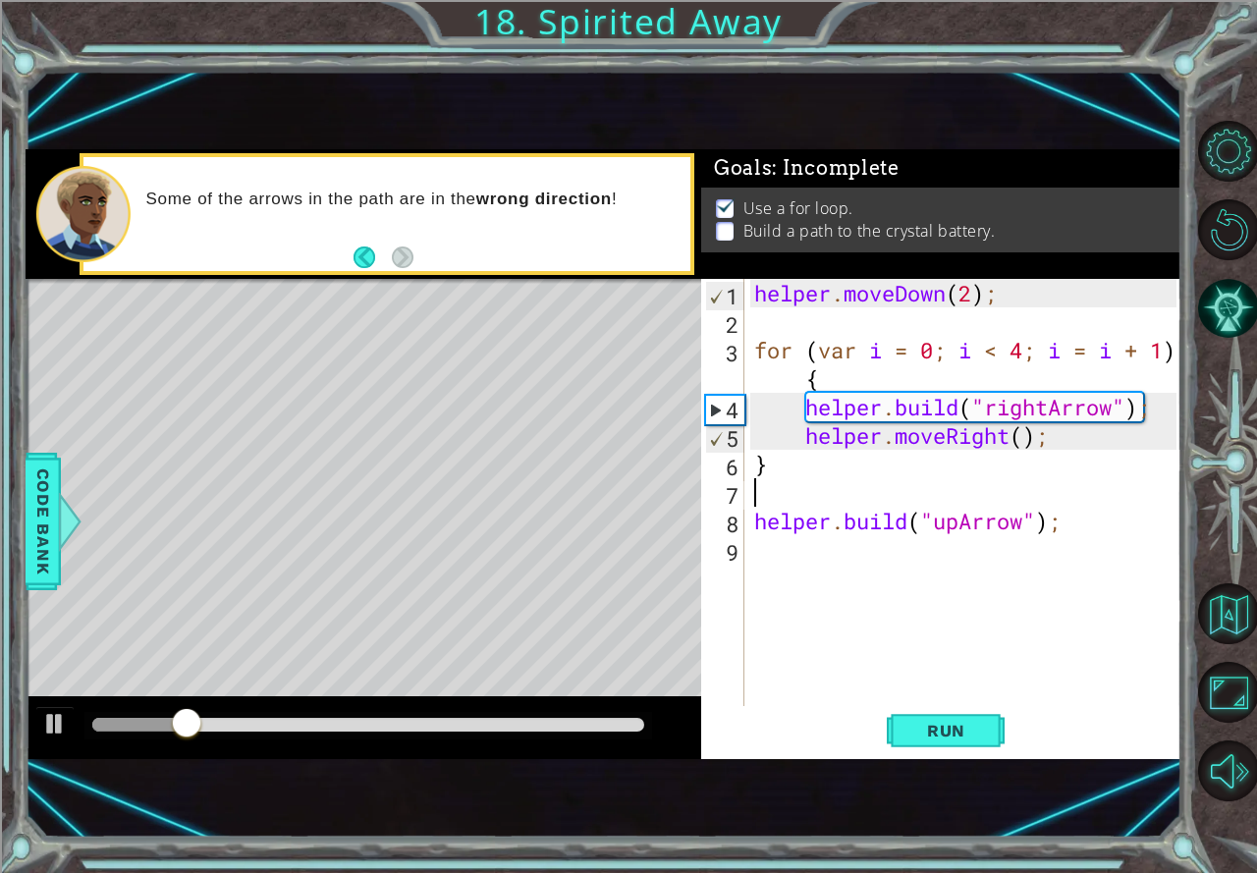
click at [877, 481] on div "helper . moveDown ( 2 ) ; for ( var i = 0 ; i < 4 ; i = i + 1 ) { helper . buil…" at bounding box center [968, 521] width 436 height 484
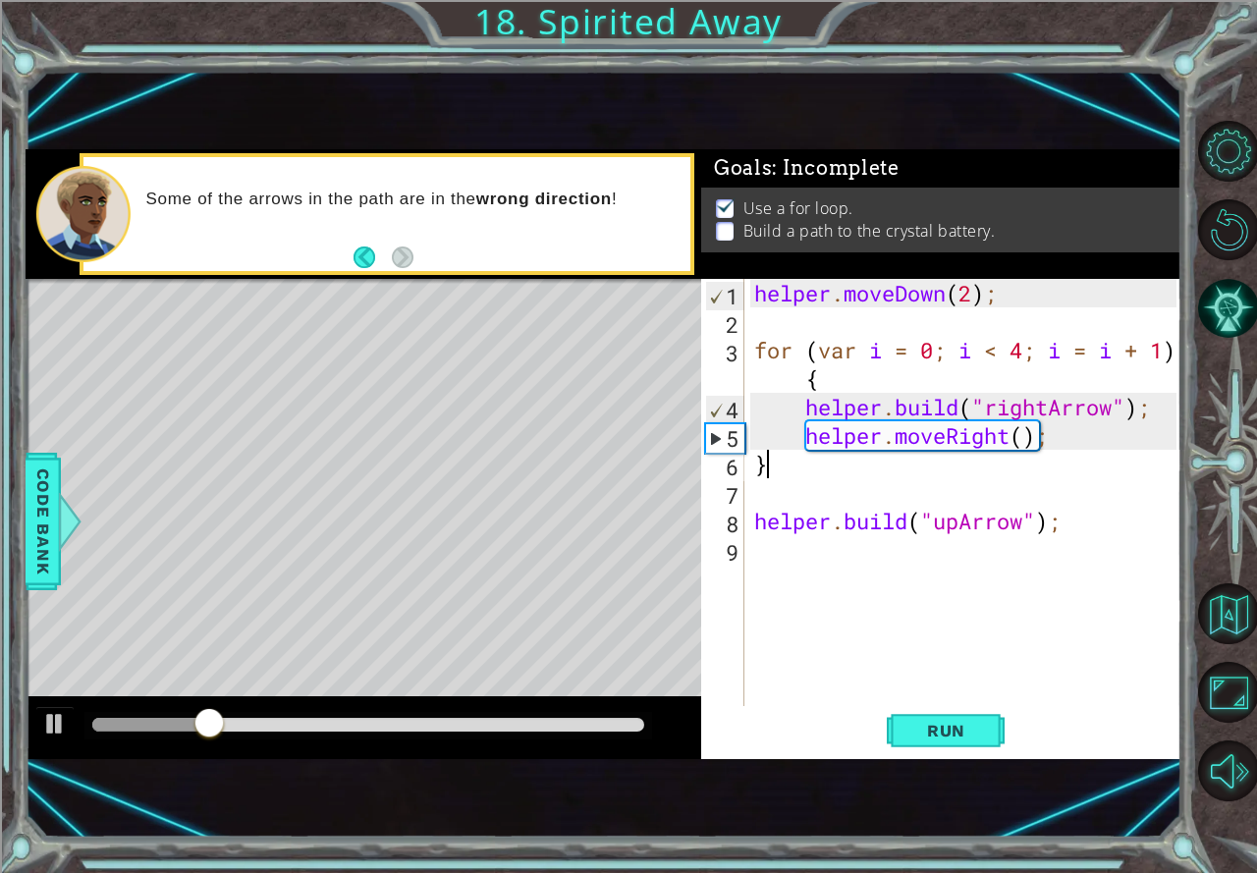
click at [796, 455] on div "helper . moveDown ( 2 ) ; for ( var i = 0 ; i < 4 ; i = i + 1 ) { helper . buil…" at bounding box center [968, 521] width 436 height 484
type textarea "}"
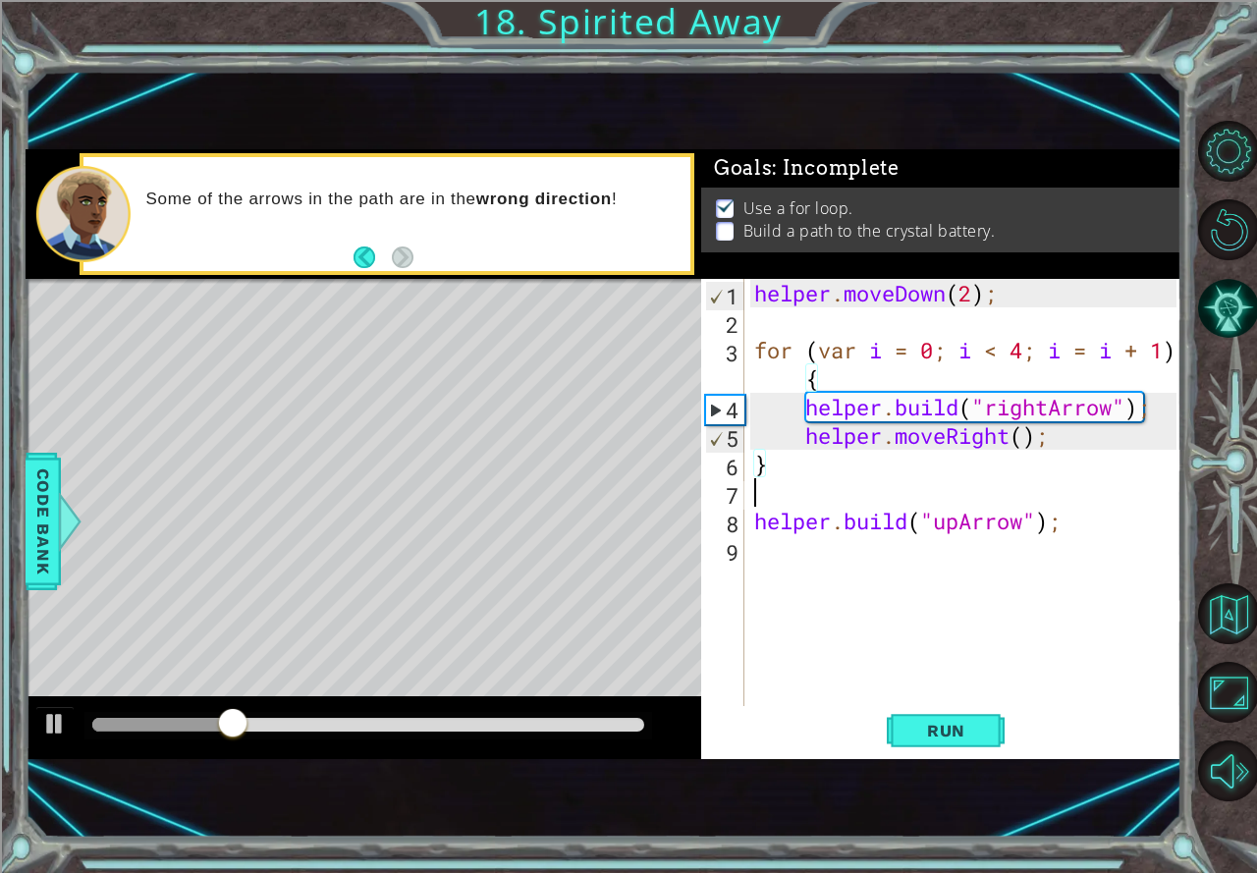
click at [792, 499] on div "helper . moveDown ( 2 ) ; for ( var i = 0 ; i < 4 ; i = i + 1 ) { helper . buil…" at bounding box center [968, 521] width 436 height 484
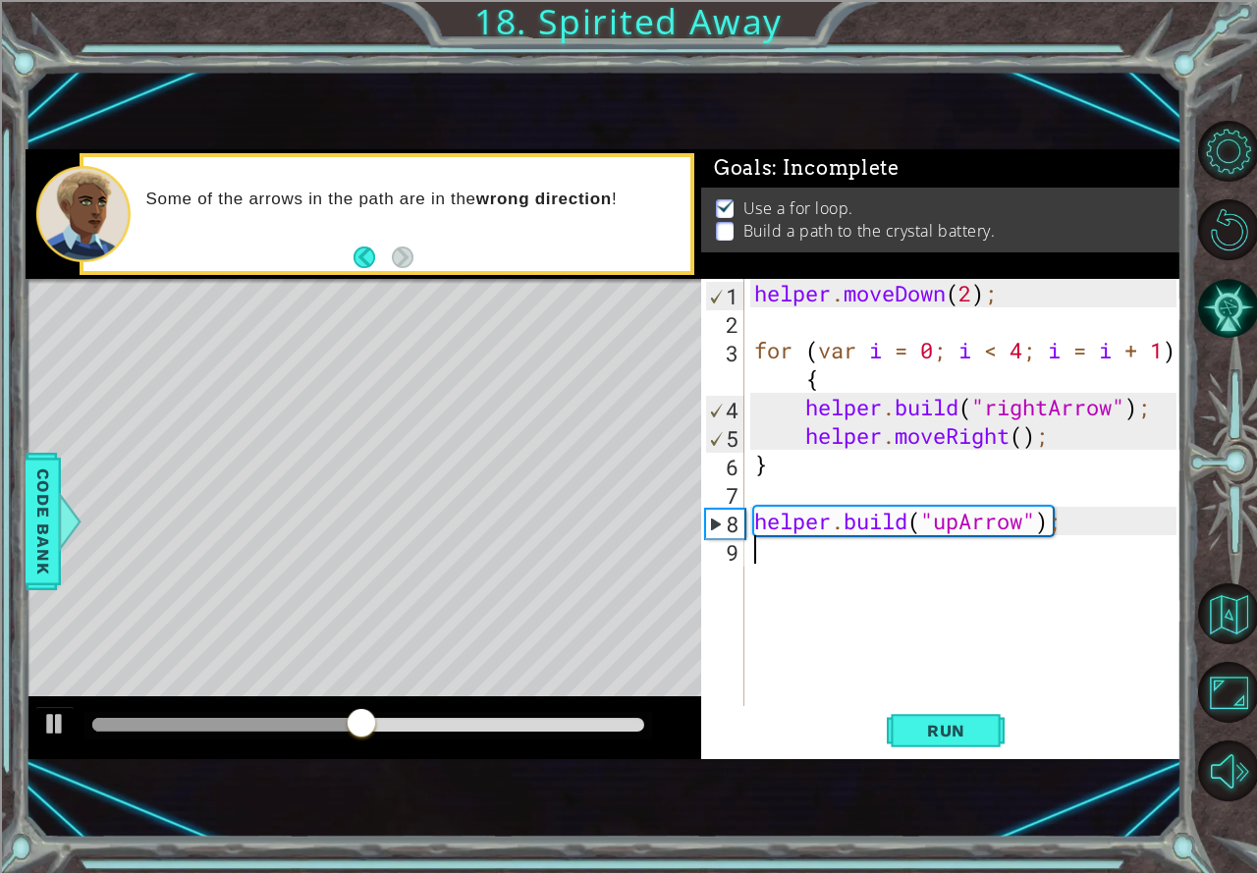
click at [832, 563] on div "helper . moveDown ( 2 ) ; for ( var i = 0 ; i < 4 ; i = i + 1 ) { helper . buil…" at bounding box center [968, 521] width 436 height 484
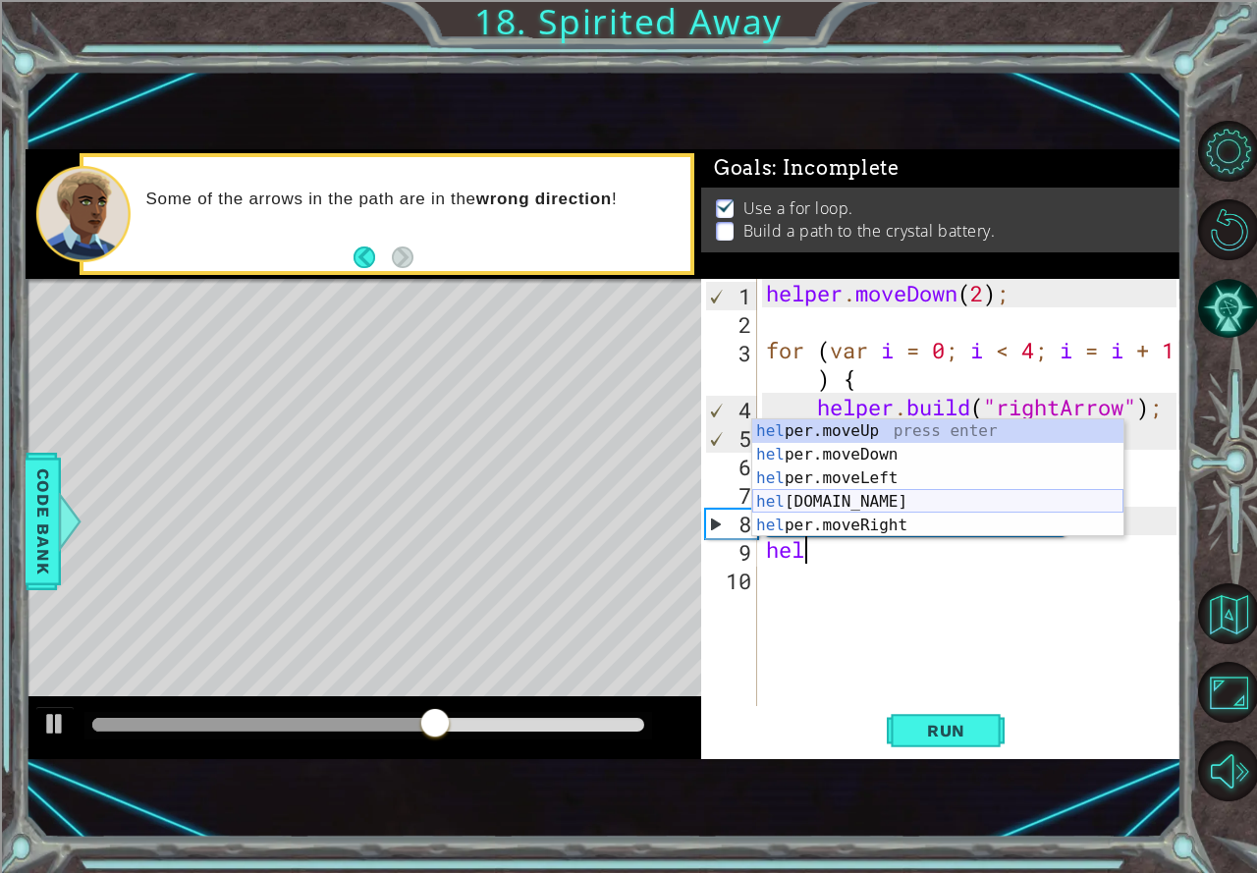
click at [824, 502] on div "hel per.moveUp press enter hel per.moveDown press enter hel per.moveLeft press …" at bounding box center [937, 501] width 371 height 165
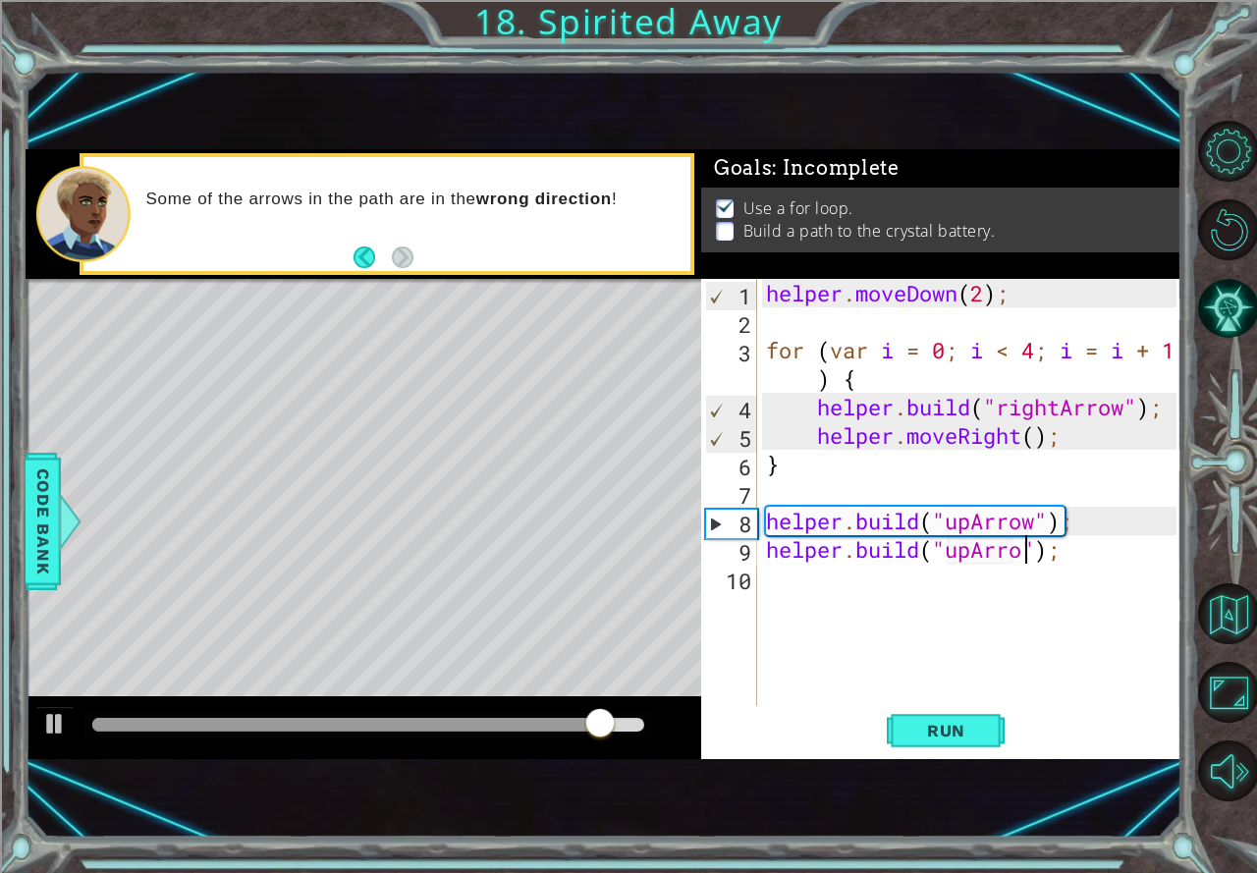
scroll to position [0, 12]
click at [980, 713] on button "Run" at bounding box center [945, 731] width 118 height 48
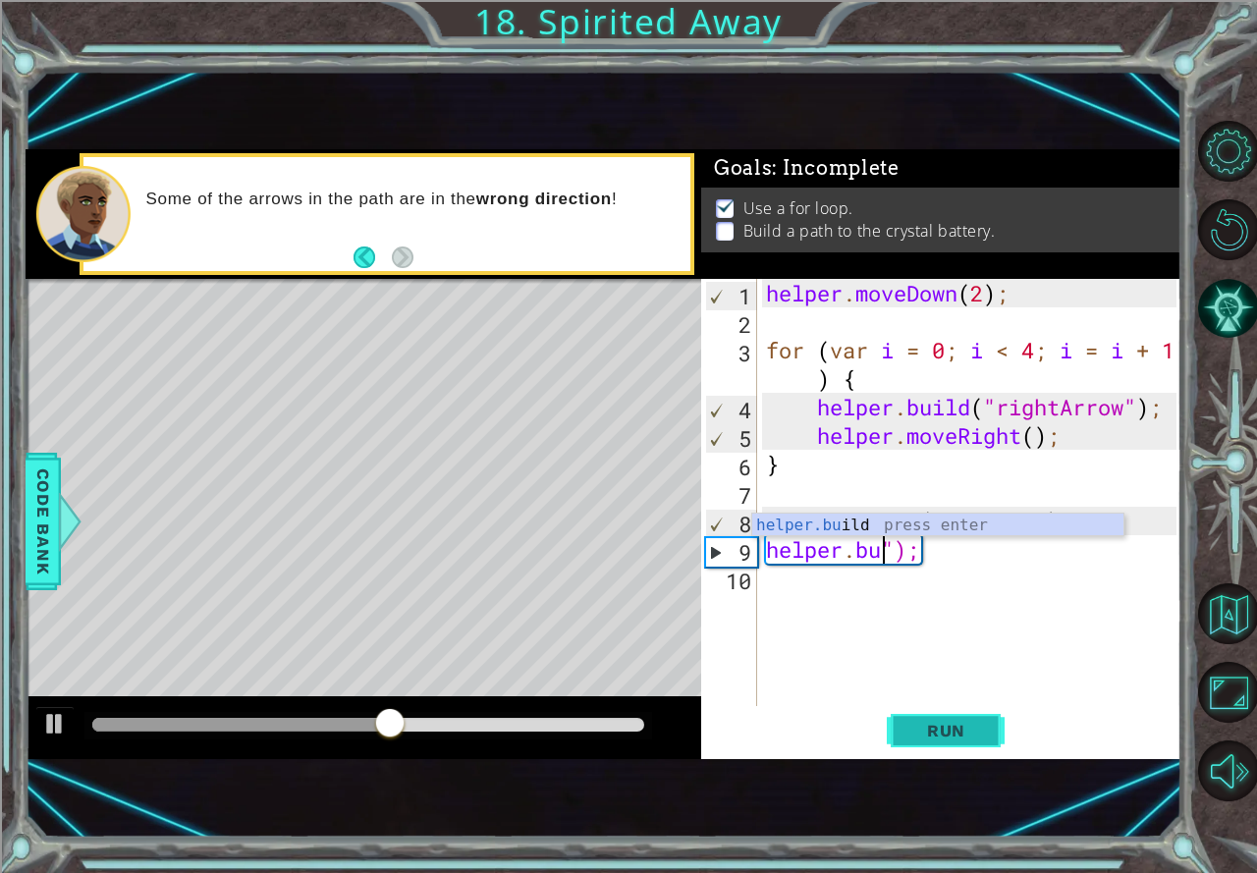
scroll to position [0, 4]
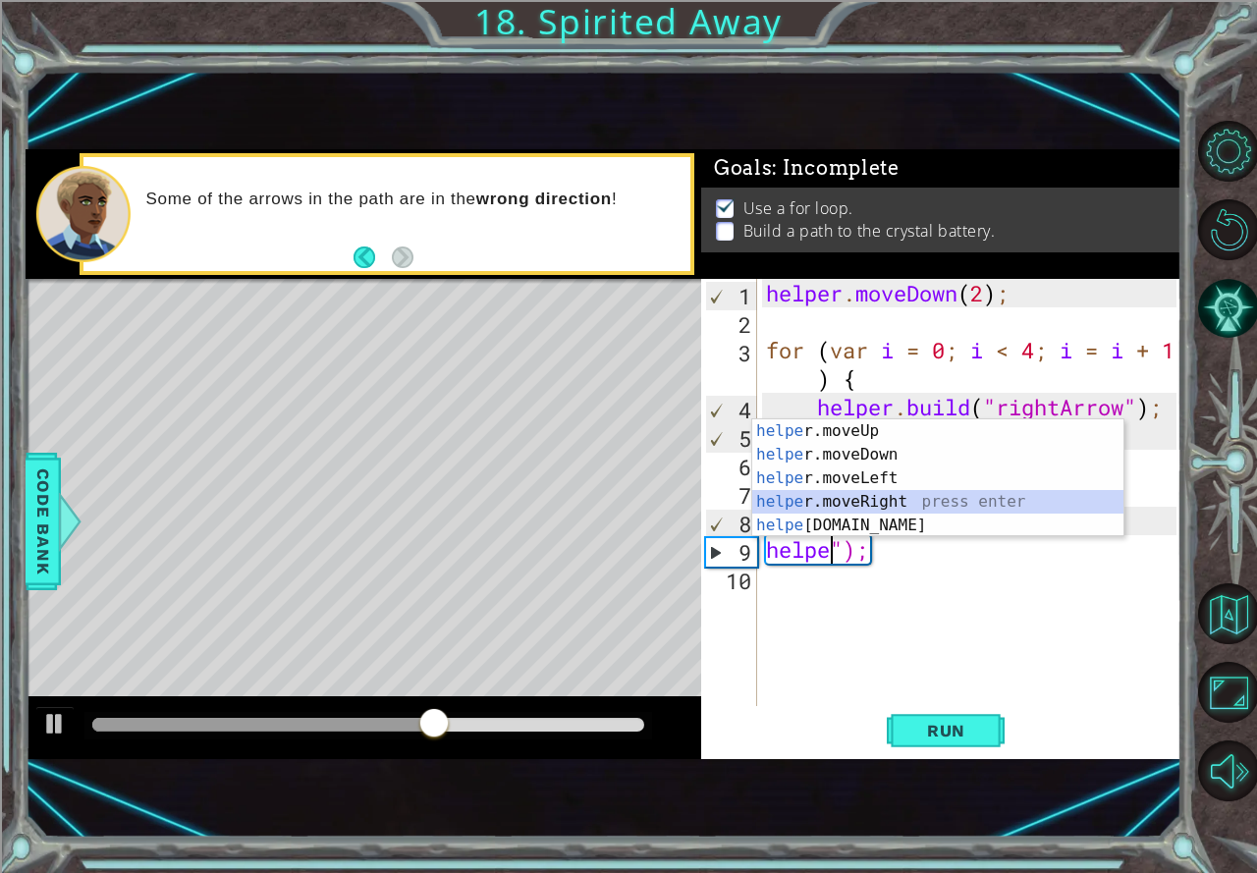
click at [864, 505] on div "helpe [PERSON_NAME]moveUp press enter helpe [PERSON_NAME]moveDown press enter h…" at bounding box center [937, 501] width 371 height 165
type textarea "helper.moveRight(1)");"
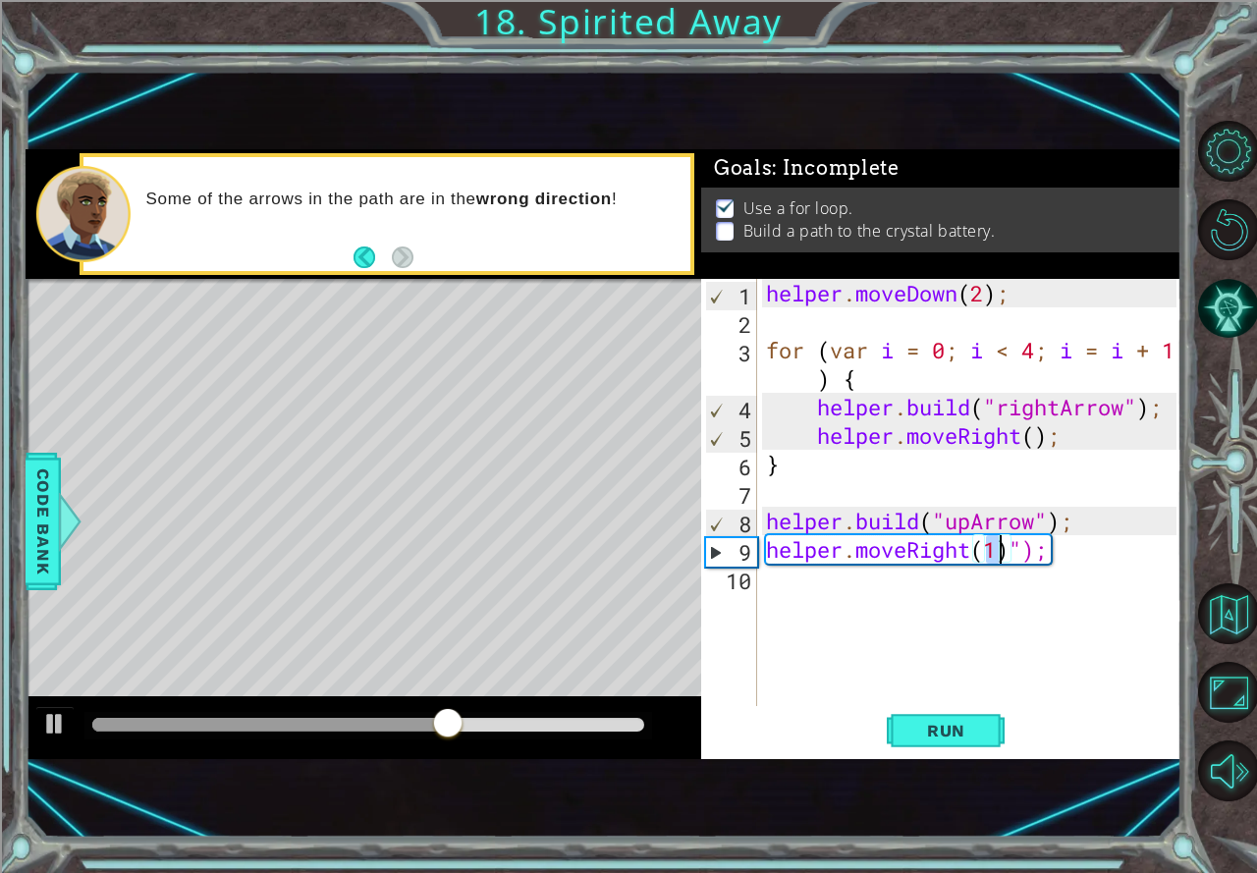
click at [889, 600] on div "helper . moveDown ( 2 ) ; for ( var i = 0 ; i < 4 ; i = i + 1 ) { helper . buil…" at bounding box center [974, 521] width 424 height 484
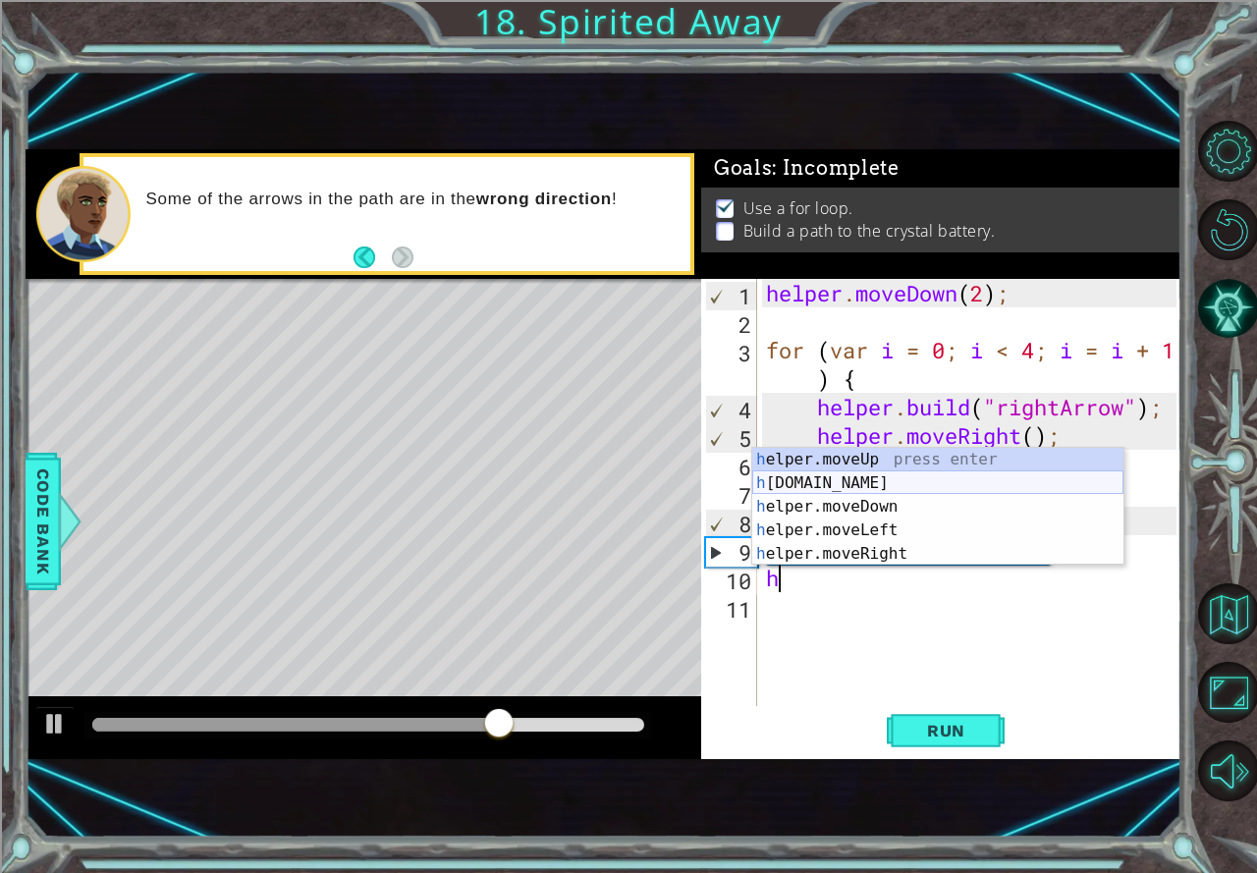
click at [841, 481] on div "h elper.moveUp press enter h [DOMAIN_NAME] press enter h elper.moveDown press e…" at bounding box center [937, 530] width 371 height 165
type textarea "[DOMAIN_NAME]("rightArrow");"
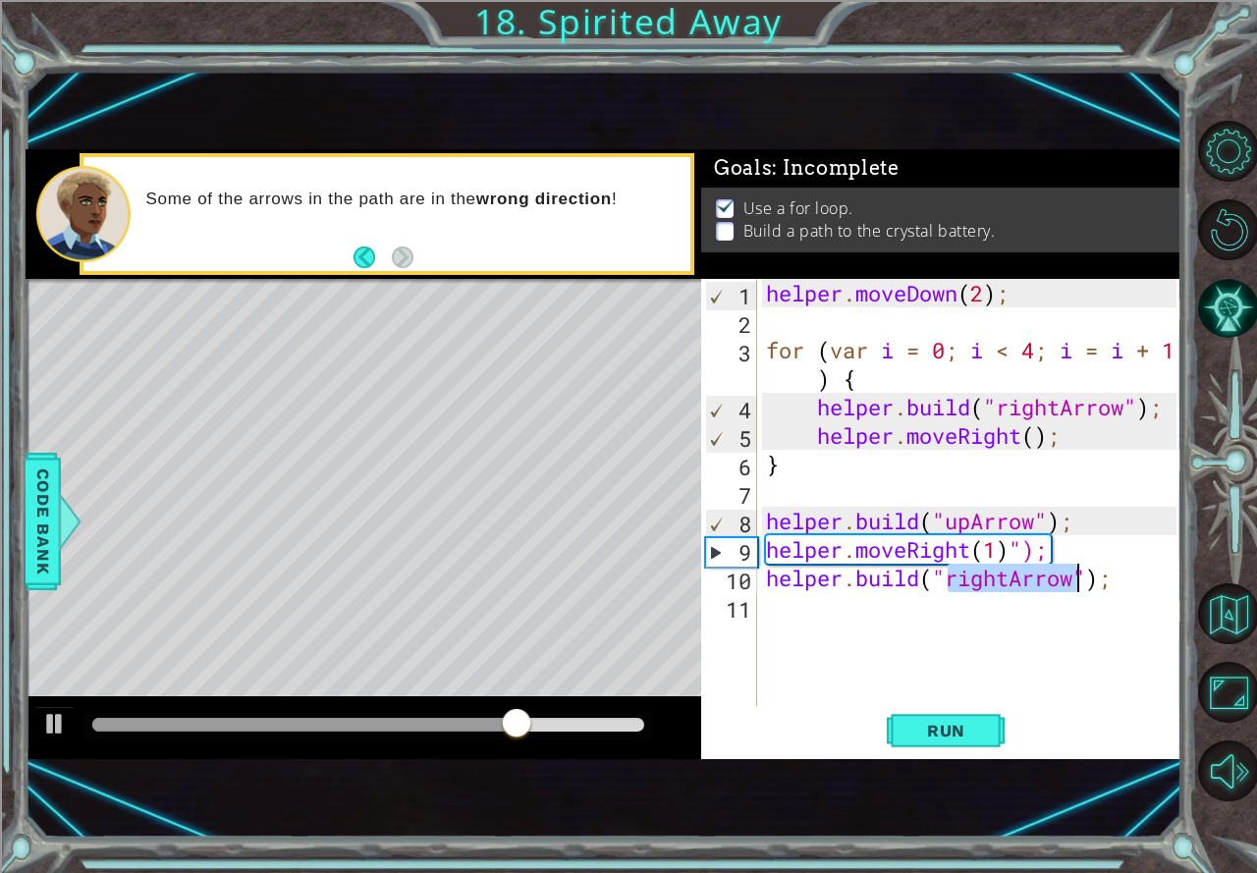
click at [843, 618] on div "helper . moveDown ( 2 ) ; for ( var i = 0 ; i < 4 ; i = i + 1 ) { helper . buil…" at bounding box center [974, 521] width 424 height 484
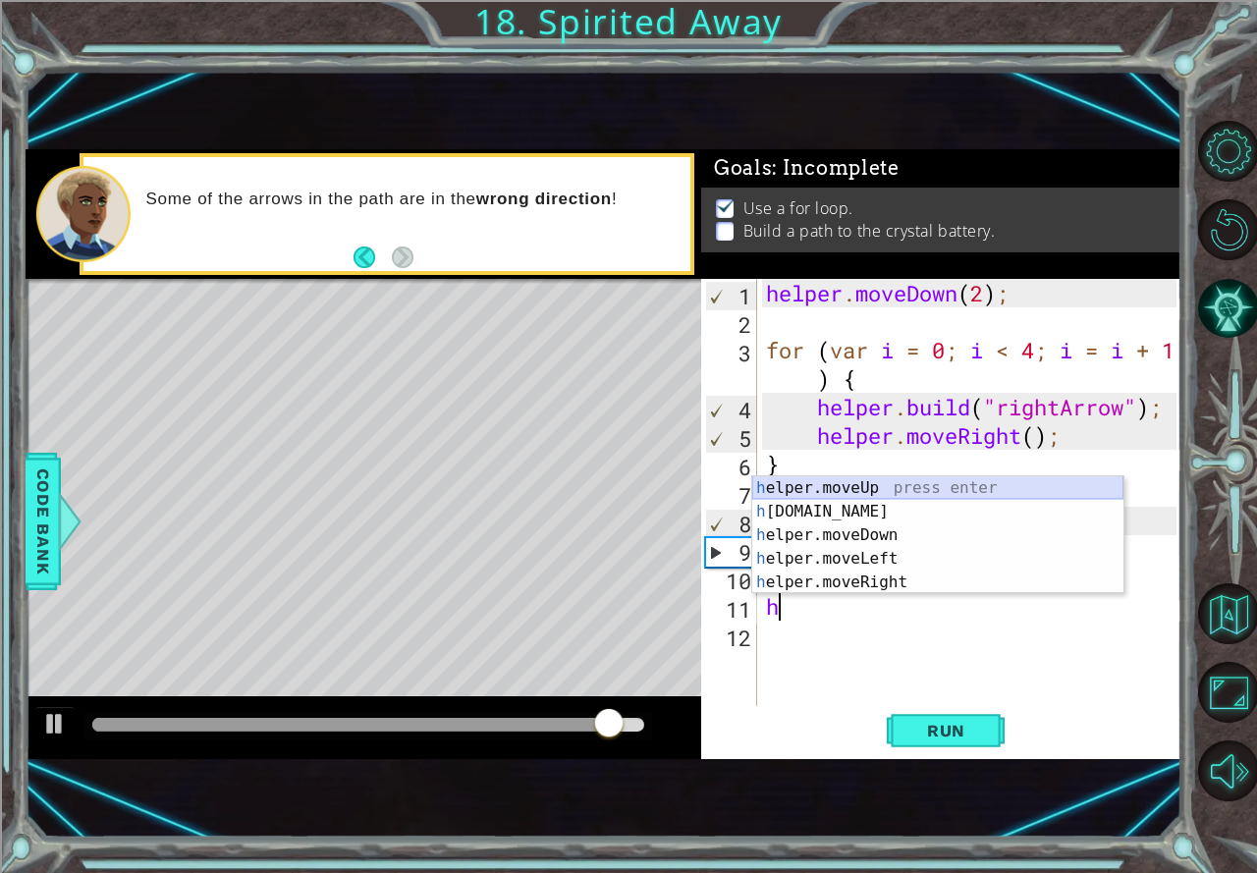
click at [835, 484] on div "h elper.moveUp press enter h [DOMAIN_NAME] press enter h elper.moveDown press e…" at bounding box center [937, 558] width 371 height 165
type textarea "helper.moveUp(1);"
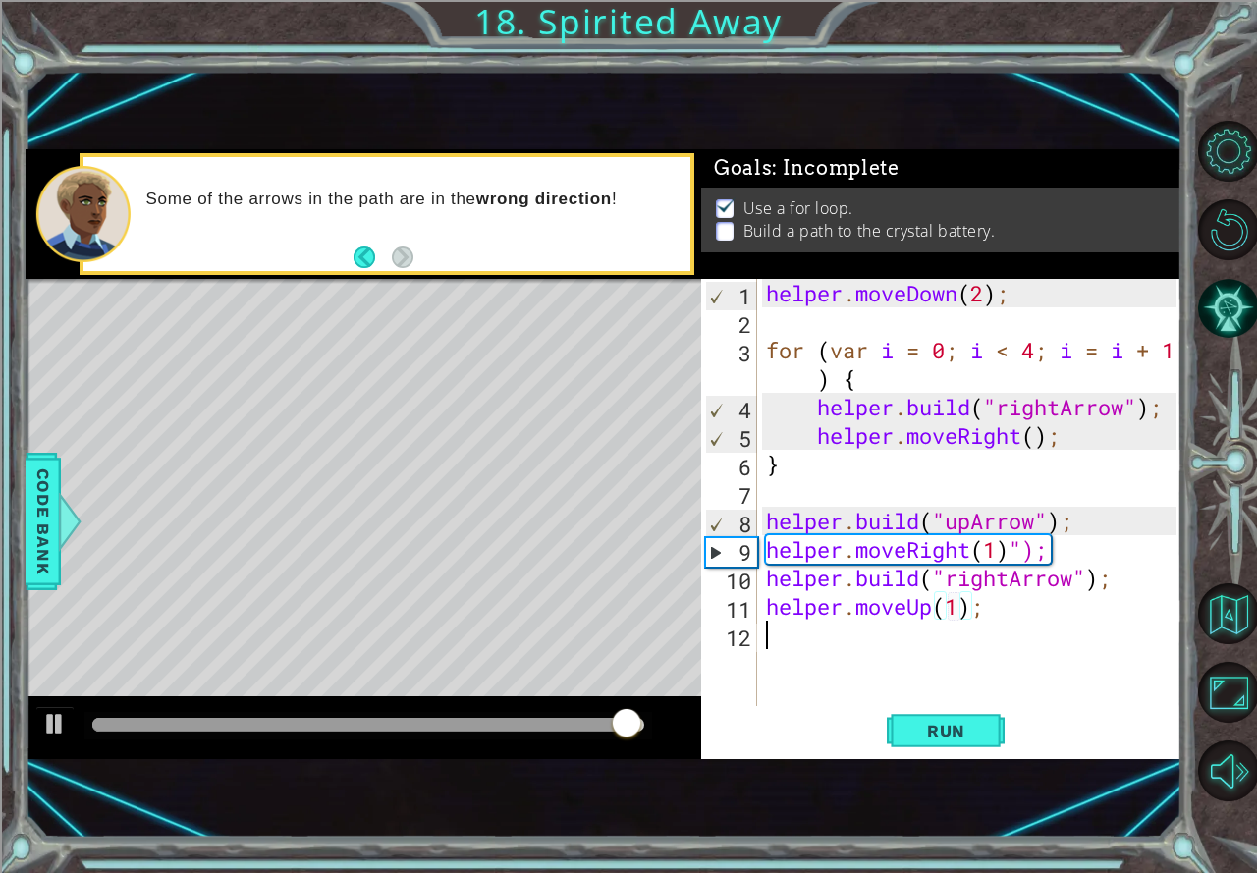
click at [809, 643] on div "helper . moveDown ( 2 ) ; for ( var i = 0 ; i < 4 ; i = i + 1 ) { helper . buil…" at bounding box center [974, 521] width 424 height 484
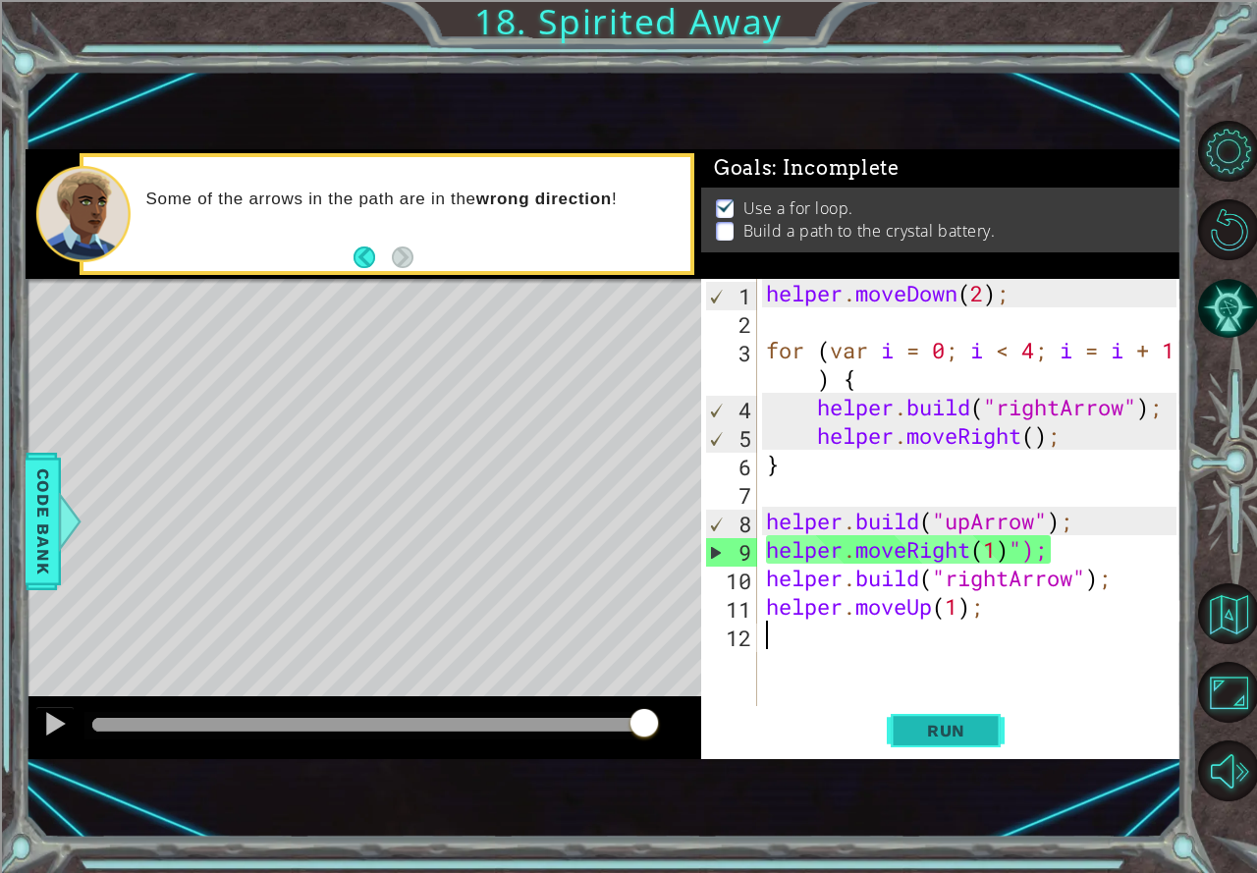
click at [960, 748] on button "Run" at bounding box center [945, 731] width 118 height 48
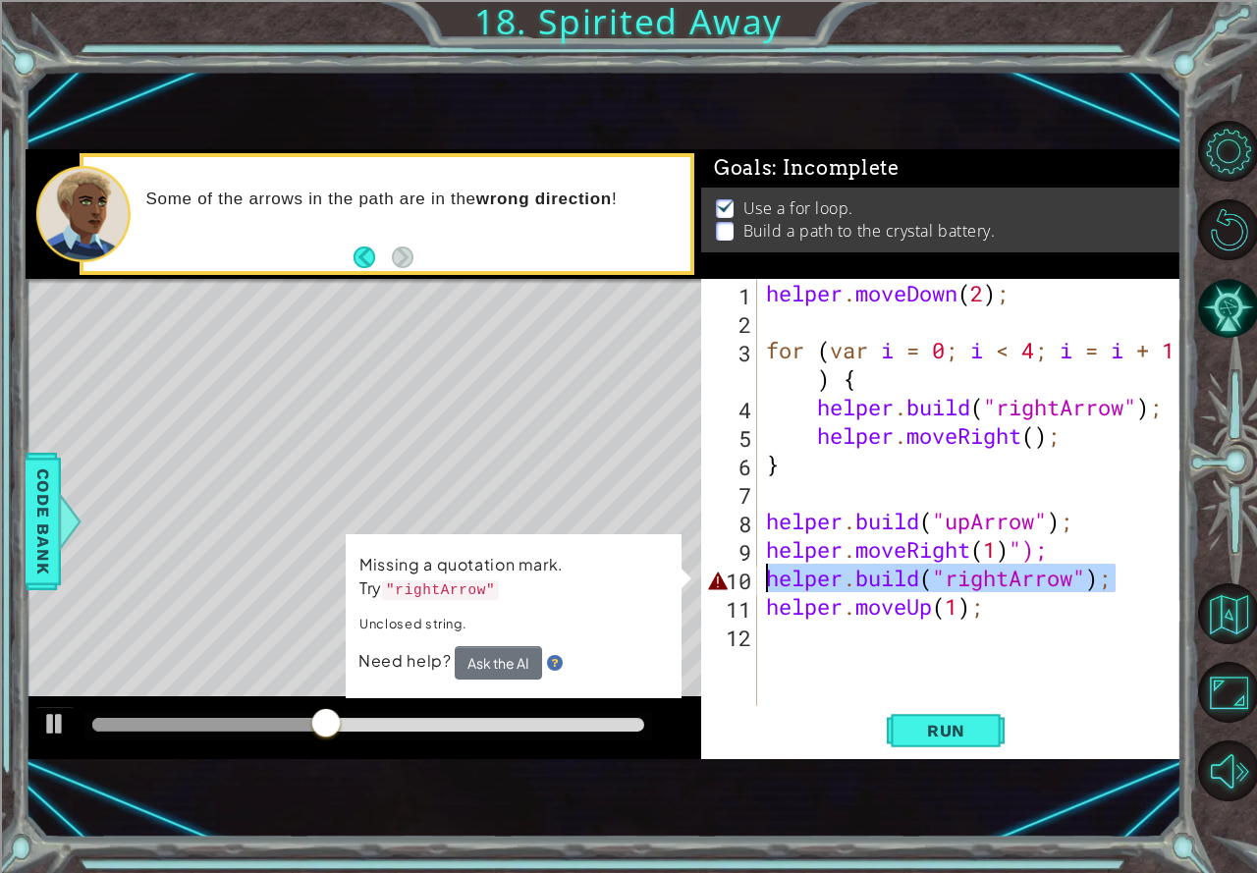
drag, startPoint x: 1118, startPoint y: 581, endPoint x: 726, endPoint y: 577, distance: 391.7
click at [726, 577] on div "1 2 3 4 5 6 7 8 9 10 11 12 helper . moveDown ( 2 ) ; for ( var i = 0 ; i < 4 ; …" at bounding box center [938, 492] width 475 height 427
type textarea "[DOMAIN_NAME]("rightArrow");"
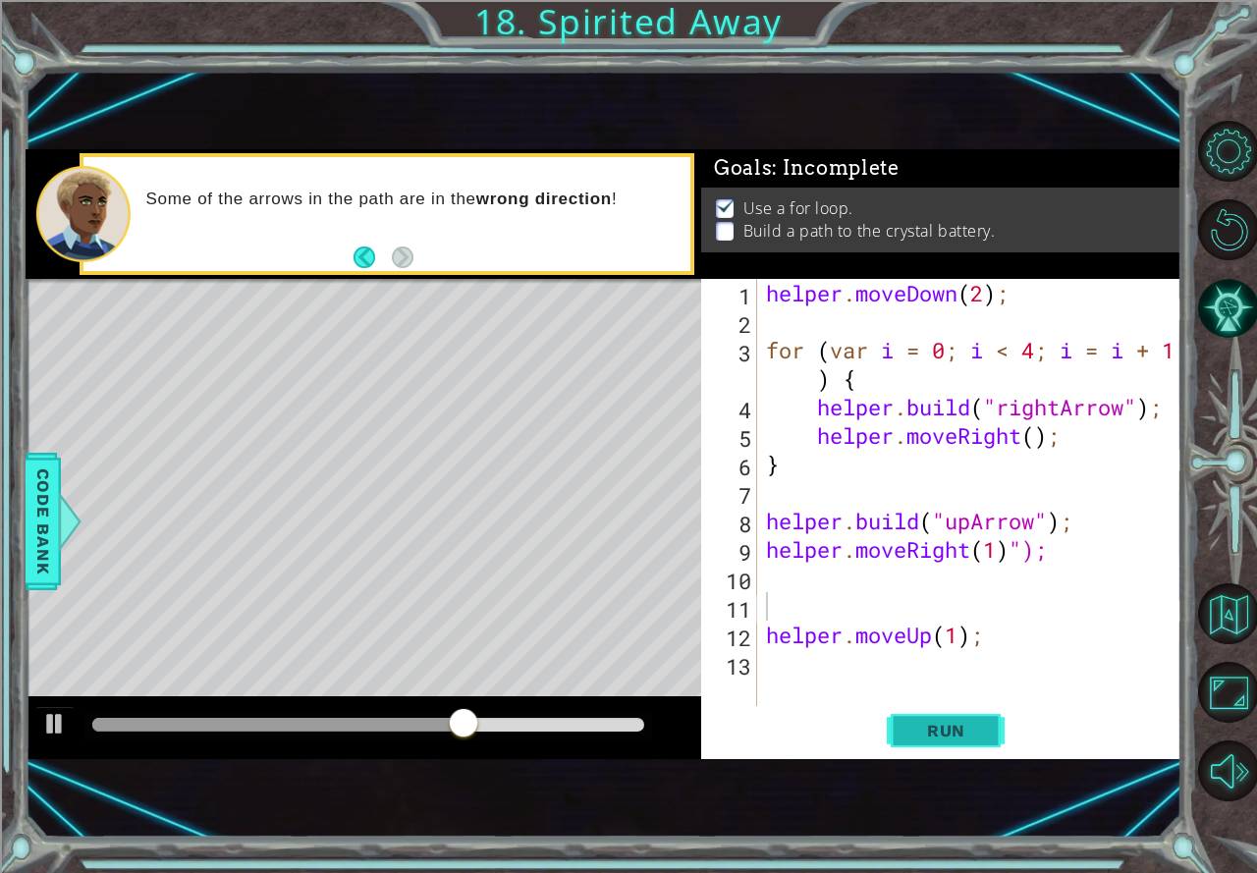
click at [902, 710] on button "Run" at bounding box center [945, 731] width 118 height 48
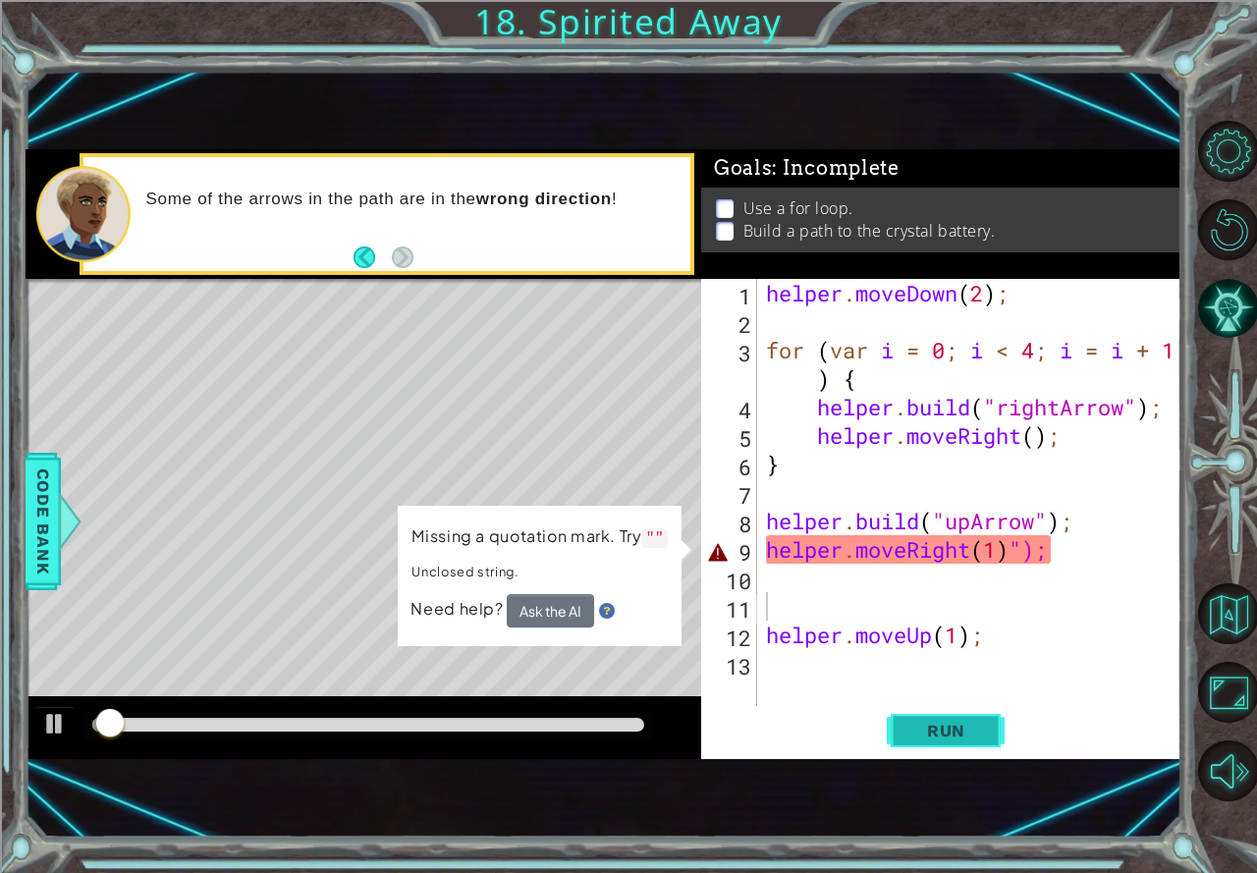
click at [918, 728] on span "Run" at bounding box center [946, 731] width 78 height 20
drag, startPoint x: 135, startPoint y: 732, endPoint x: 0, endPoint y: 777, distance: 142.5
click at [0, 777] on div "1 ההההההההההההההההההההההההההההההההההההההההההההההההההההההההההההההההההההההההההההה…" at bounding box center [628, 436] width 1257 height 873
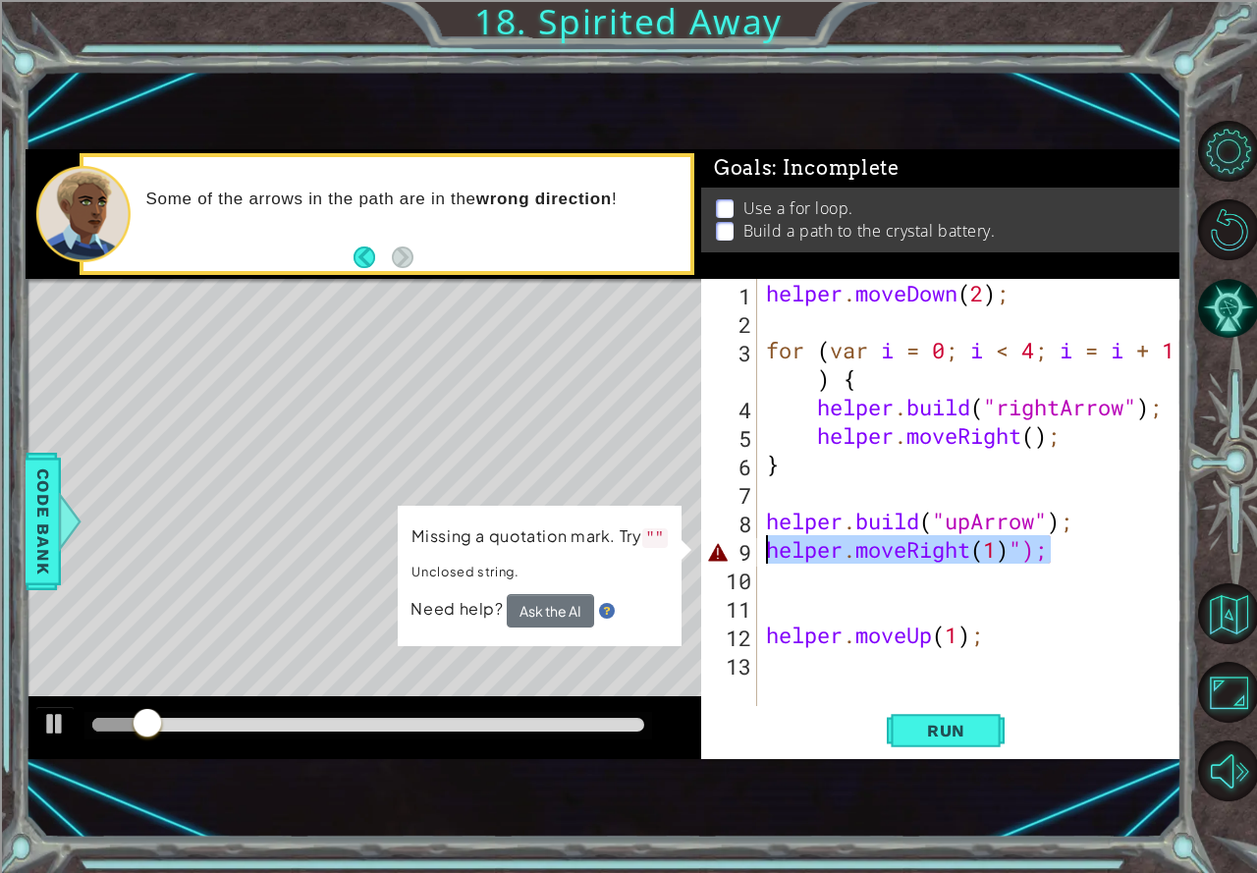
drag, startPoint x: 1083, startPoint y: 555, endPoint x: 729, endPoint y: 556, distance: 353.4
click at [729, 556] on div "1 2 3 4 5 6 7 8 9 10 11 12 13 helper . moveDown ( 2 ) ; for ( var i = 0 ; i < 4…" at bounding box center [938, 492] width 475 height 427
type textarea "helper.moveRight(1)");"
click at [664, 495] on div "Level Map" at bounding box center [479, 568] width 907 height 578
click at [781, 541] on div "helper . moveDown ( 2 ) ; for ( var i = 0 ; i < 4 ; i = i + 1 ) { helper . buil…" at bounding box center [974, 521] width 424 height 484
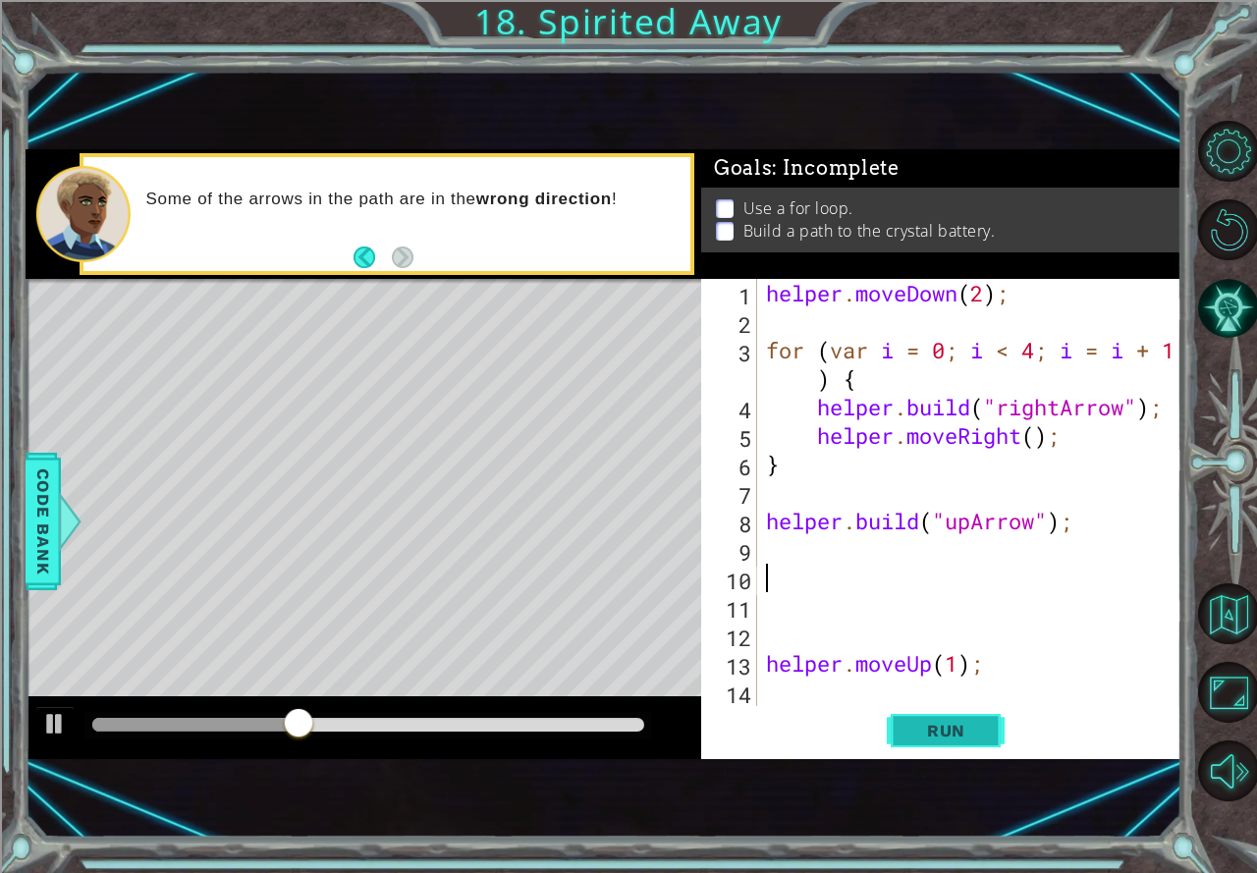
click at [918, 725] on span "Run" at bounding box center [946, 731] width 78 height 20
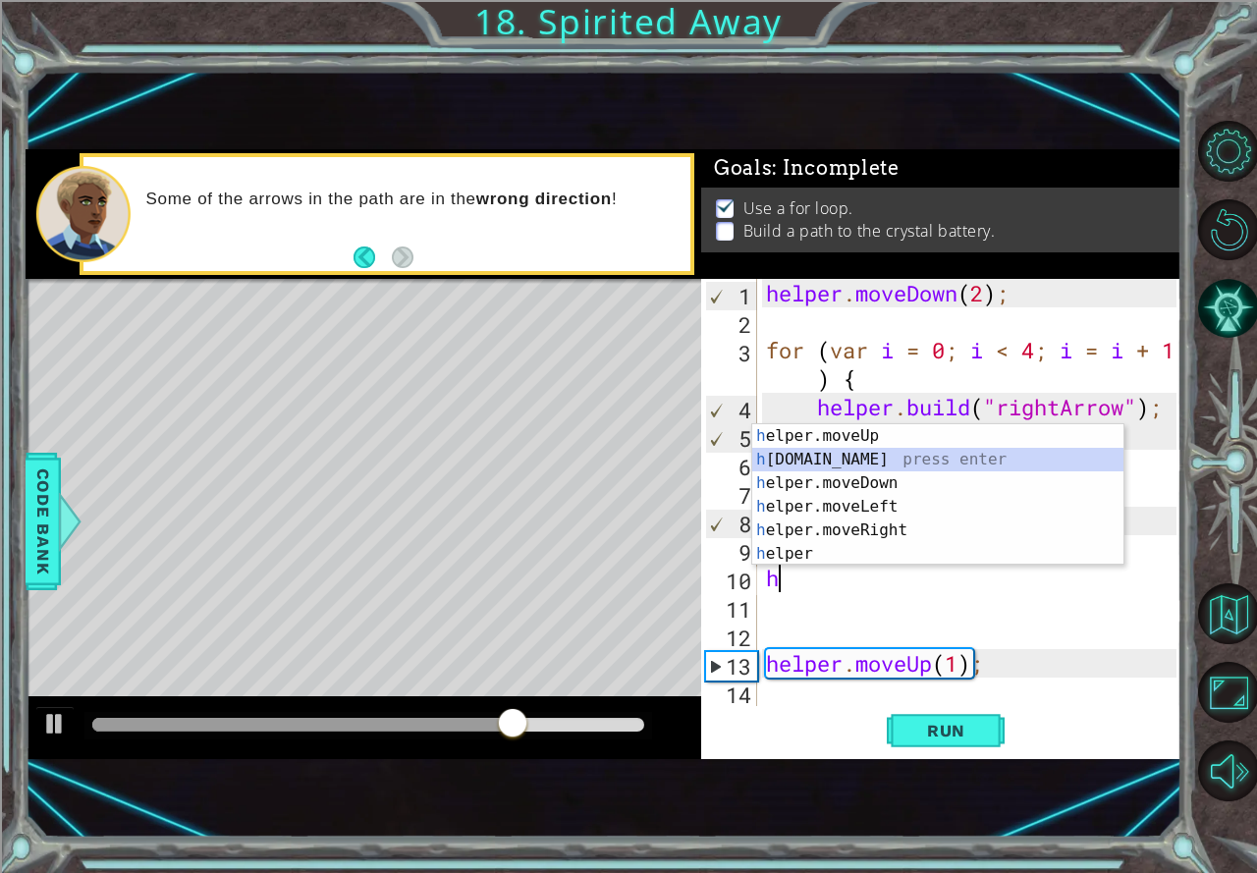
click at [813, 452] on div "h elper.moveUp press enter h [DOMAIN_NAME] press enter h elper.moveDown press e…" at bounding box center [937, 518] width 371 height 188
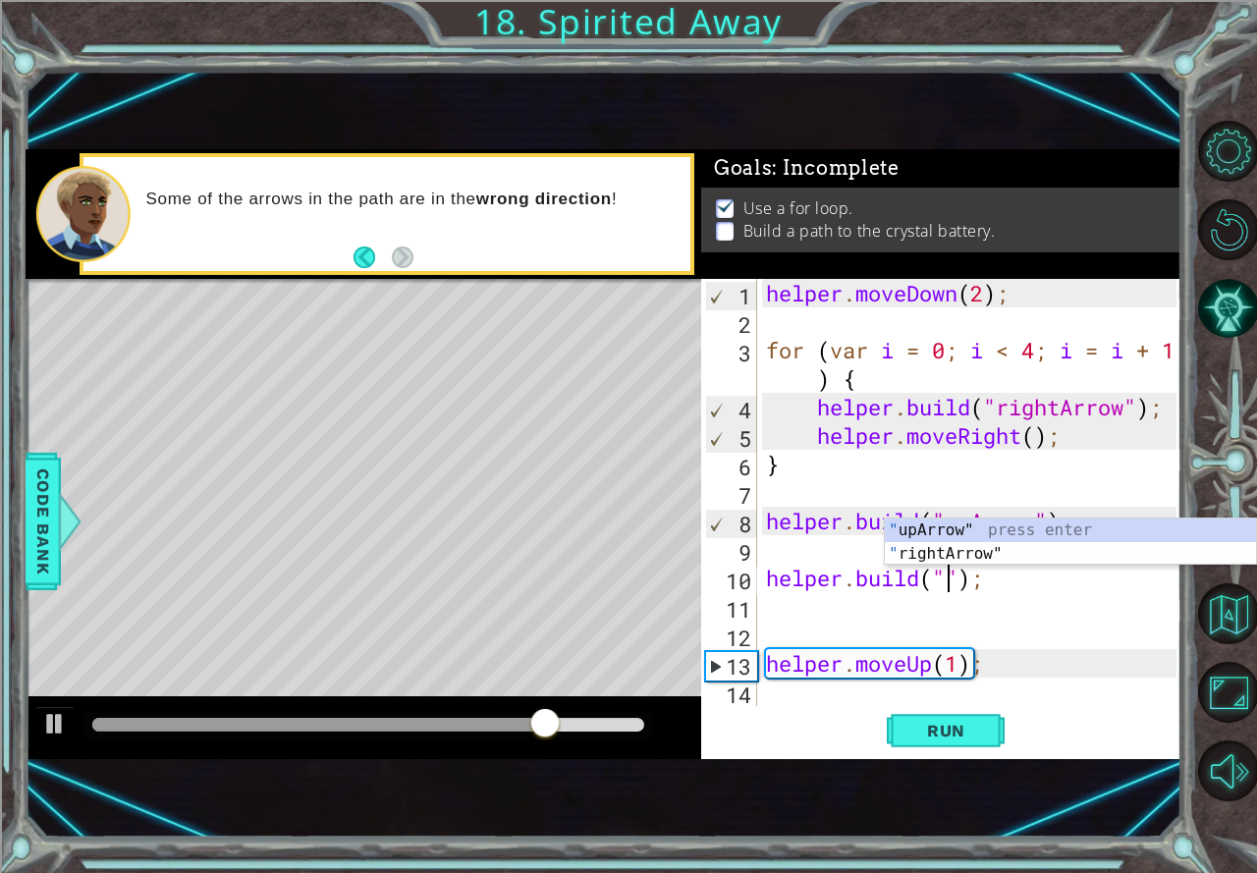
scroll to position [0, 9]
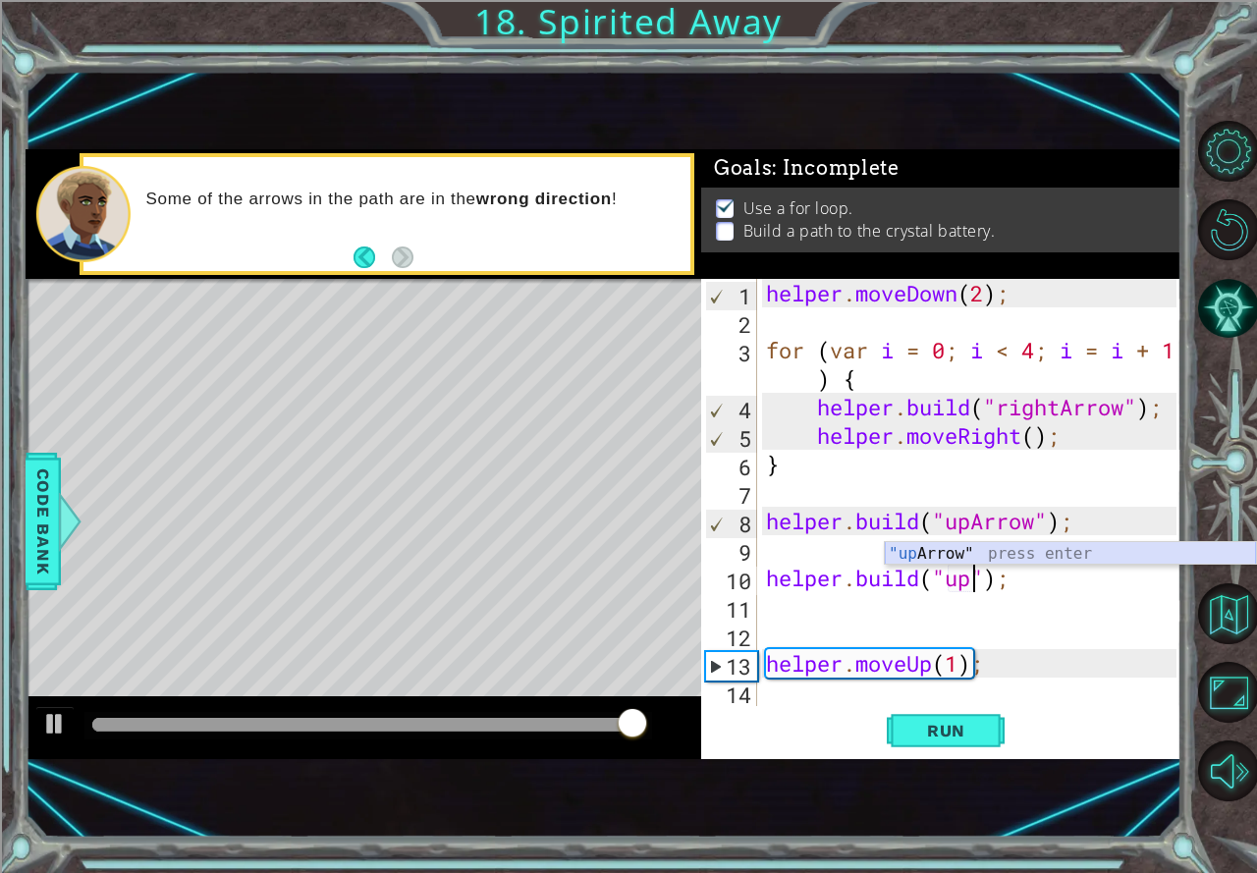
click at [909, 559] on div ""up Arrow" press enter" at bounding box center [1069, 577] width 371 height 71
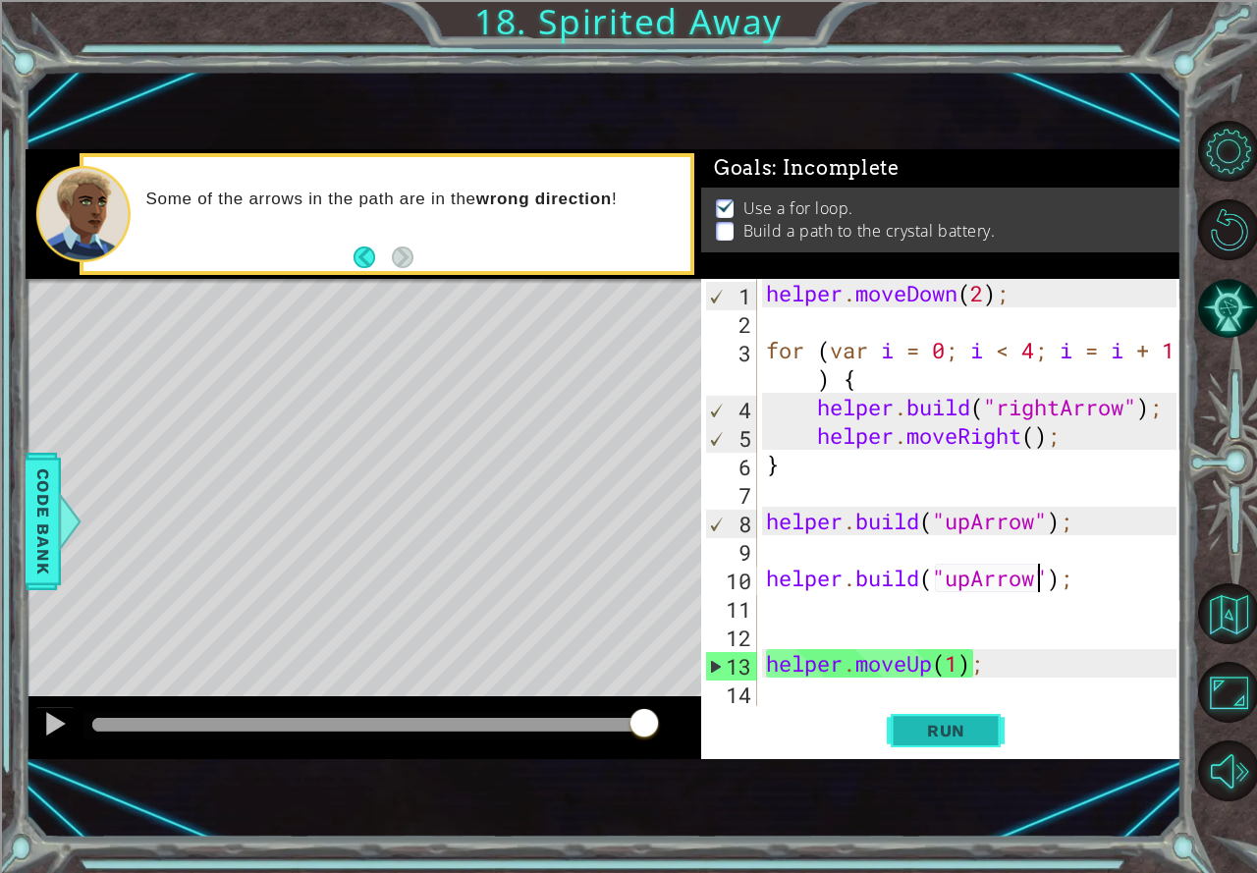
type textarea "[DOMAIN_NAME]("upArrow");"
click at [954, 741] on button "Run" at bounding box center [945, 731] width 118 height 48
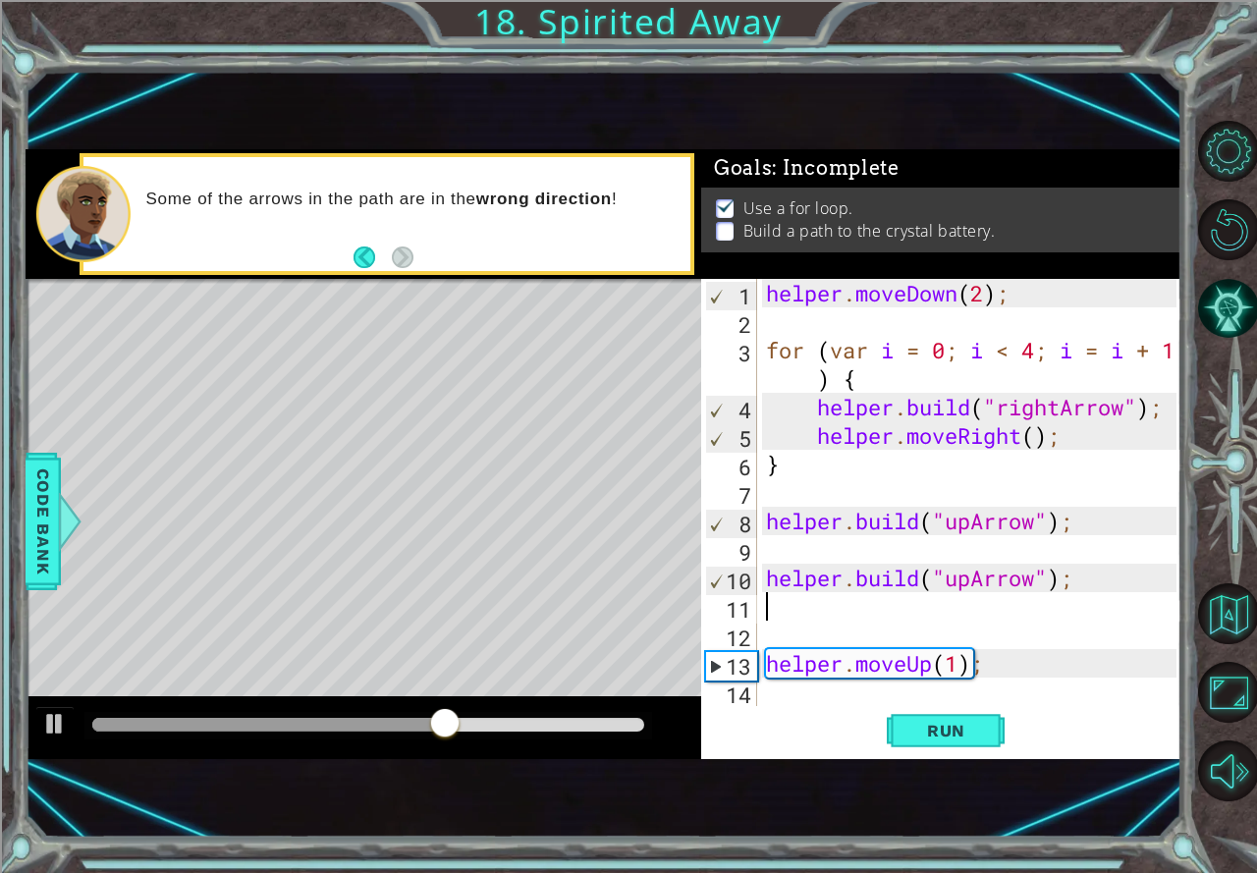
click at [866, 608] on div "helper . moveDown ( 2 ) ; for ( var i = 0 ; i < 4 ; i = i + 1 ) { helper . buil…" at bounding box center [974, 521] width 424 height 484
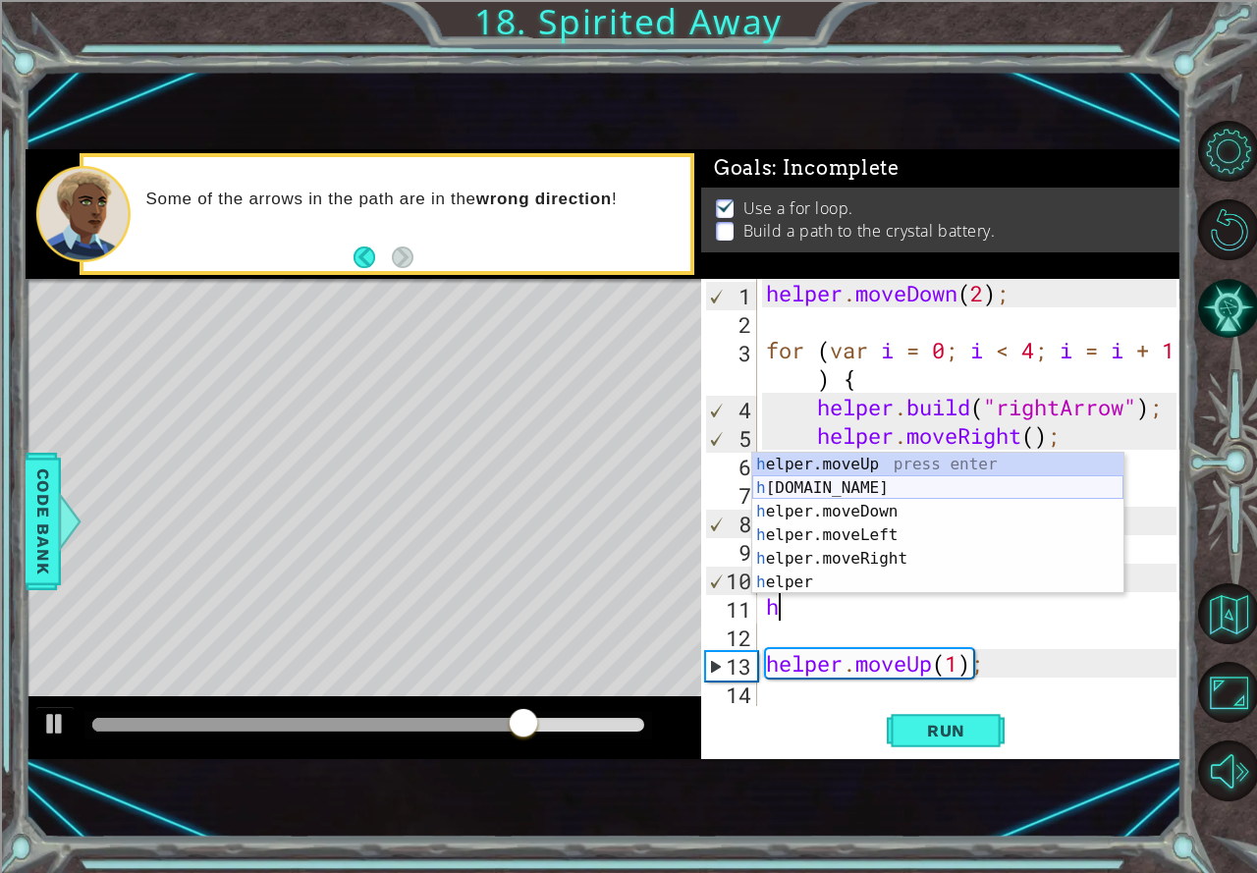
click at [842, 480] on div "h elper.moveUp press enter h [DOMAIN_NAME] press enter h elper.moveDown press e…" at bounding box center [937, 547] width 371 height 188
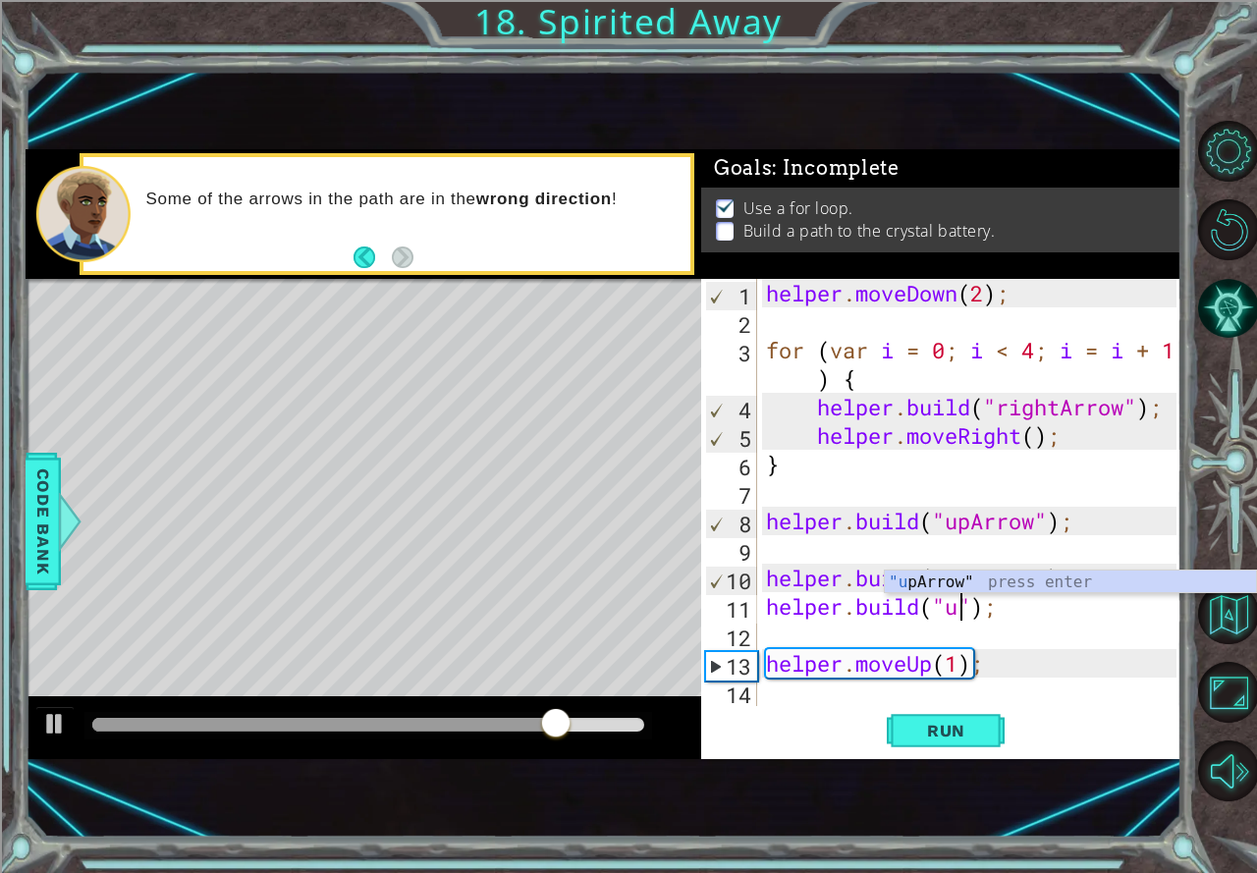
scroll to position [0, 9]
click at [929, 573] on div ""u [PERSON_NAME]" press enter" at bounding box center [1069, 605] width 371 height 71
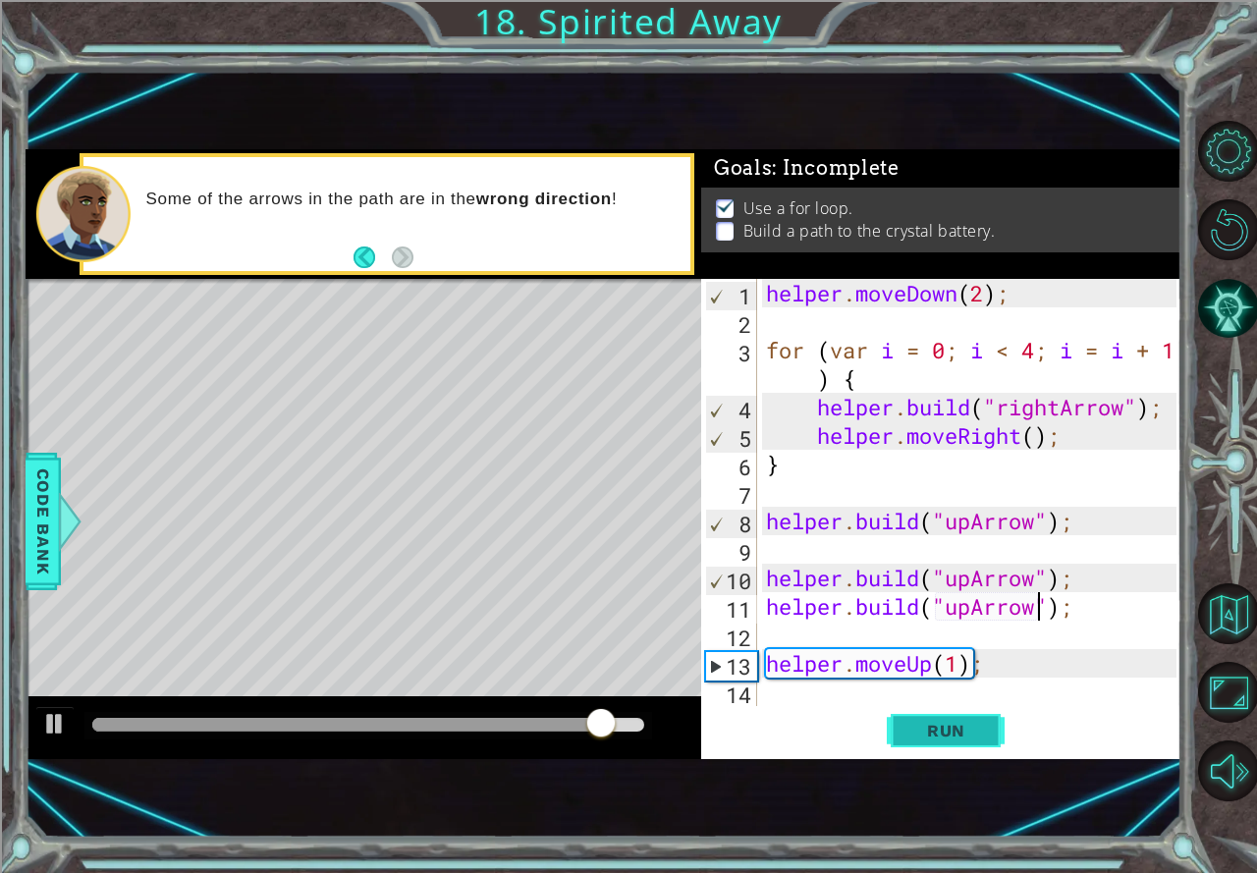
click at [946, 744] on button "Run" at bounding box center [945, 731] width 118 height 48
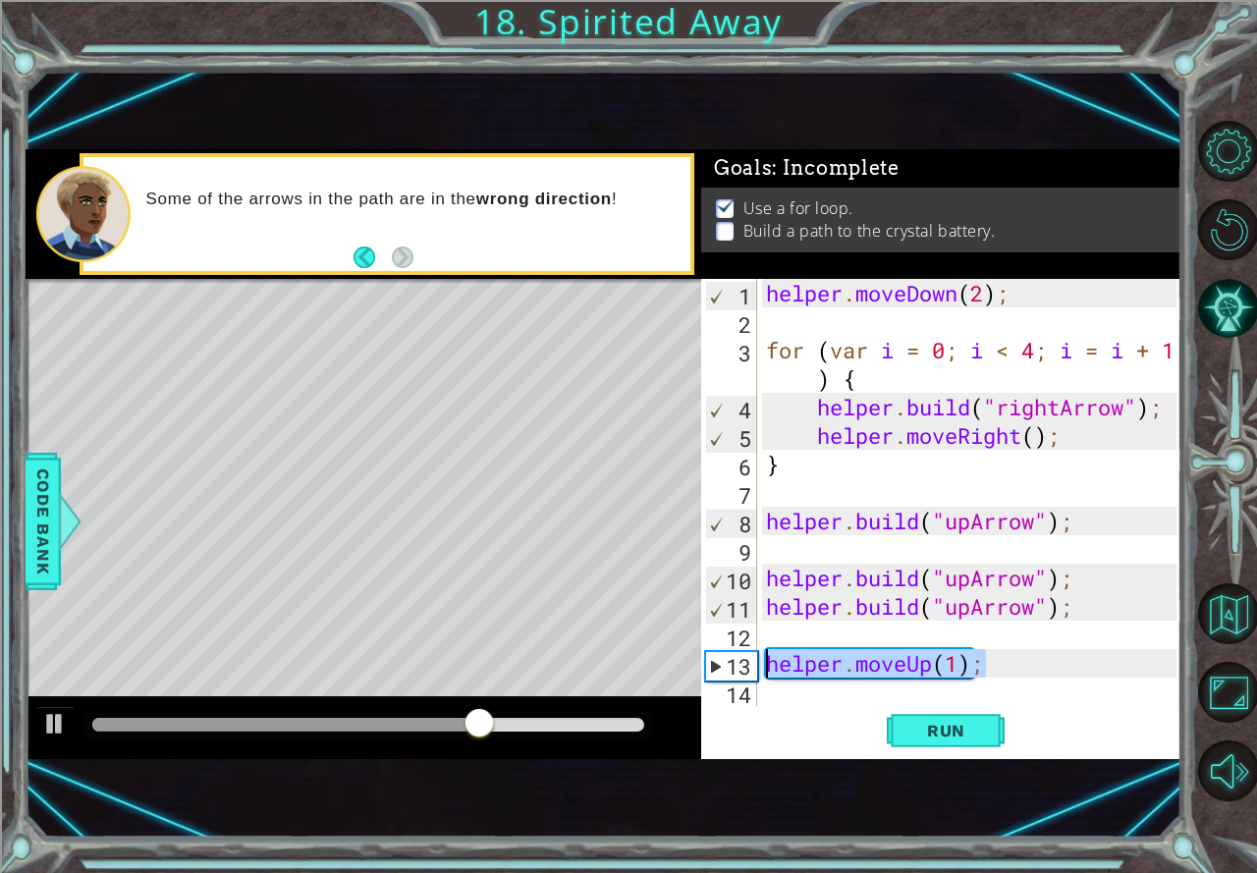
drag, startPoint x: 999, startPoint y: 661, endPoint x: 759, endPoint y: 664, distance: 240.5
click at [759, 664] on div "[DOMAIN_NAME]("upArrow"); 1 2 3 4 5 6 7 8 9 10 11 12 13 14 helper . moveDown ( …" at bounding box center [938, 492] width 475 height 427
type textarea "helper.moveUp(1);"
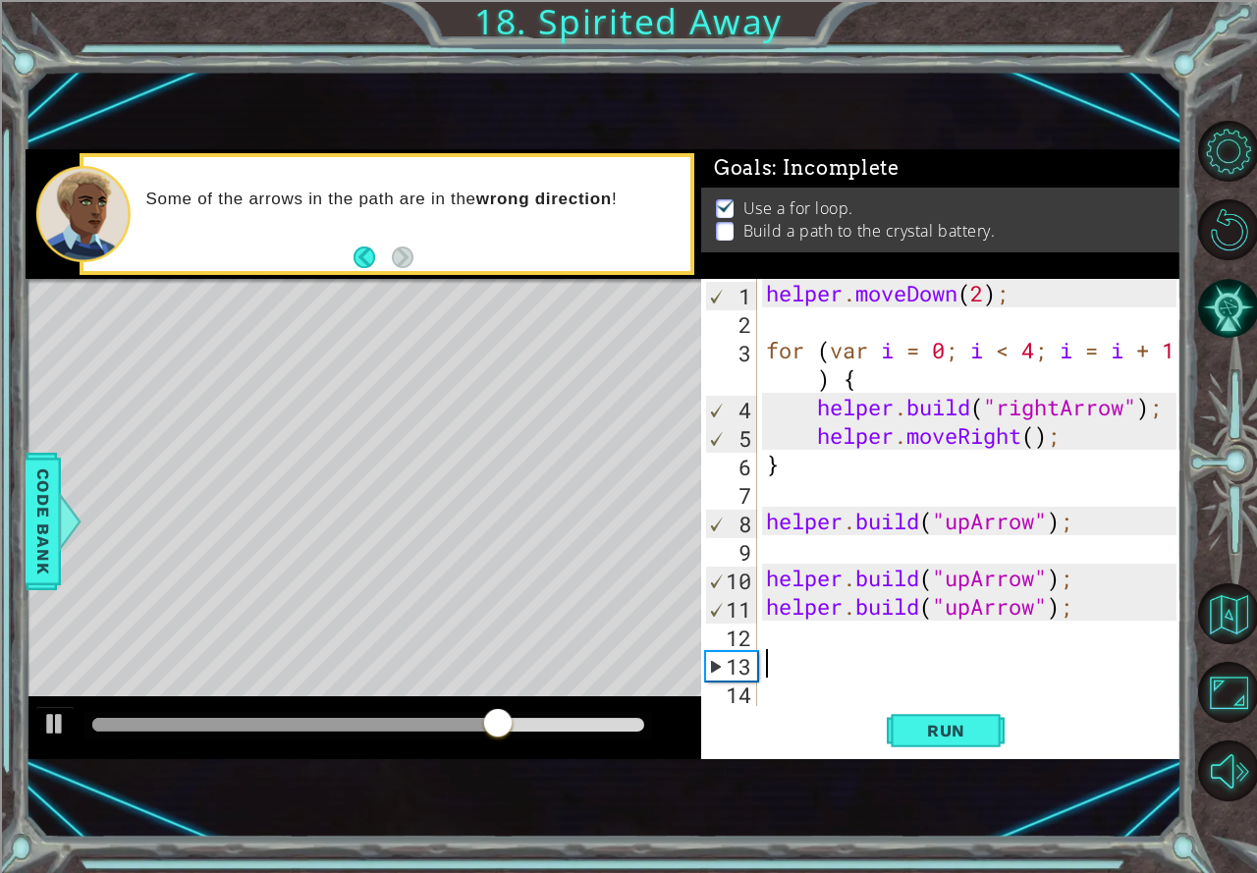
scroll to position [0, 0]
click at [911, 711] on button "Run" at bounding box center [945, 731] width 118 height 48
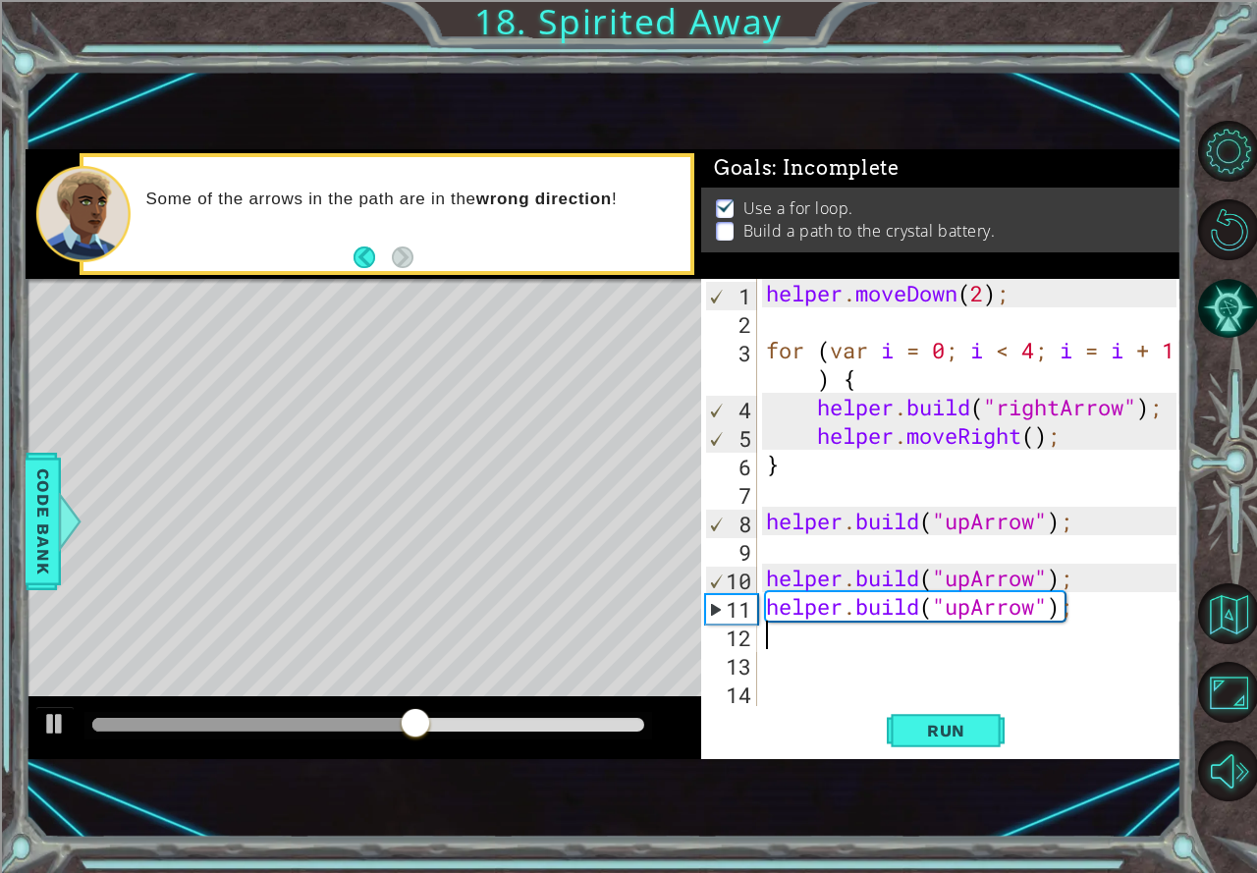
click at [813, 643] on div "helper . moveDown ( 2 ) ; for ( var i = 0 ; i < 4 ; i = i + 1 ) { helper . buil…" at bounding box center [974, 521] width 424 height 484
click at [657, 647] on div "Level Map" at bounding box center [479, 568] width 907 height 578
drag, startPoint x: 1071, startPoint y: 618, endPoint x: 933, endPoint y: 616, distance: 138.4
click at [933, 616] on div "helper . moveDown ( 2 ) ; for ( var i = 0 ; i < 4 ; i = i + 1 ) { helper . buil…" at bounding box center [974, 521] width 424 height 484
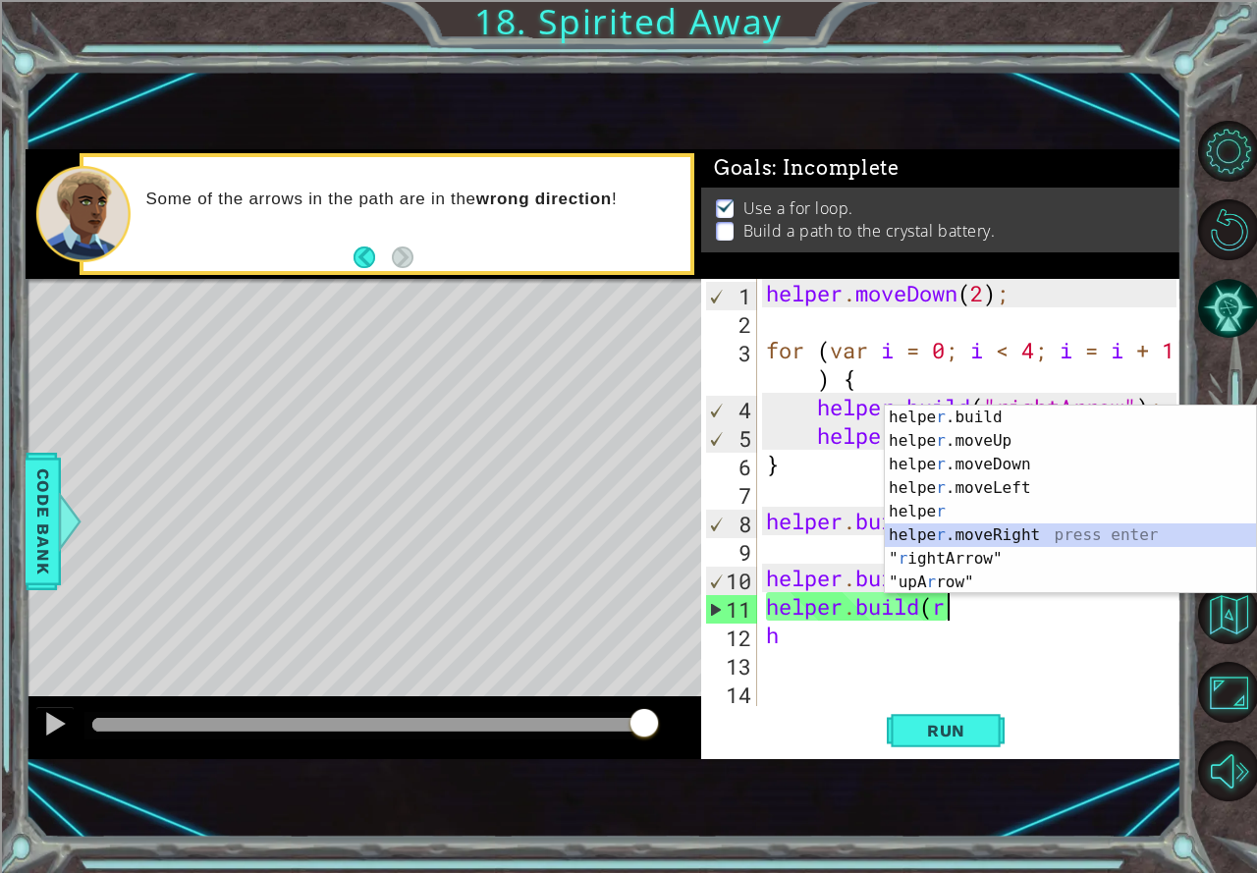
click at [1006, 538] on div "helpe [PERSON_NAME]build press enter helpe r .moveUp press enter helpe [PERSON_…" at bounding box center [1069, 523] width 371 height 236
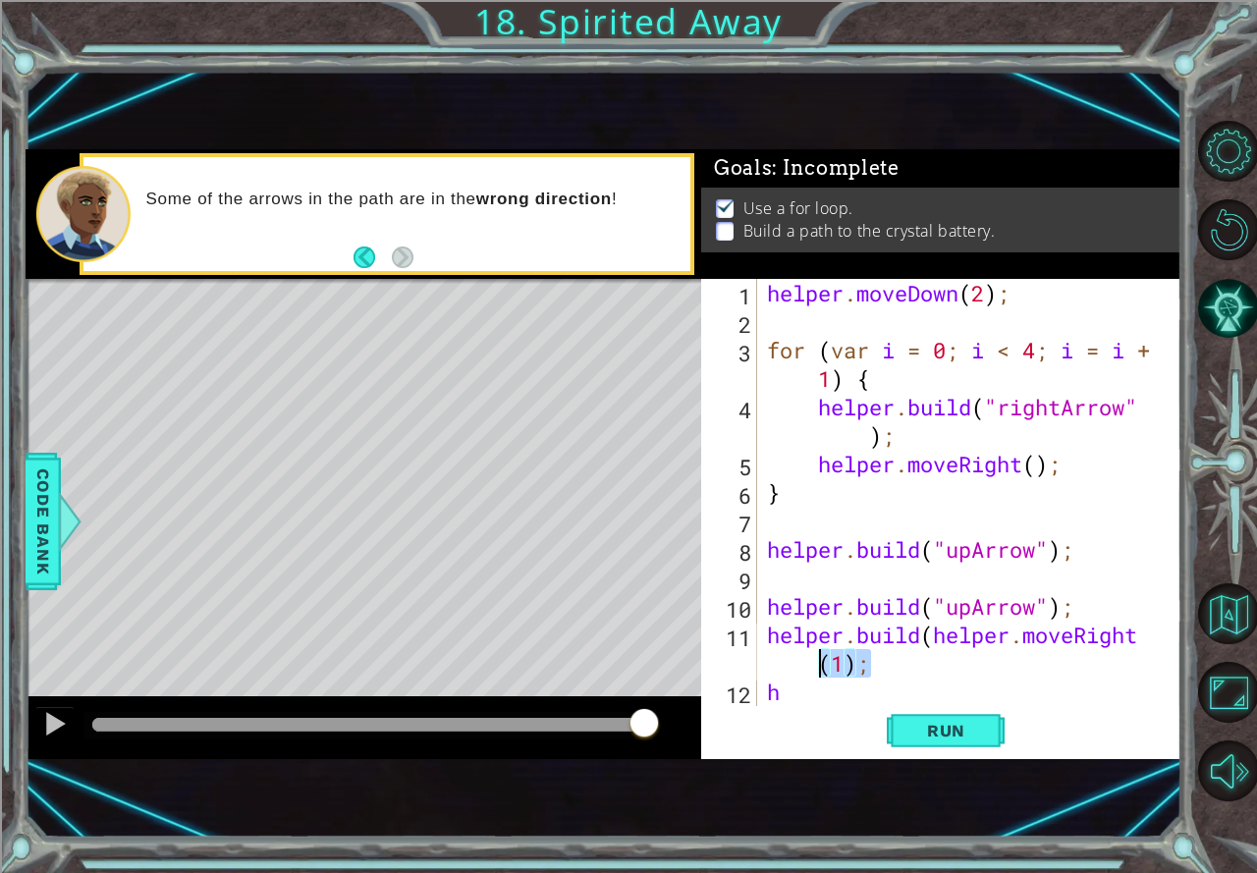
drag, startPoint x: 907, startPoint y: 661, endPoint x: 801, endPoint y: 671, distance: 106.6
click at [801, 671] on div "helper . moveDown ( 2 ) ; for ( var i = 0 ; i < 4 ; i = i + 1 ) { helper . buil…" at bounding box center [967, 521] width 408 height 484
drag, startPoint x: 919, startPoint y: 638, endPoint x: 732, endPoint y: 645, distance: 186.6
click at [732, 645] on div "[DOMAIN_NAME](helper.moveRight) 1 2 3 4 5 6 7 8 9 10 11 12 13 14 helper . moveD…" at bounding box center [938, 492] width 475 height 427
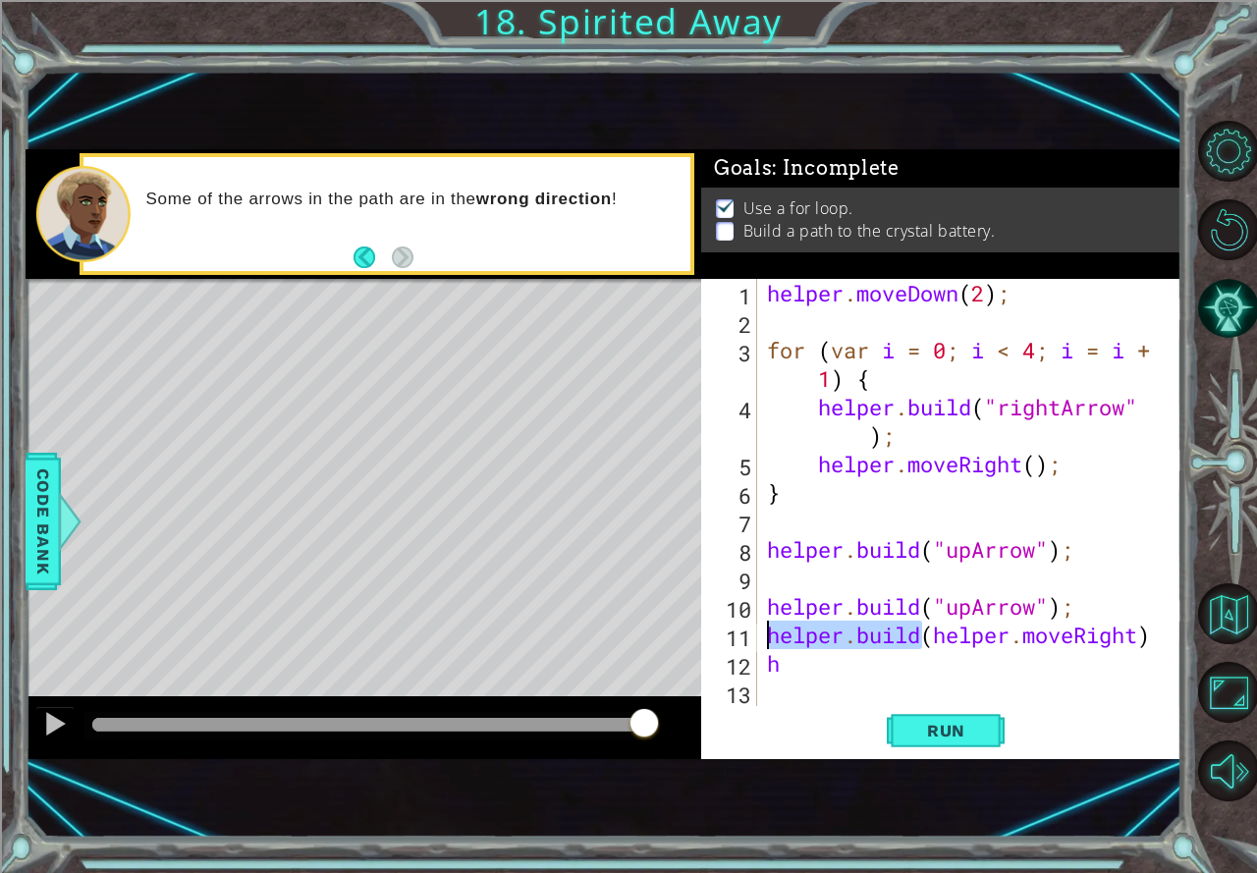
scroll to position [0, 10]
click at [932, 729] on span "Run" at bounding box center [946, 731] width 78 height 20
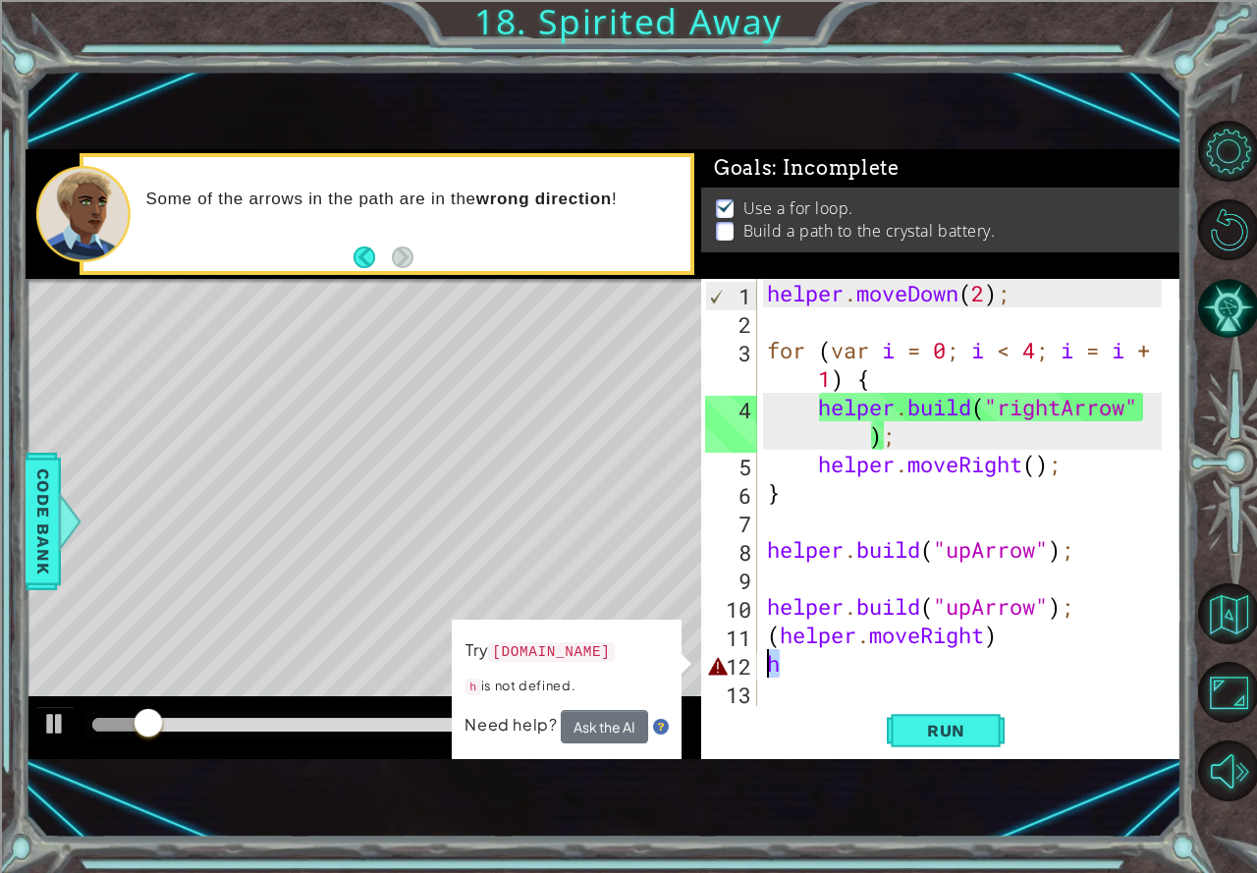
drag, startPoint x: 799, startPoint y: 658, endPoint x: 764, endPoint y: 667, distance: 36.4
click at [764, 667] on div "helper . moveDown ( 2 ) ; for ( var i = 0 ; i < 4 ; i = i + 1 ) { helper . buil…" at bounding box center [967, 521] width 408 height 484
type textarea "h"
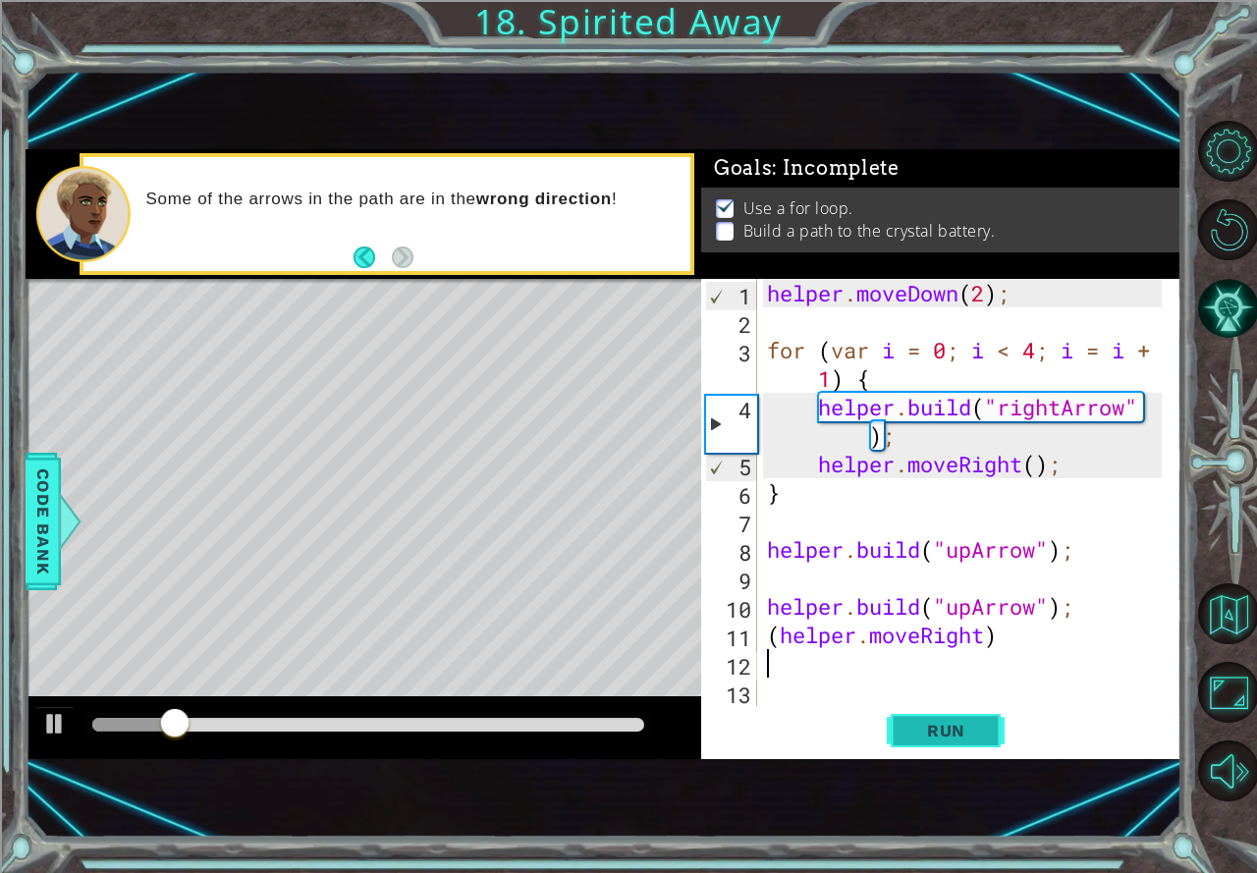
click at [946, 726] on span "Run" at bounding box center [946, 731] width 78 height 20
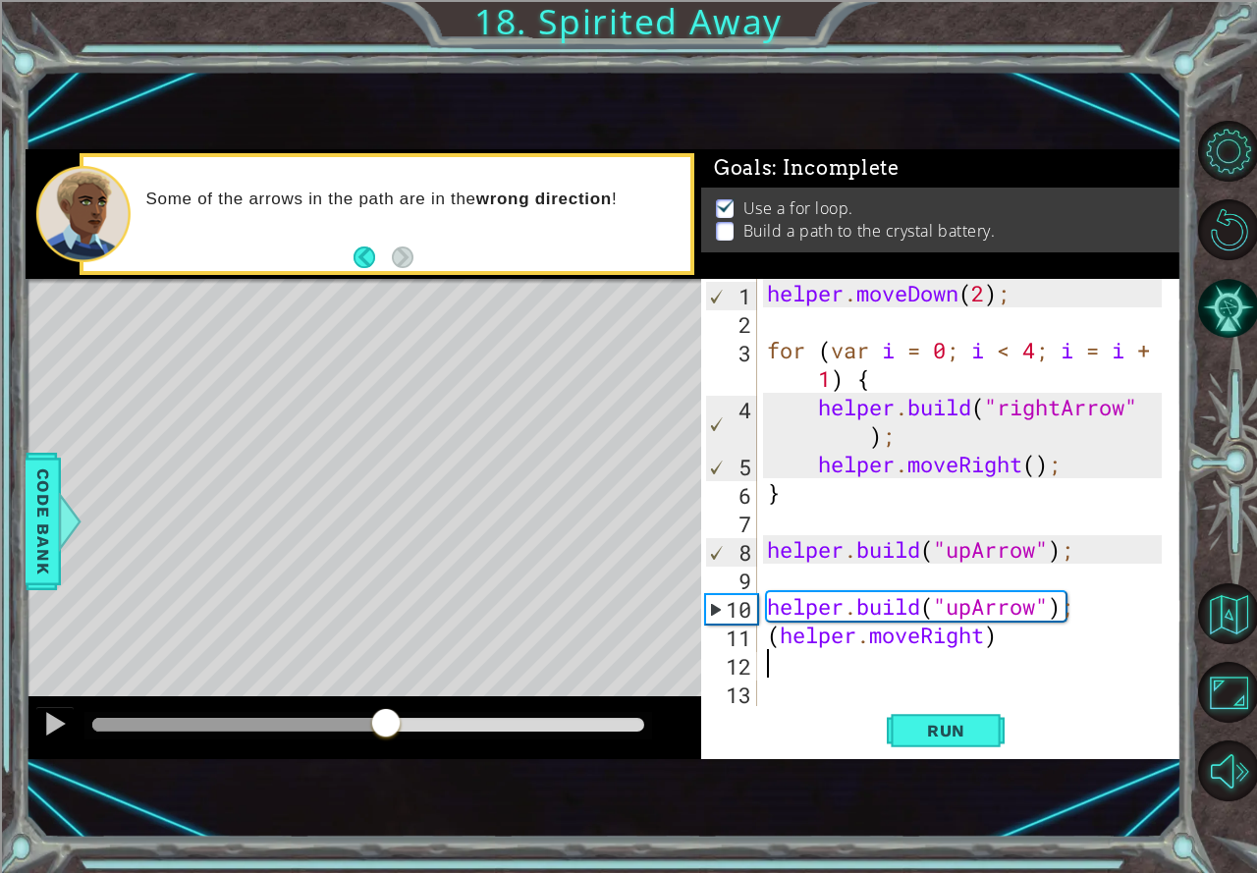
drag, startPoint x: 123, startPoint y: 715, endPoint x: 386, endPoint y: 723, distance: 263.2
click at [386, 723] on div at bounding box center [385, 724] width 35 height 35
click at [994, 641] on div "helper . moveDown ( 2 ) ; for ( var i = 0 ; i < 4 ; i = i + 1 ) { helper . buil…" at bounding box center [967, 521] width 408 height 484
drag, startPoint x: 984, startPoint y: 640, endPoint x: 867, endPoint y: 645, distance: 116.9
click at [867, 645] on div "helper . moveDown ( 2 ) ; for ( var i = 0 ; i < 4 ; i = i + 1 ) { helper . buil…" at bounding box center [967, 521] width 408 height 484
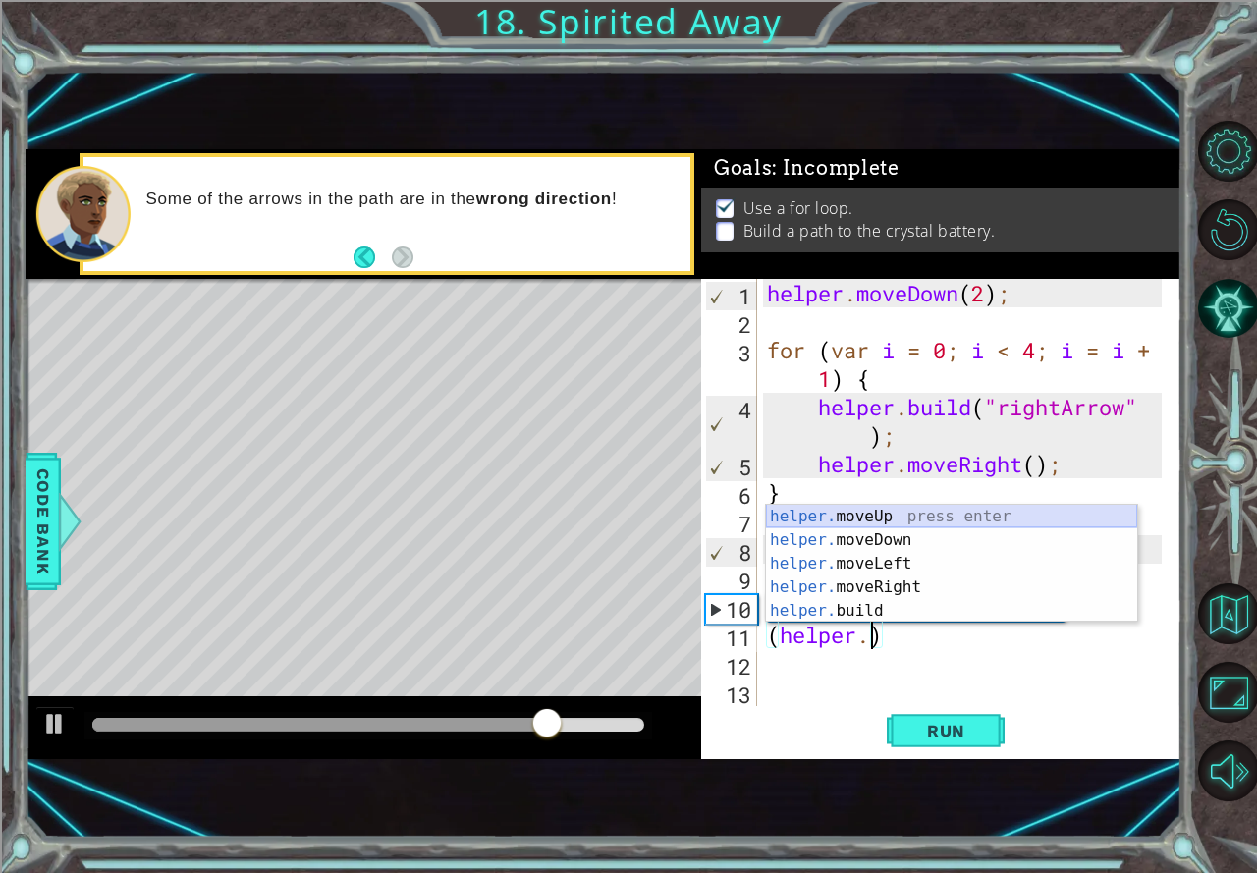
click at [852, 509] on div "helper. moveUp press enter helper. moveDown press enter helper. moveLeft press …" at bounding box center [951, 587] width 371 height 165
type textarea "(helper.moveUp(1))"
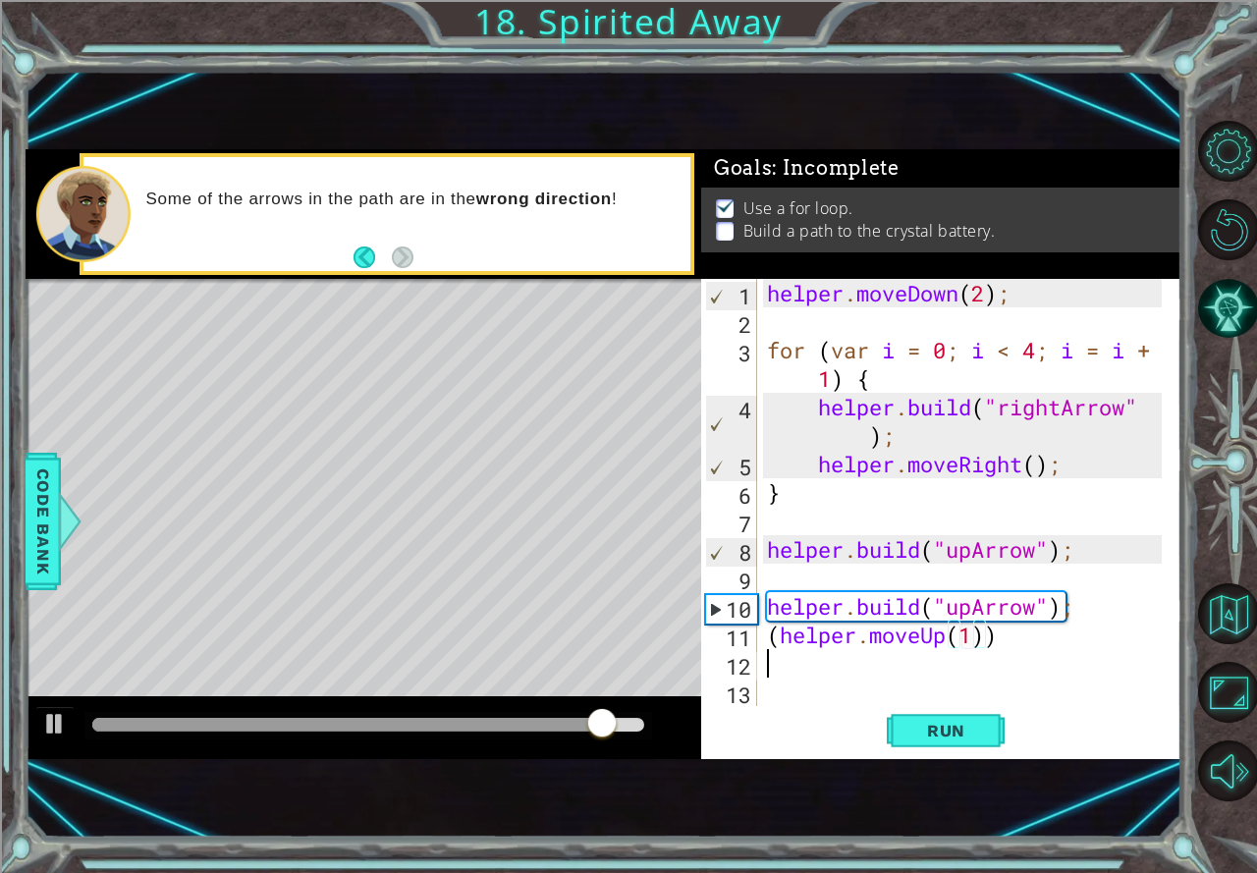
click at [815, 668] on div "helper . moveDown ( 2 ) ; for ( var i = 0 ; i < 4 ; i = i + 1 ) { helper . buil…" at bounding box center [967, 521] width 408 height 484
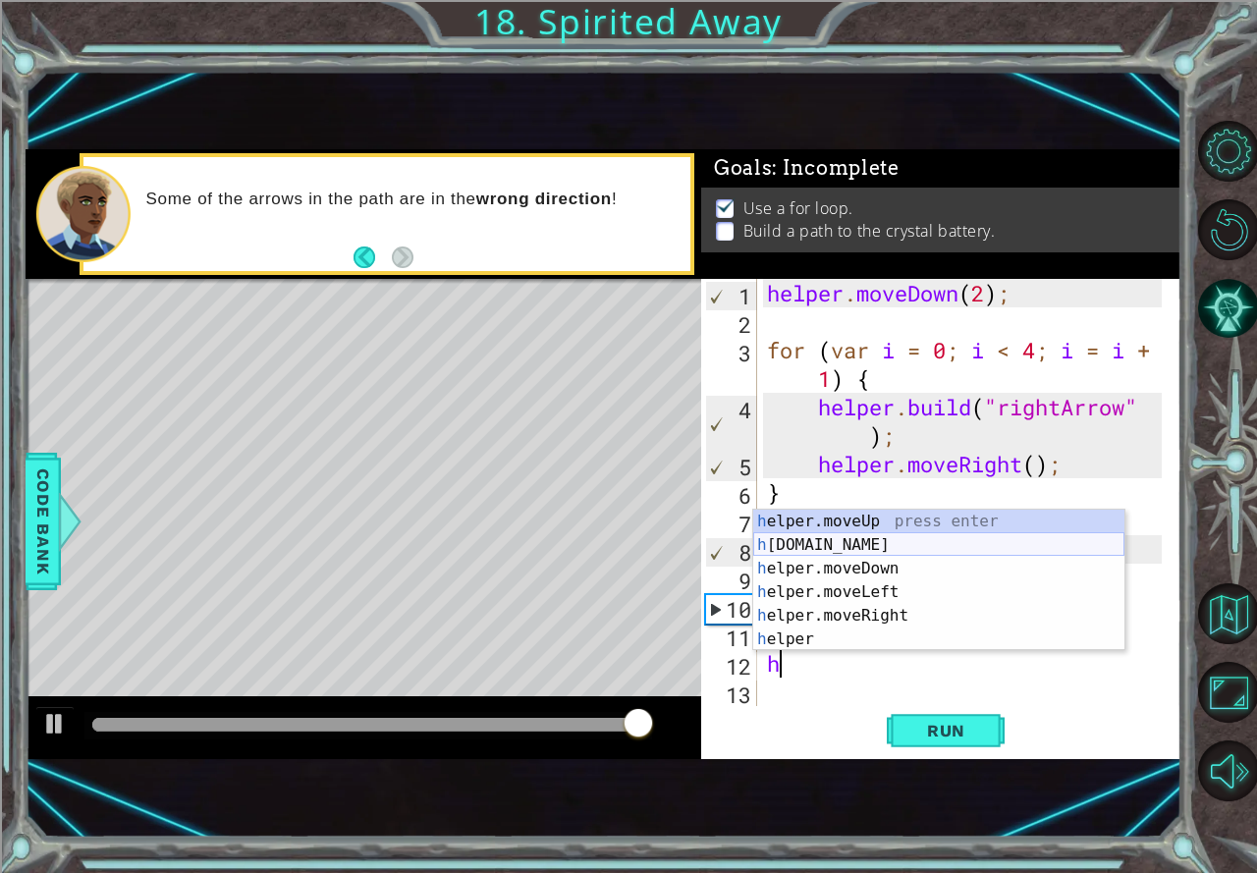
click at [851, 549] on div "h elper.moveUp press enter h [DOMAIN_NAME] press enter h elper.moveDown press e…" at bounding box center [938, 603] width 371 height 188
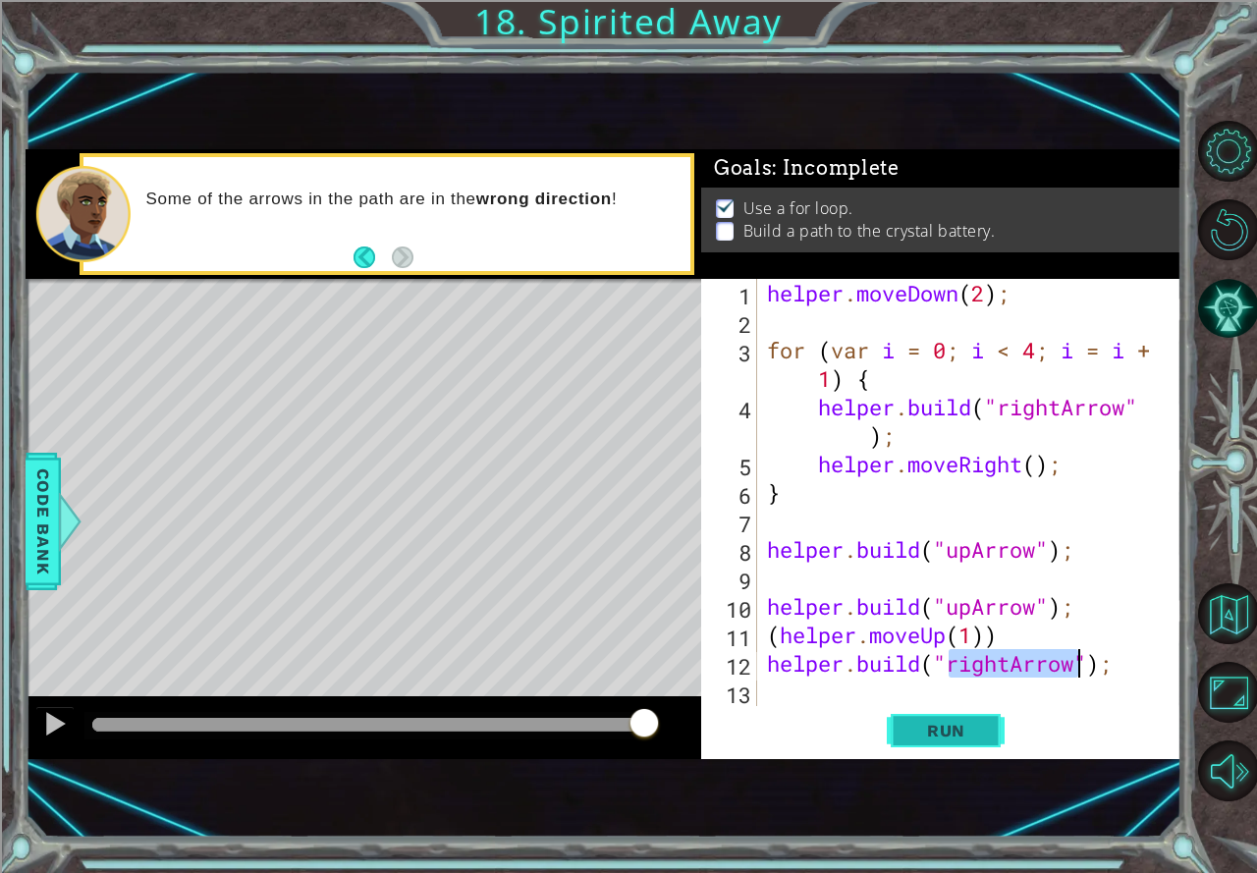
click at [961, 726] on span "Run" at bounding box center [946, 731] width 78 height 20
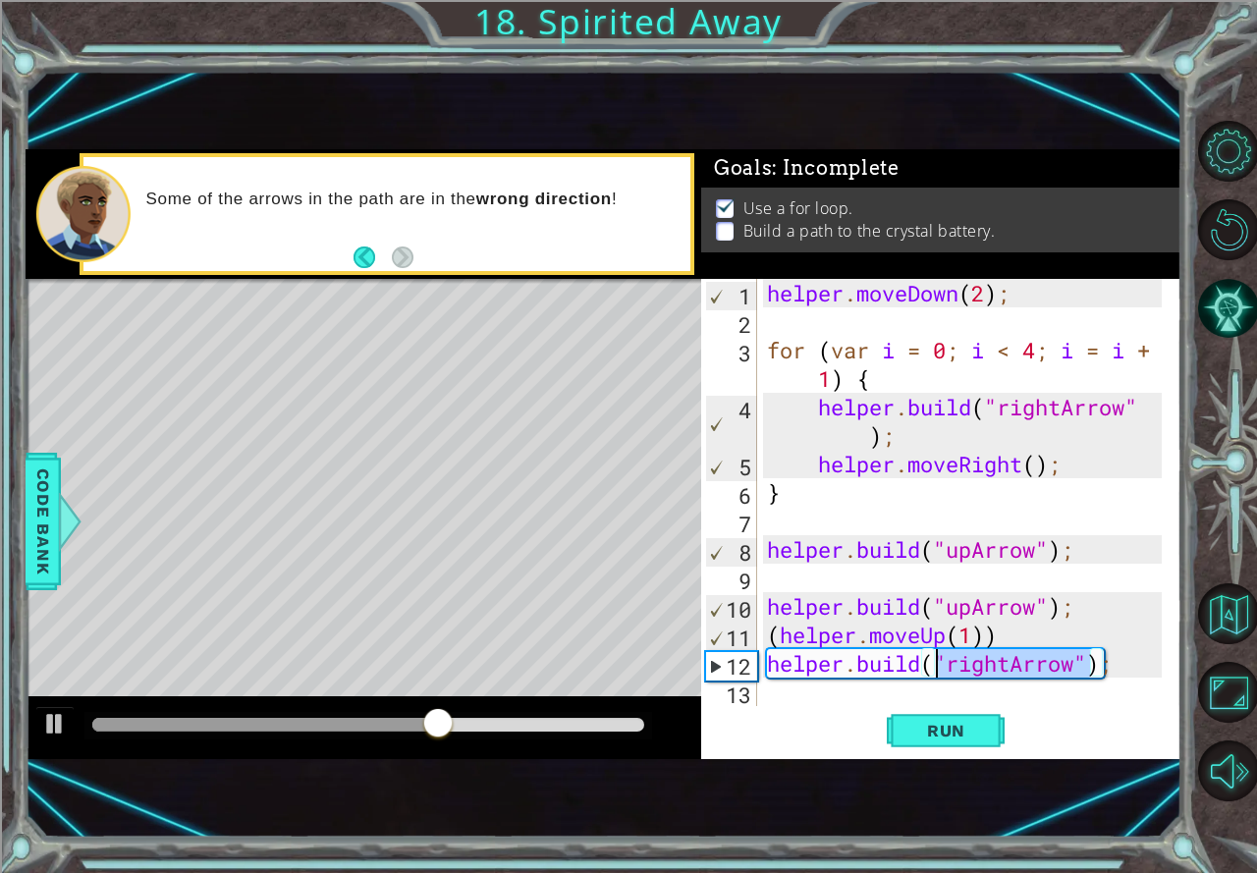
drag, startPoint x: 1088, startPoint y: 655, endPoint x: 940, endPoint y: 661, distance: 147.4
click at [940, 661] on div "helper . moveDown ( 2 ) ; for ( var i = 0 ; i < 4 ; i = i + 1 ) { helper . buil…" at bounding box center [967, 521] width 408 height 484
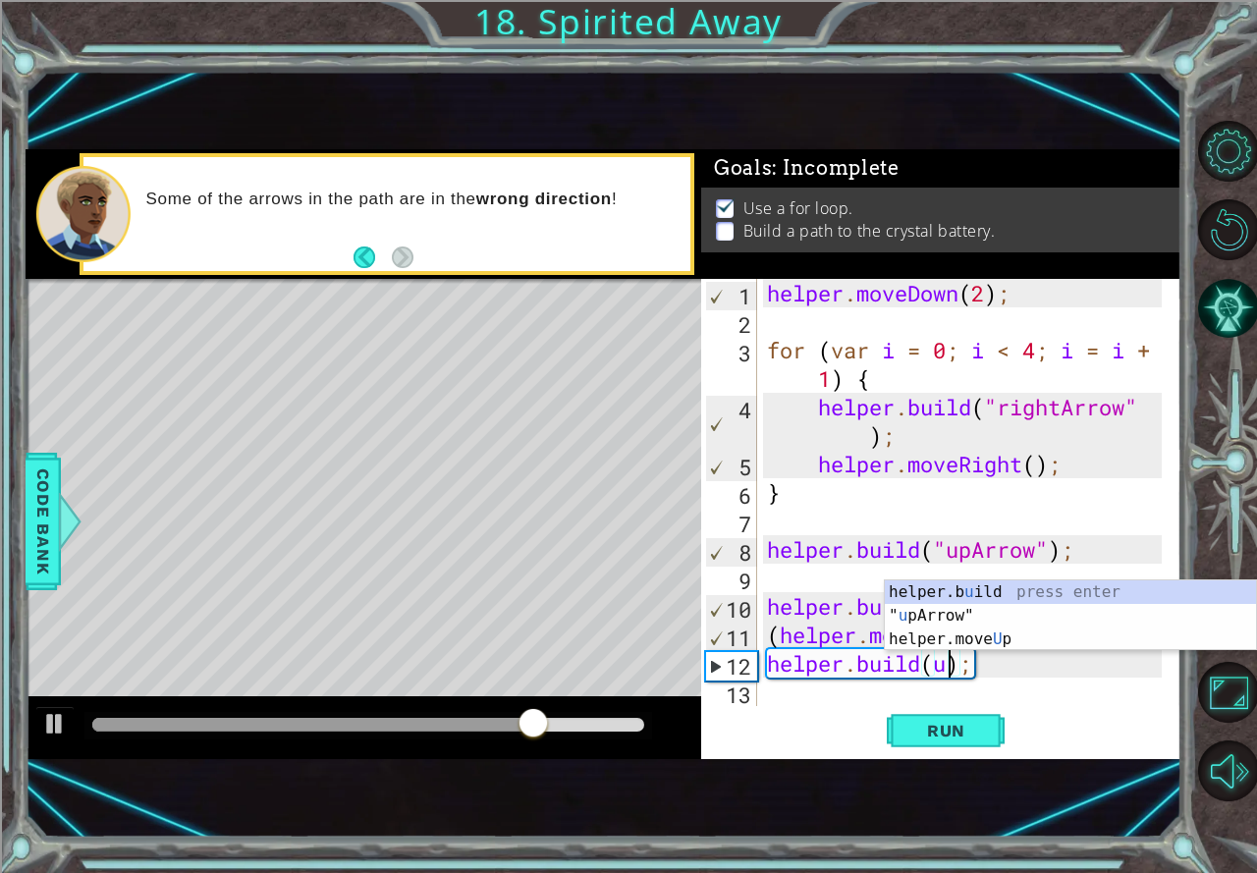
scroll to position [0, 8]
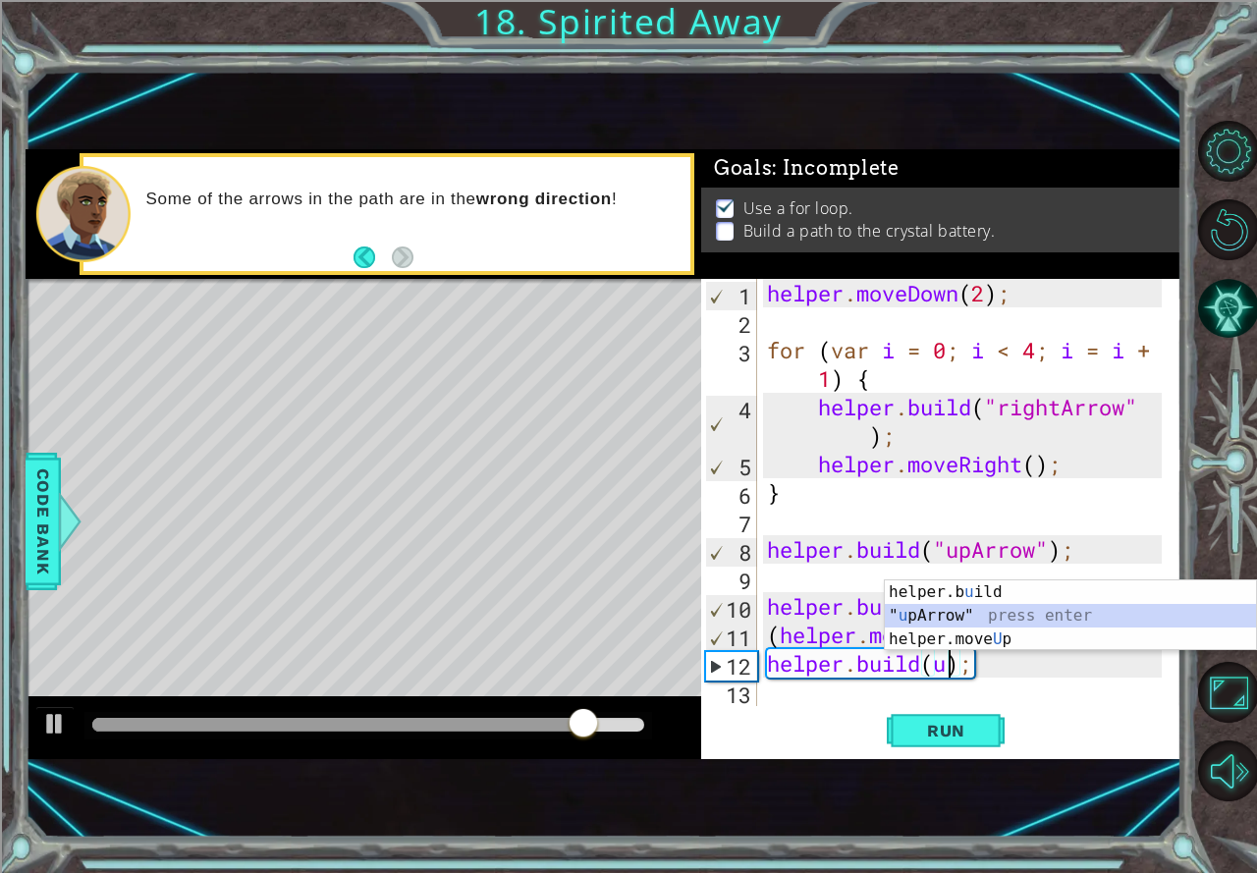
click at [962, 605] on div "helper.b u ild press enter " u [PERSON_NAME]" press enter helper.move U p press…" at bounding box center [1069, 639] width 371 height 118
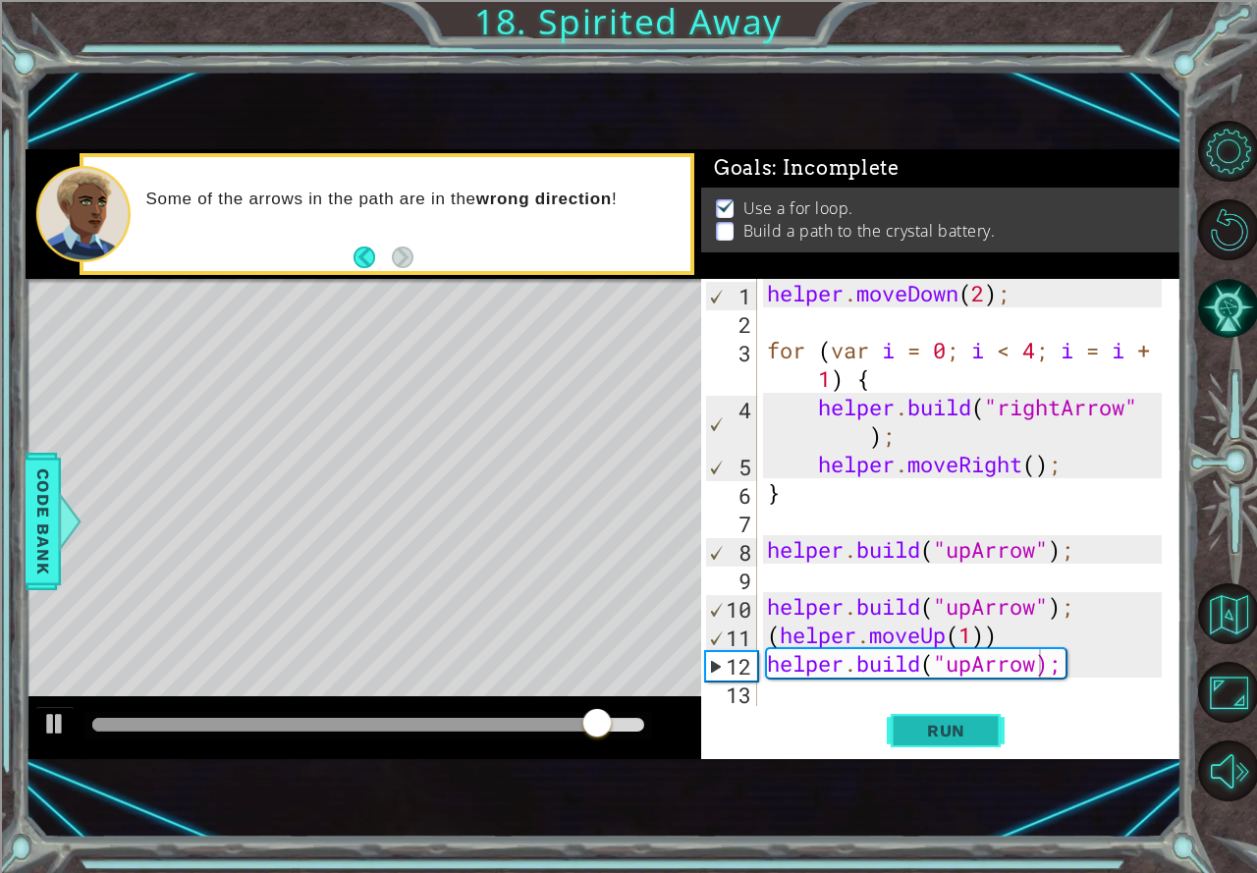
click at [979, 712] on button "Run" at bounding box center [945, 731] width 118 height 48
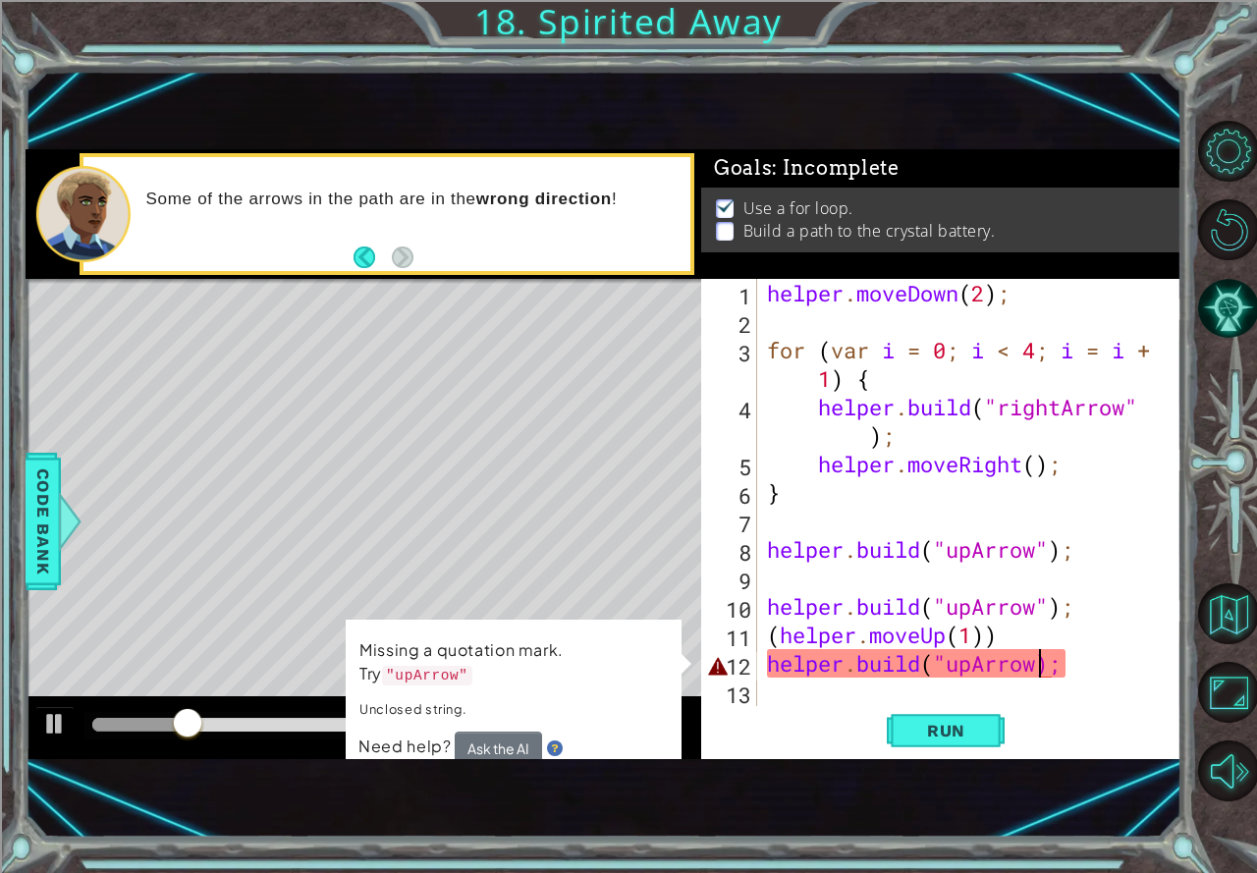
scroll to position [0, 13]
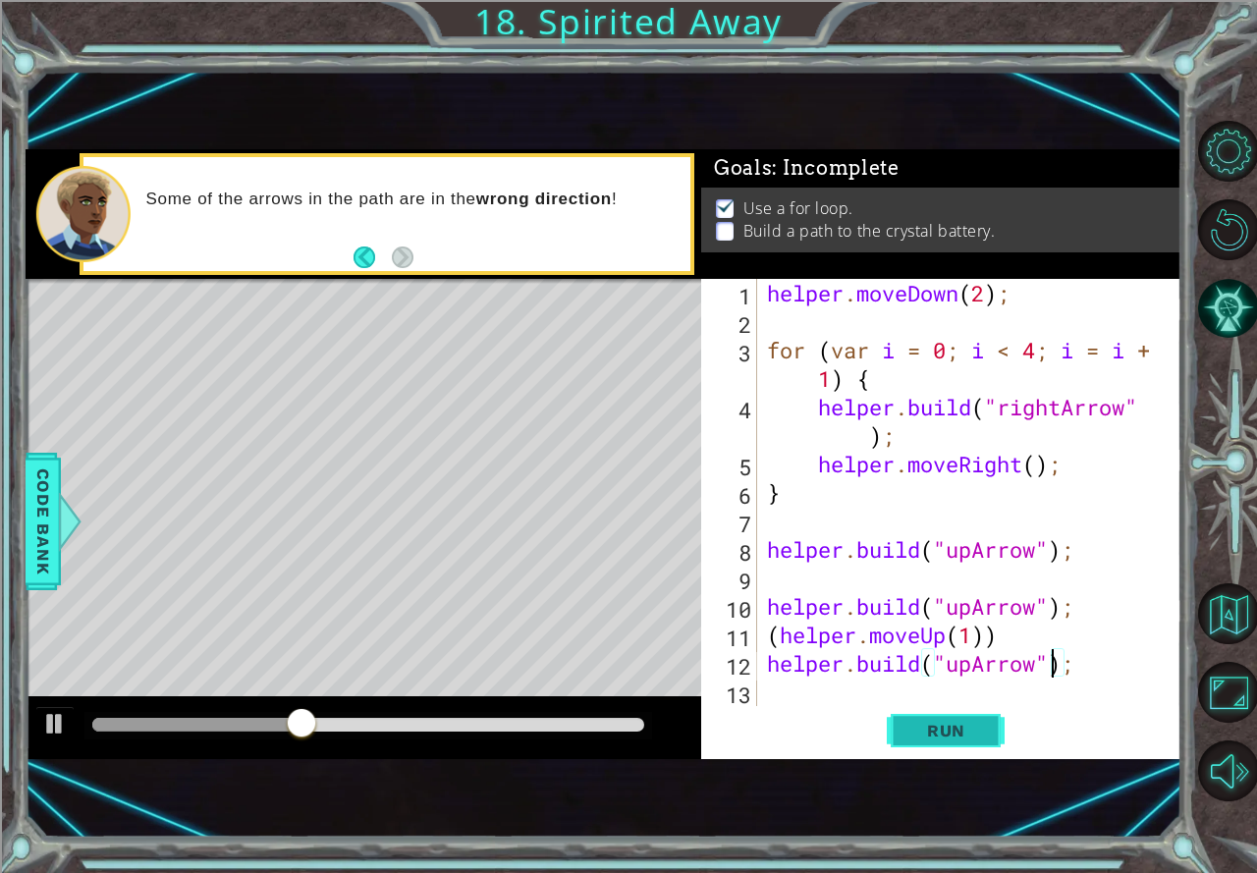
type textarea "[DOMAIN_NAME]("upArrow");"
click at [945, 727] on span "Run" at bounding box center [946, 731] width 78 height 20
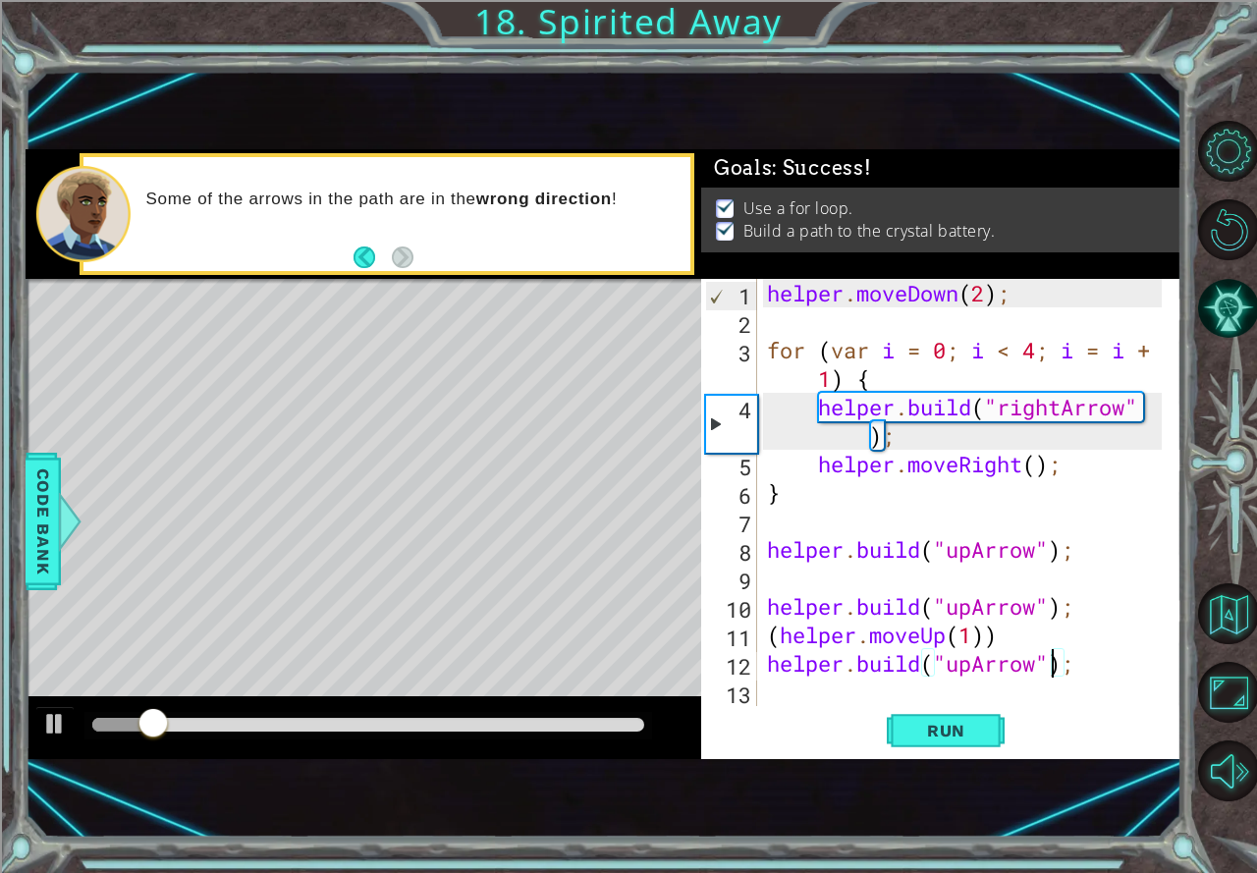
drag, startPoint x: 915, startPoint y: 708, endPoint x: 574, endPoint y: 725, distance: 341.1
click at [574, 725] on div at bounding box center [368, 725] width 552 height 14
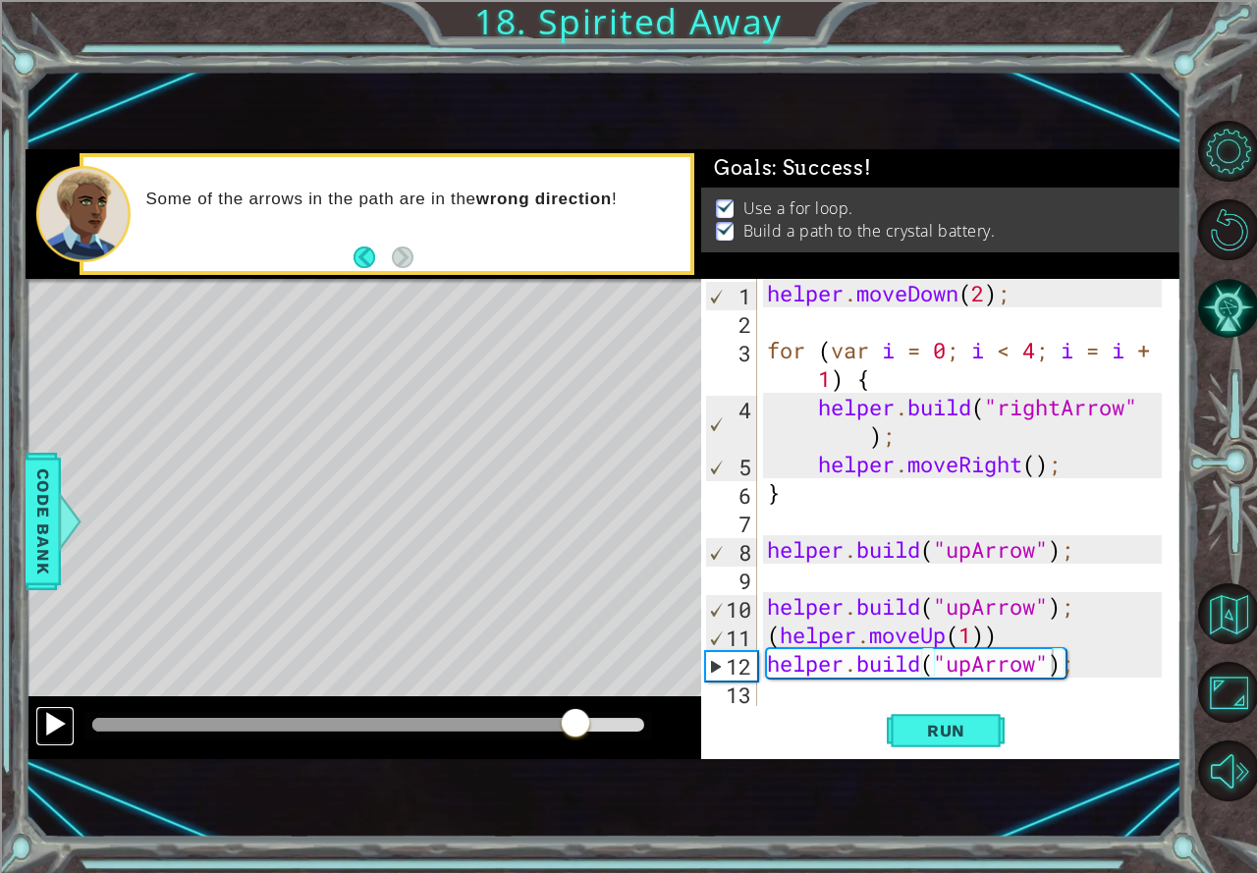
click at [60, 716] on div at bounding box center [55, 724] width 26 height 26
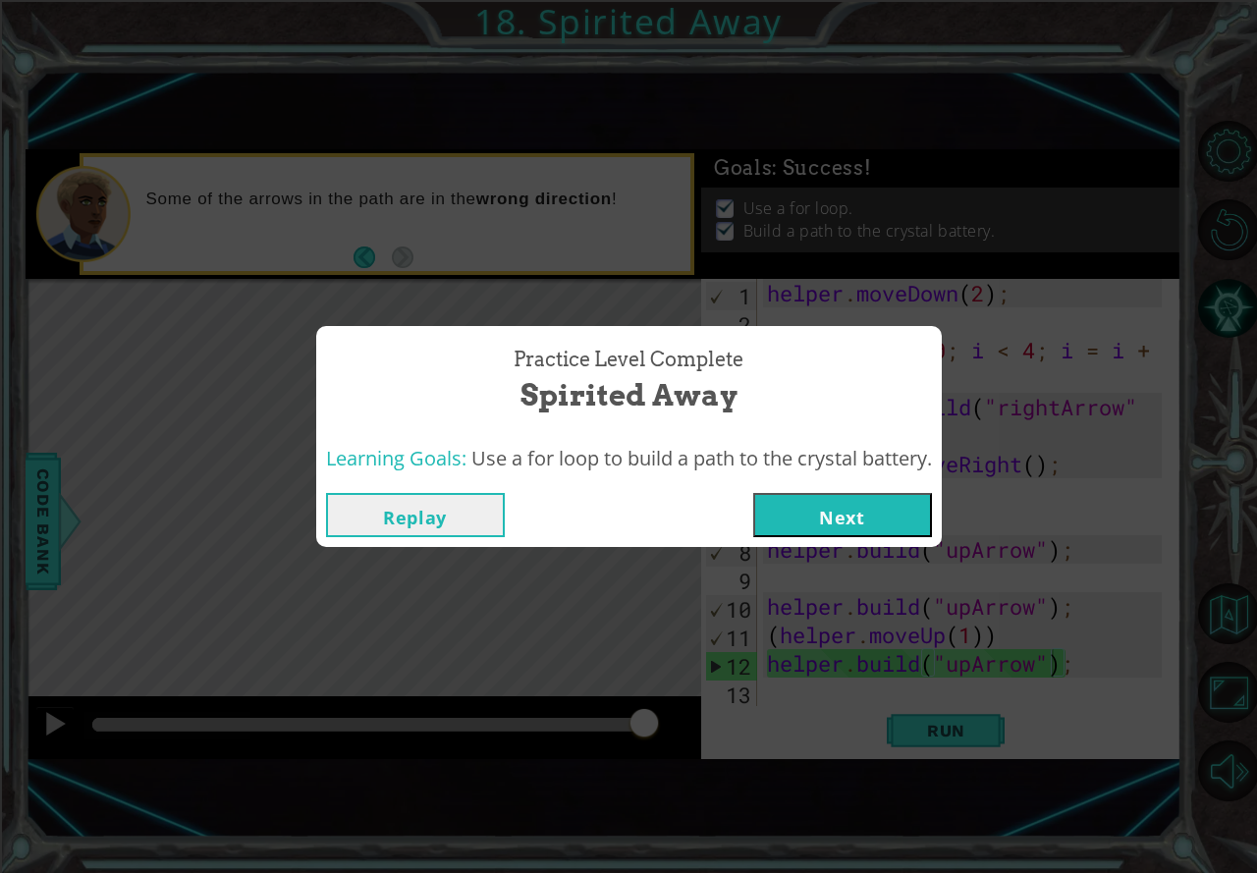
click at [819, 507] on button "Next" at bounding box center [842, 515] width 179 height 44
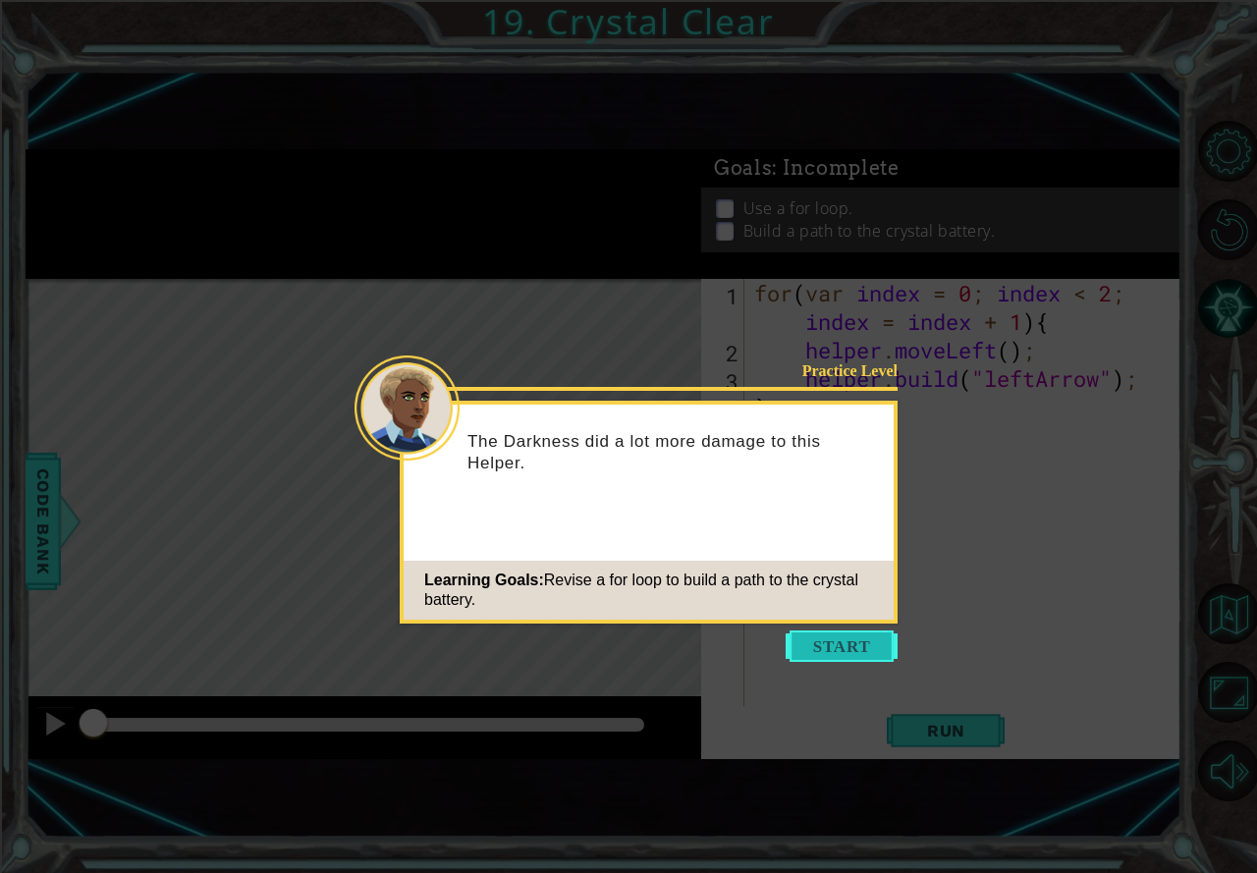
click at [851, 653] on button "Start" at bounding box center [841, 645] width 112 height 31
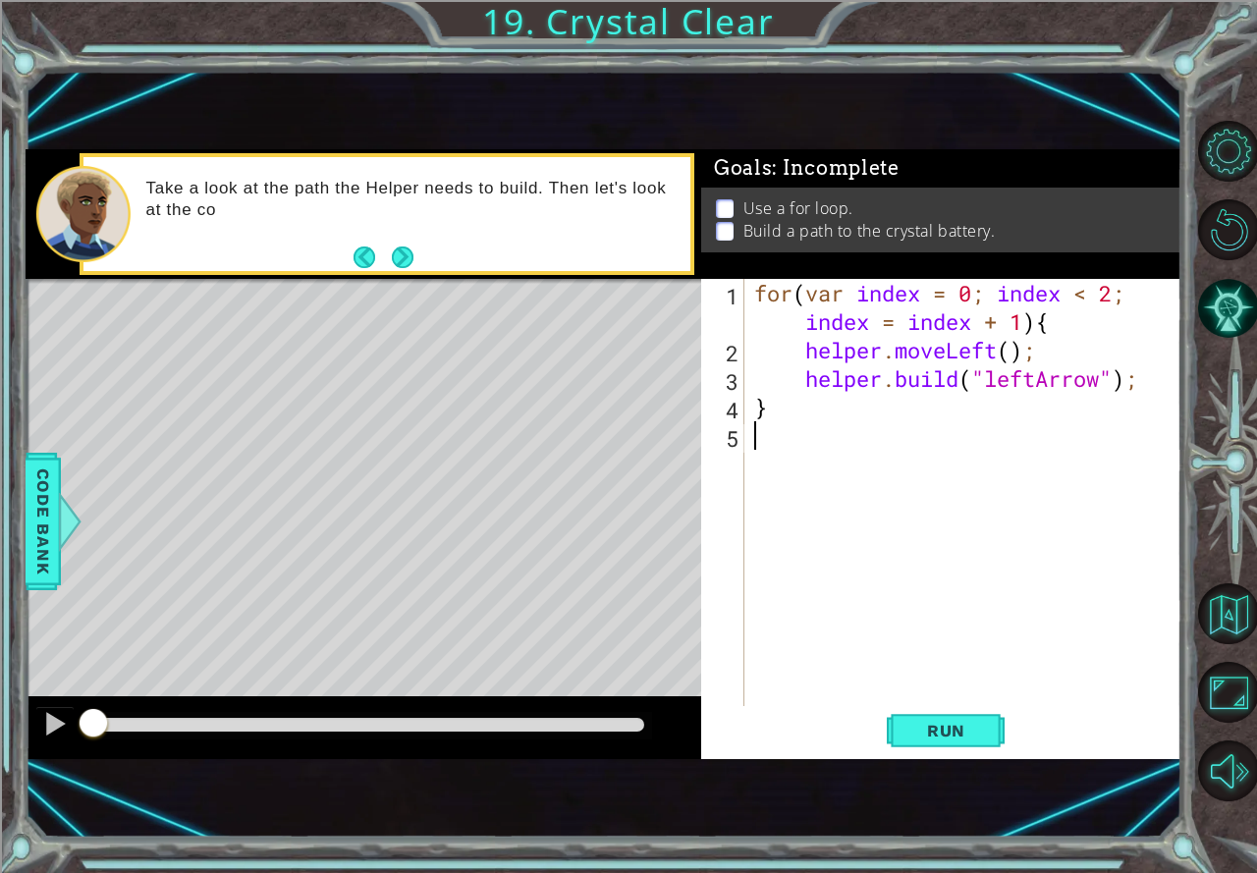
click at [413, 252] on button "Next" at bounding box center [402, 257] width 23 height 23
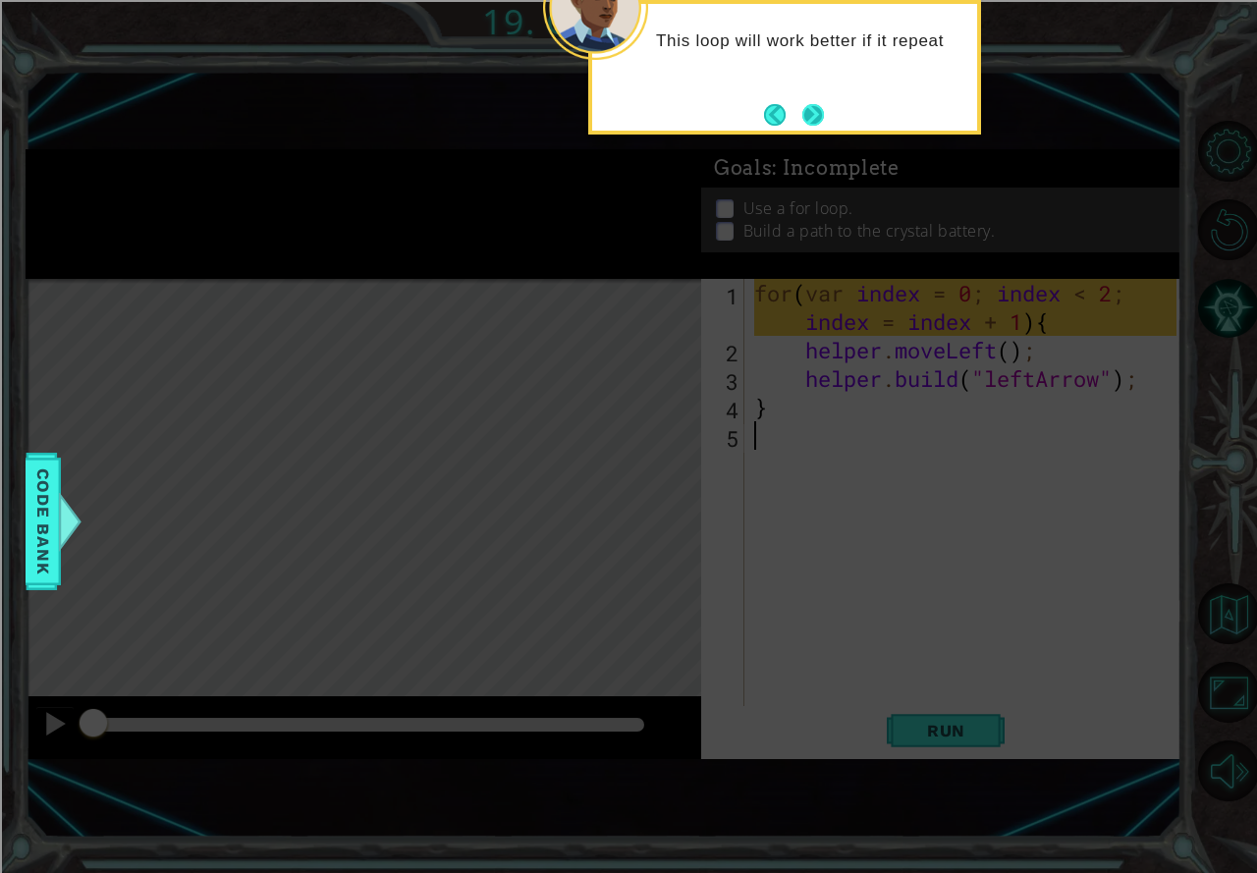
click at [812, 113] on button "Next" at bounding box center [812, 114] width 35 height 35
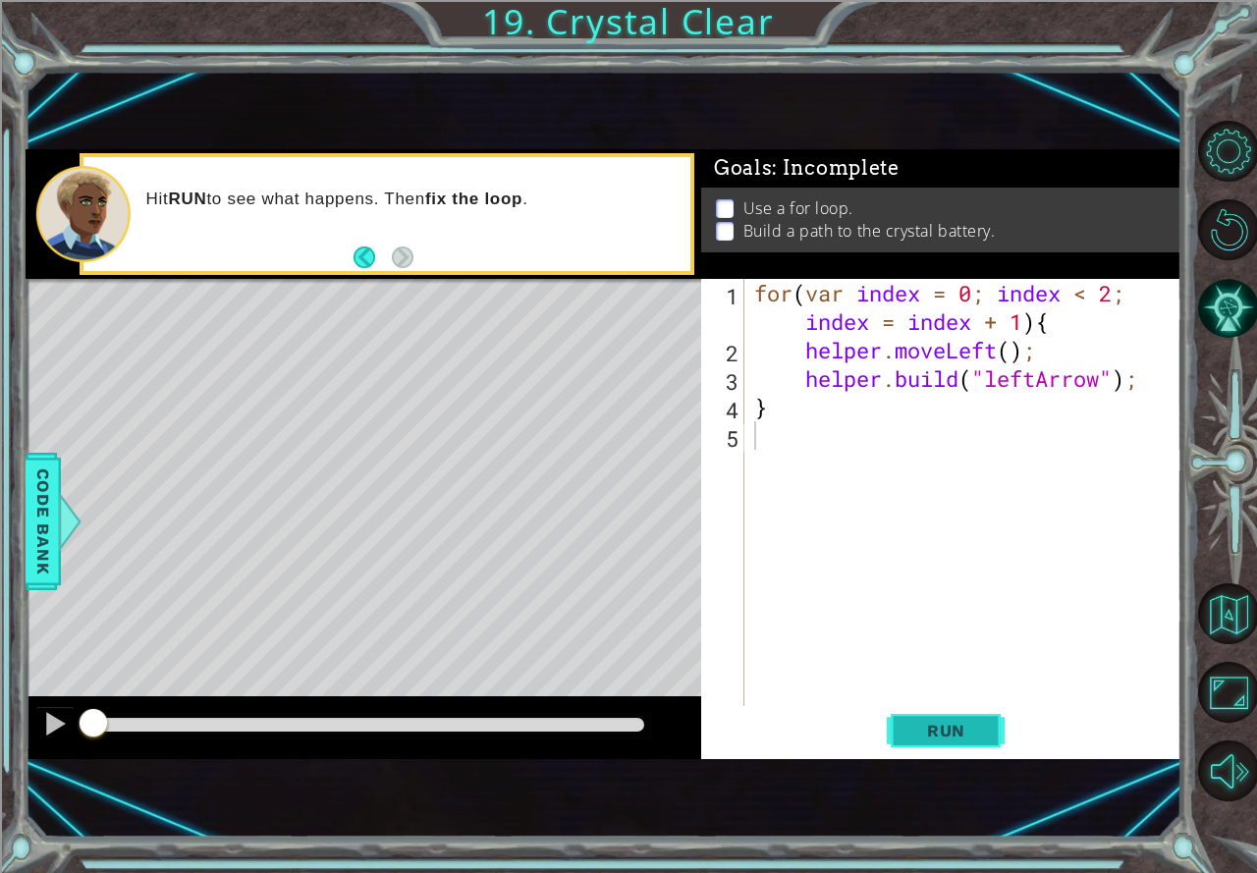
click at [955, 729] on span "Run" at bounding box center [946, 731] width 78 height 20
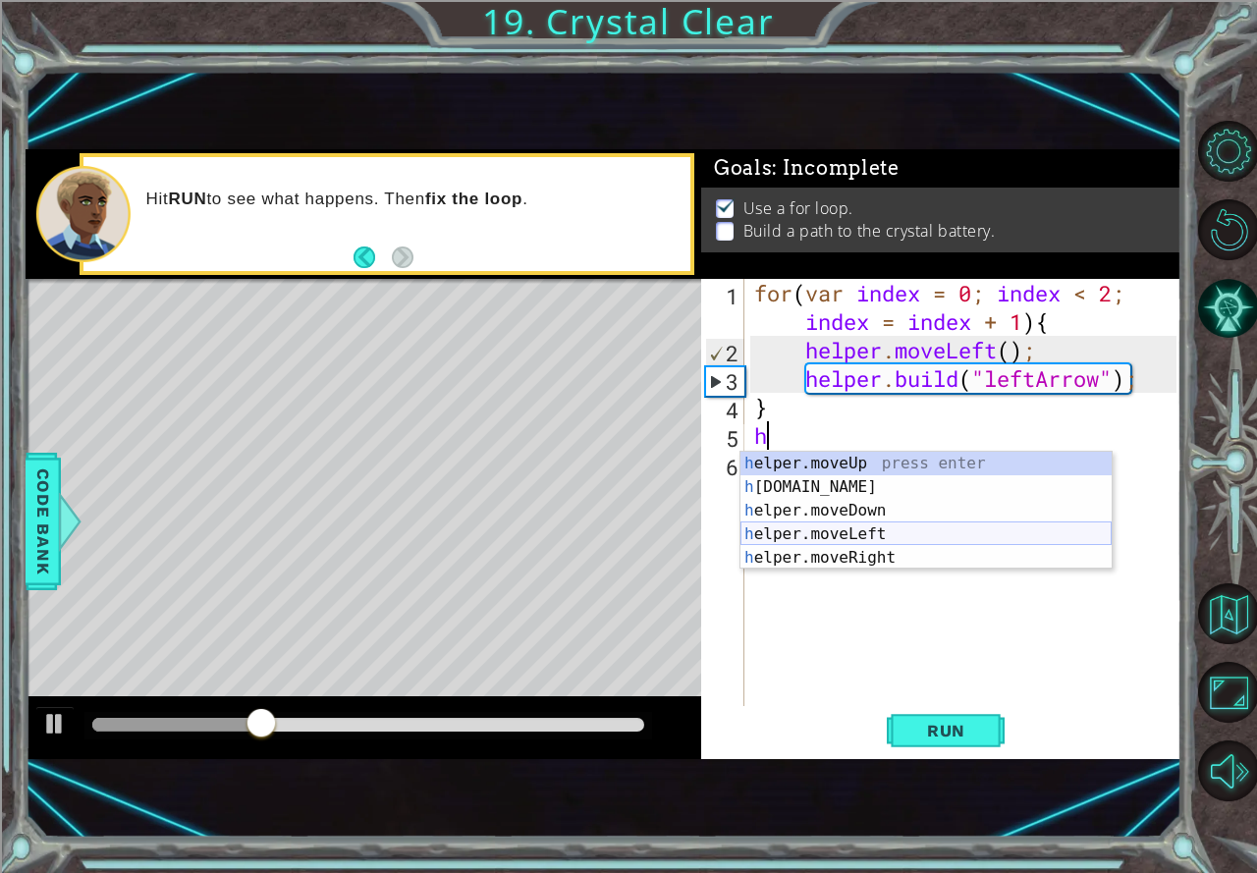
click at [826, 532] on div "h elper.moveUp press enter h [DOMAIN_NAME] press enter h elper.moveDown press e…" at bounding box center [925, 534] width 371 height 165
type textarea "helper.moveLeft(1);"
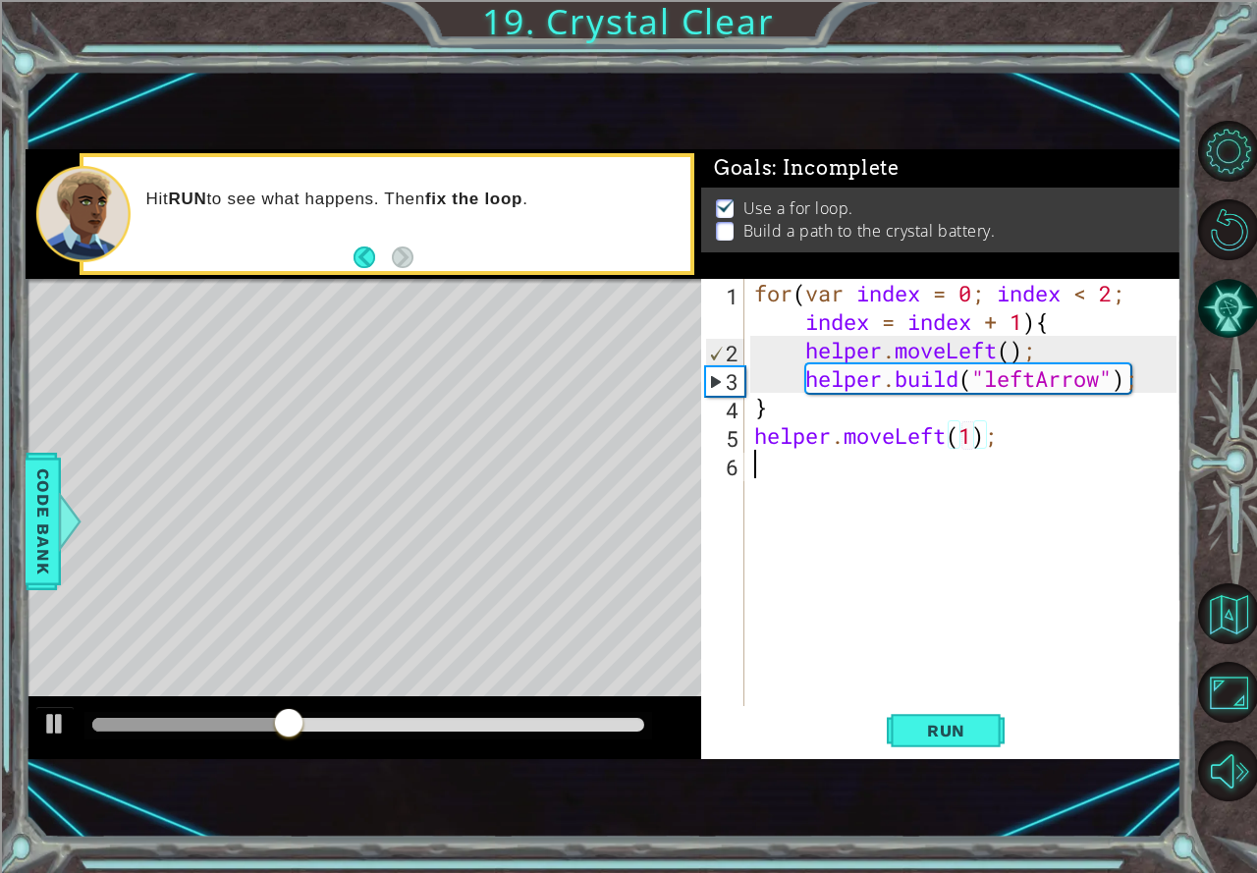
click at [765, 476] on div "for ( var index = 0 ; index < 2 ; index = index + 1 ) { helper . moveLeft ( ) ;…" at bounding box center [968, 535] width 436 height 512
click at [974, 715] on button "Run" at bounding box center [945, 731] width 118 height 48
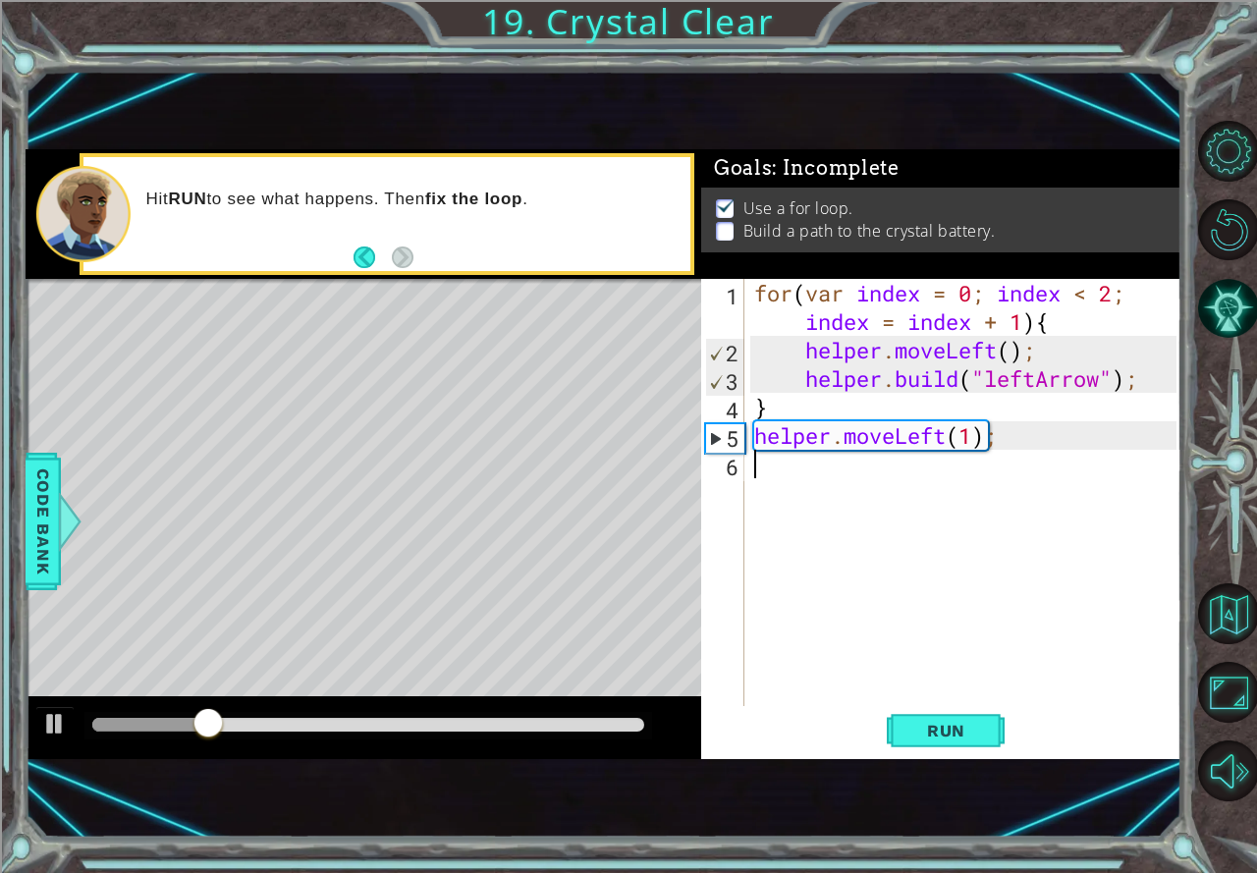
click at [849, 476] on div "for ( var index = 0 ; index < 2 ; index = index + 1 ) { helper . moveLeft ( ) ;…" at bounding box center [968, 535] width 436 height 512
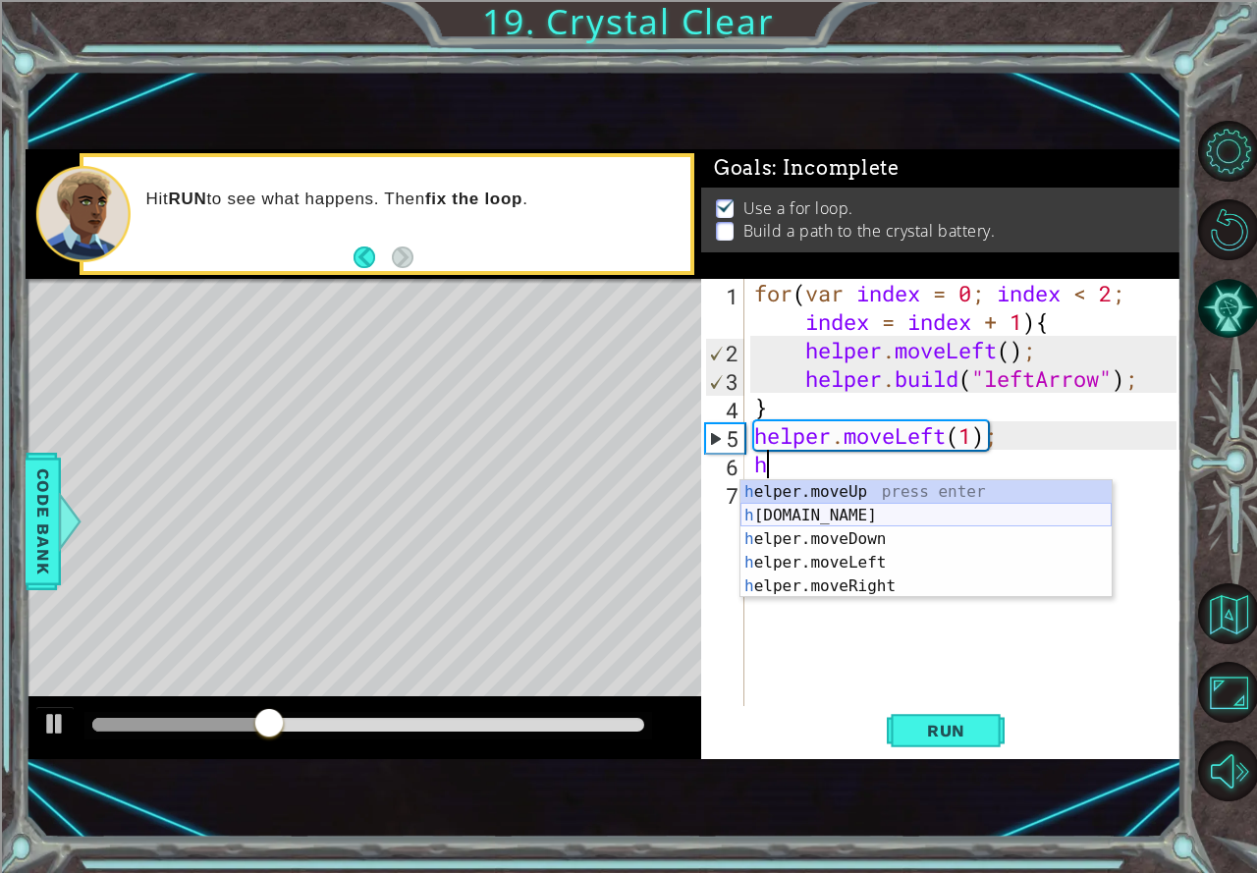
click at [834, 516] on div "h elper.moveUp press enter h [DOMAIN_NAME] press enter h elper.moveDown press e…" at bounding box center [925, 562] width 371 height 165
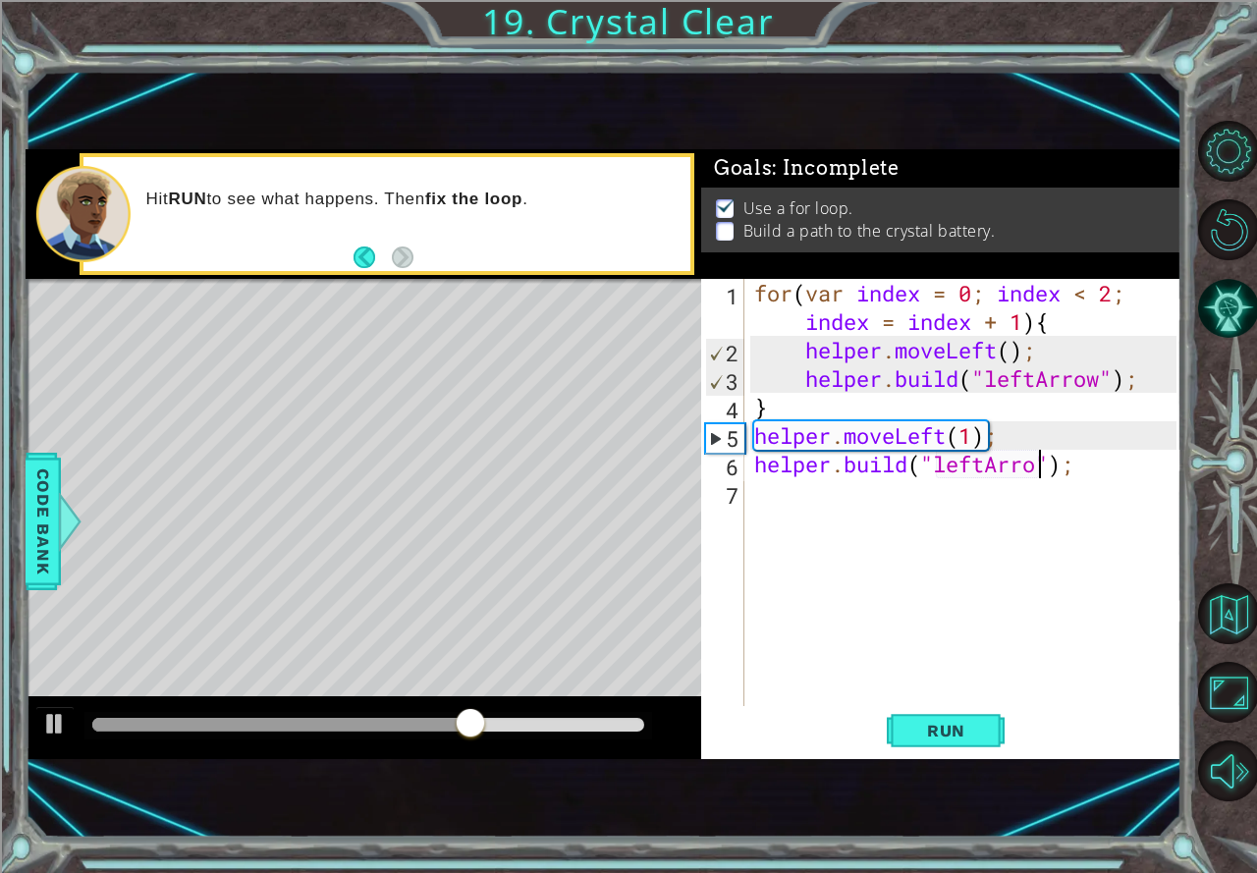
scroll to position [0, 13]
type textarea "[DOMAIN_NAME]("leftArrow");"
click at [769, 500] on div "for ( var index = 0 ; index < 2 ; index = index + 1 ) { helper . moveLeft ( ) ;…" at bounding box center [968, 535] width 436 height 512
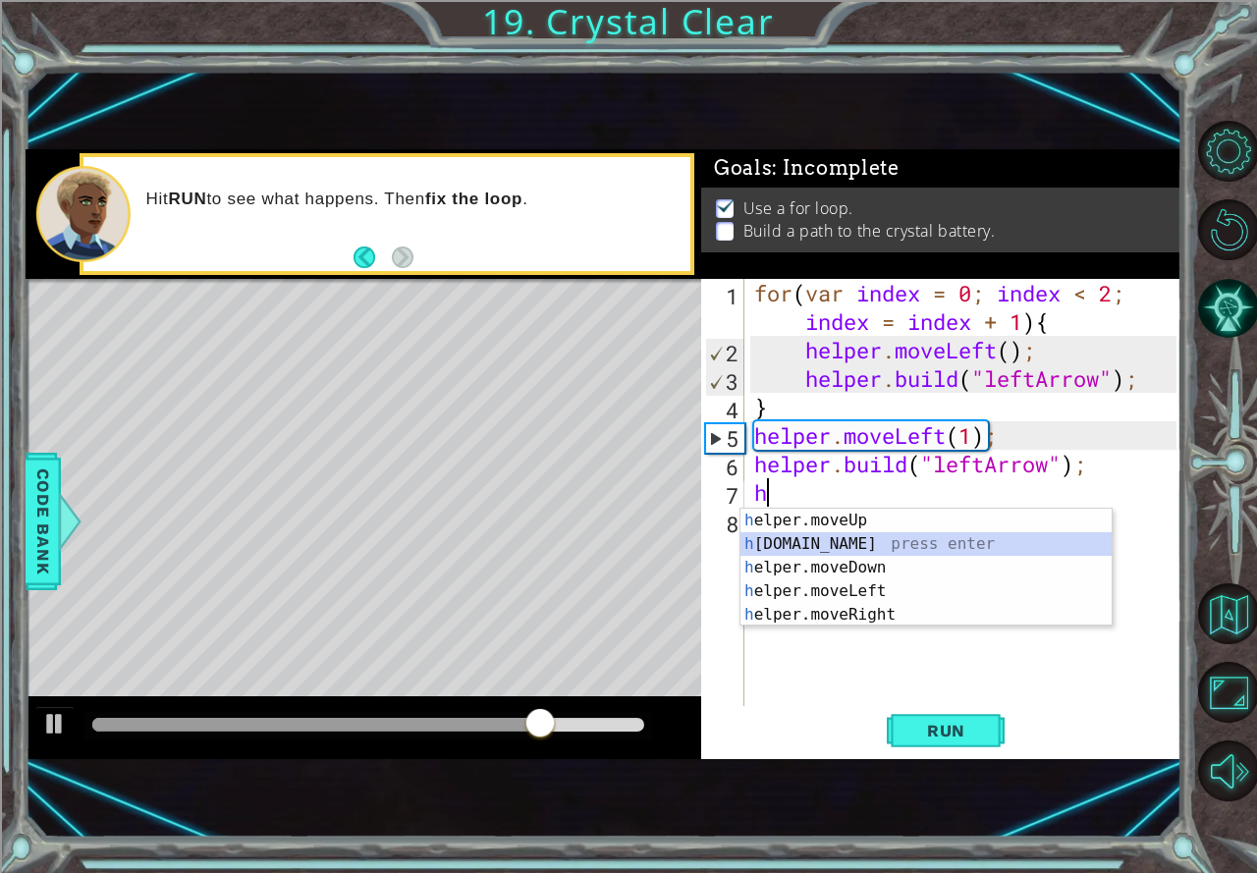
click at [828, 538] on div "h elper.moveUp press enter h [DOMAIN_NAME] press enter h elper.moveDown press e…" at bounding box center [925, 591] width 371 height 165
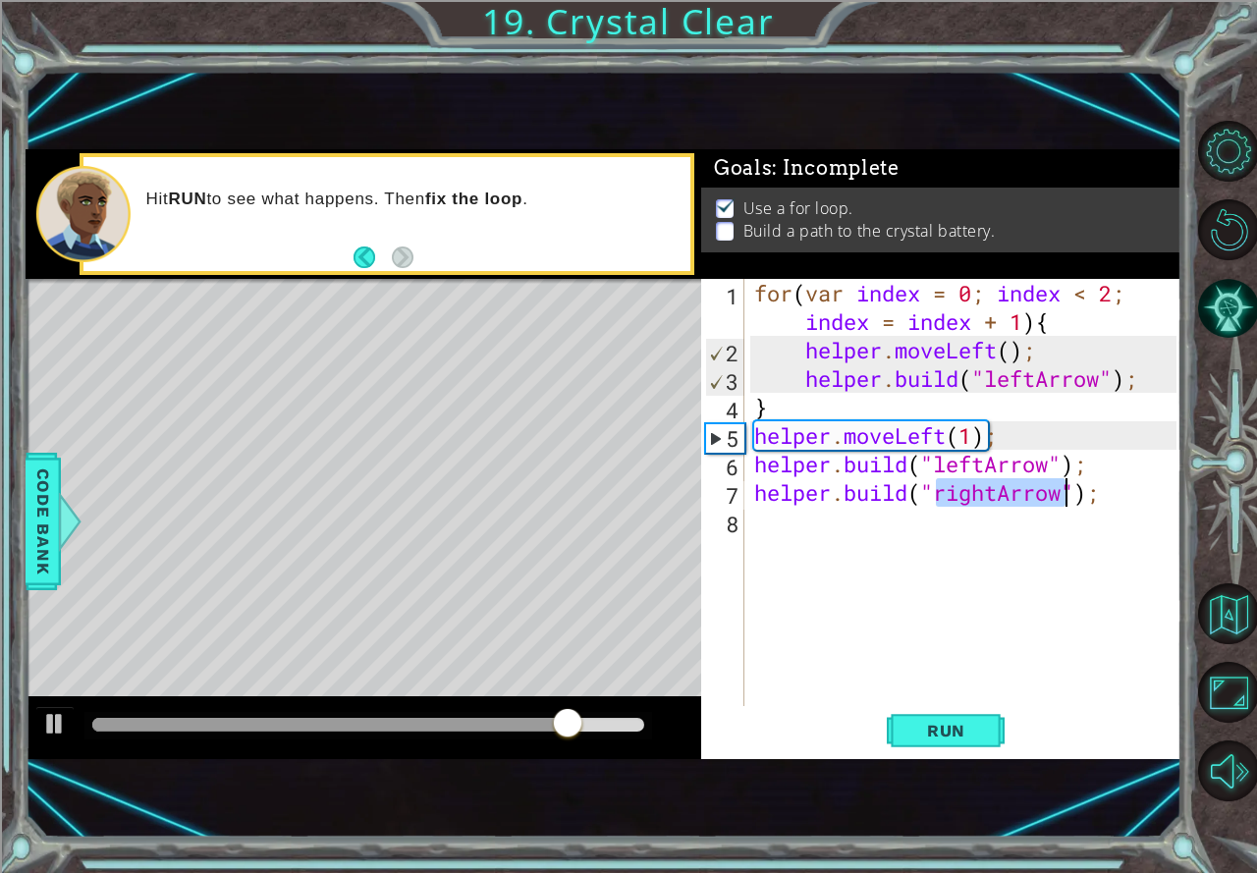
type textarea "[DOMAIN_NAME]("");"
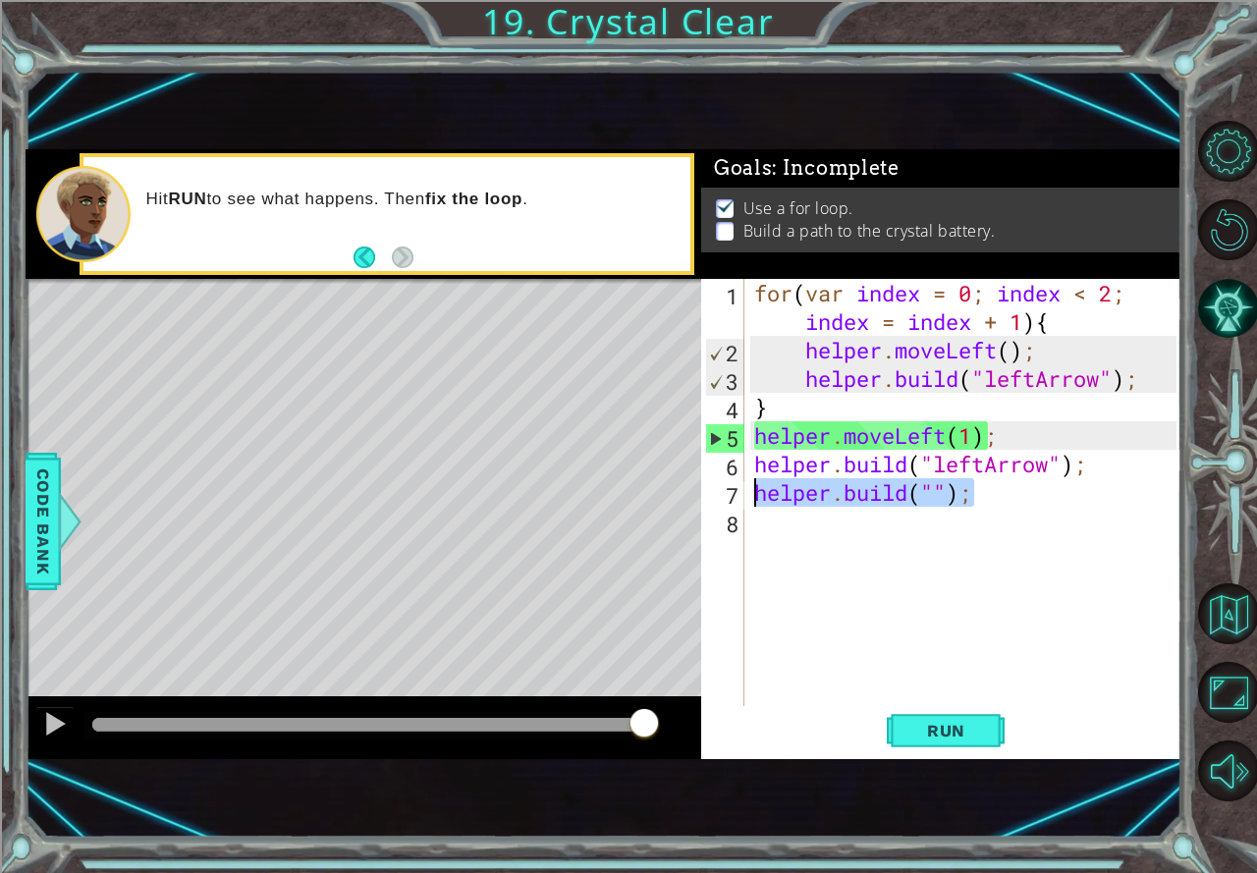
drag, startPoint x: 985, startPoint y: 497, endPoint x: 754, endPoint y: 504, distance: 230.8
click at [754, 504] on div "for ( var index = 0 ; index < 2 ; index = index + 1 ) { helper . moveLeft ( ) ;…" at bounding box center [968, 535] width 436 height 512
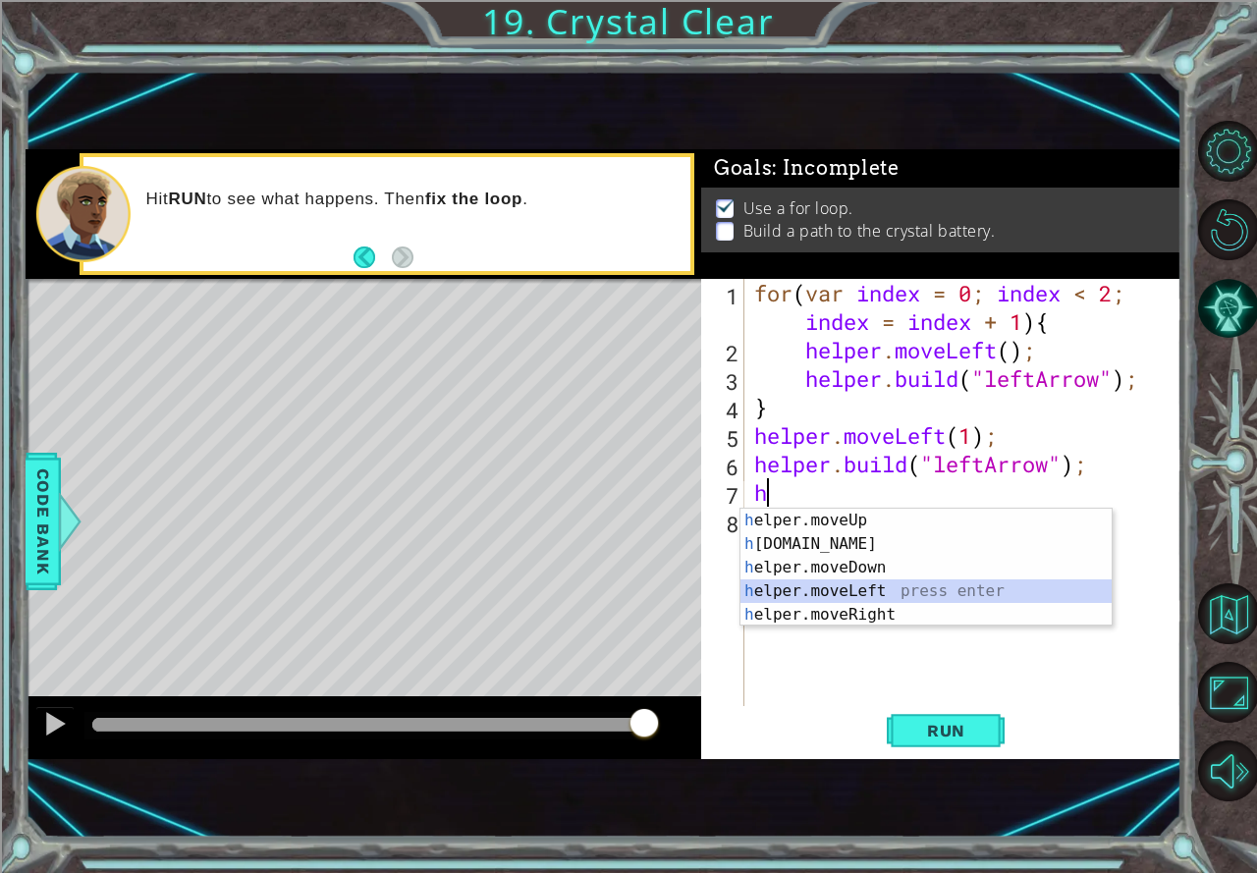
click at [819, 588] on div "h elper.moveUp press enter h [DOMAIN_NAME] press enter h elper.moveDown press e…" at bounding box center [925, 591] width 371 height 165
type textarea "helper.moveLeft(1);"
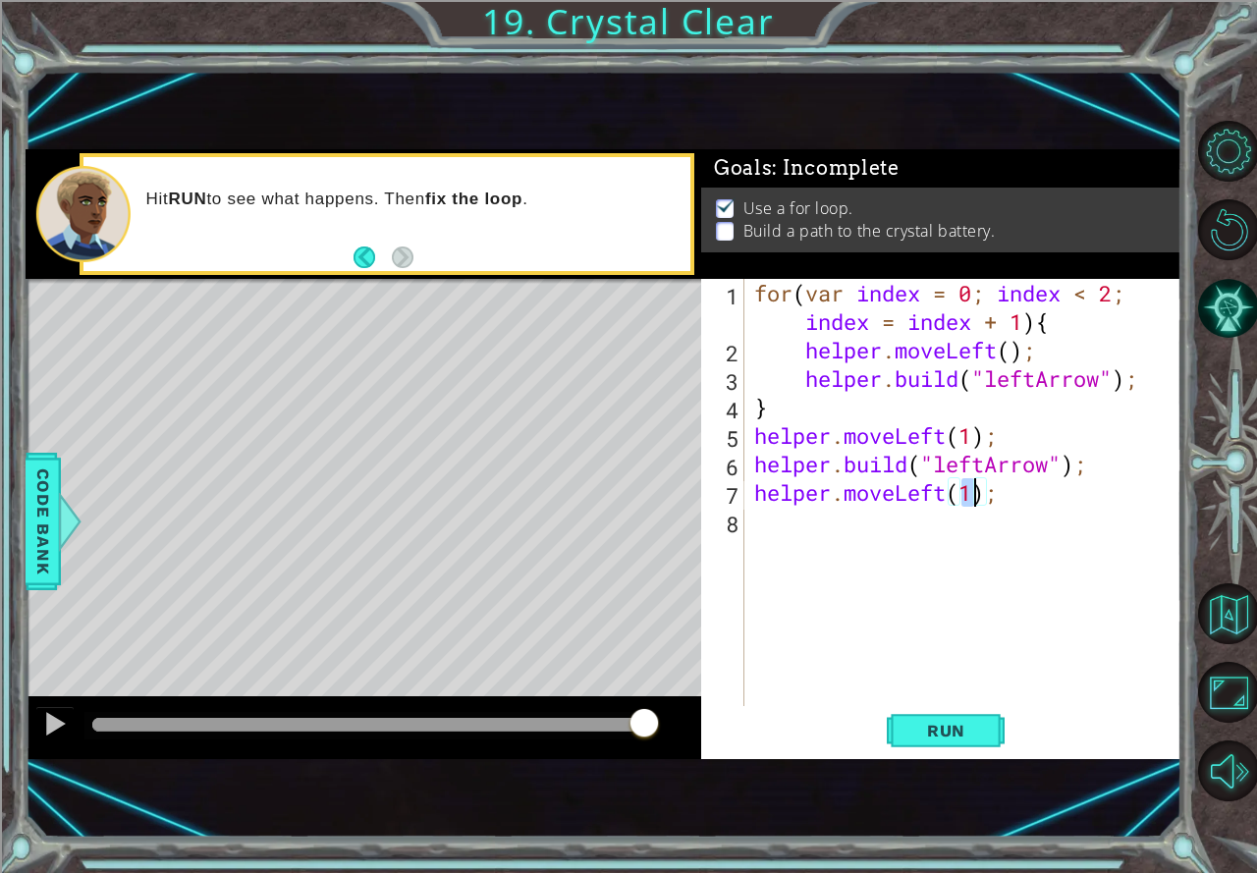
click at [797, 524] on div "for ( var index = 0 ; index < 2 ; index = index + 1 ) { helper . moveLeft ( ) ;…" at bounding box center [968, 535] width 436 height 512
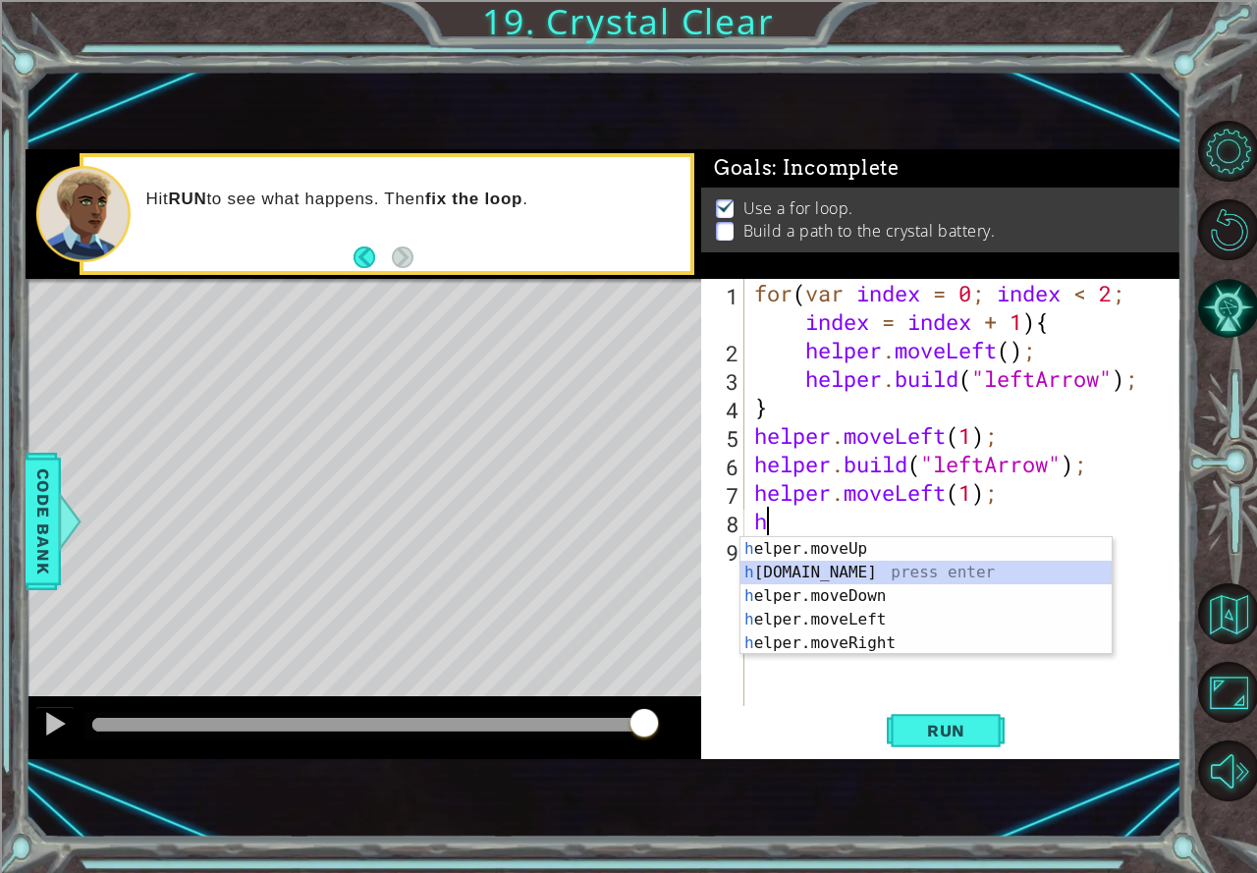
click at [842, 567] on div "h elper.moveUp press enter h [DOMAIN_NAME] press enter h elper.moveDown press e…" at bounding box center [925, 619] width 371 height 165
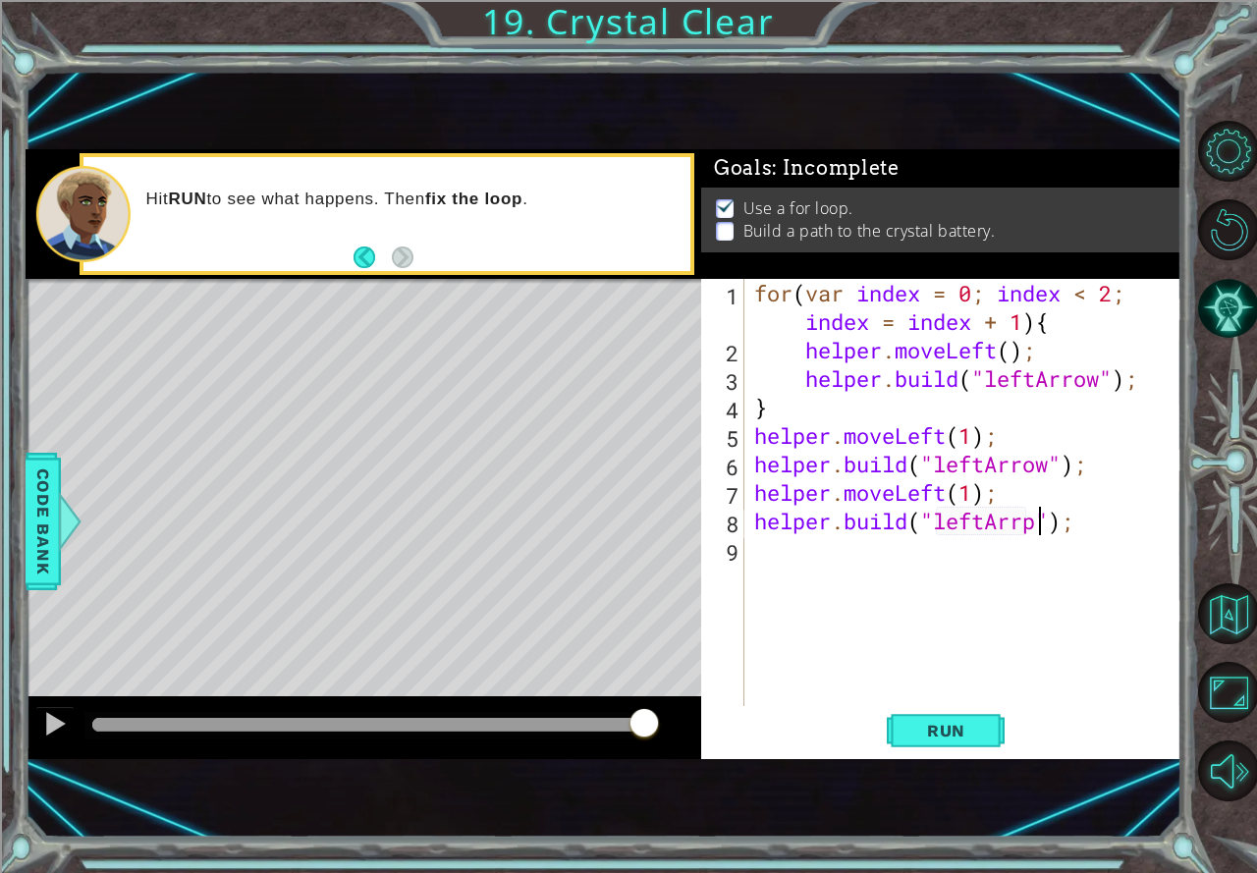
scroll to position [0, 13]
type textarea "[DOMAIN_NAME]("leftArrow");"
click at [937, 722] on span "Run" at bounding box center [946, 731] width 78 height 20
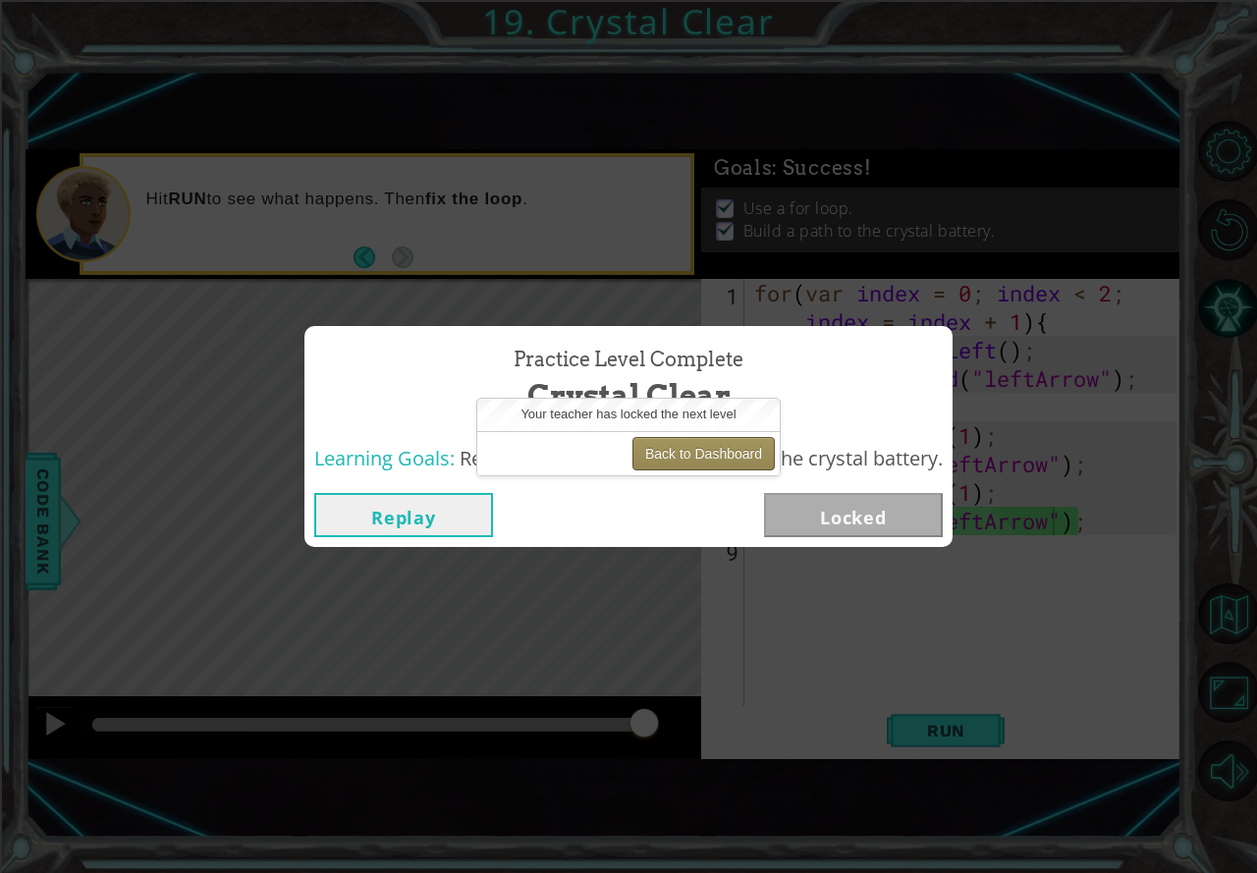
click at [708, 458] on button "Back to Dashboard" at bounding box center [703, 453] width 142 height 33
click at [721, 458] on button "Back to Dashboard" at bounding box center [703, 453] width 142 height 33
click at [726, 457] on button "Back to Dashboard" at bounding box center [703, 453] width 142 height 33
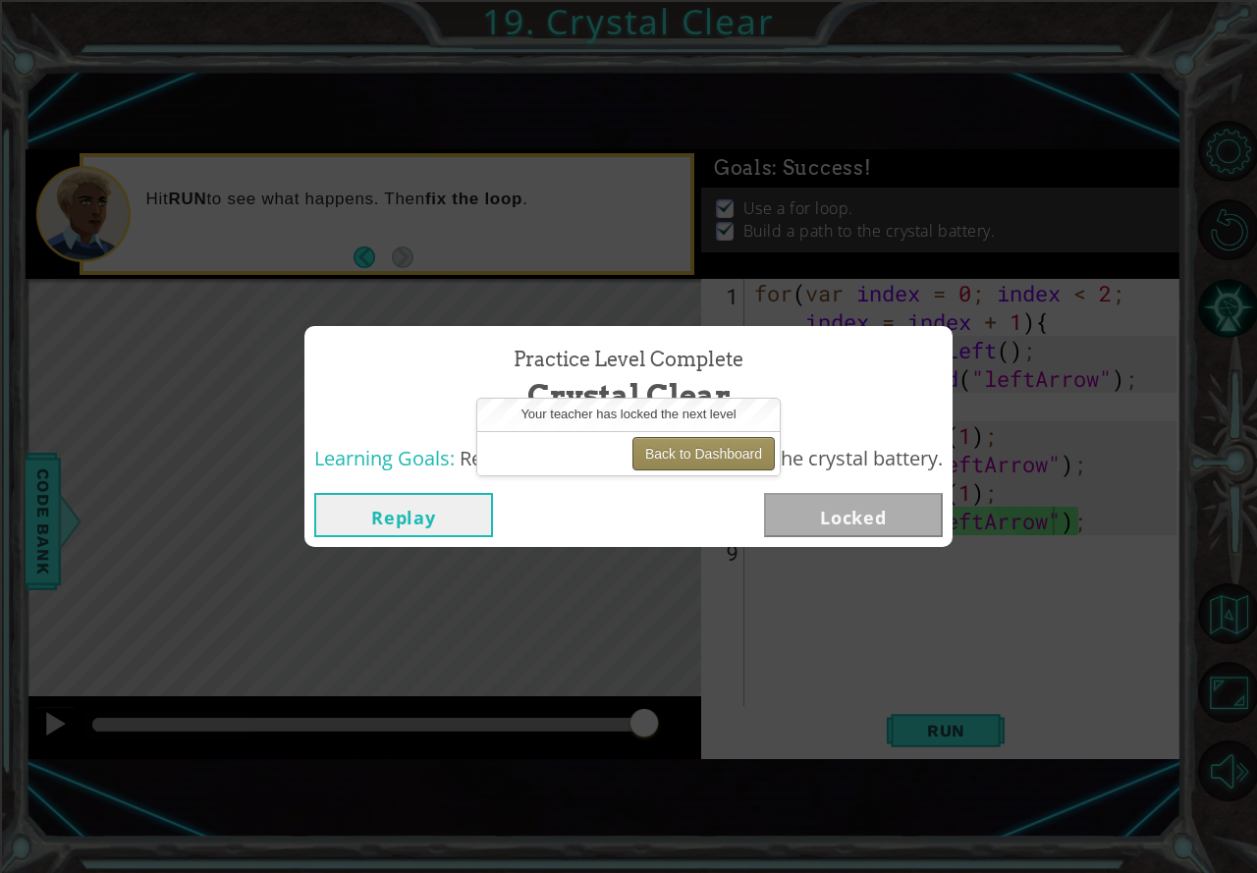
click at [726, 457] on button "Back to Dashboard" at bounding box center [703, 453] width 142 height 33
